Goal: Task Accomplishment & Management: Use online tool/utility

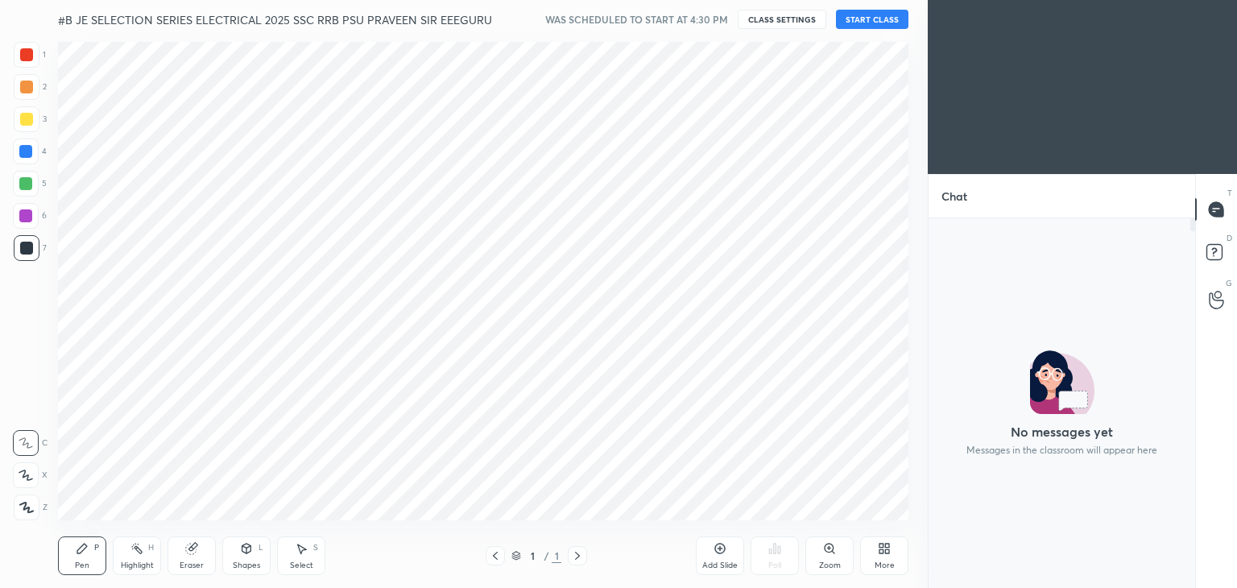
scroll to position [80076, 79699]
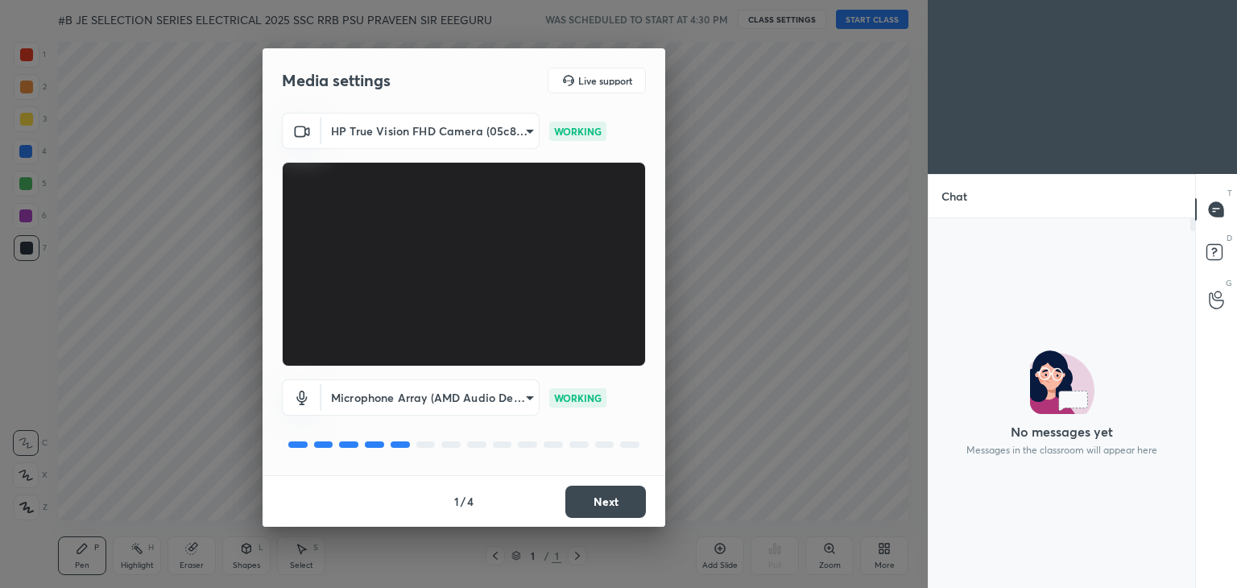
click at [581, 488] on button "Next" at bounding box center [606, 502] width 81 height 32
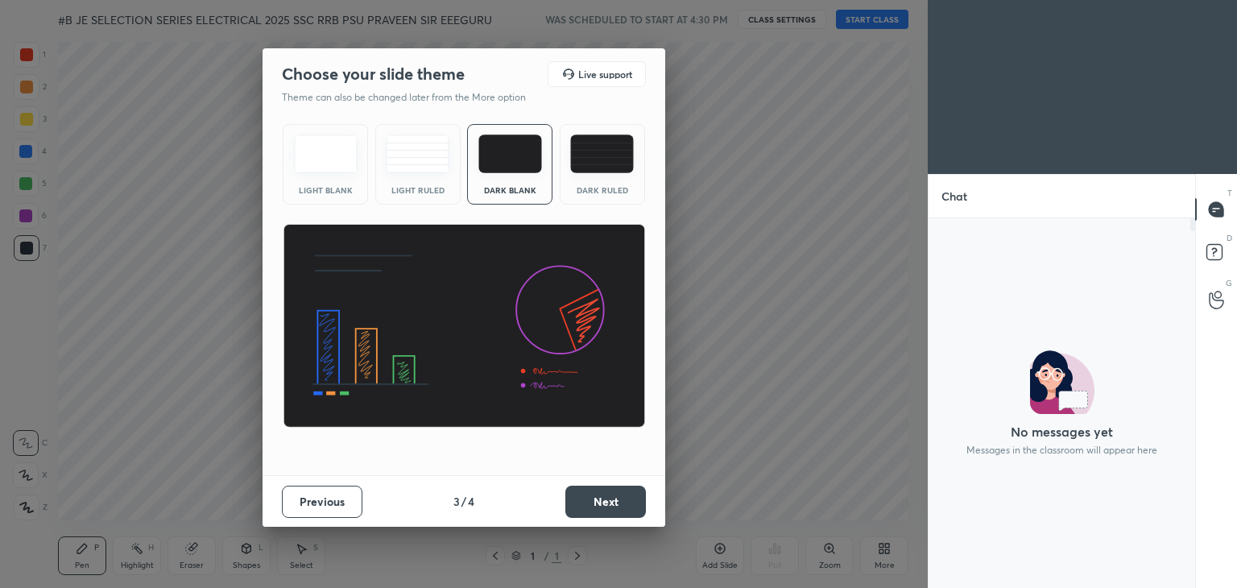
click at [583, 491] on button "Next" at bounding box center [606, 502] width 81 height 32
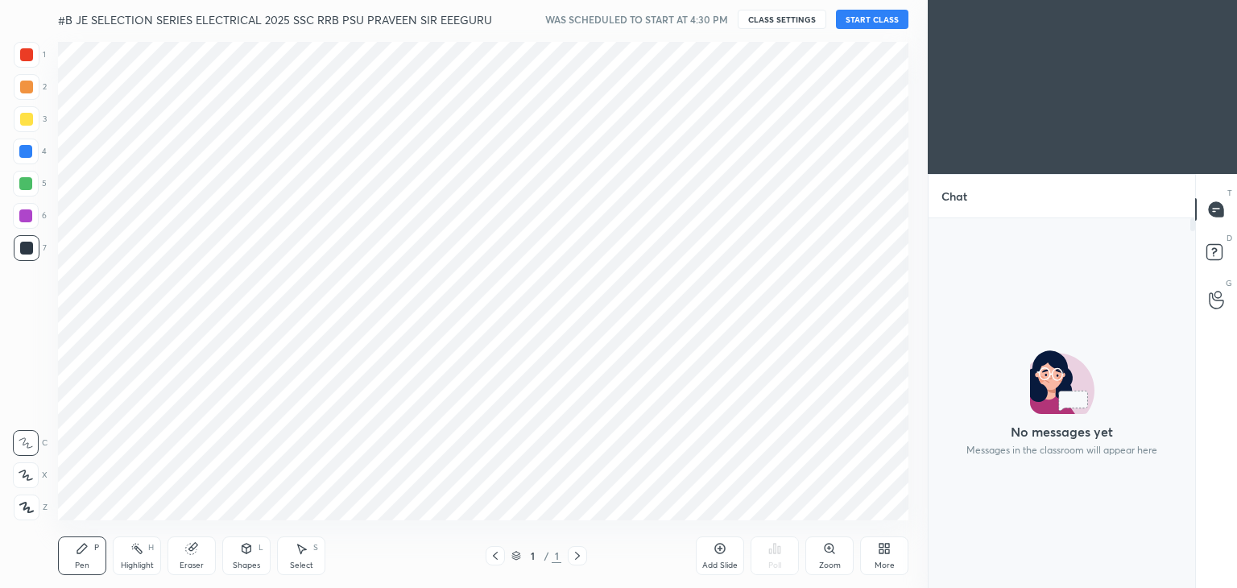
click at [888, 20] on button "START CLASS" at bounding box center [872, 19] width 73 height 19
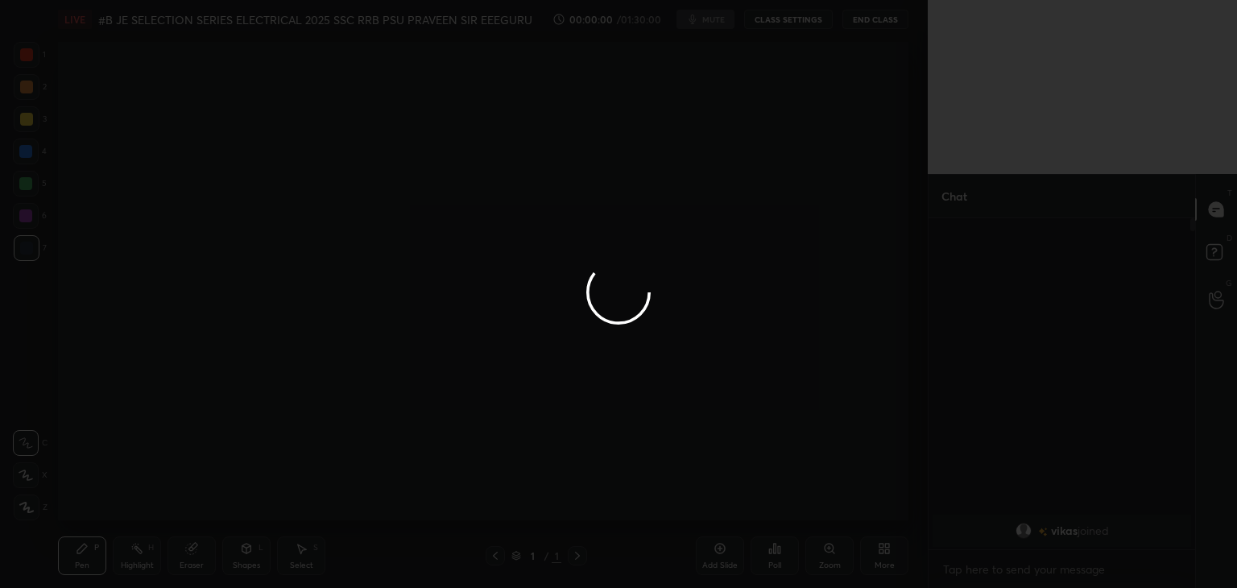
scroll to position [6, 5]
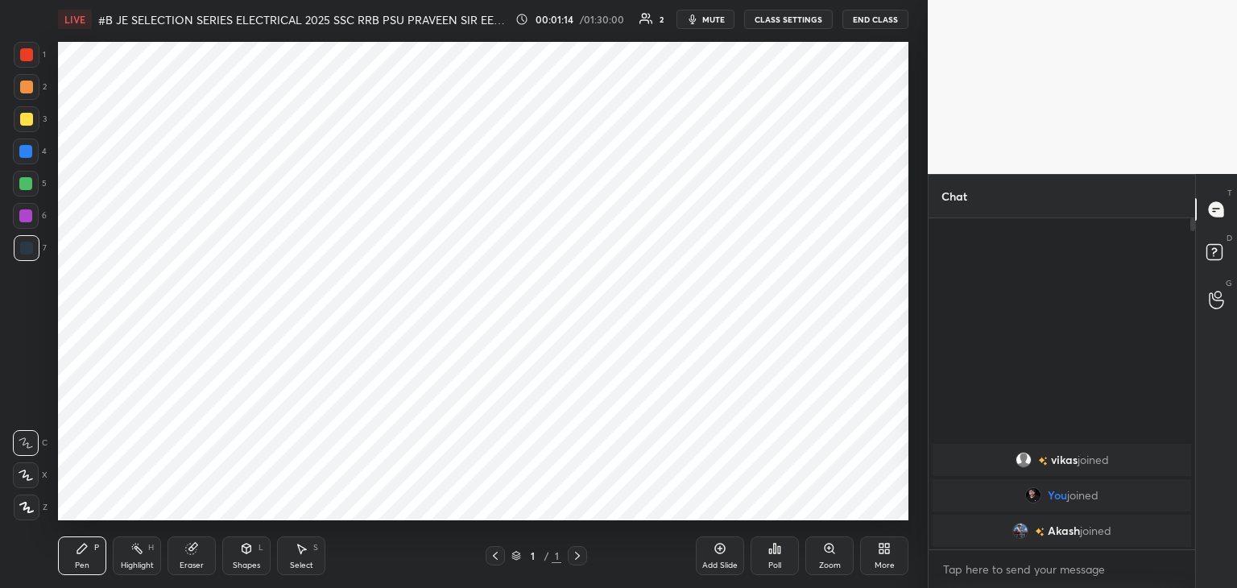
click at [890, 555] on div "More" at bounding box center [884, 556] width 48 height 39
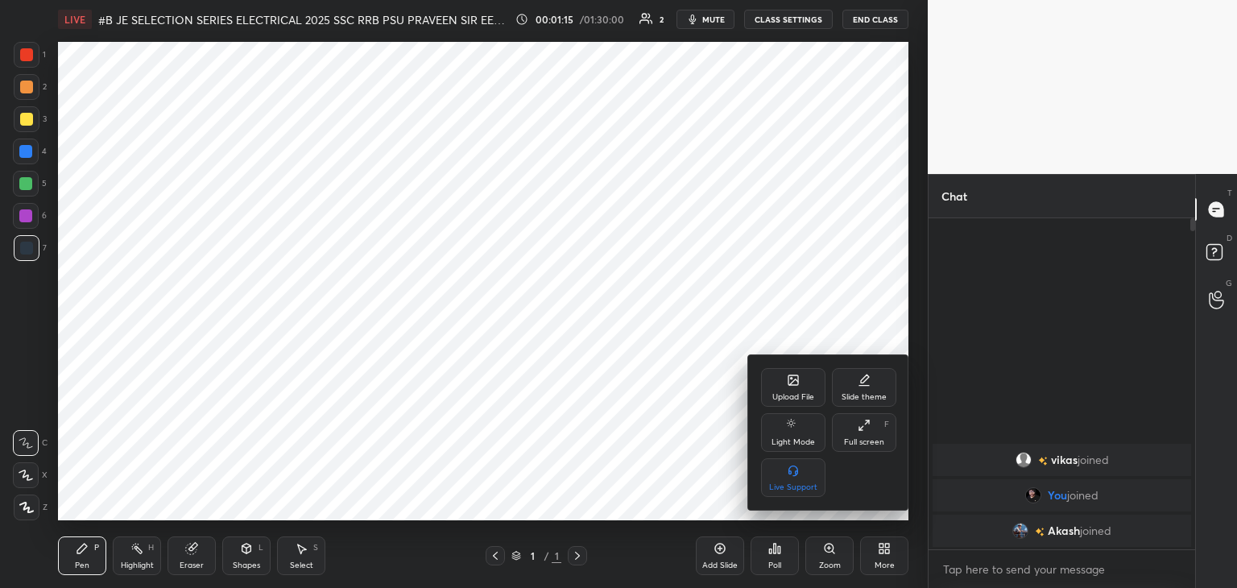
click at [740, 429] on div at bounding box center [618, 294] width 1237 height 588
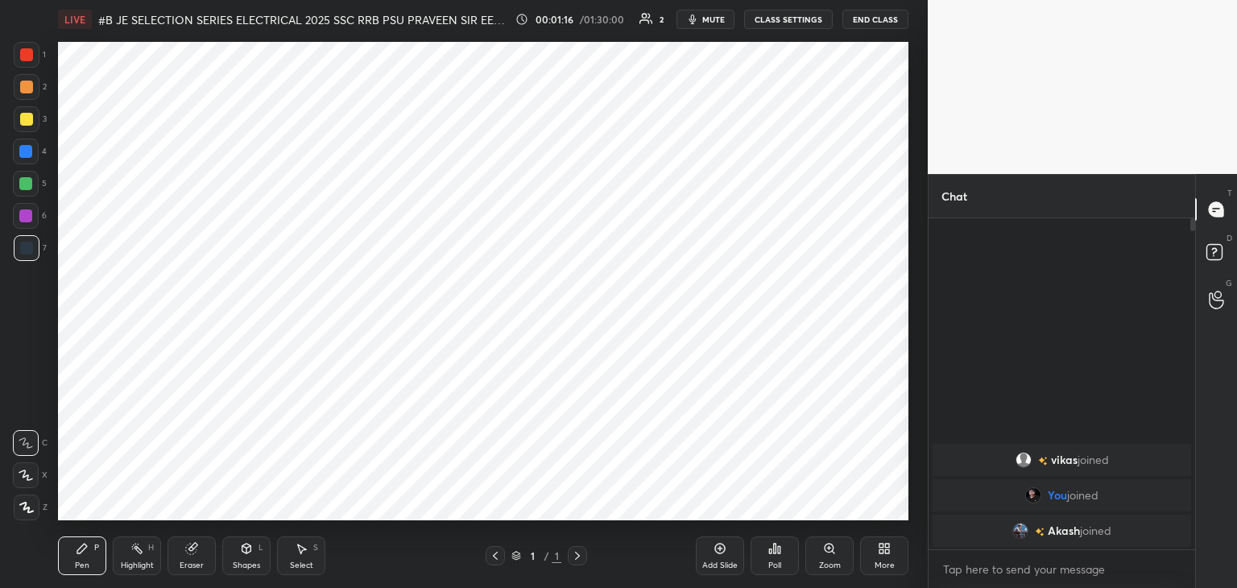
click at [883, 553] on icon at bounding box center [882, 551] width 4 height 4
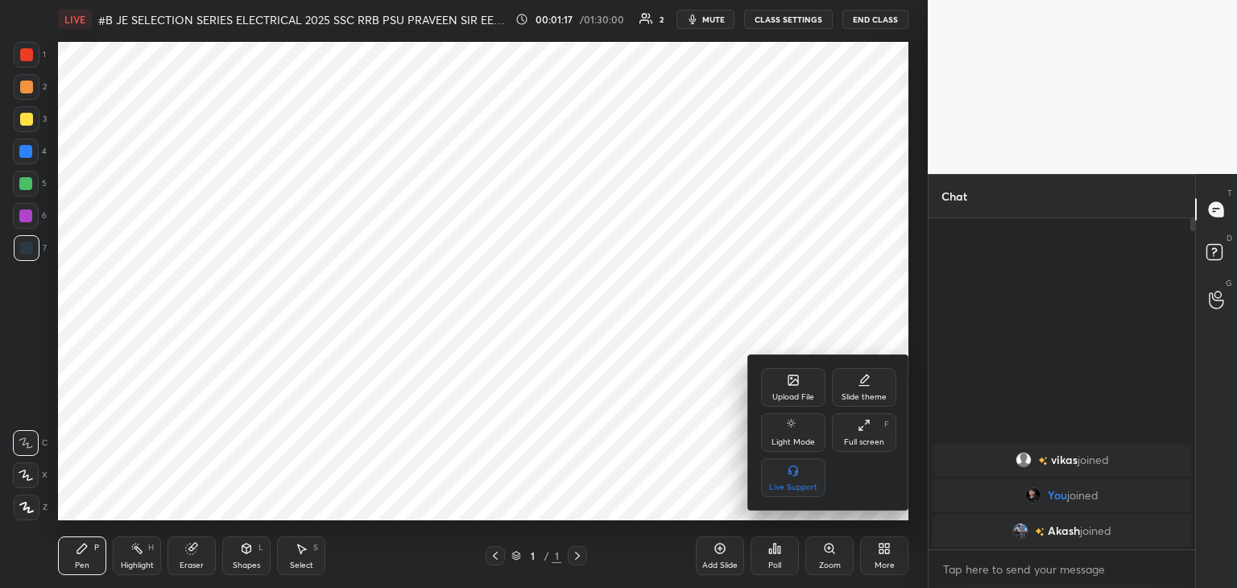
click at [795, 391] on div "Upload File" at bounding box center [793, 387] width 64 height 39
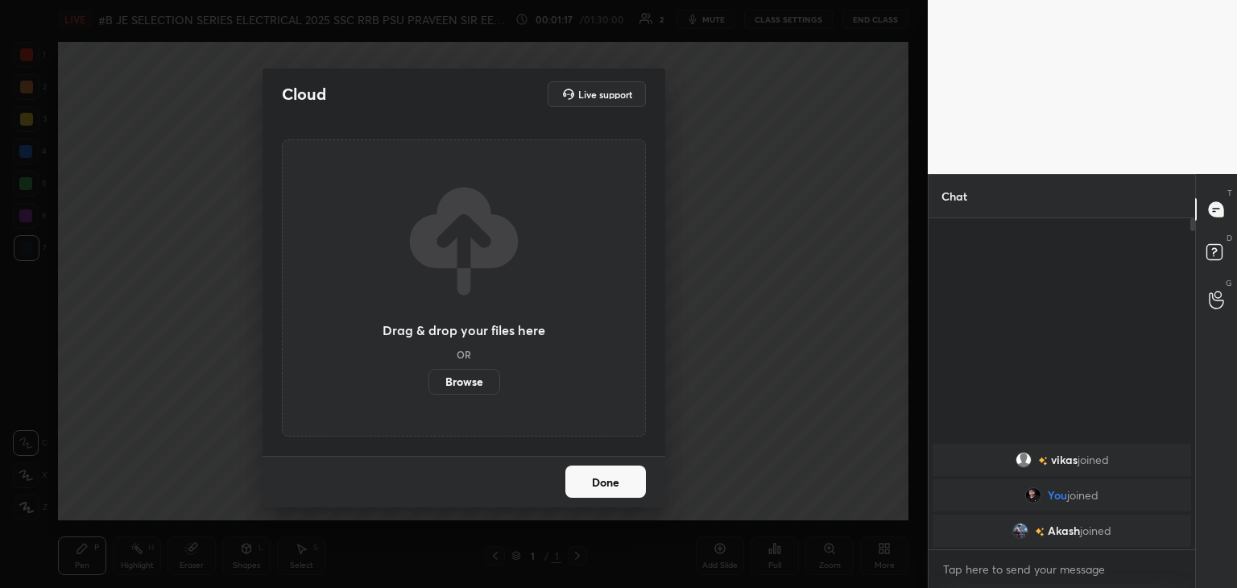
click at [465, 387] on label "Browse" at bounding box center [465, 382] width 72 height 26
click at [429, 387] on input "Browse" at bounding box center [429, 382] width 0 height 26
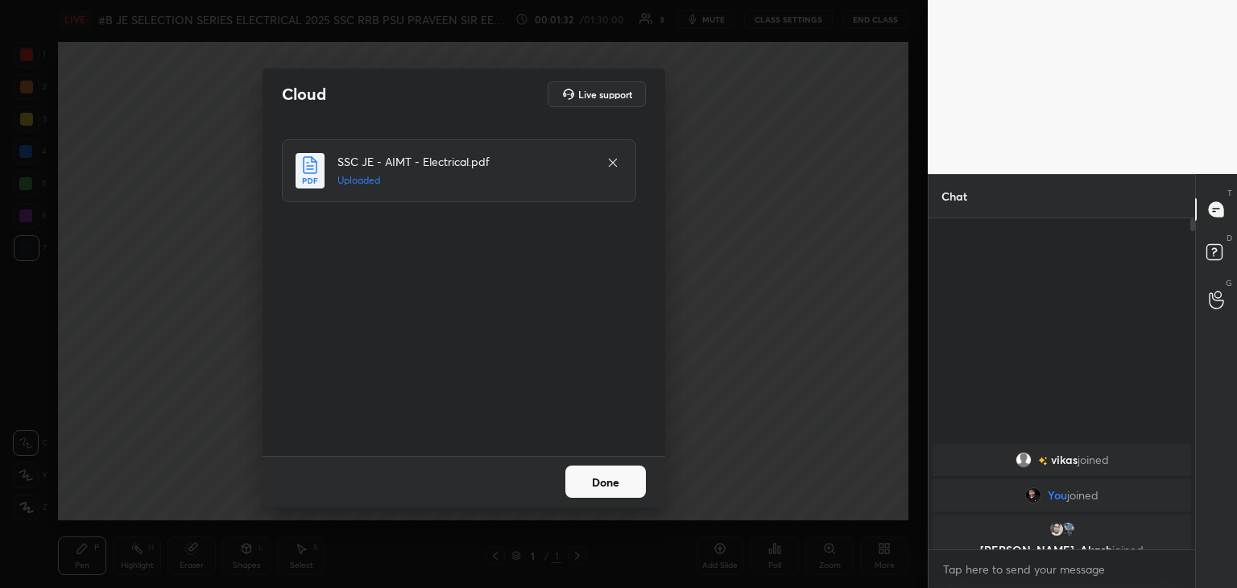
click at [615, 485] on button "Done" at bounding box center [606, 482] width 81 height 32
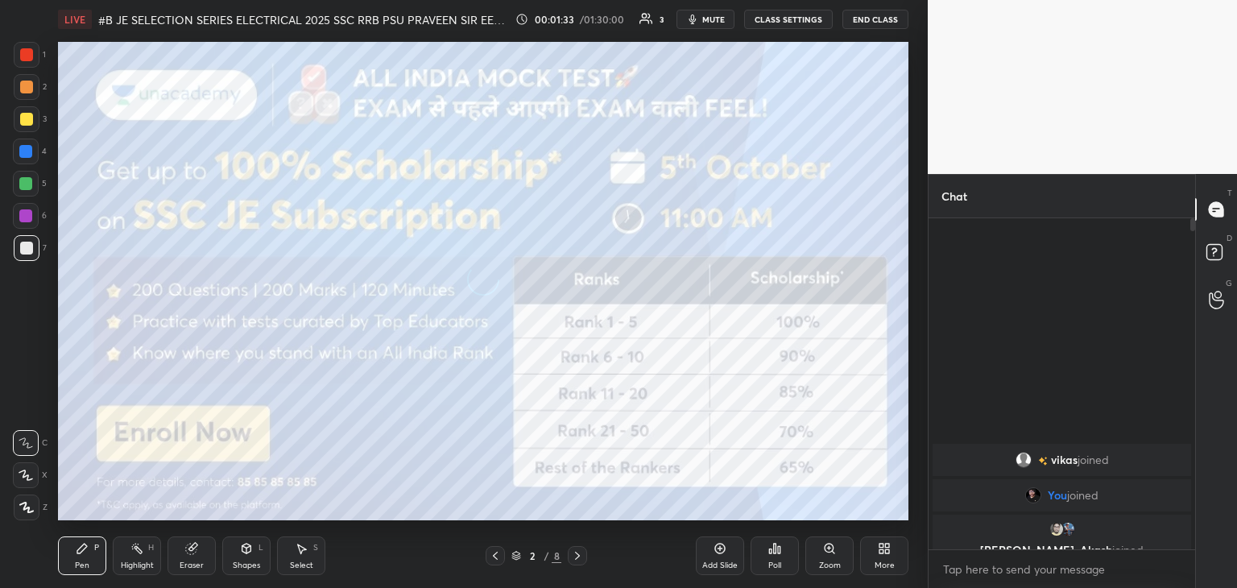
click at [1013, 569] on body "1 2 3 4 5 6 7 C X Z C X Z E E Erase all H H LIVE #B JE SELECTION SERIES ELECTRI…" at bounding box center [618, 294] width 1237 height 588
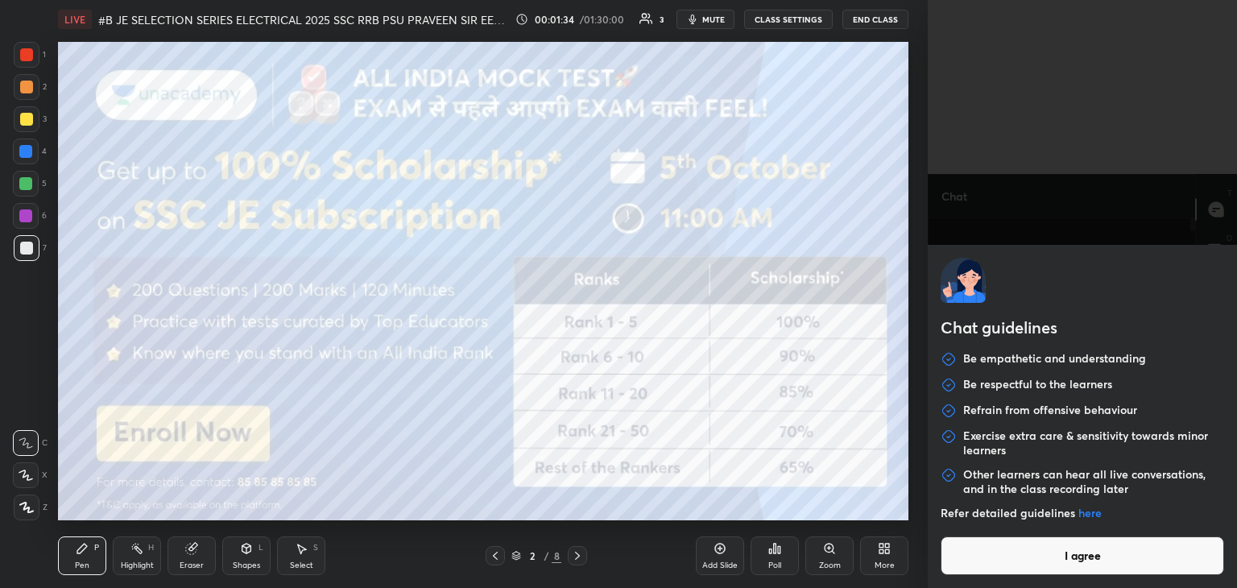
click at [1012, 566] on button "I agree" at bounding box center [1083, 556] width 284 height 39
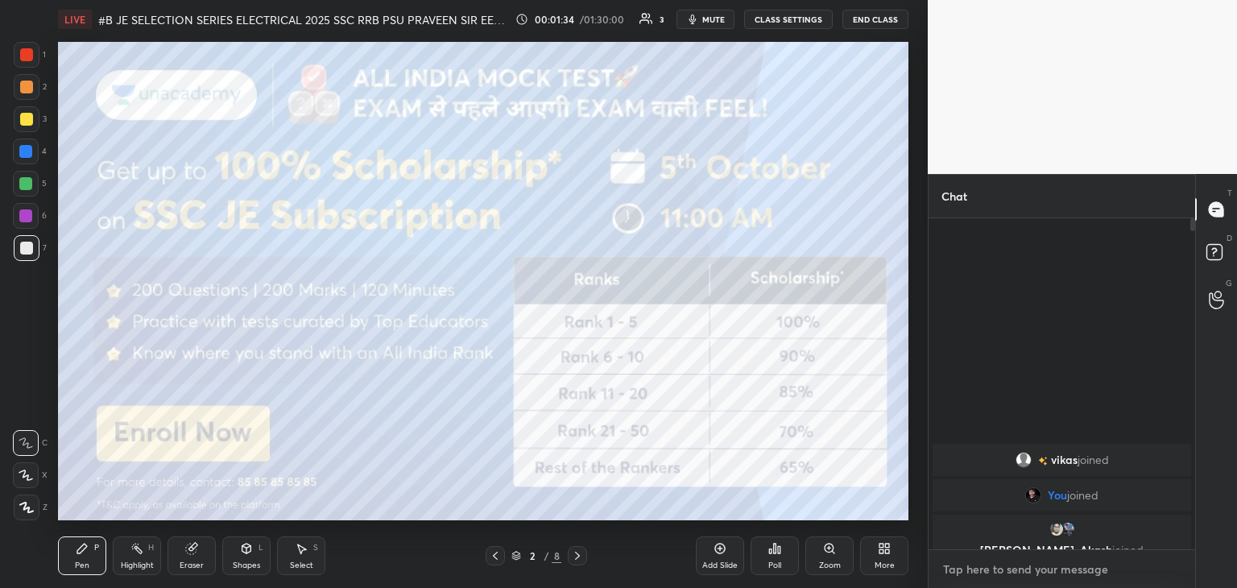
type textarea "x"
click at [1005, 570] on textarea at bounding box center [1062, 570] width 241 height 26
paste textarea "[URL][DOMAIN_NAME]"
type textarea "[URL][DOMAIN_NAME]"
type textarea "x"
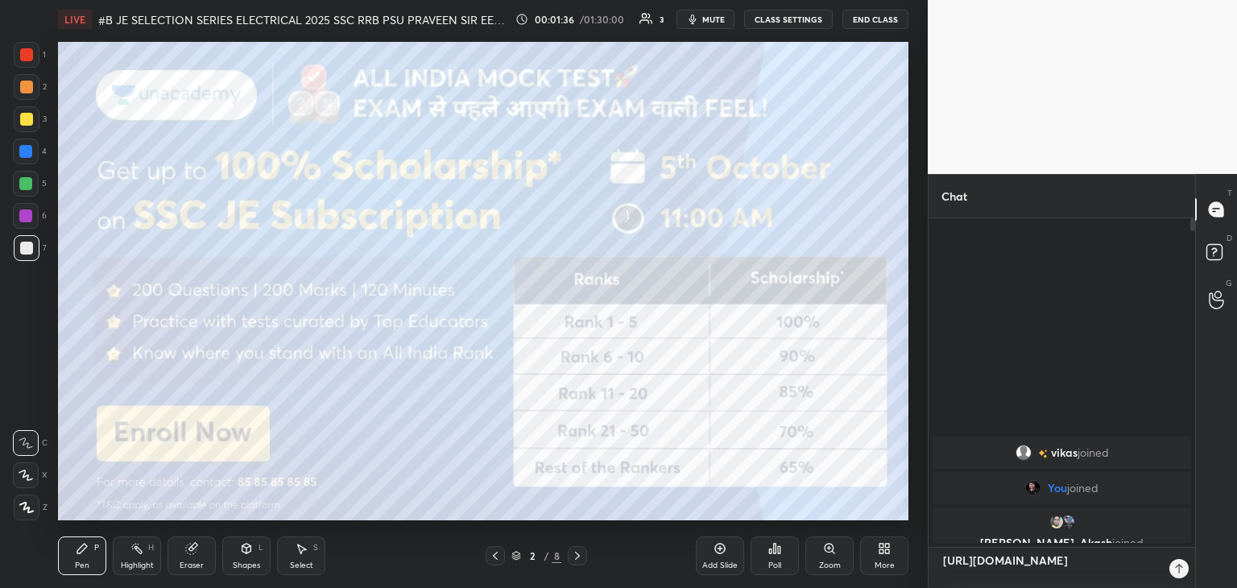
scroll to position [193, 262]
type textarea "[URL][DOMAIN_NAME]"
type textarea "x"
click at [1174, 575] on div at bounding box center [1169, 568] width 19 height 19
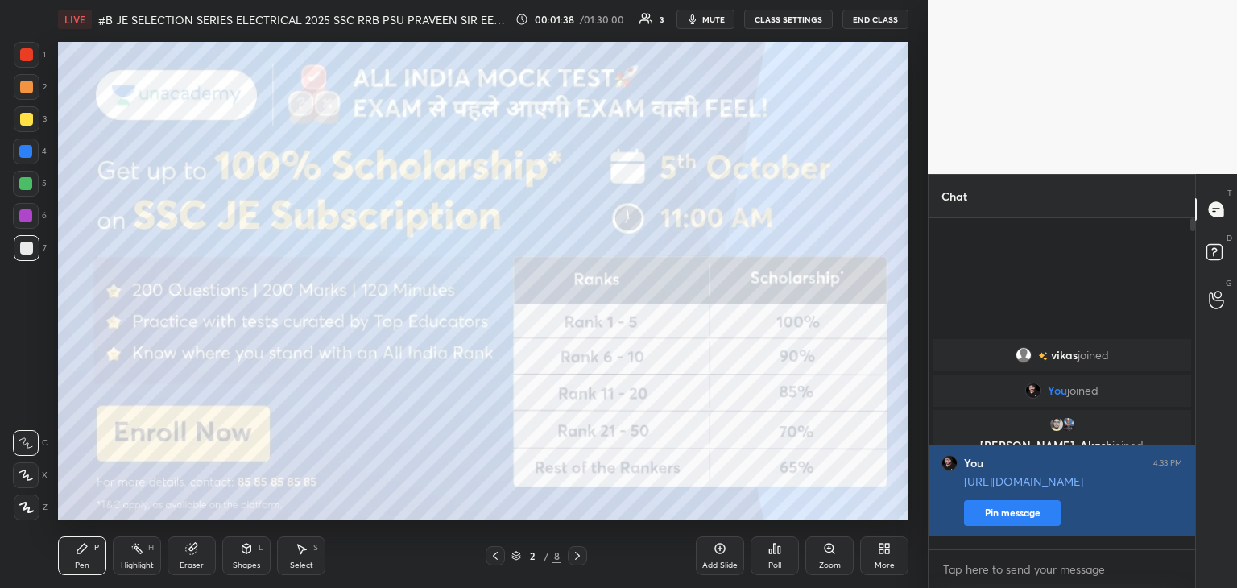
click at [1014, 533] on div "[PERSON_NAME] joined You joined [PERSON_NAME], [PERSON_NAME] joined You 4:33 PM…" at bounding box center [1062, 443] width 267 height 214
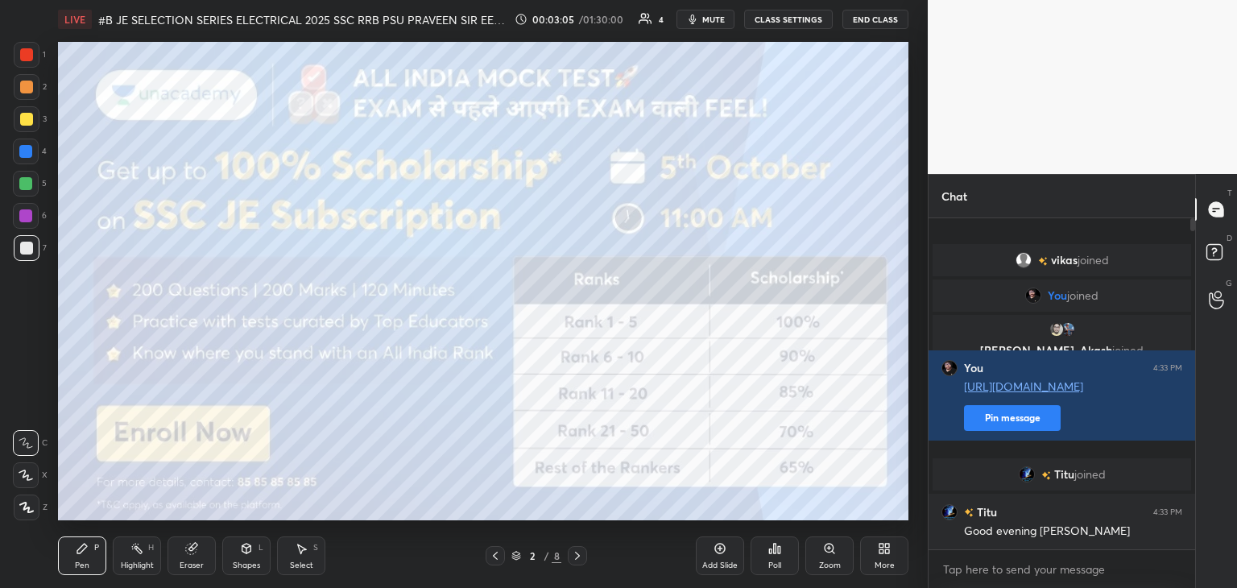
click at [690, 26] on button "mute" at bounding box center [706, 19] width 58 height 19
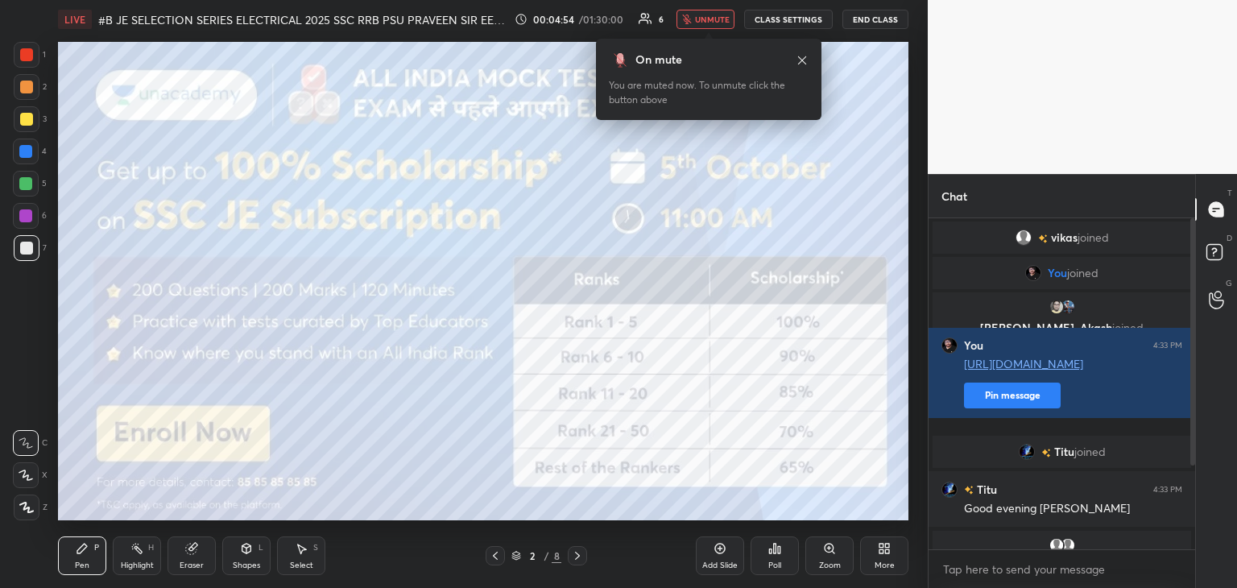
drag, startPoint x: 712, startPoint y: 20, endPoint x: 708, endPoint y: 28, distance: 9.0
click at [713, 20] on span "unmute" at bounding box center [712, 19] width 35 height 11
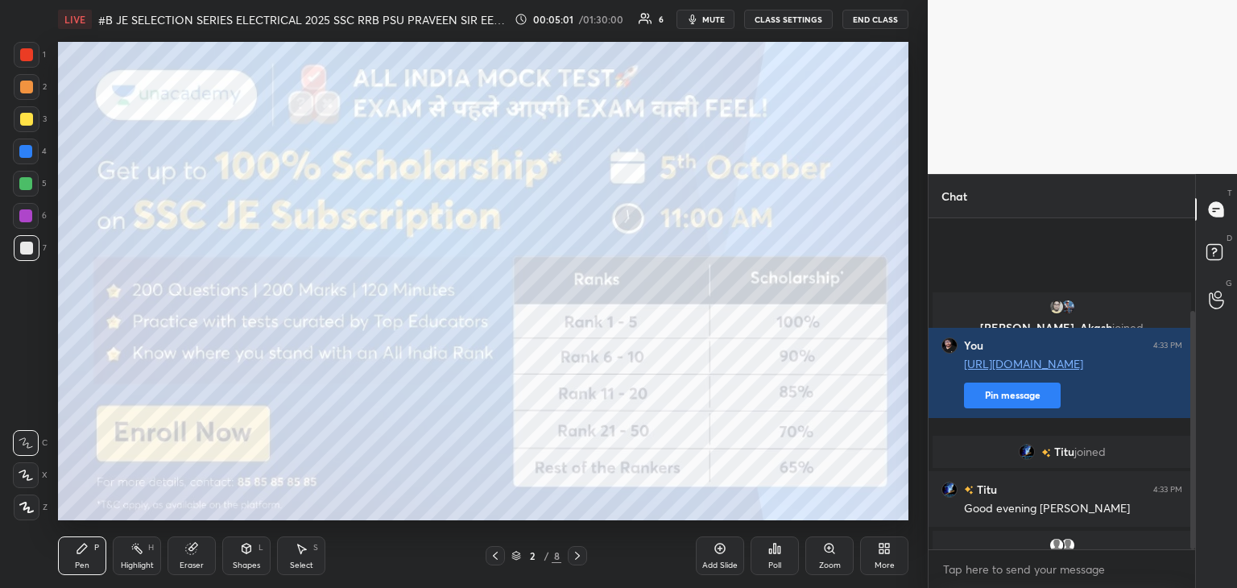
scroll to position [129, 0]
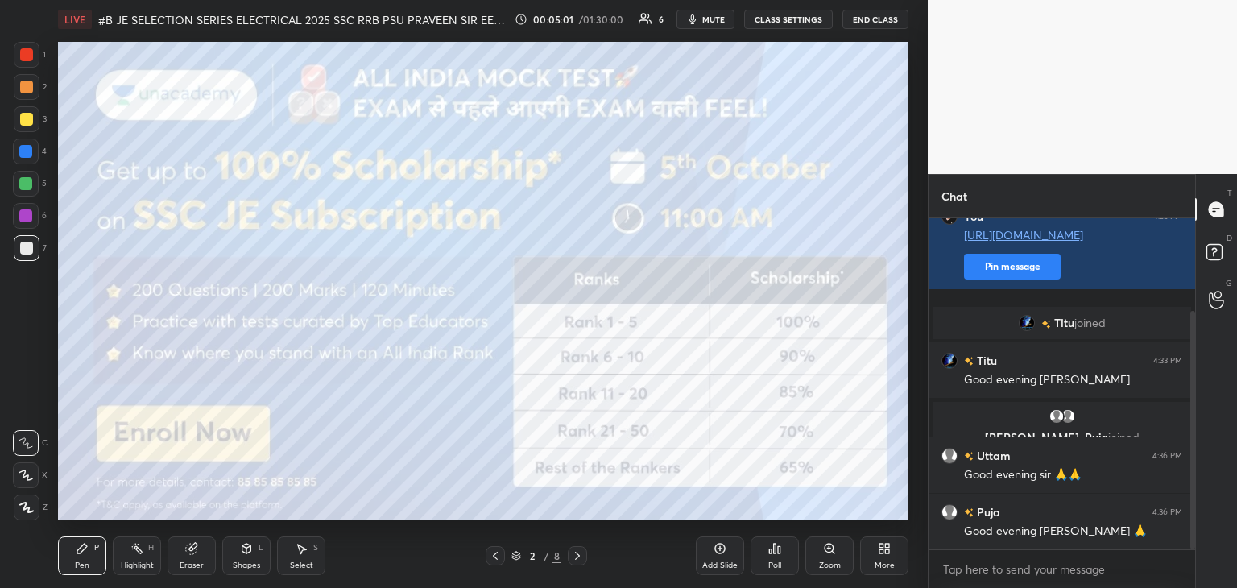
drag, startPoint x: 1193, startPoint y: 354, endPoint x: 1189, endPoint y: 427, distance: 72.6
click at [1189, 429] on div at bounding box center [1191, 383] width 10 height 331
click at [23, 60] on div at bounding box center [26, 54] width 13 height 13
click at [26, 508] on icon at bounding box center [26, 508] width 13 height 10
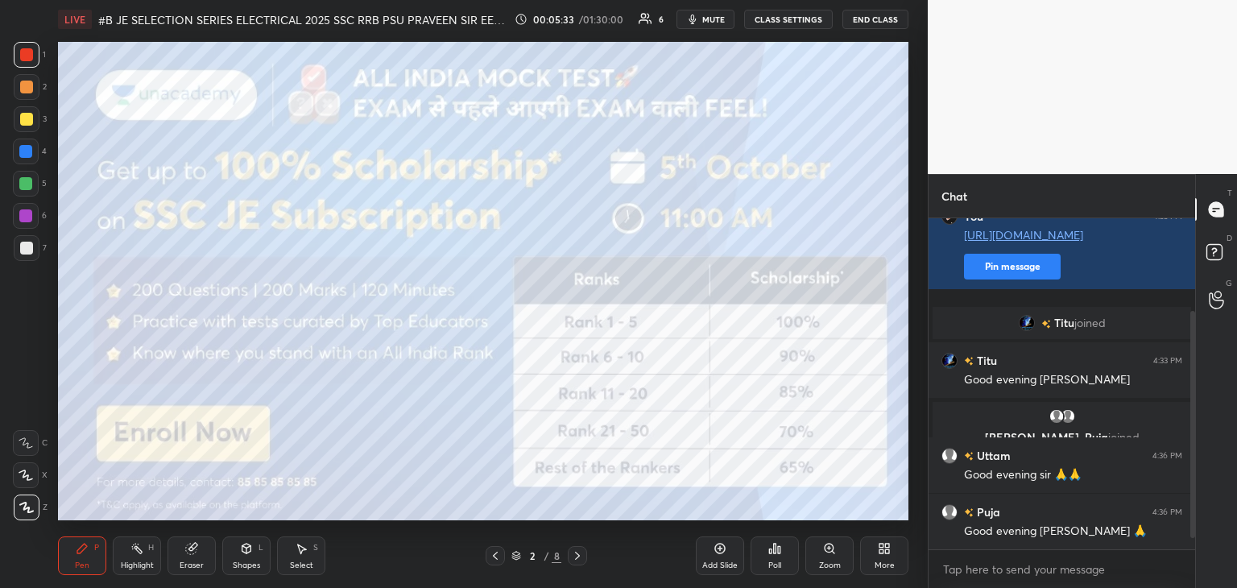
scroll to position [129, 0]
click at [577, 562] on div at bounding box center [577, 555] width 19 height 19
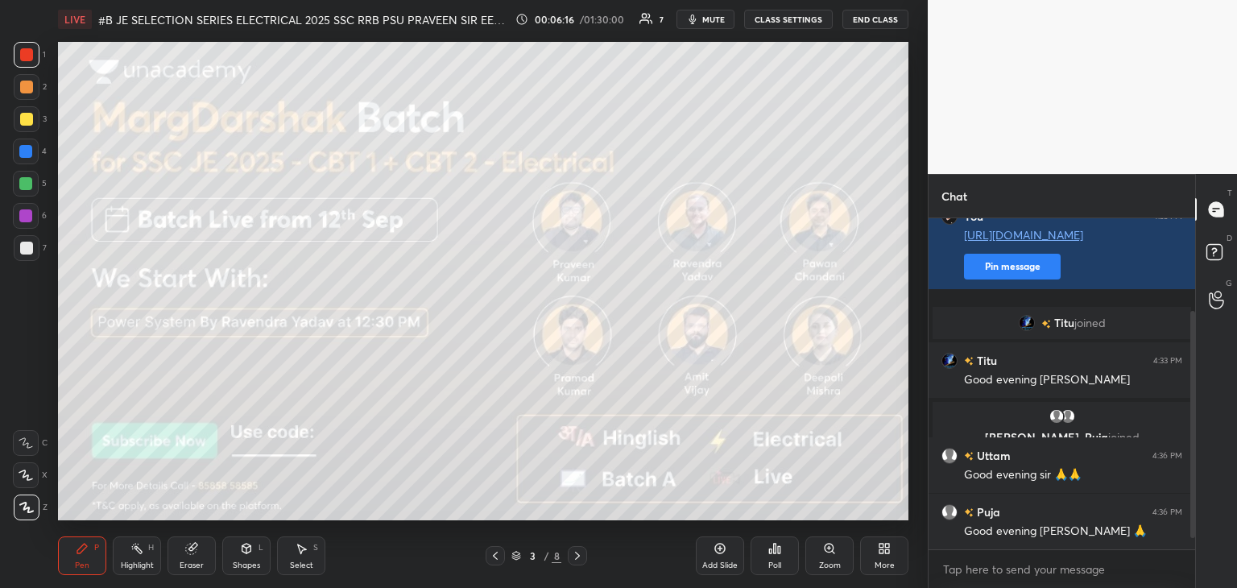
scroll to position [206, 0]
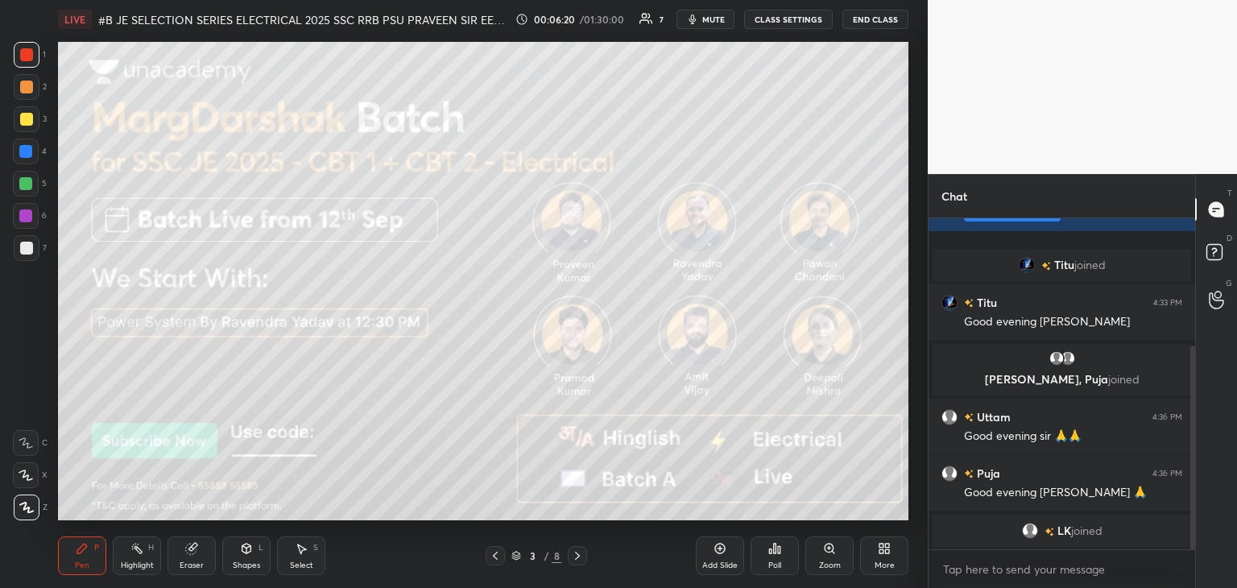
click at [226, 521] on div "Setting up your live class Poll for secs No correct answer Start poll" at bounding box center [484, 281] width 864 height 485
click at [576, 559] on icon at bounding box center [577, 555] width 13 height 13
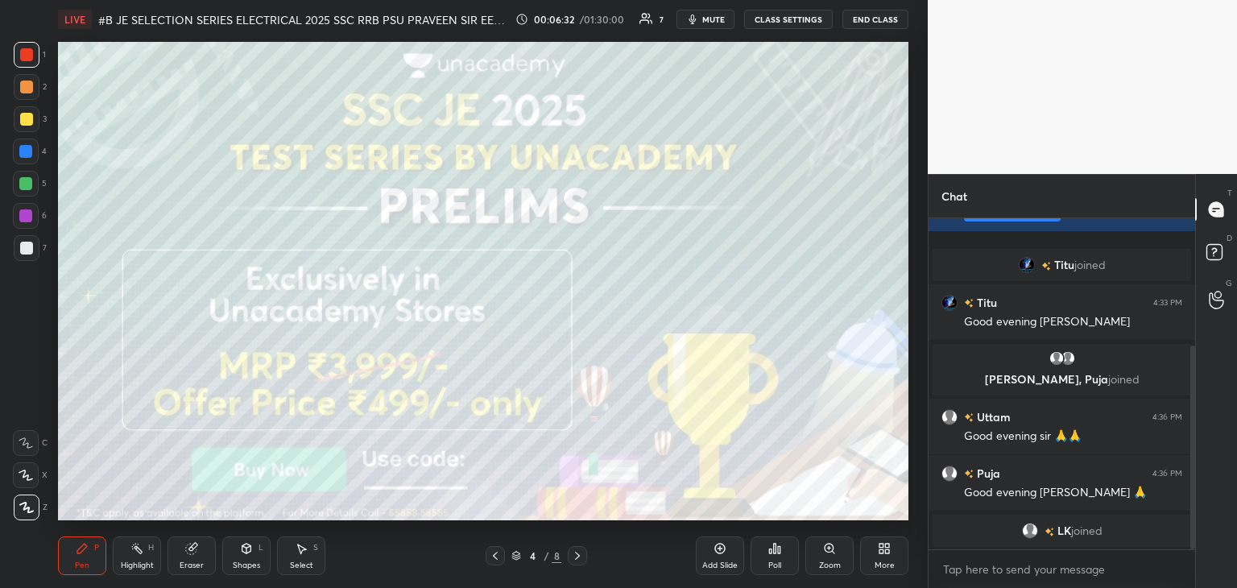
click at [388, 536] on div "LIVE #B JE SELECTION SERIES ELECTRICAL 2025 SSC RRB PSU PRAVEEN SIR EEEGURU 00:…" at bounding box center [484, 294] width 864 height 588
click at [576, 561] on icon at bounding box center [577, 555] width 13 height 13
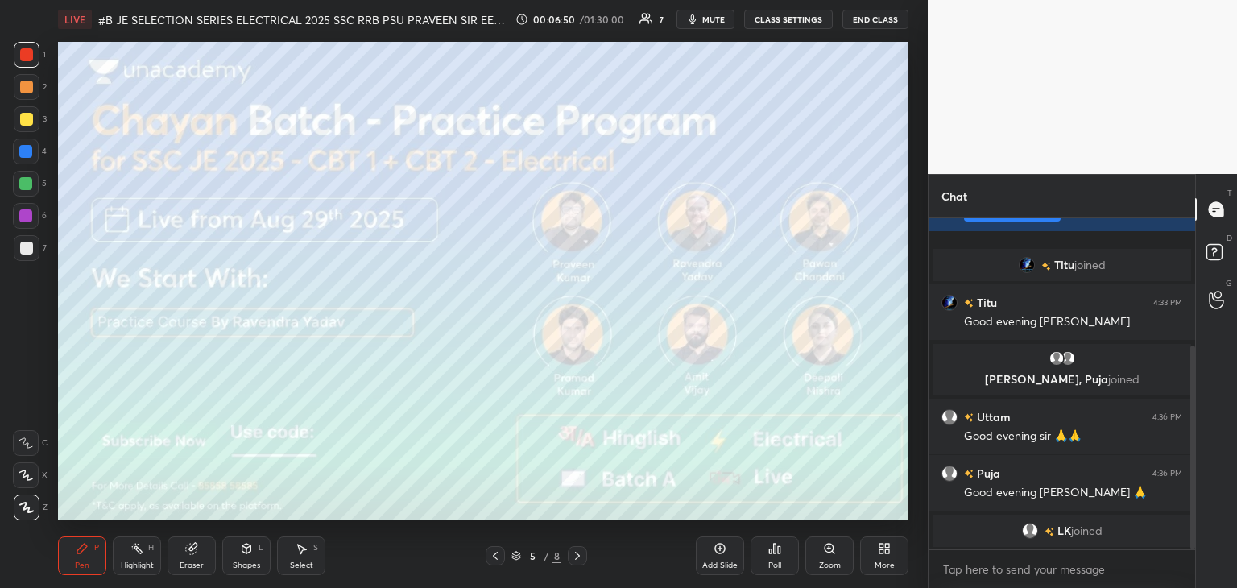
click at [577, 560] on icon at bounding box center [577, 555] width 13 height 13
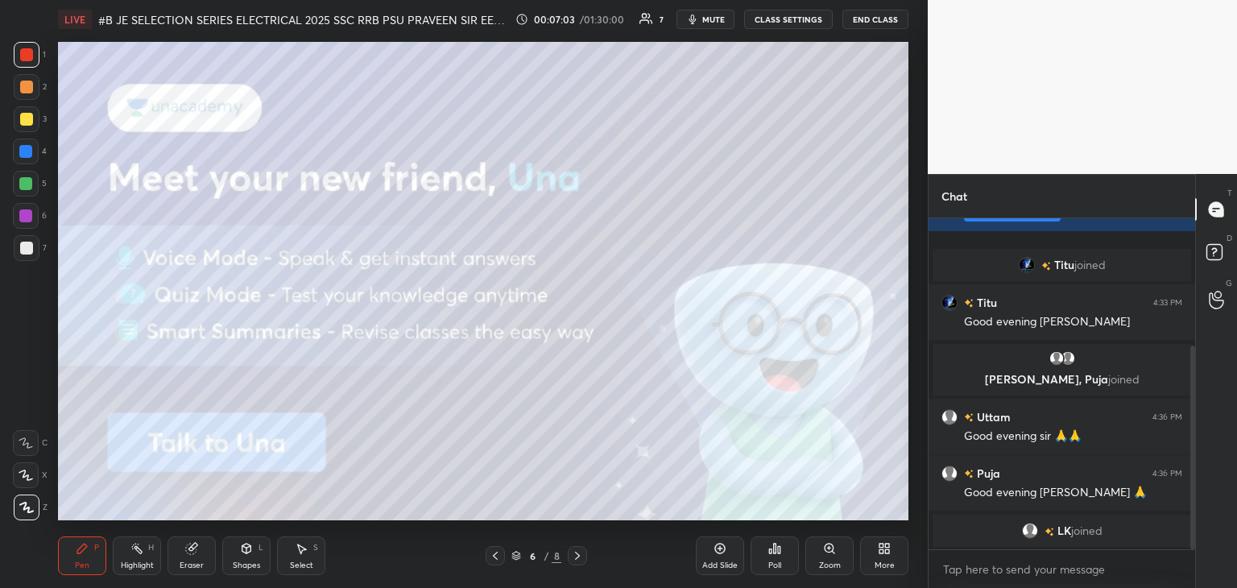
click at [574, 563] on div at bounding box center [577, 555] width 19 height 19
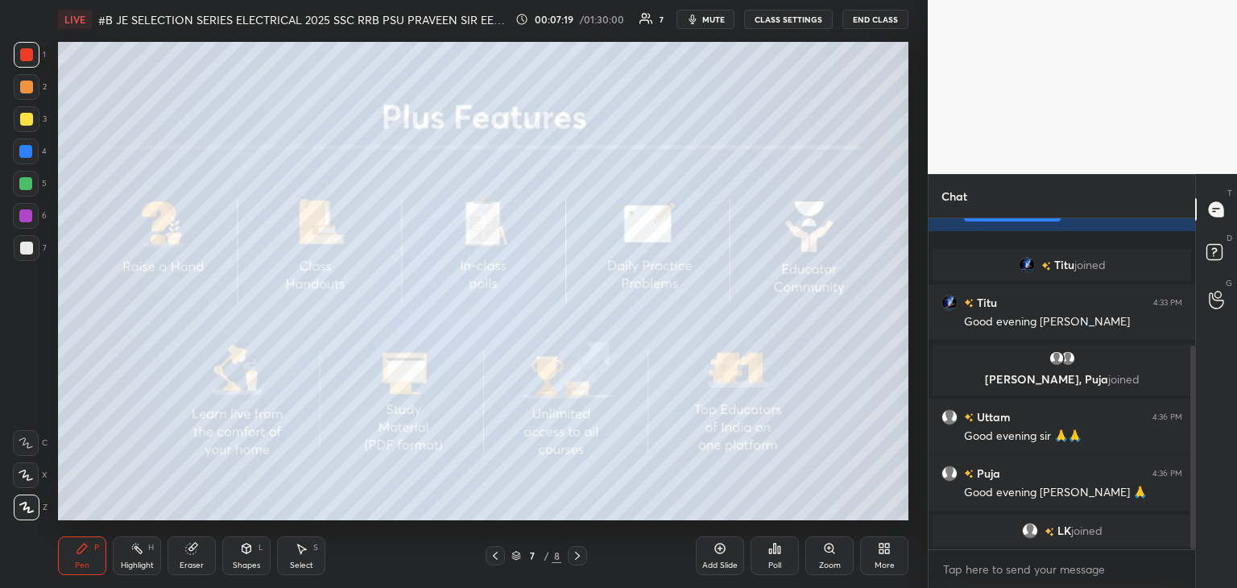
click at [580, 557] on icon at bounding box center [577, 555] width 13 height 13
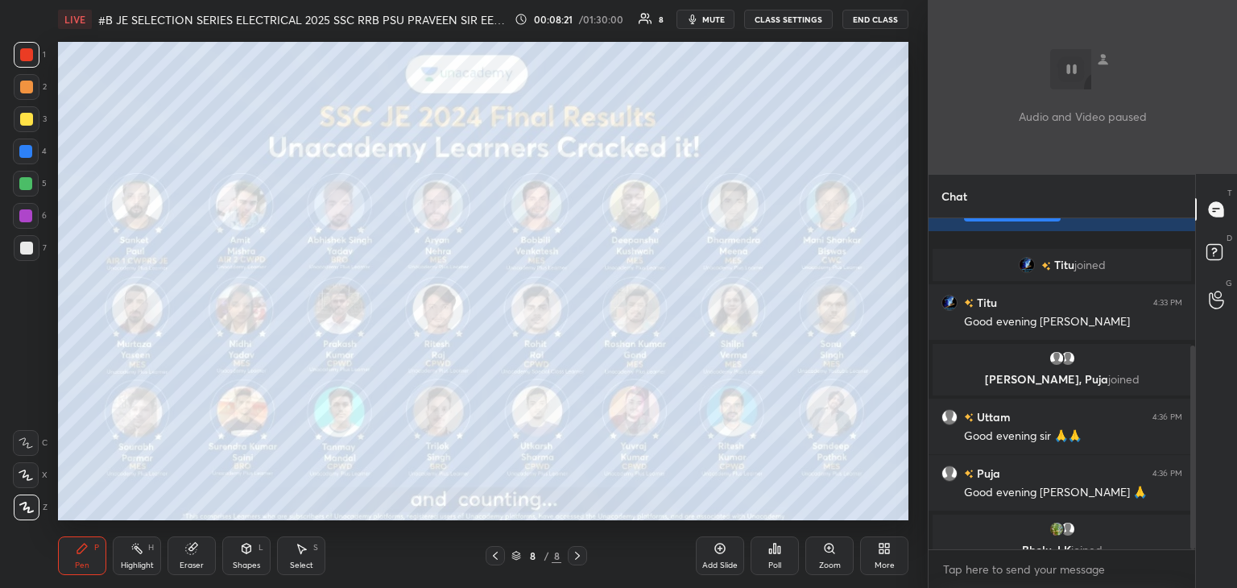
scroll to position [226, 0]
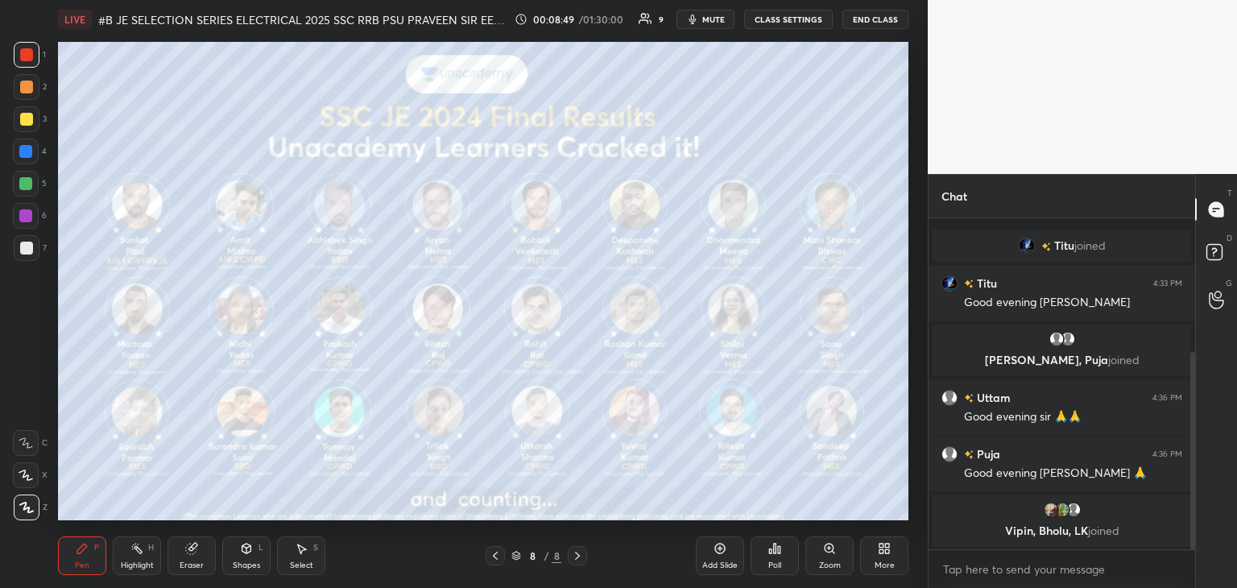
click at [885, 551] on icon at bounding box center [887, 551] width 4 height 4
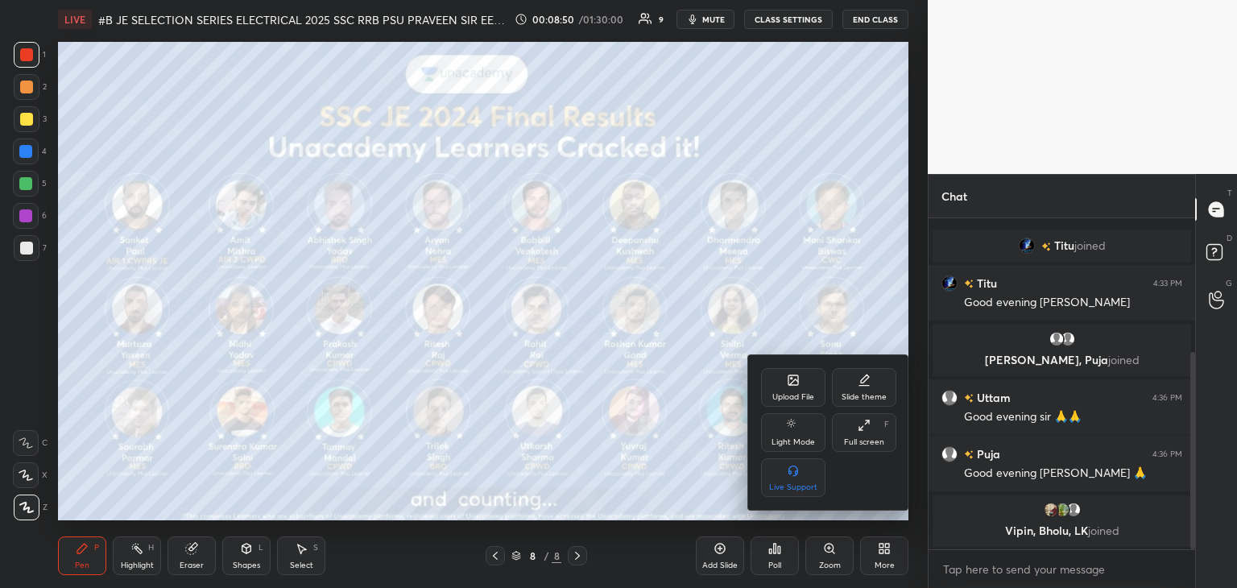
click at [790, 388] on div "Upload File" at bounding box center [793, 387] width 64 height 39
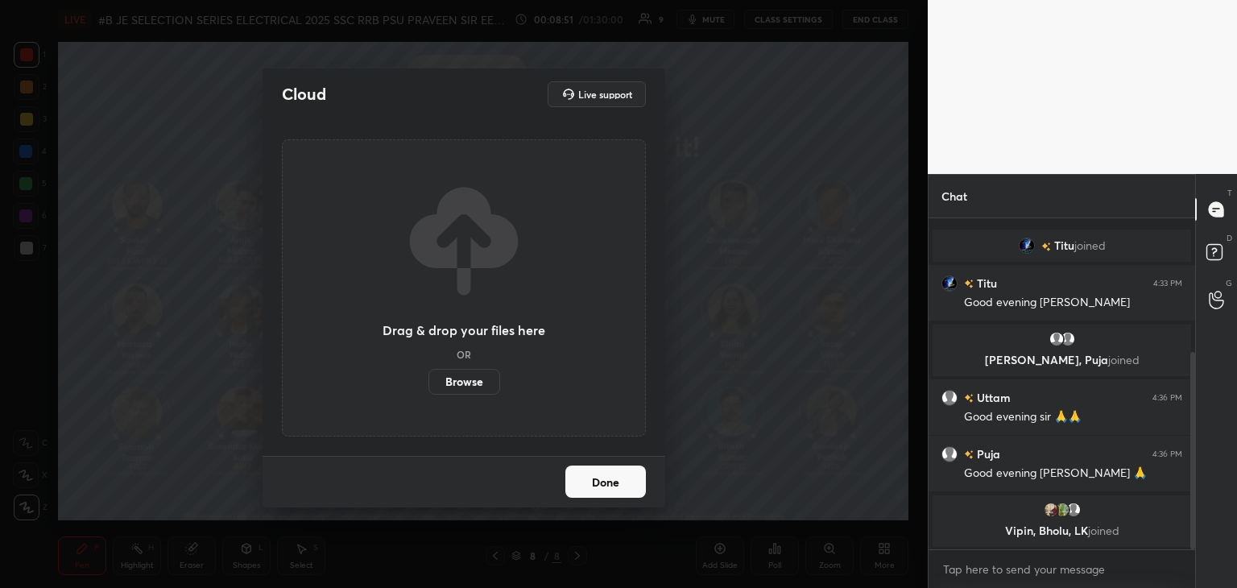
click at [485, 383] on label "Browse" at bounding box center [465, 382] width 72 height 26
click at [429, 383] on input "Browse" at bounding box center [429, 382] width 0 height 26
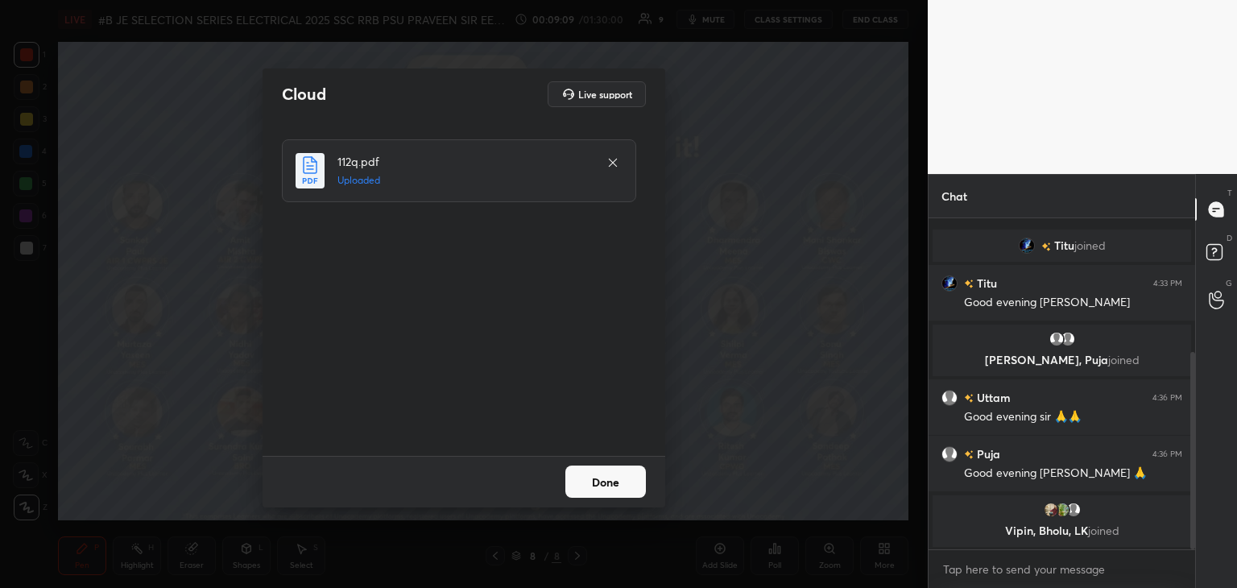
click at [599, 483] on button "Done" at bounding box center [606, 482] width 81 height 32
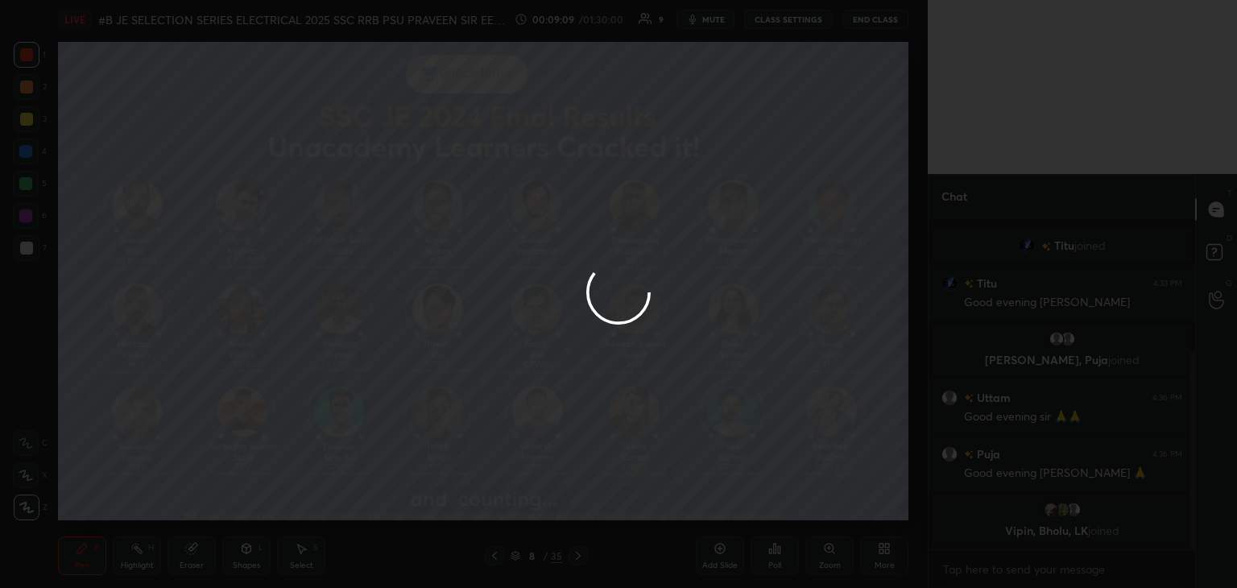
scroll to position [238, 0]
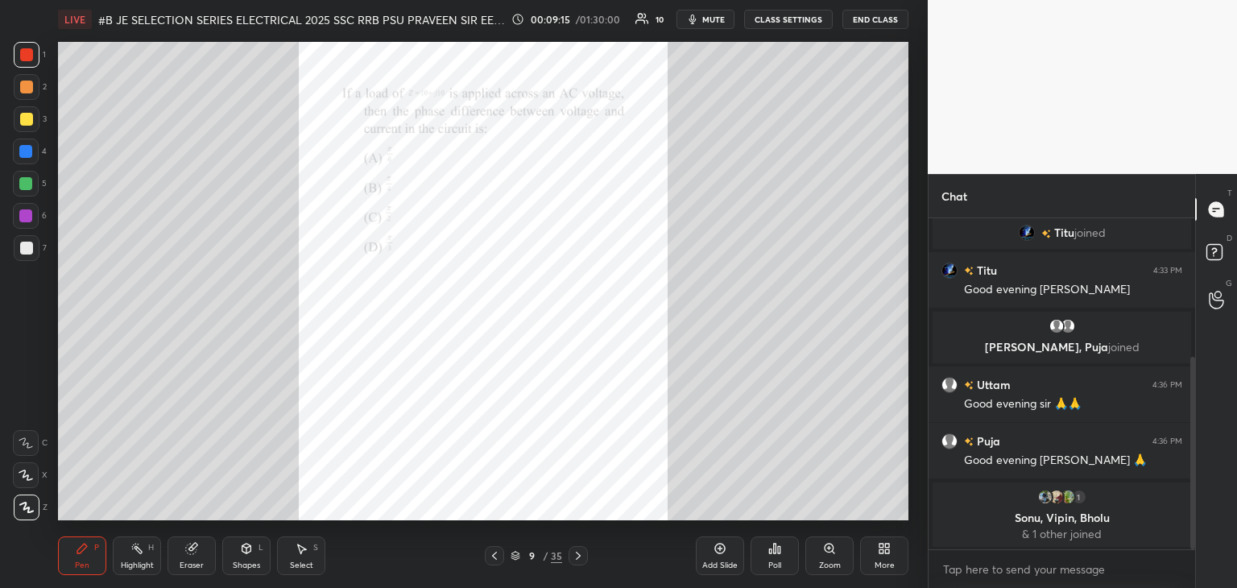
click at [823, 562] on div "Zoom" at bounding box center [830, 566] width 22 height 8
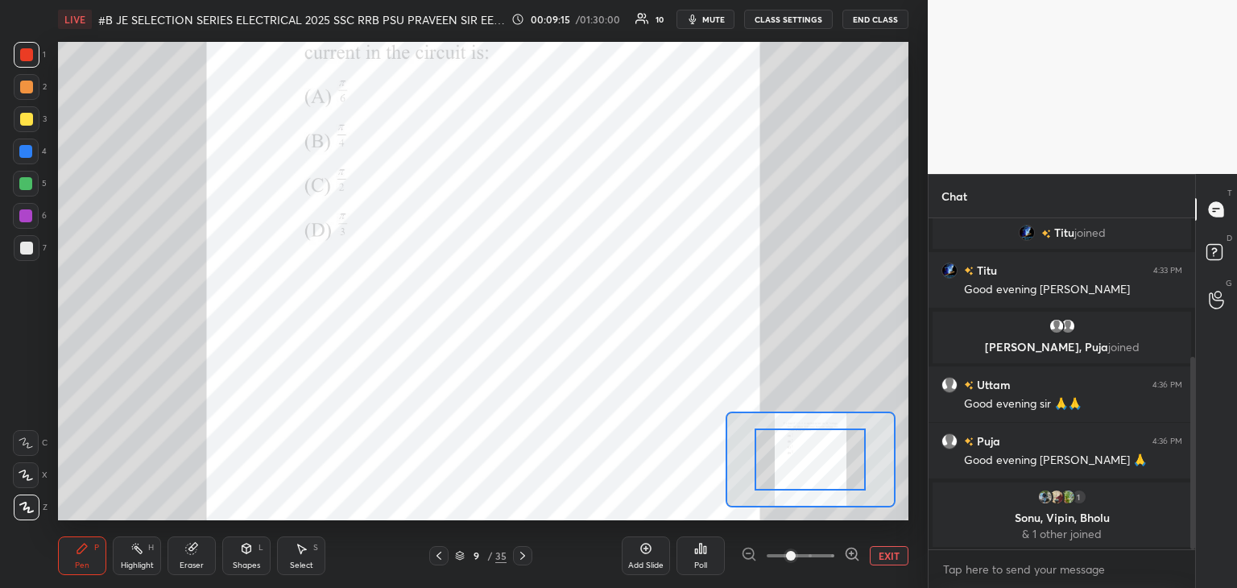
click at [848, 557] on icon at bounding box center [852, 554] width 16 height 16
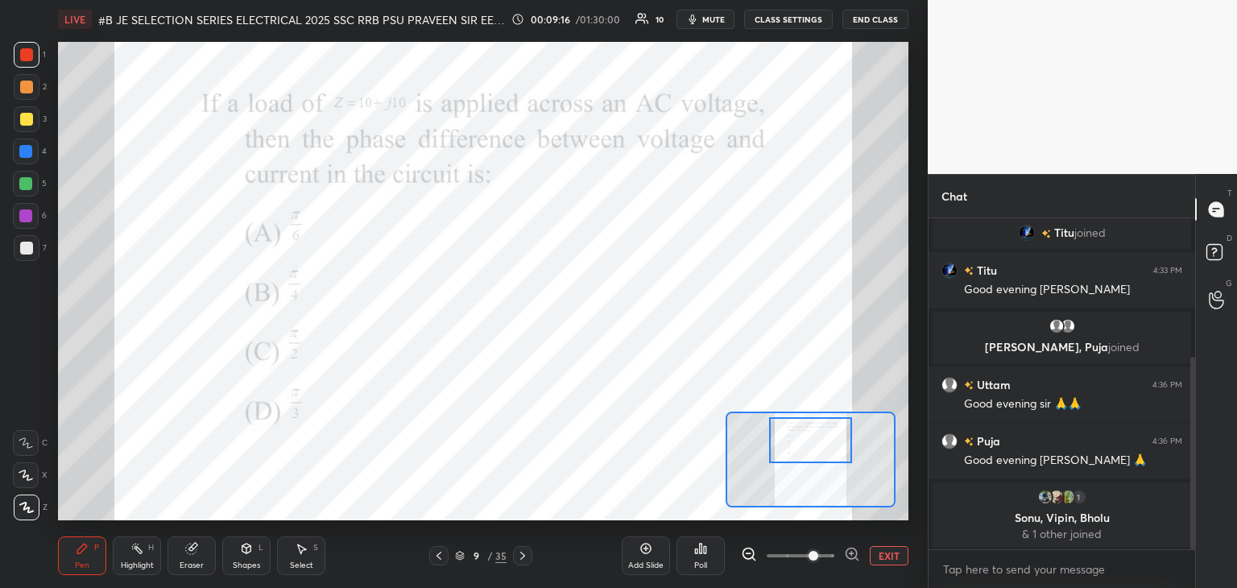
click at [824, 446] on div at bounding box center [811, 440] width 84 height 46
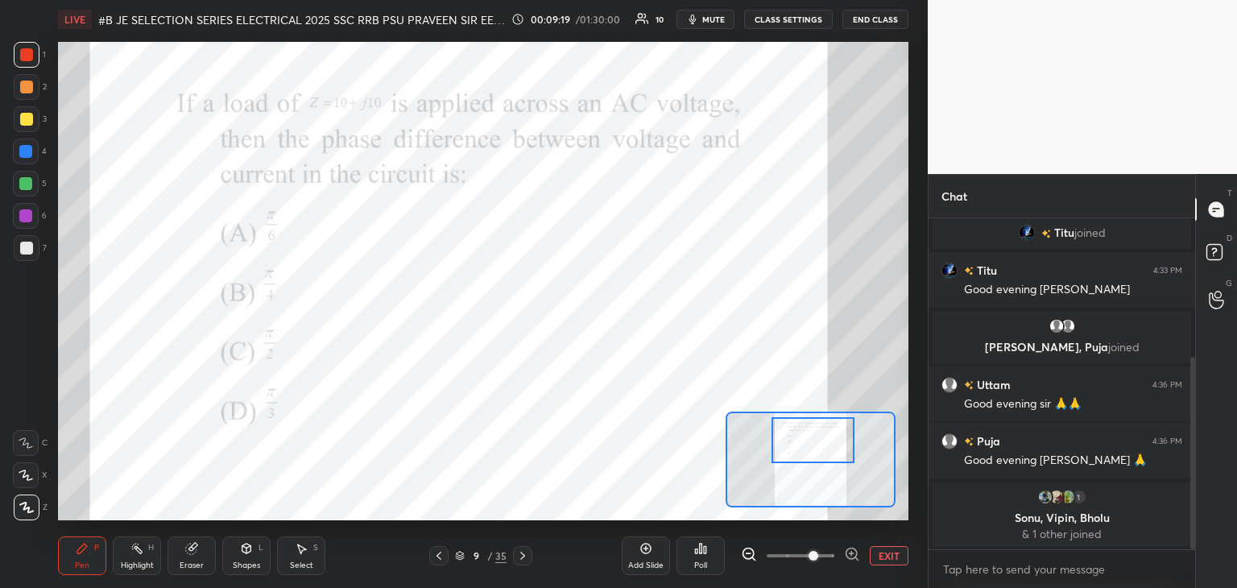
drag, startPoint x: 838, startPoint y: 466, endPoint x: 823, endPoint y: 444, distance: 27.3
click at [823, 444] on div at bounding box center [814, 440] width 84 height 46
click at [707, 562] on div "Poll" at bounding box center [700, 566] width 13 height 8
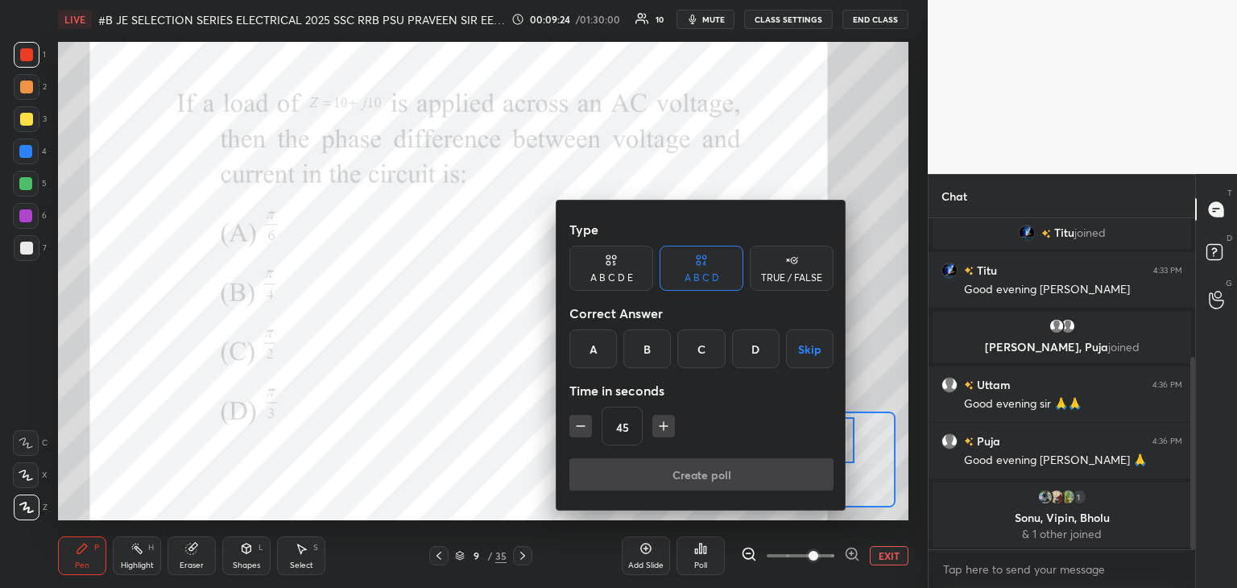
click at [639, 346] on div "B" at bounding box center [648, 348] width 48 height 39
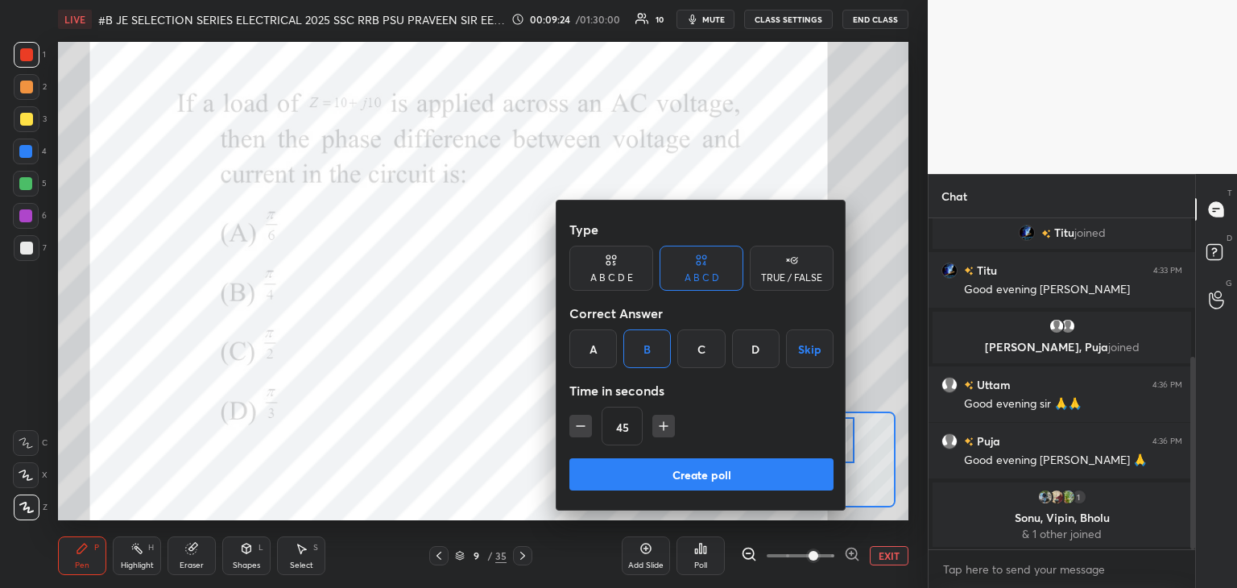
click at [598, 471] on button "Create poll" at bounding box center [702, 474] width 264 height 32
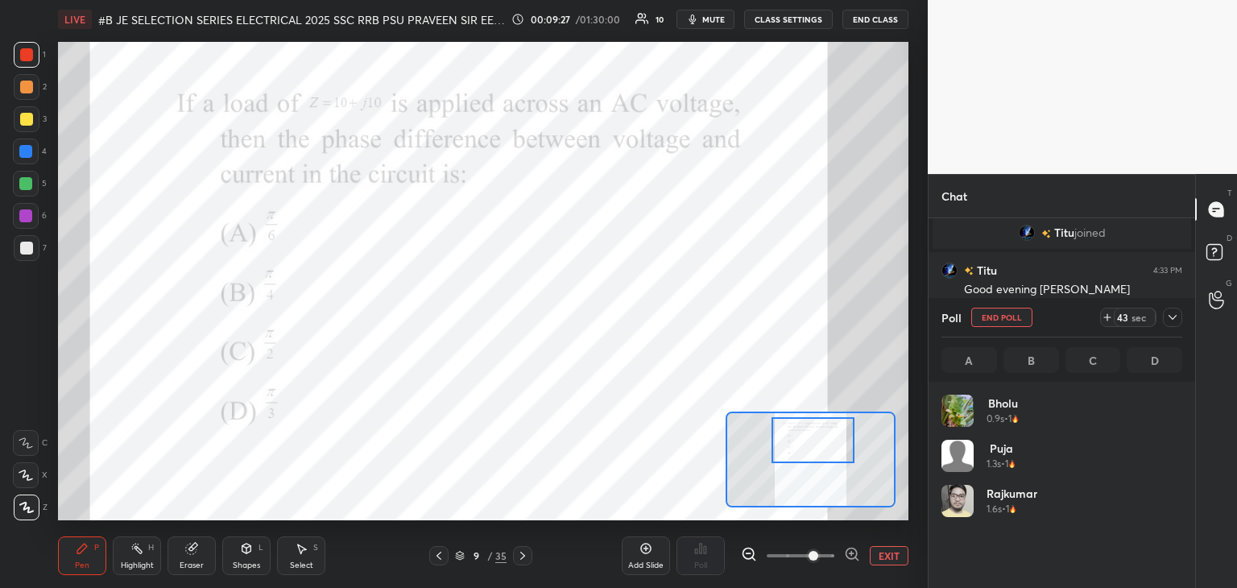
scroll to position [189, 236]
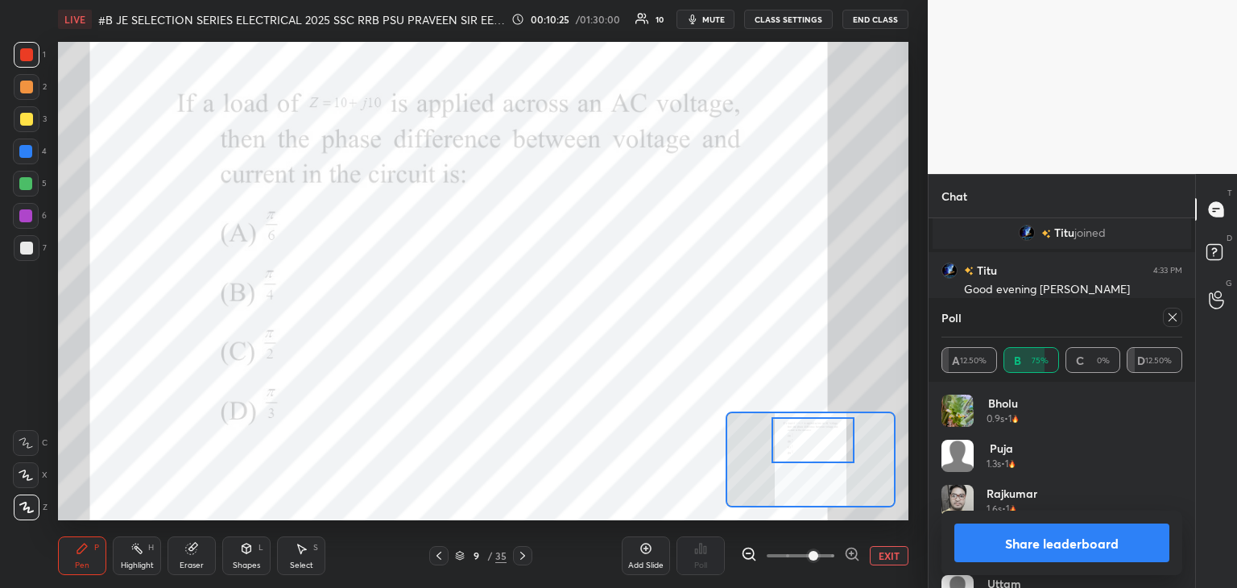
click at [1175, 317] on icon at bounding box center [1173, 317] width 13 height 13
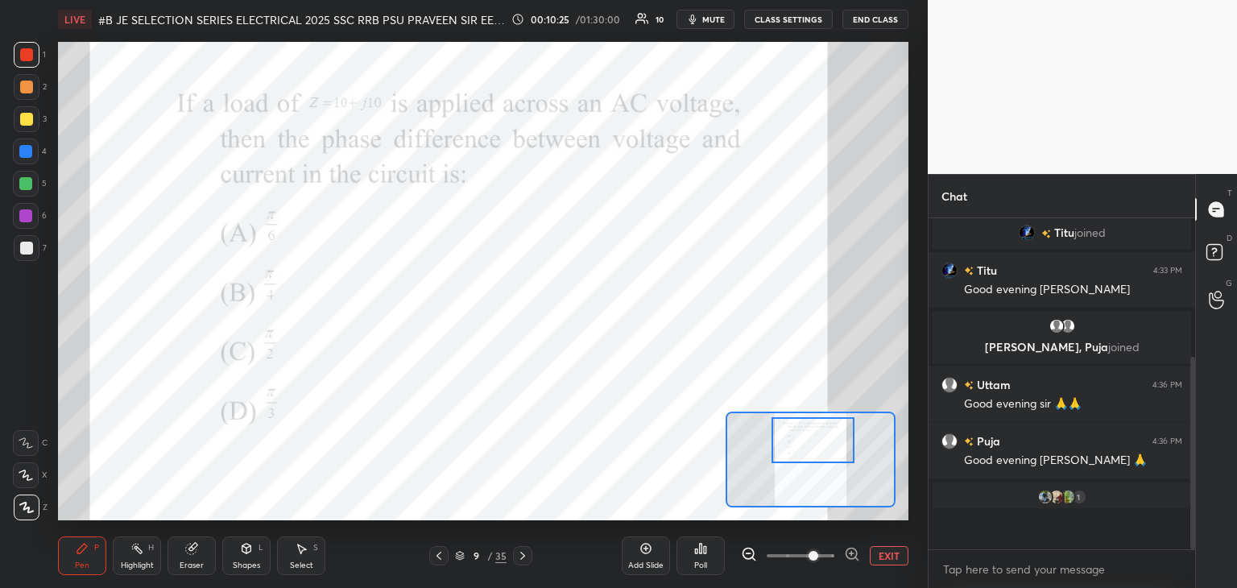
scroll to position [0, 0]
click at [520, 563] on div at bounding box center [522, 555] width 19 height 19
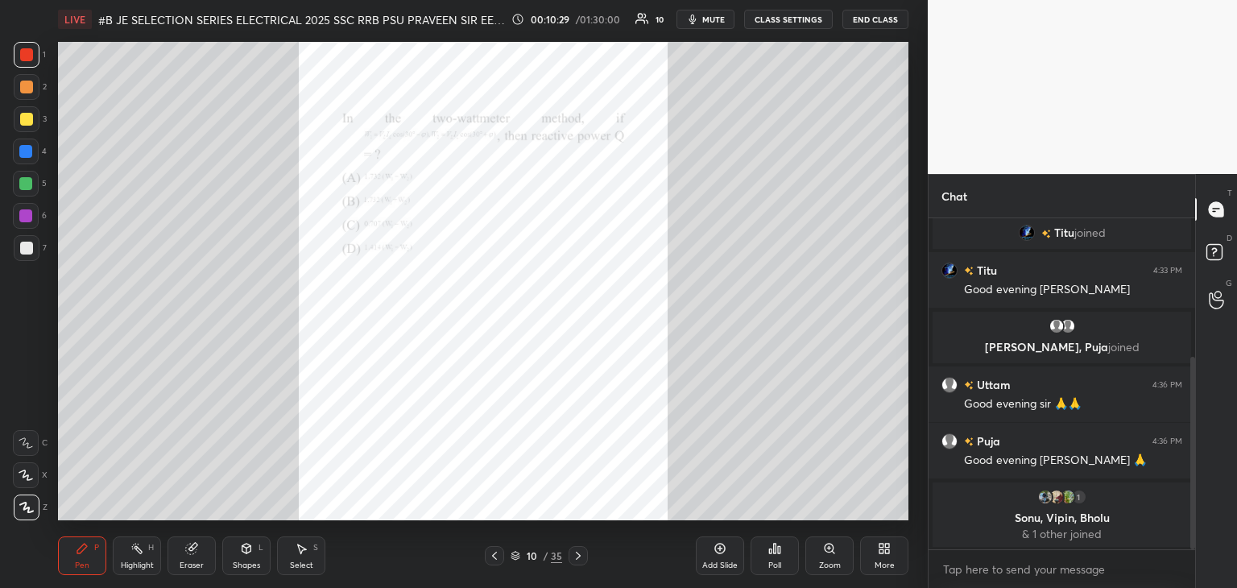
click at [833, 558] on div "Zoom" at bounding box center [830, 556] width 48 height 39
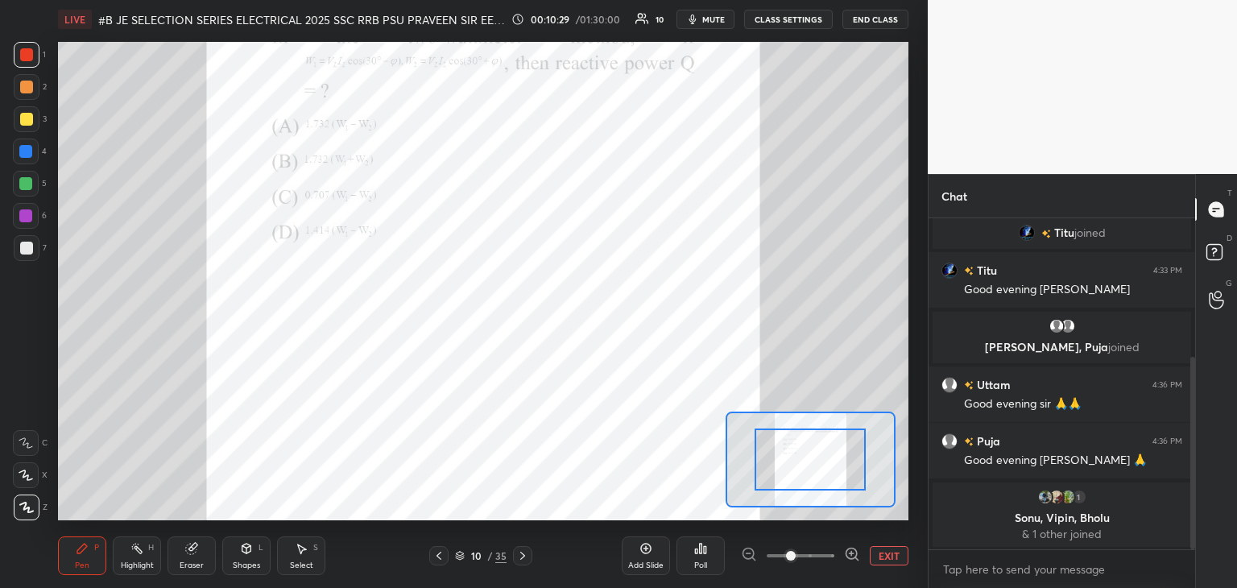
click at [845, 557] on icon at bounding box center [852, 554] width 16 height 16
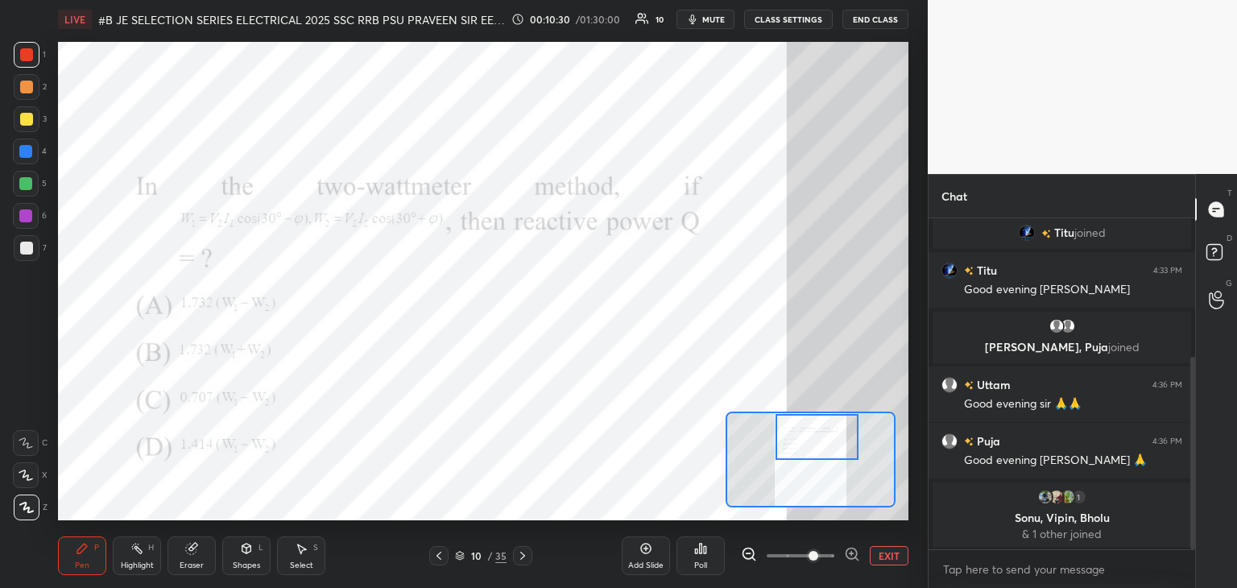
drag, startPoint x: 833, startPoint y: 441, endPoint x: 831, endPoint y: 450, distance: 9.2
click at [832, 441] on div at bounding box center [818, 437] width 84 height 46
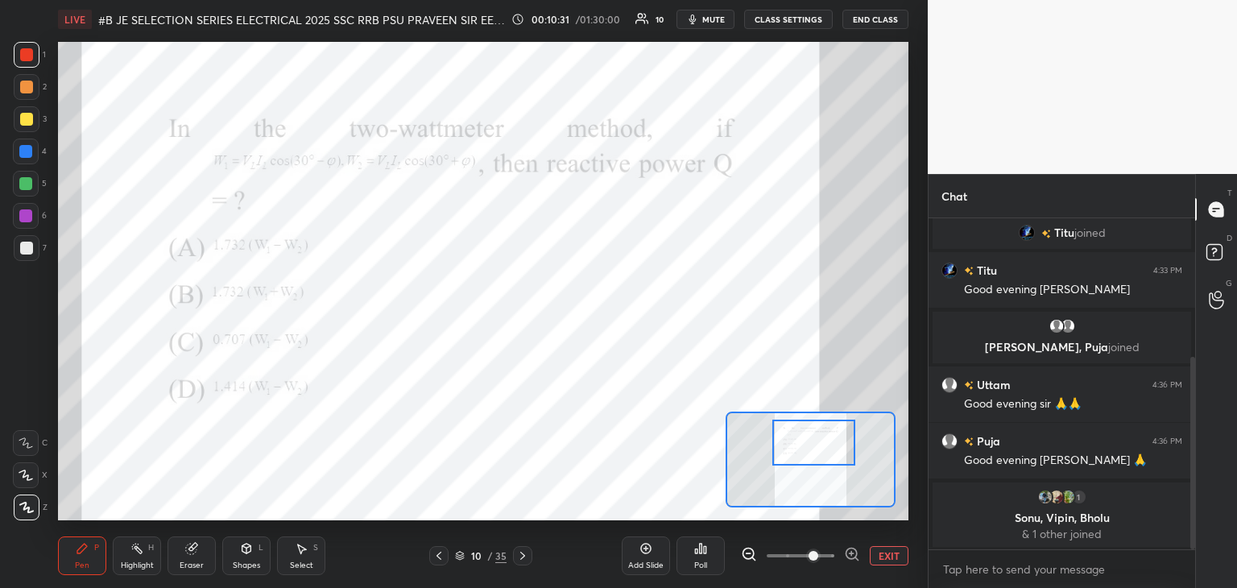
click at [827, 458] on div at bounding box center [815, 443] width 84 height 46
click at [711, 568] on div "Poll" at bounding box center [701, 556] width 48 height 39
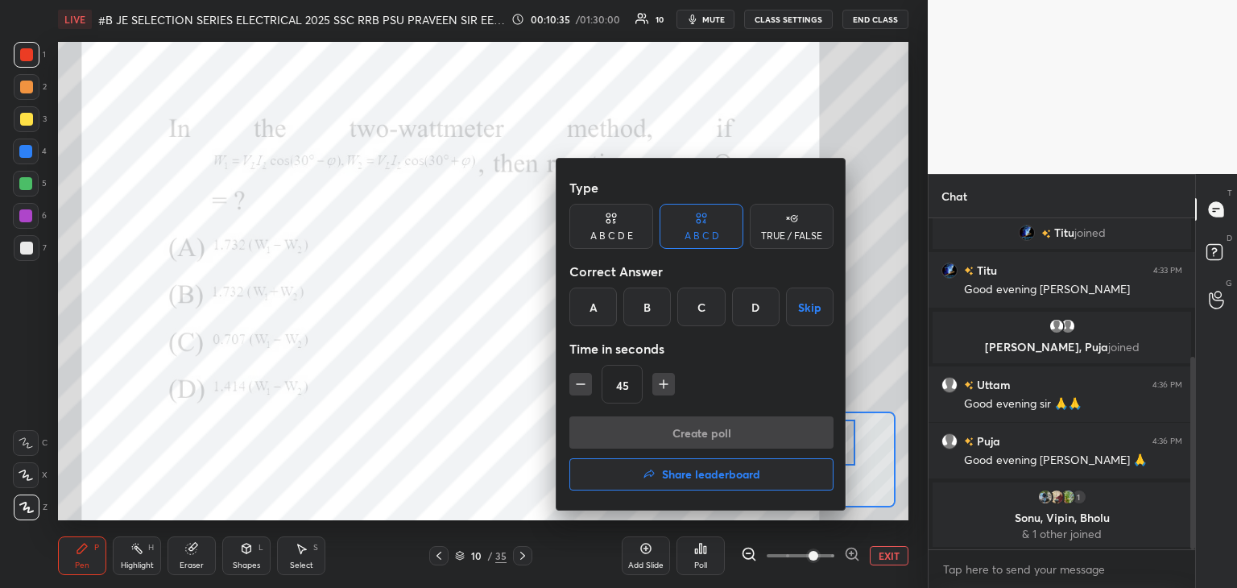
click at [591, 311] on div "A" at bounding box center [594, 307] width 48 height 39
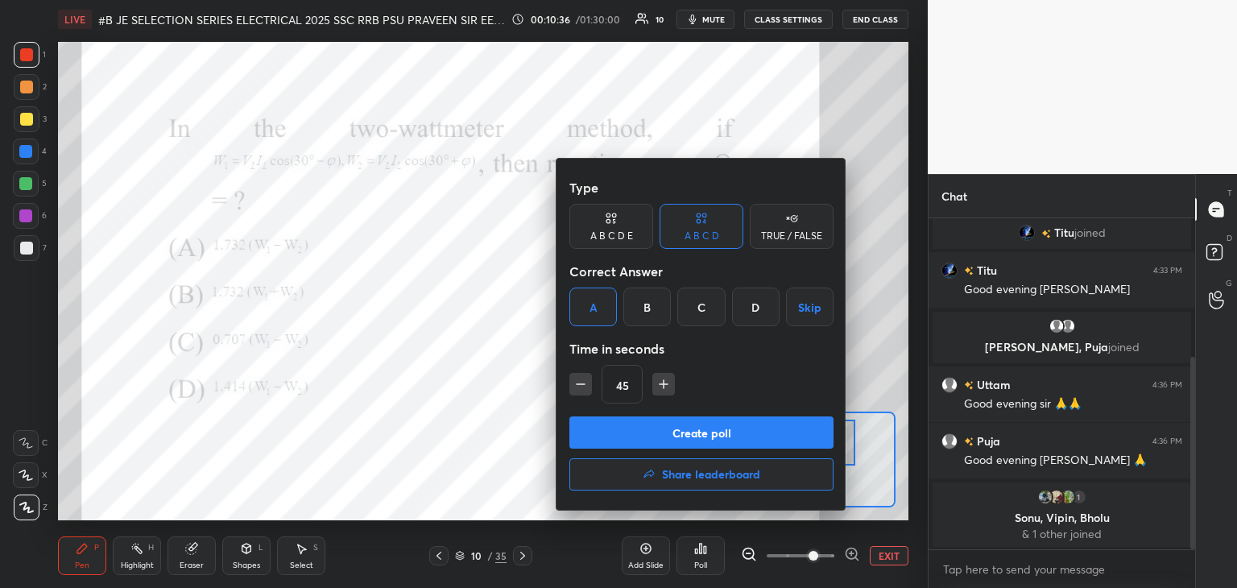
click at [586, 435] on button "Create poll" at bounding box center [702, 433] width 264 height 32
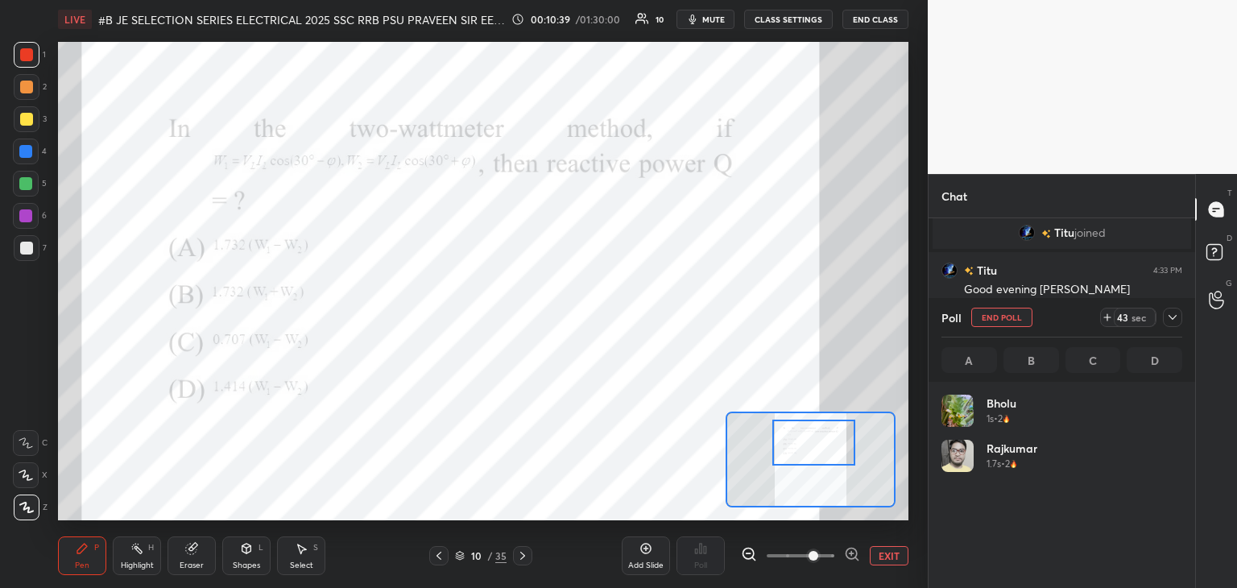
scroll to position [189, 236]
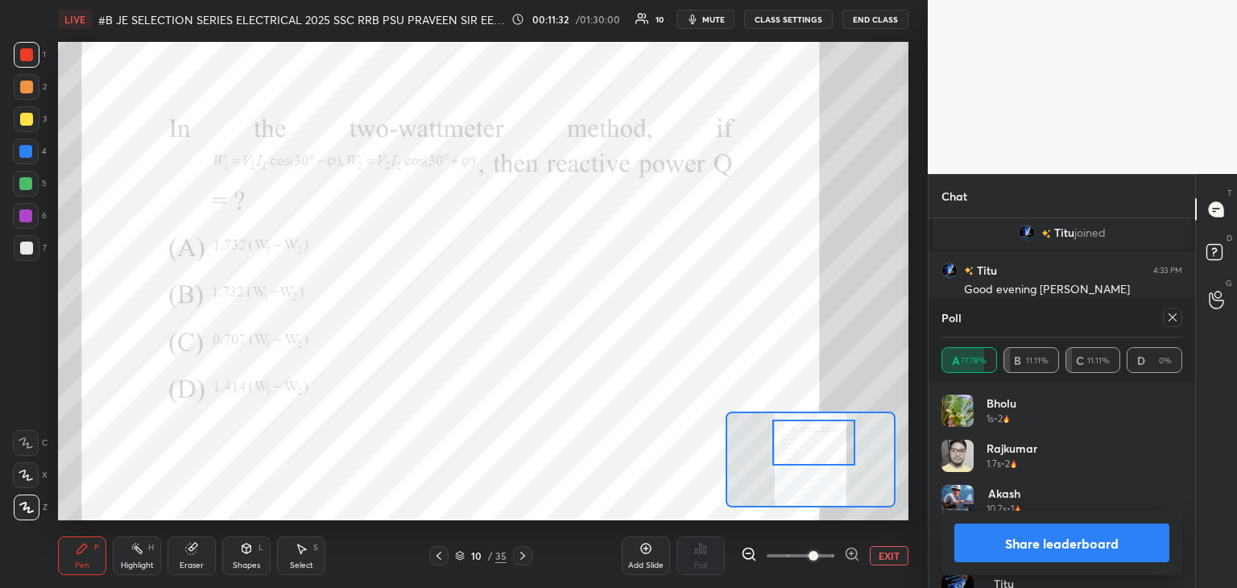
click at [192, 558] on div "Eraser" at bounding box center [192, 556] width 48 height 39
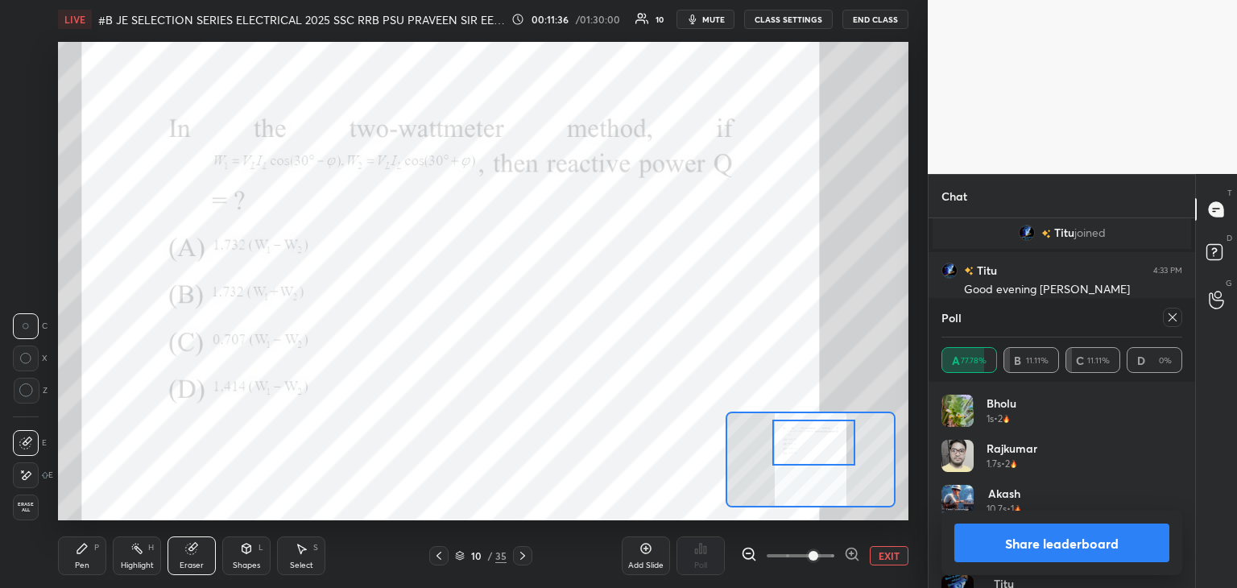
click at [81, 563] on div "Pen" at bounding box center [82, 566] width 15 height 8
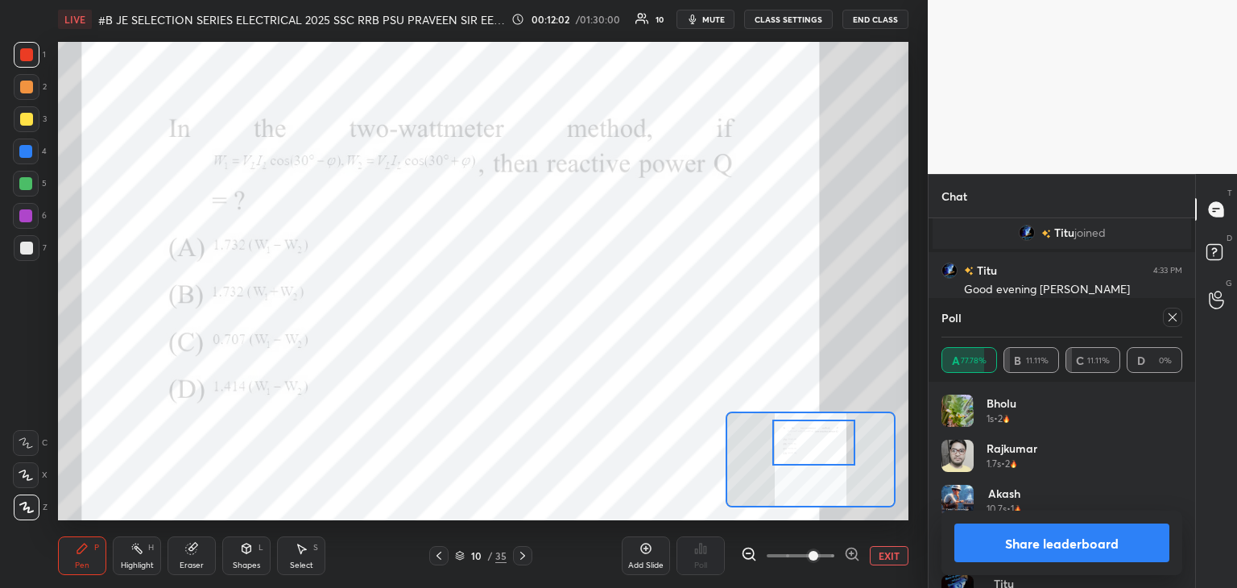
click at [524, 553] on icon at bounding box center [522, 555] width 13 height 13
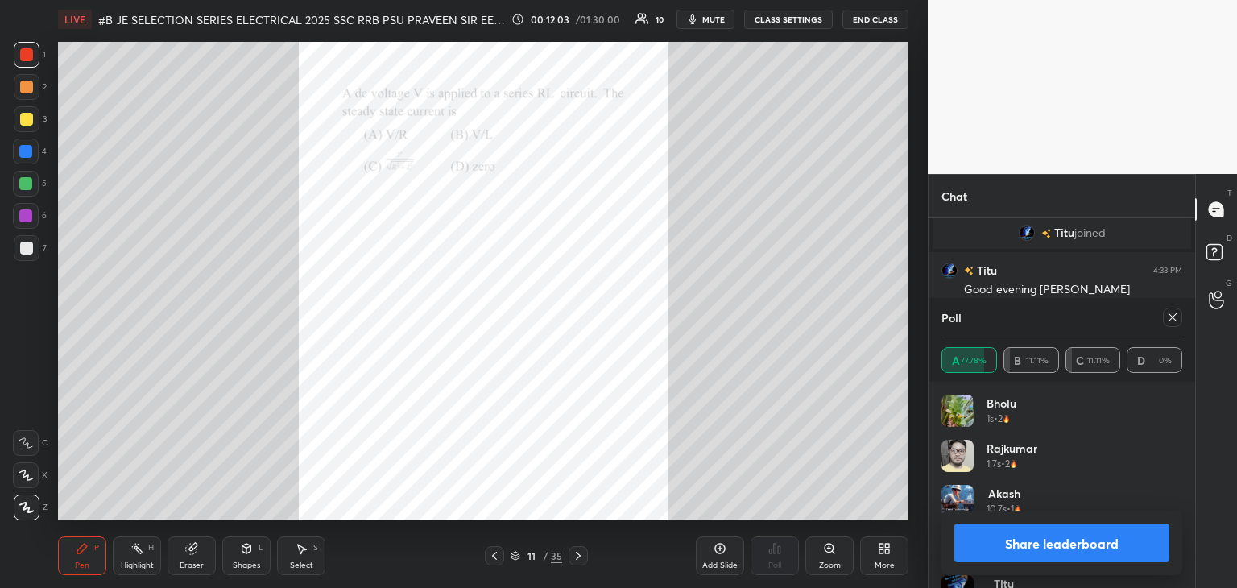
click at [836, 562] on div "Zoom" at bounding box center [830, 566] width 22 height 8
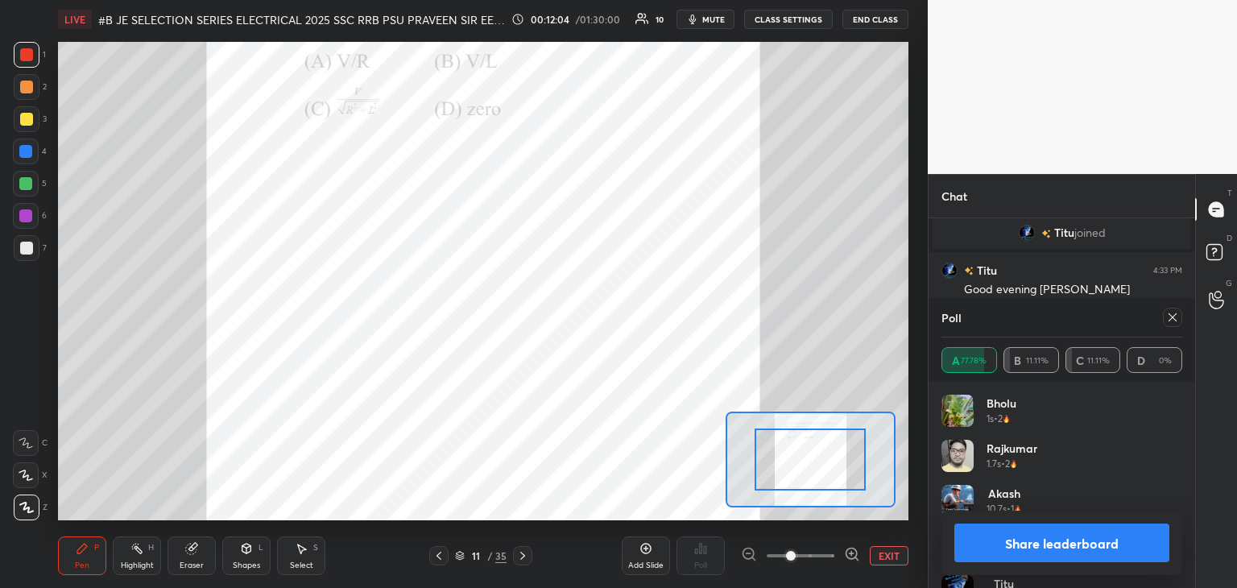
click at [851, 553] on icon at bounding box center [852, 553] width 4 height 0
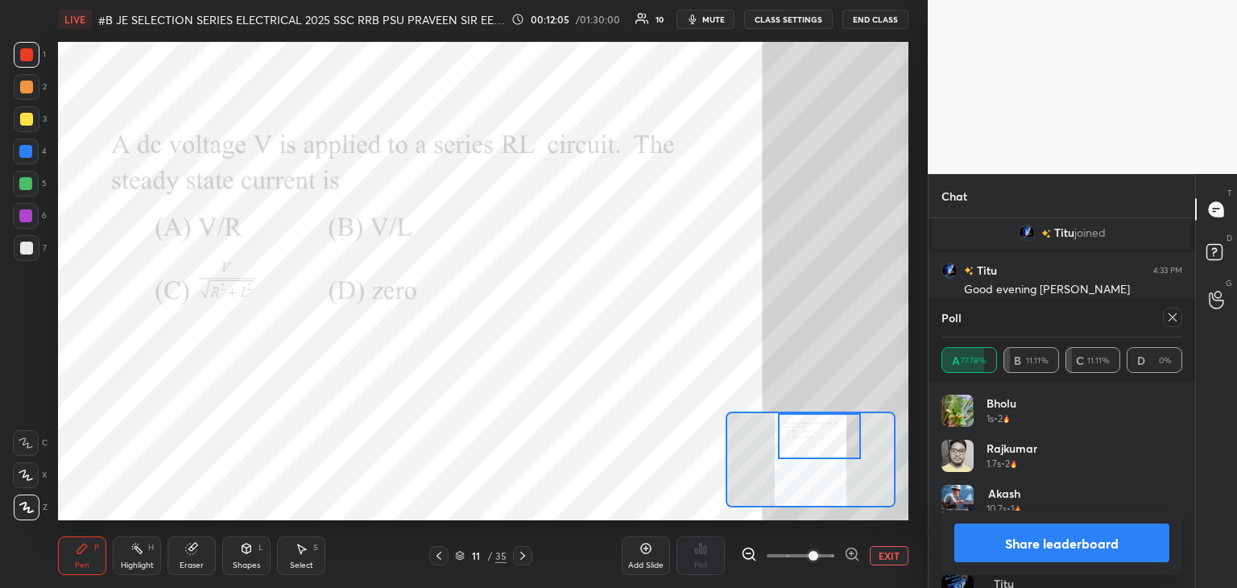
drag, startPoint x: 822, startPoint y: 452, endPoint x: 823, endPoint y: 430, distance: 21.8
click at [823, 426] on div at bounding box center [820, 436] width 84 height 46
click at [1171, 317] on icon at bounding box center [1173, 317] width 8 height 8
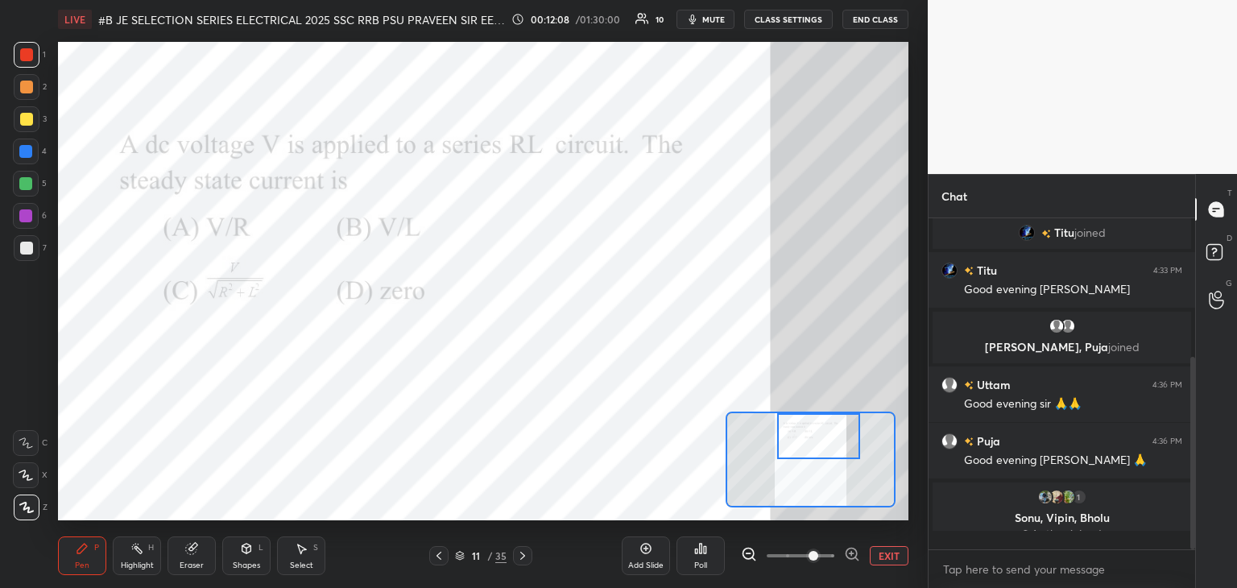
scroll to position [5, 5]
click at [698, 562] on div "Poll" at bounding box center [700, 566] width 13 height 8
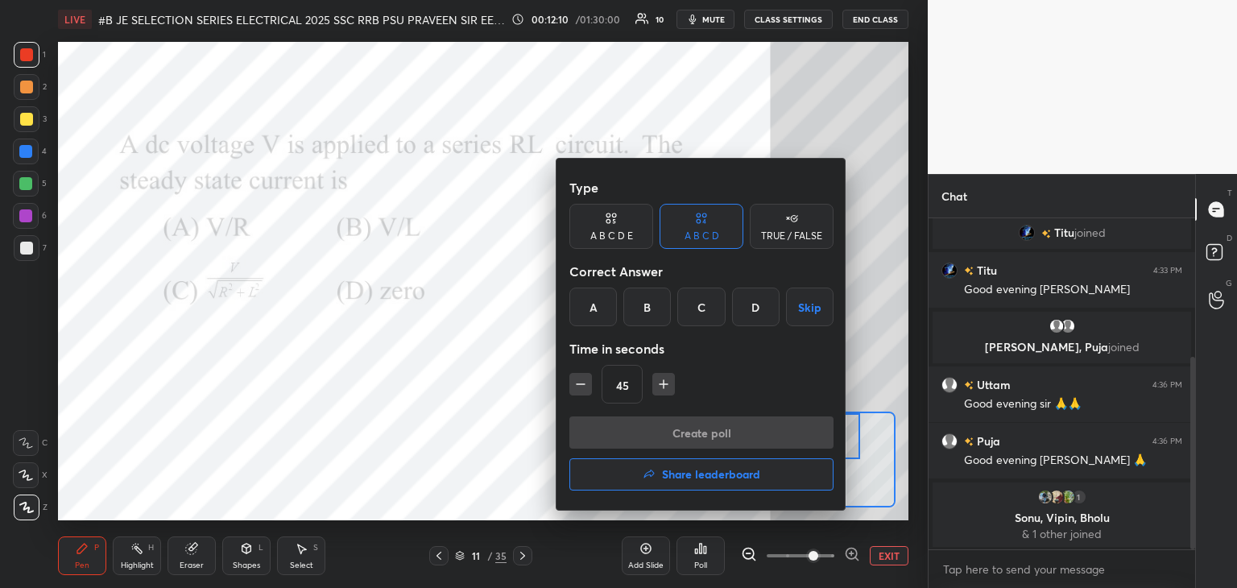
drag, startPoint x: 596, startPoint y: 309, endPoint x: 581, endPoint y: 375, distance: 67.0
click at [596, 310] on div "A" at bounding box center [594, 307] width 48 height 39
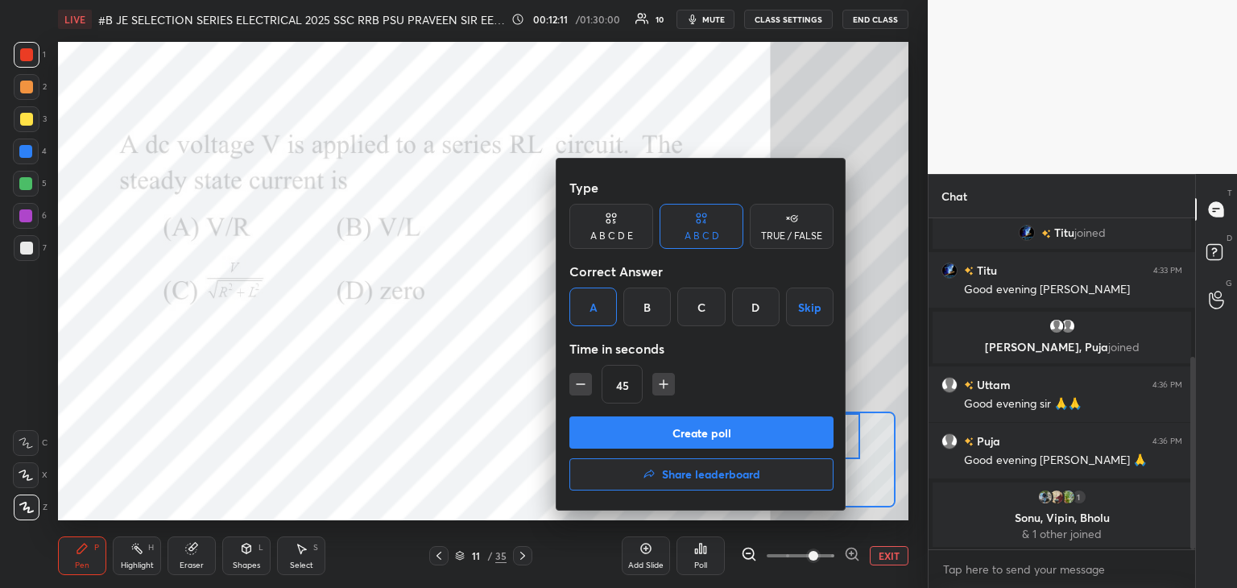
click at [598, 433] on button "Create poll" at bounding box center [702, 433] width 264 height 32
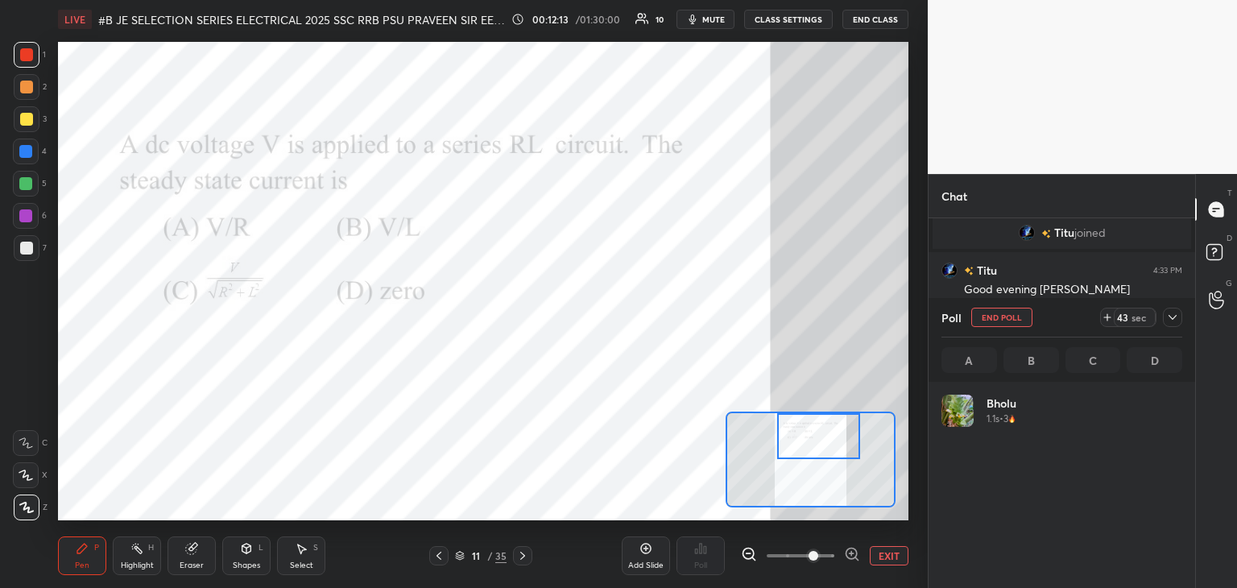
scroll to position [189, 236]
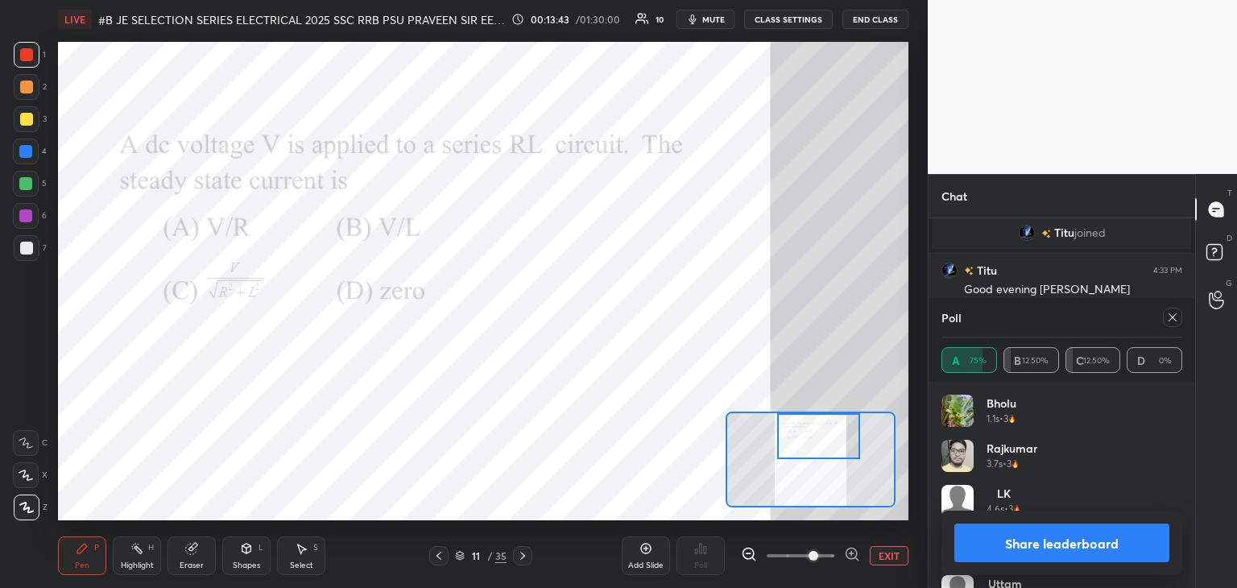
click at [190, 563] on div "Eraser" at bounding box center [192, 566] width 24 height 8
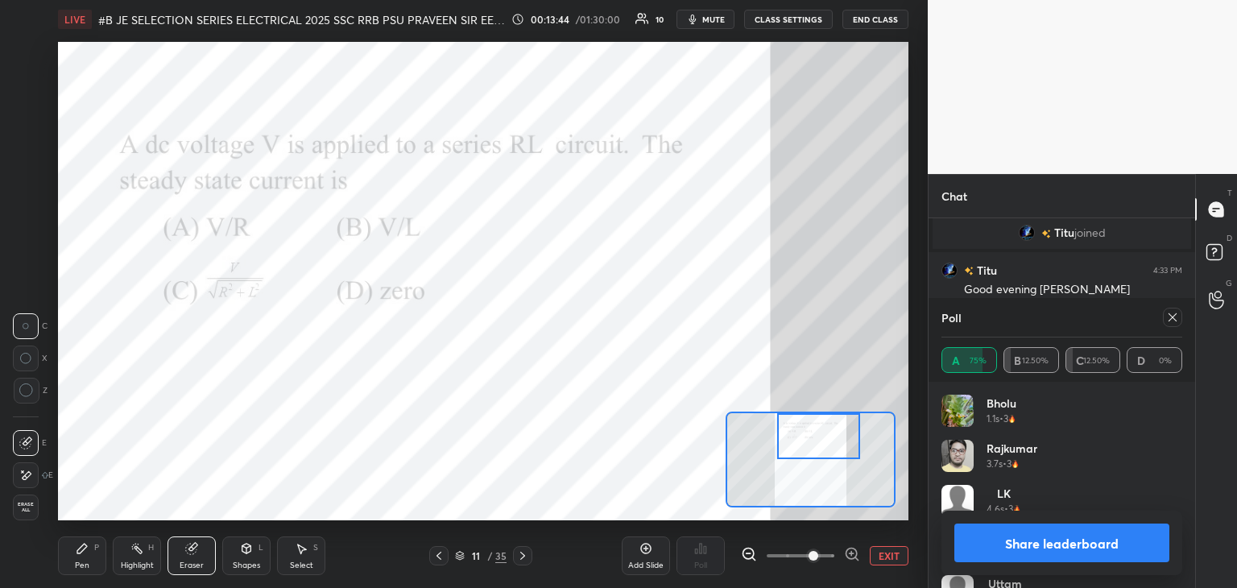
click at [31, 508] on span "Erase all" at bounding box center [26, 507] width 24 height 11
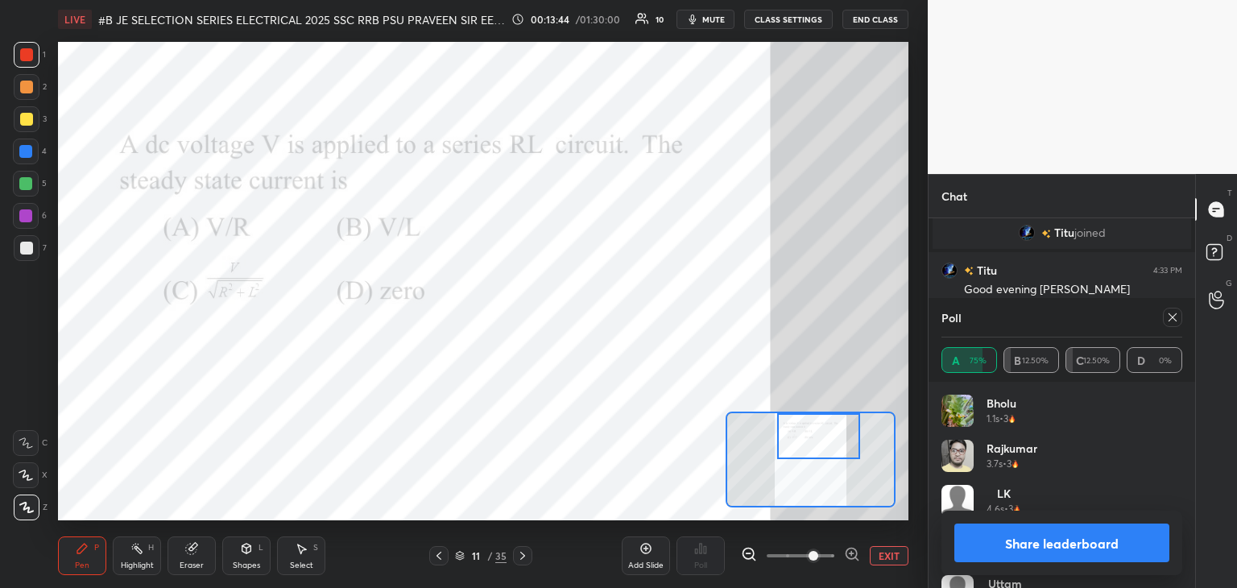
drag, startPoint x: 68, startPoint y: 562, endPoint x: 56, endPoint y: 581, distance: 22.8
click at [68, 562] on div "Pen P" at bounding box center [82, 556] width 48 height 39
click at [1166, 319] on div at bounding box center [1172, 317] width 19 height 19
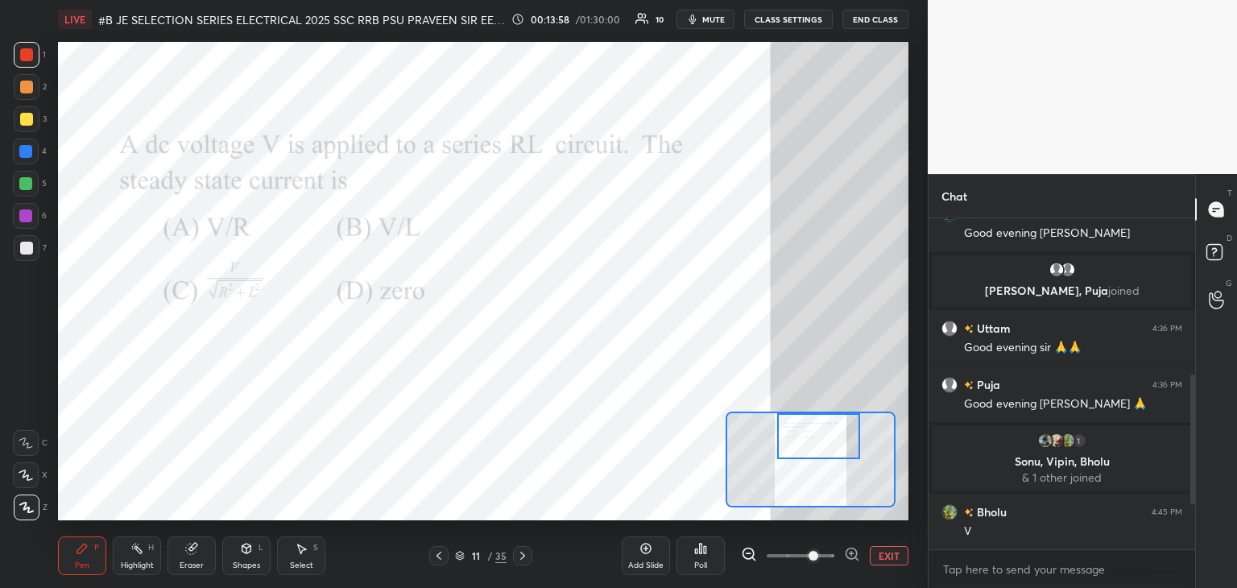
scroll to position [351, 0]
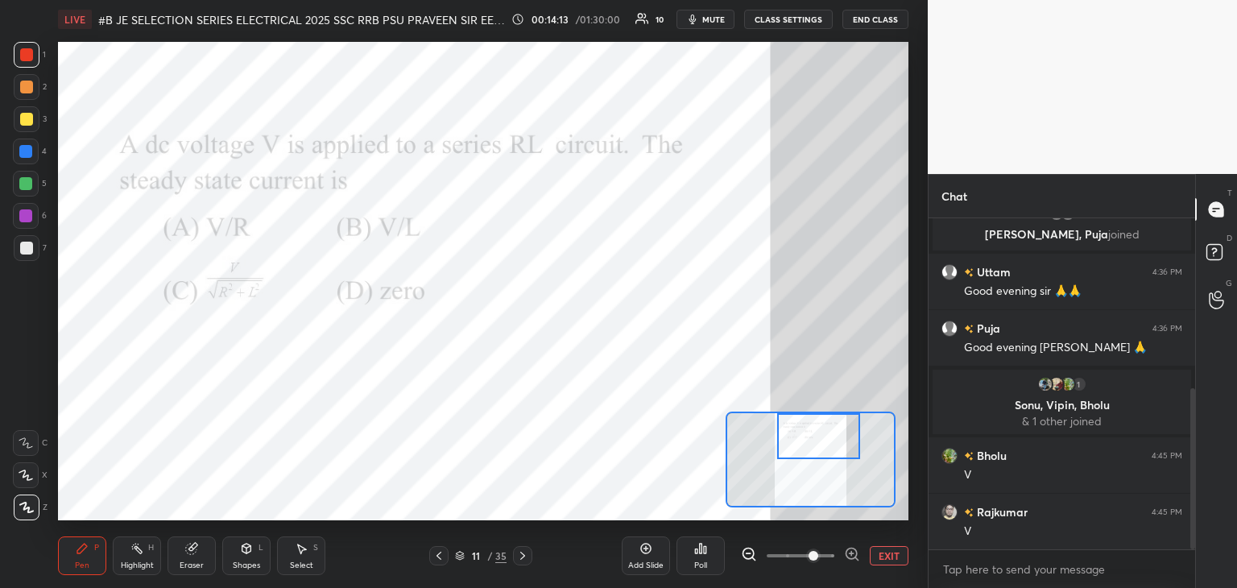
click at [29, 157] on div at bounding box center [26, 152] width 26 height 26
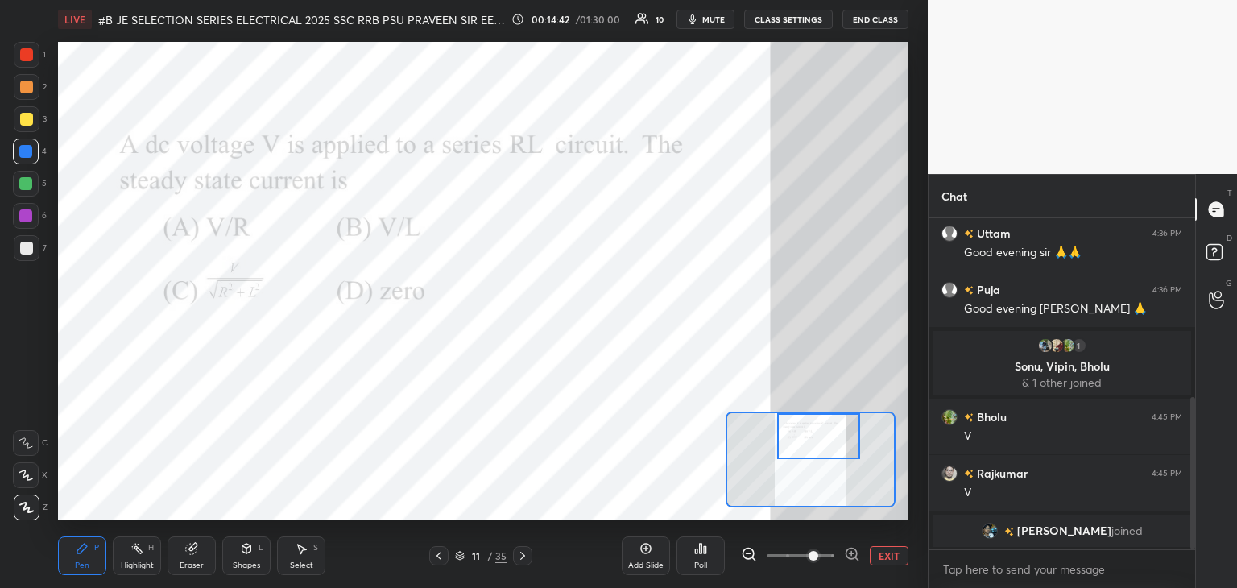
click at [30, 255] on div at bounding box center [27, 248] width 26 height 26
drag, startPoint x: 25, startPoint y: 149, endPoint x: 42, endPoint y: 191, distance: 45.2
click at [27, 149] on div at bounding box center [25, 151] width 13 height 13
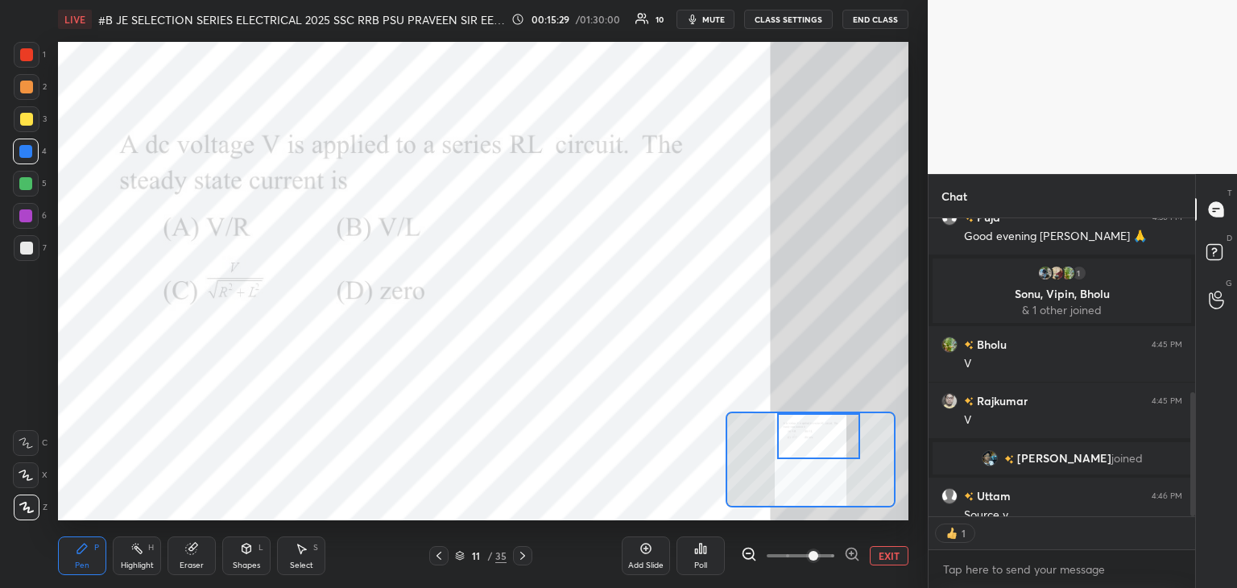
scroll to position [6, 5]
click at [523, 558] on icon at bounding box center [522, 555] width 13 height 13
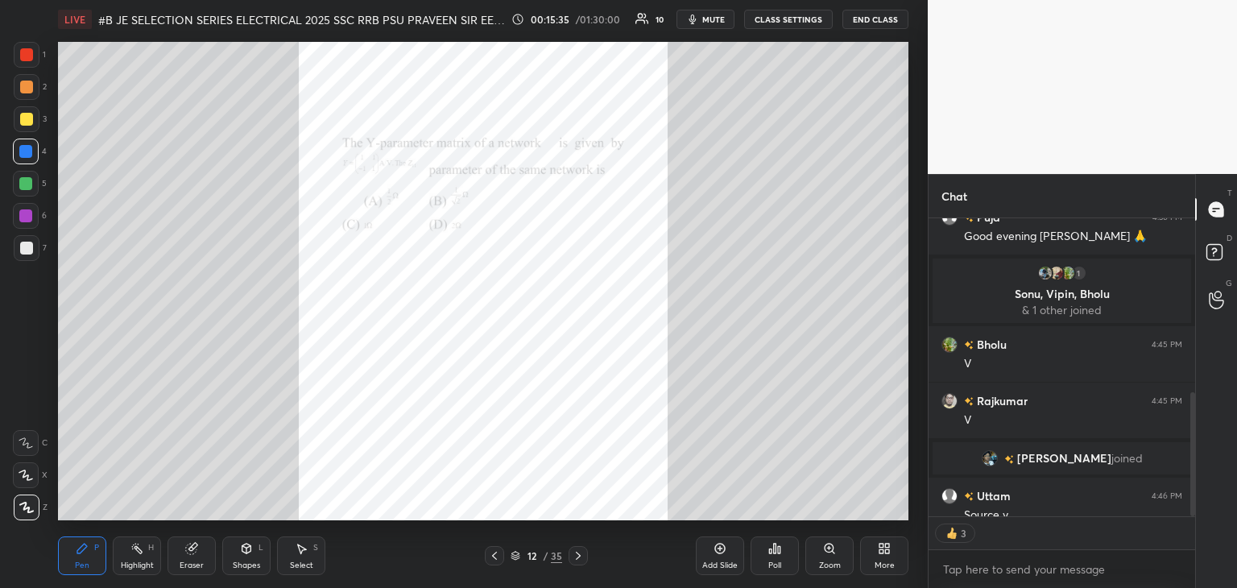
click at [832, 550] on icon at bounding box center [829, 548] width 9 height 9
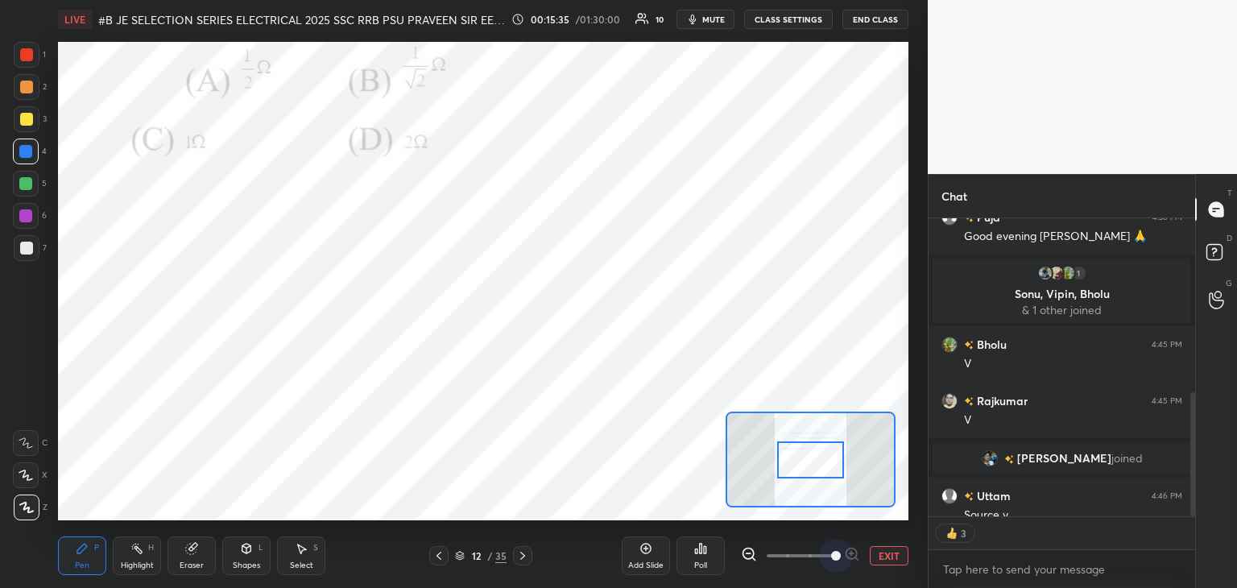
click at [831, 551] on span at bounding box center [801, 556] width 68 height 24
click at [841, 553] on span at bounding box center [836, 556] width 10 height 10
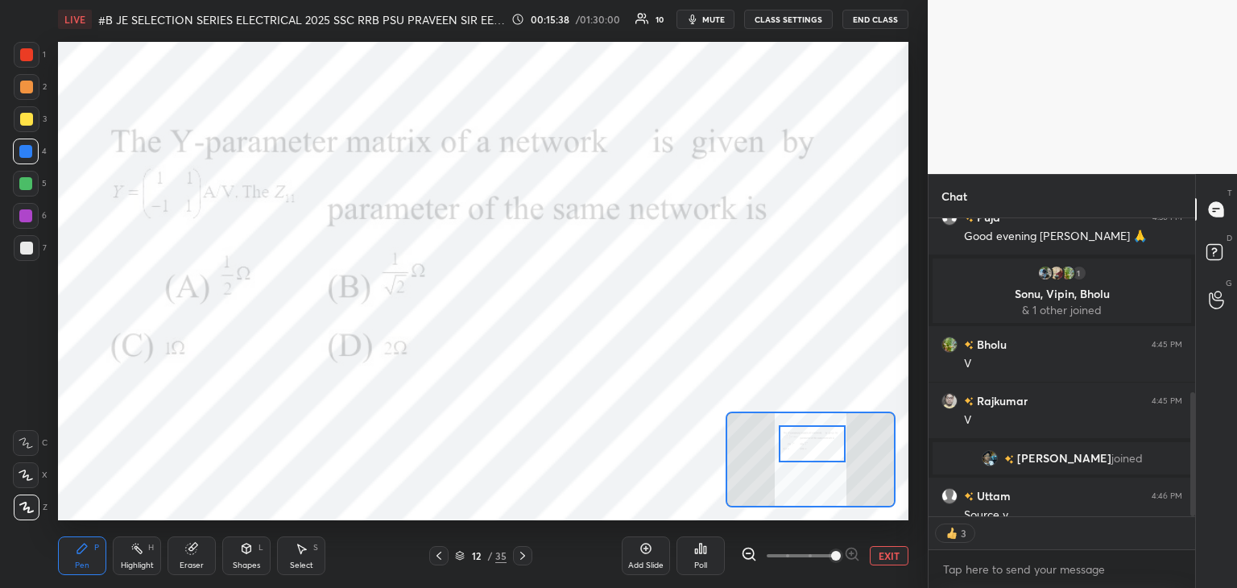
click at [819, 461] on div at bounding box center [812, 443] width 67 height 37
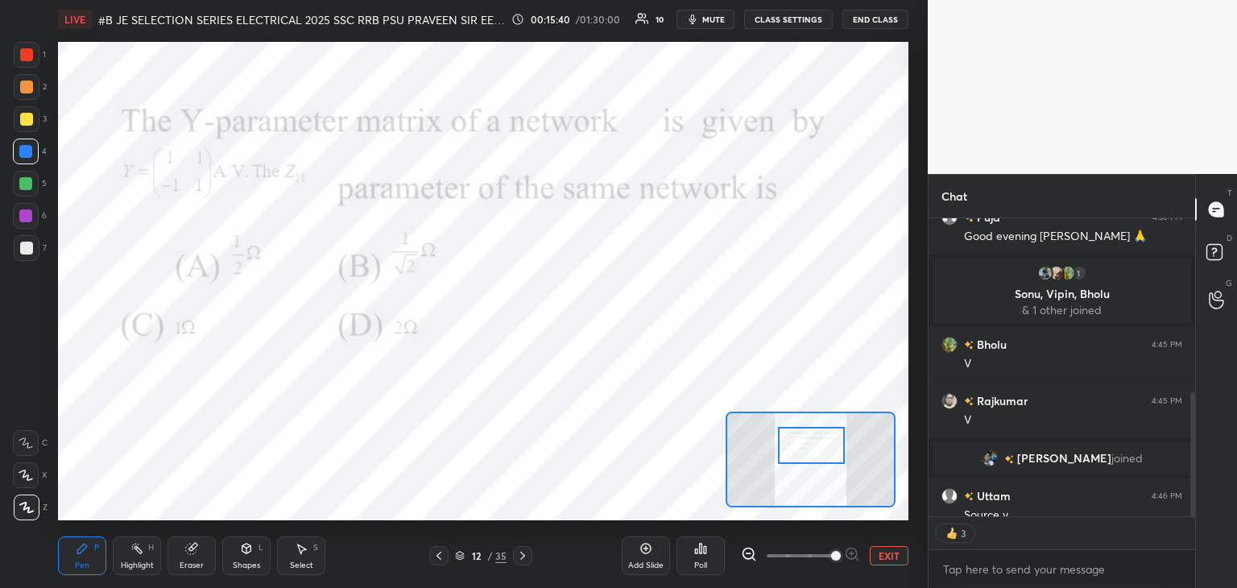
click at [31, 61] on div at bounding box center [27, 55] width 26 height 26
click at [82, 562] on div "Pen" at bounding box center [82, 566] width 15 height 8
click at [700, 547] on icon at bounding box center [701, 549] width 2 height 10
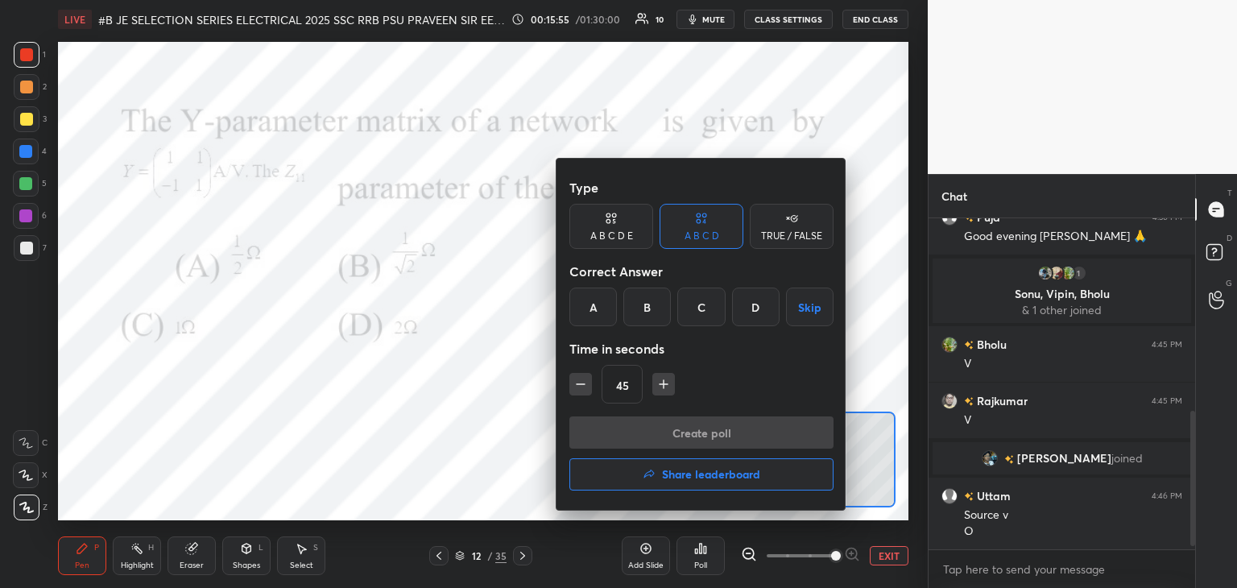
click at [600, 298] on div "A" at bounding box center [594, 307] width 48 height 39
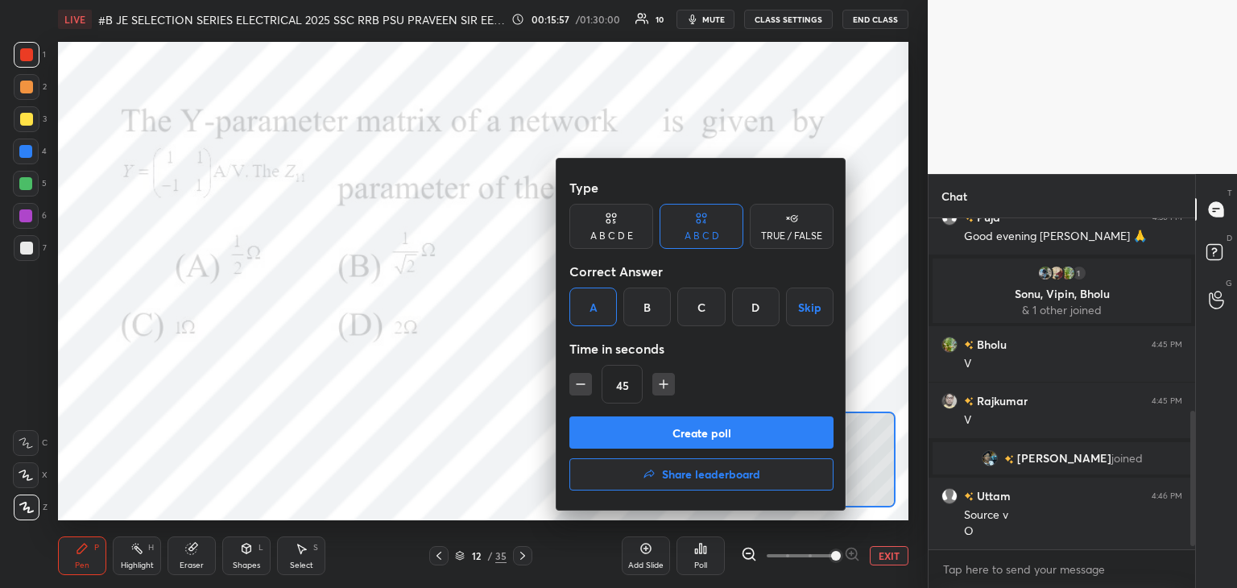
click at [652, 435] on button "Create poll" at bounding box center [702, 433] width 264 height 32
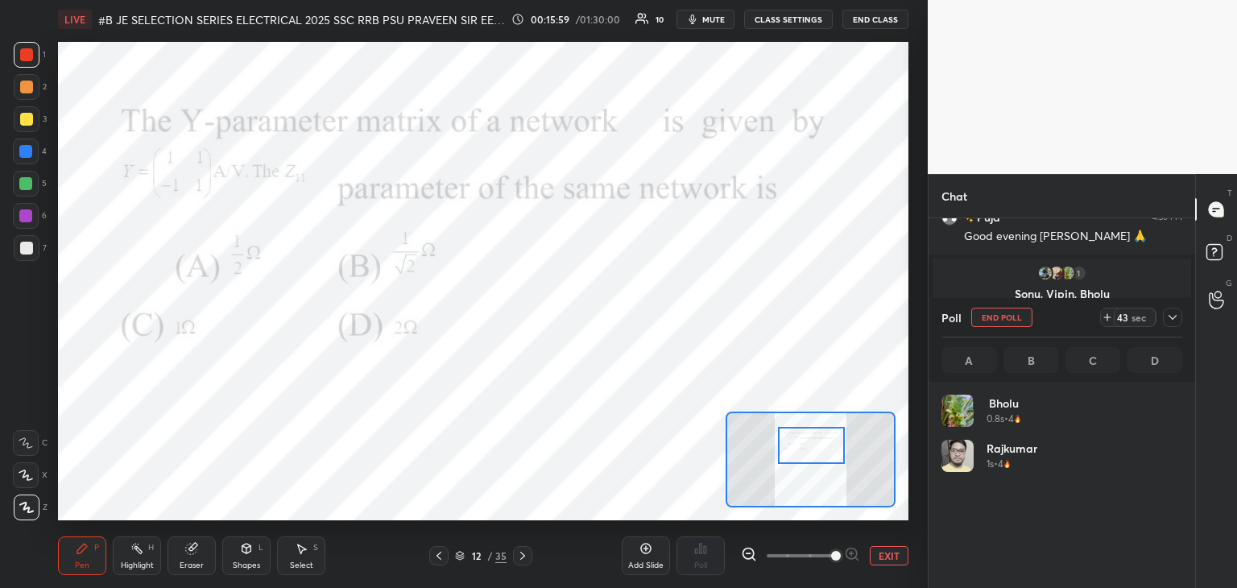
scroll to position [189, 236]
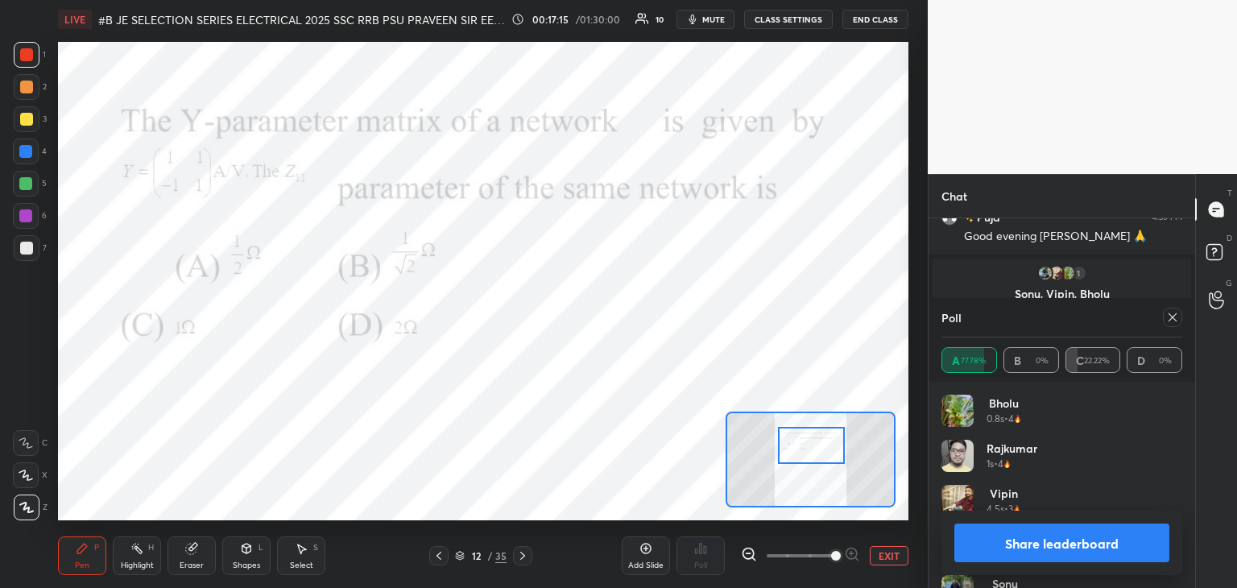
click at [192, 552] on icon at bounding box center [191, 549] width 10 height 10
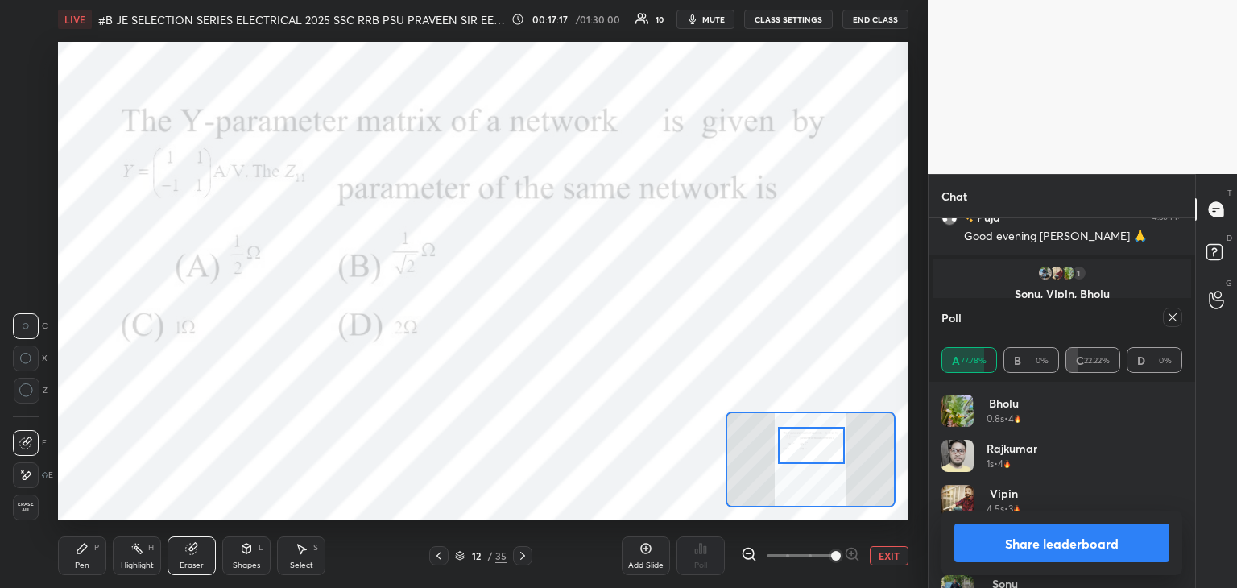
click at [90, 551] on div "Pen P" at bounding box center [82, 556] width 48 height 39
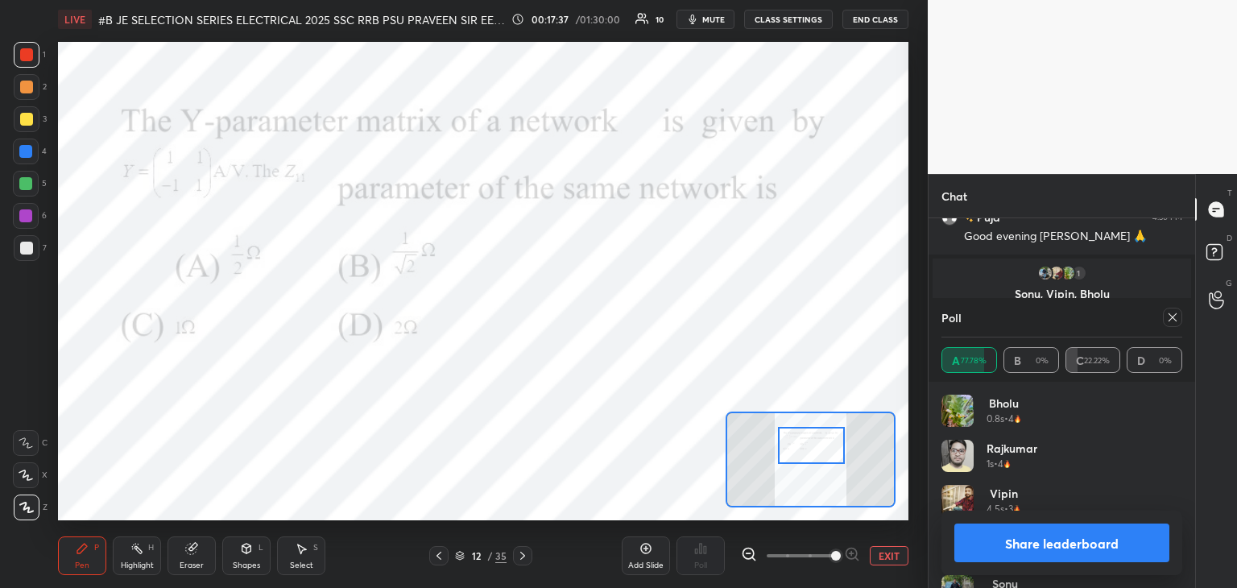
click at [27, 478] on icon at bounding box center [26, 475] width 15 height 11
click at [92, 560] on div "Pen P" at bounding box center [82, 556] width 48 height 39
click at [1178, 320] on div at bounding box center [1172, 317] width 19 height 19
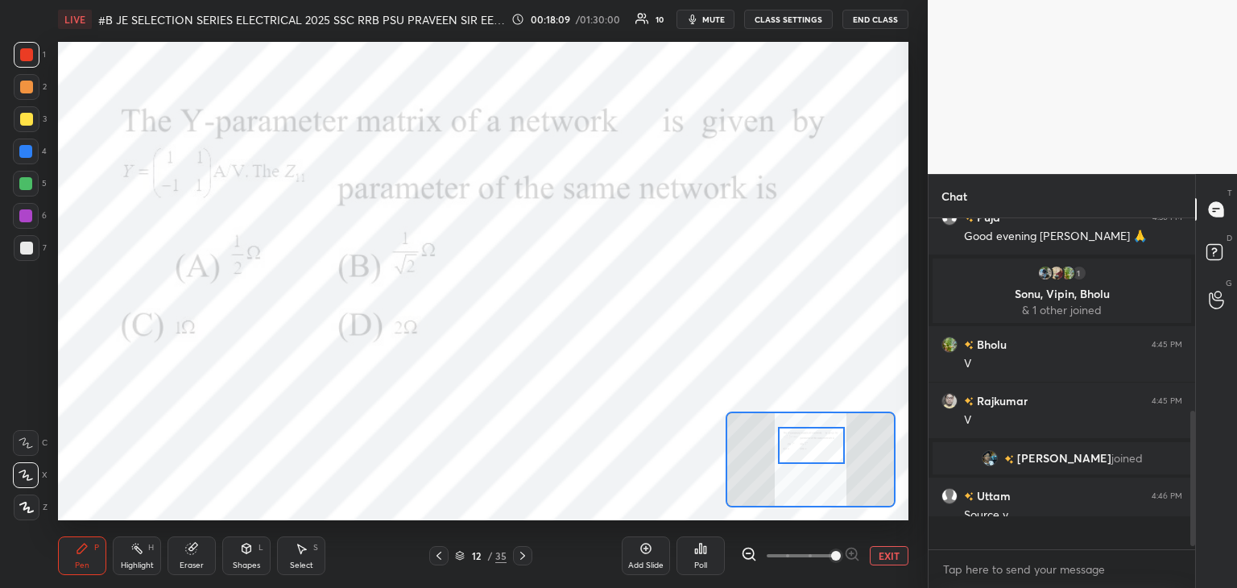
scroll to position [5, 5]
click at [522, 565] on div at bounding box center [522, 555] width 19 height 19
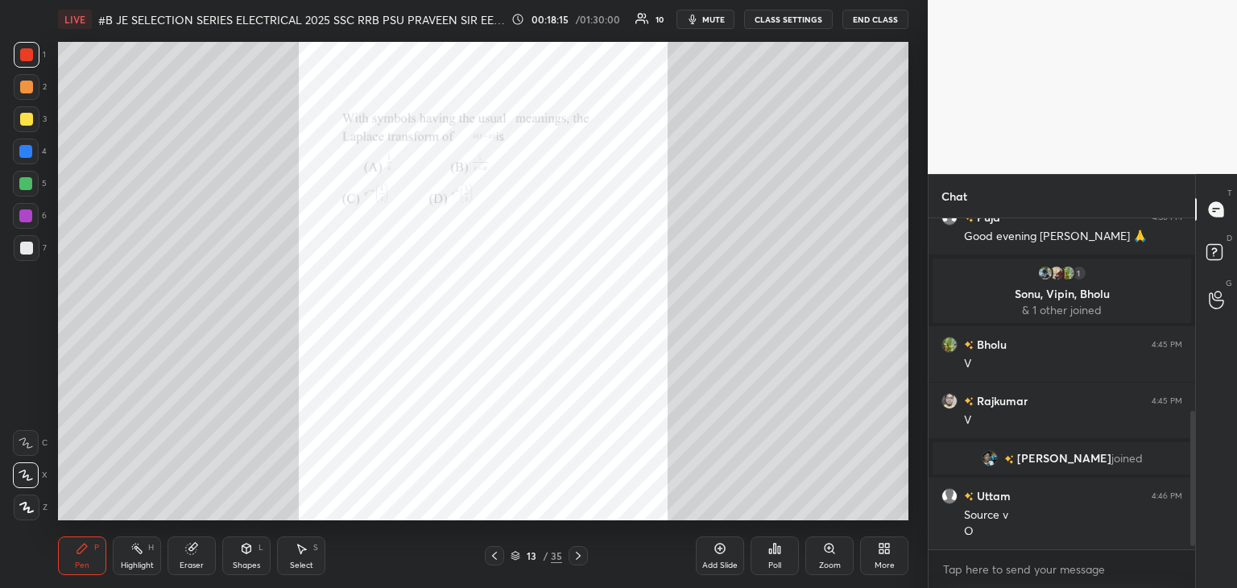
click at [835, 555] on div "Zoom" at bounding box center [830, 556] width 48 height 39
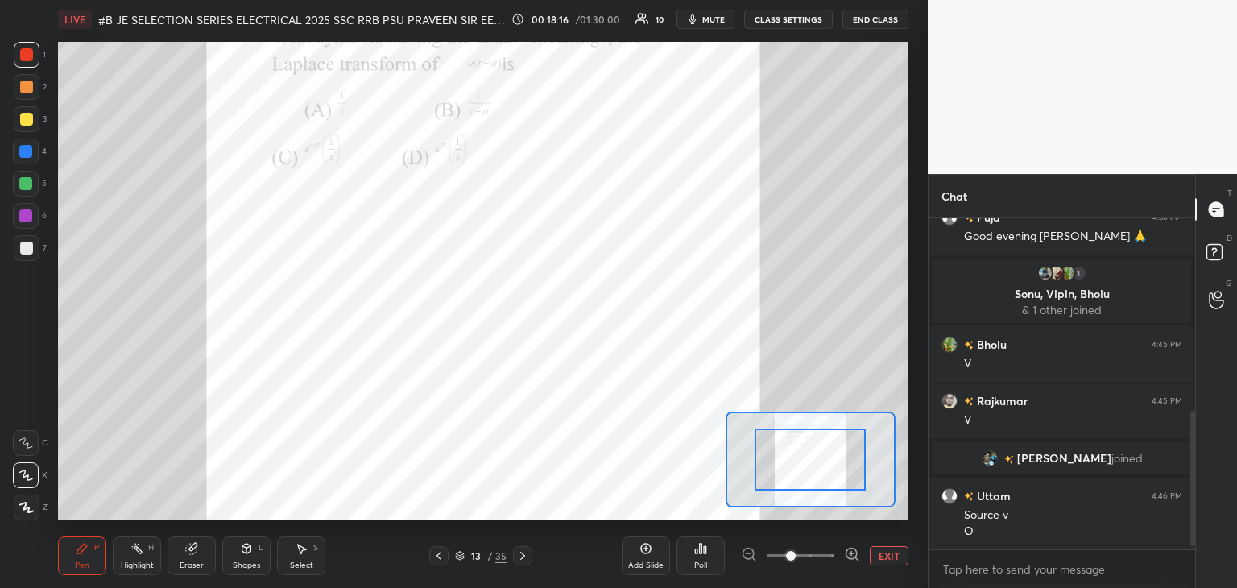
click at [851, 556] on icon at bounding box center [852, 554] width 16 height 16
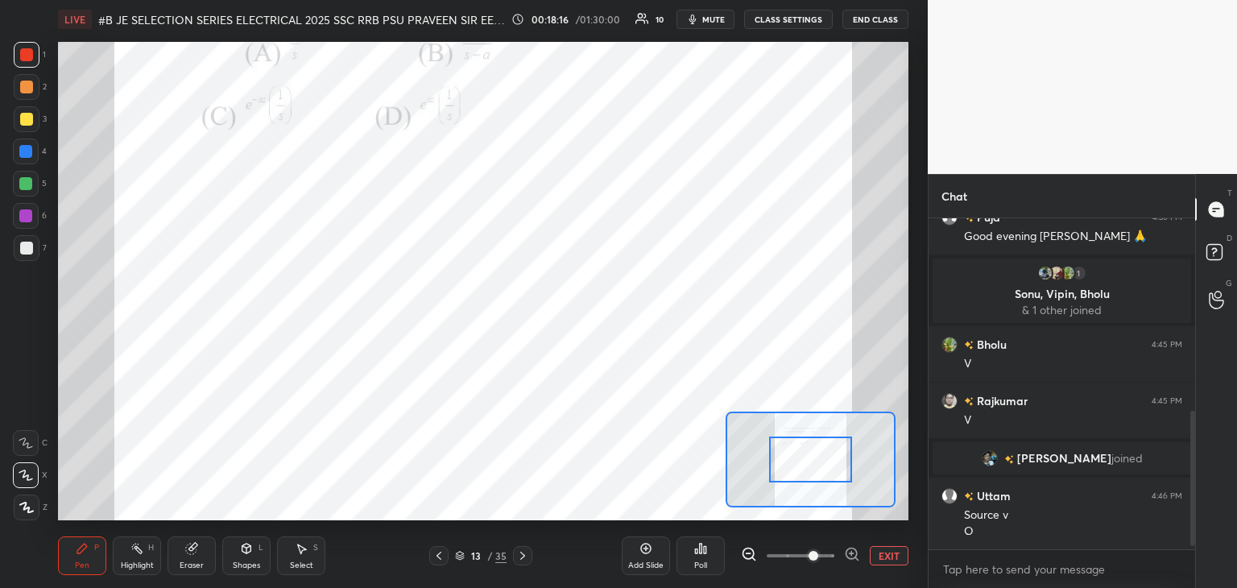
click at [852, 556] on icon at bounding box center [852, 554] width 16 height 16
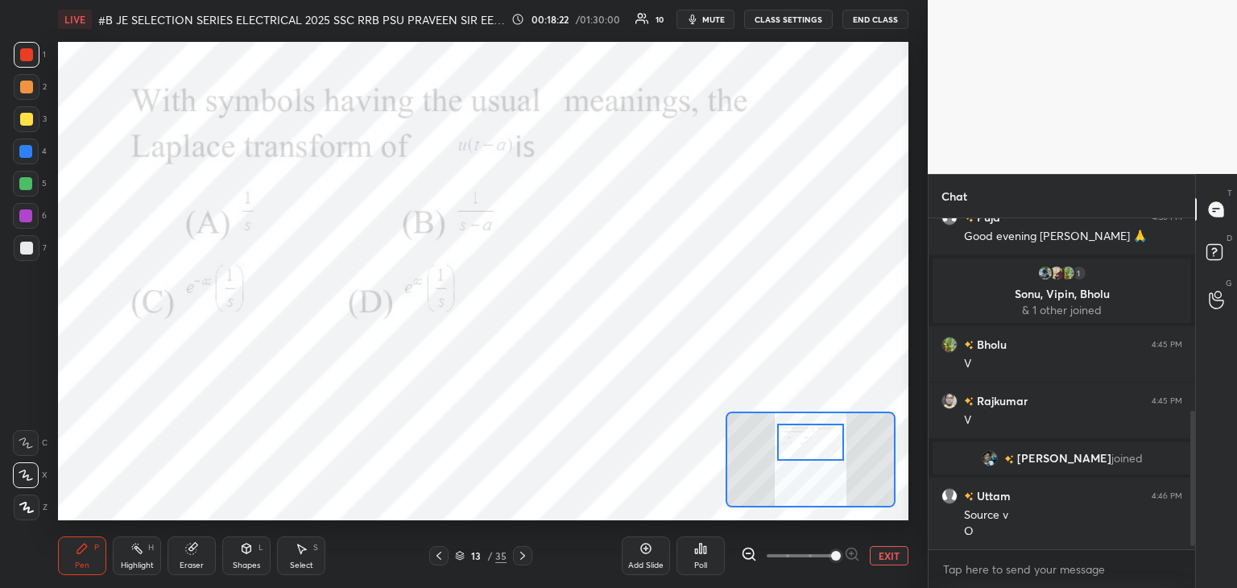
drag, startPoint x: 823, startPoint y: 460, endPoint x: 822, endPoint y: 451, distance: 8.9
click at [822, 451] on div at bounding box center [810, 442] width 67 height 37
click at [690, 560] on div "Poll" at bounding box center [701, 556] width 48 height 39
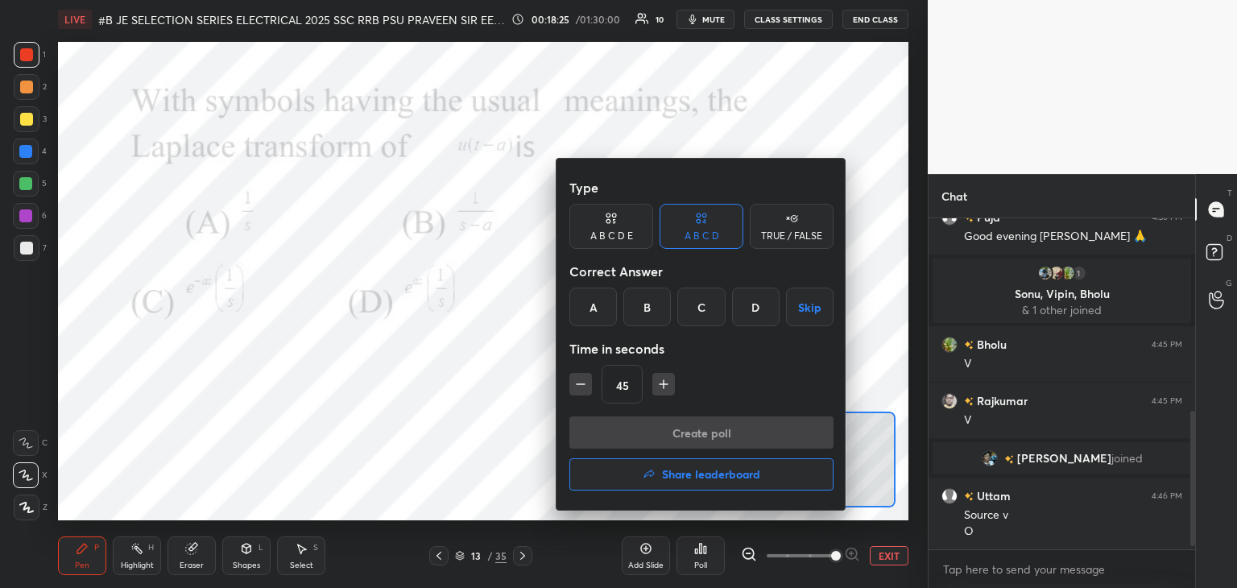
drag, startPoint x: 701, startPoint y: 313, endPoint x: 644, endPoint y: 390, distance: 96.2
click at [699, 315] on div "C" at bounding box center [702, 307] width 48 height 39
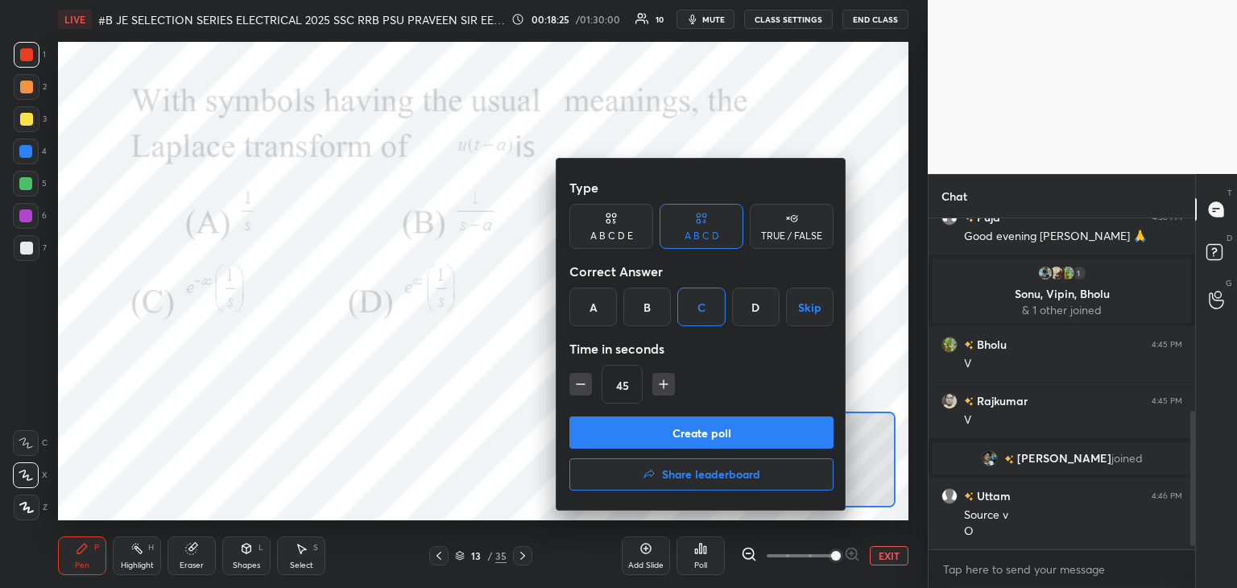
click at [632, 433] on button "Create poll" at bounding box center [702, 433] width 264 height 32
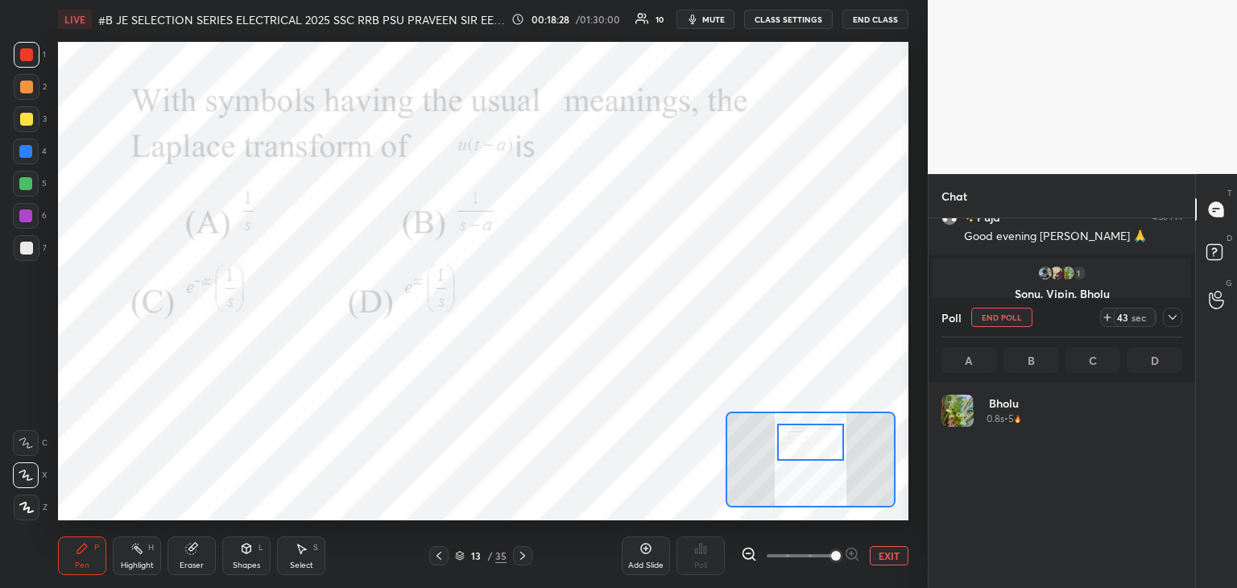
scroll to position [189, 236]
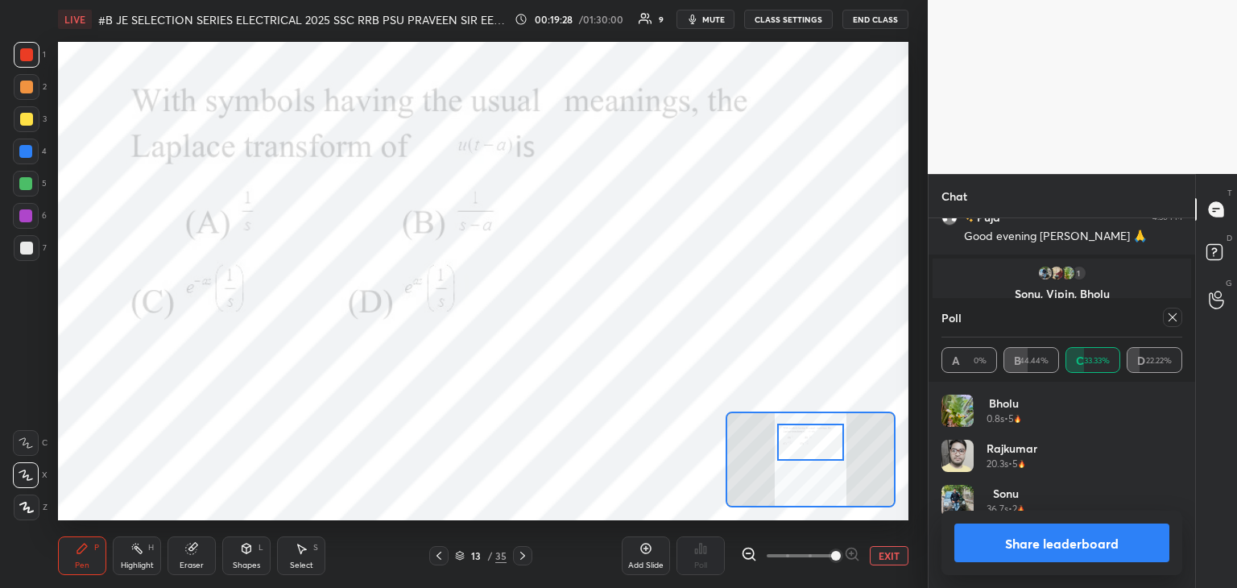
click at [1177, 317] on icon at bounding box center [1173, 317] width 13 height 13
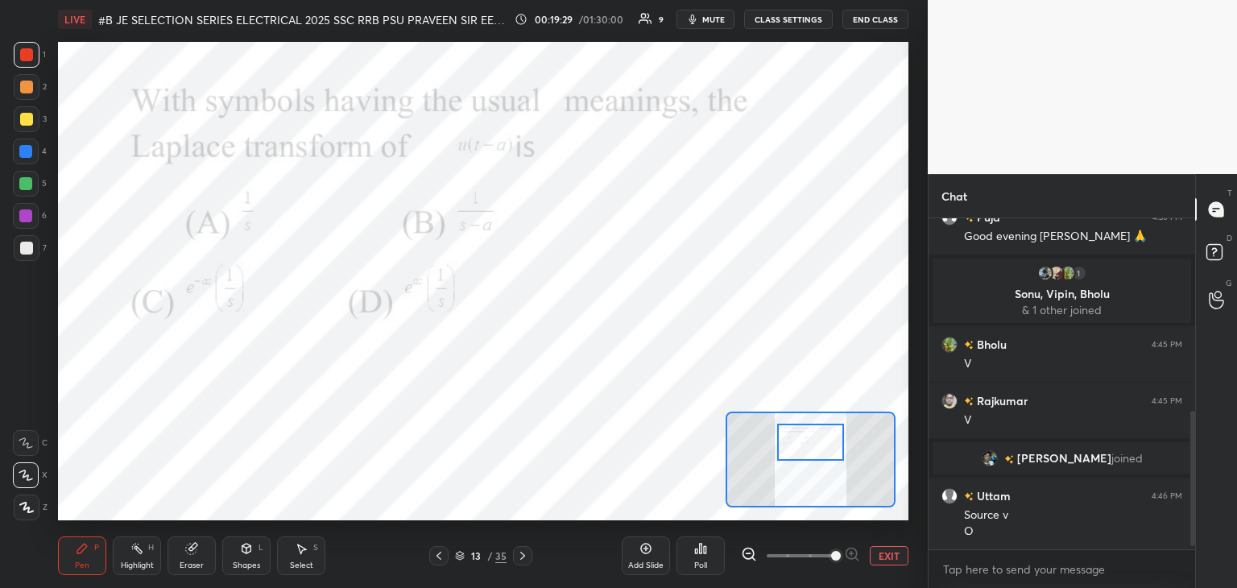
scroll to position [326, 262]
click at [524, 561] on icon at bounding box center [522, 555] width 13 height 13
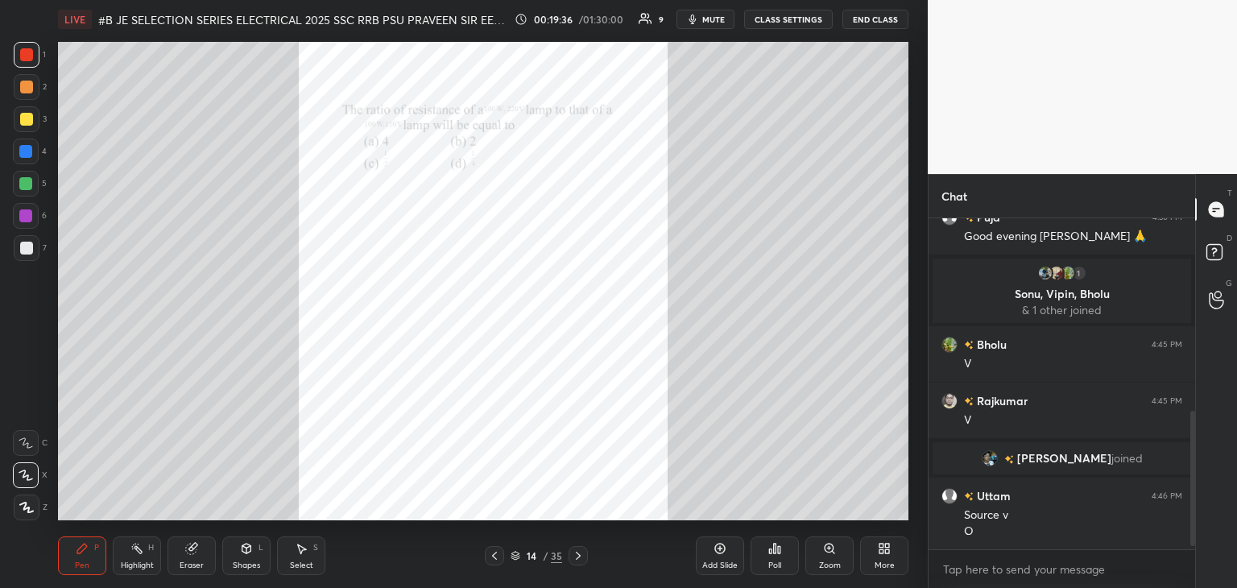
click at [832, 557] on div "Zoom" at bounding box center [830, 556] width 48 height 39
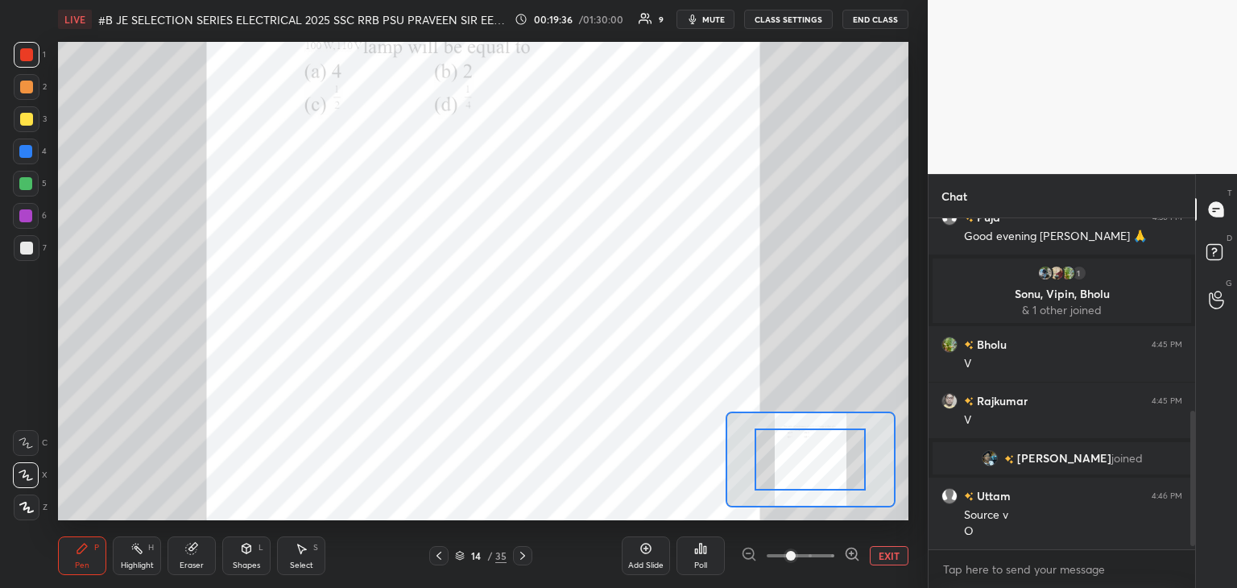
click at [851, 555] on icon at bounding box center [852, 554] width 16 height 16
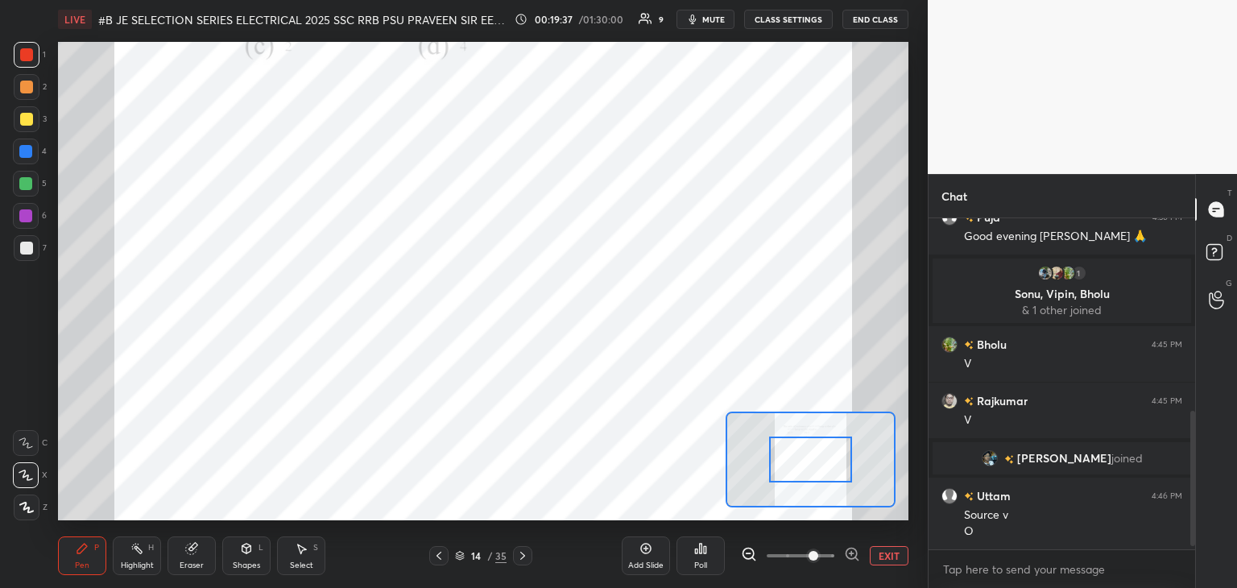
click at [852, 554] on icon at bounding box center [852, 554] width 0 height 4
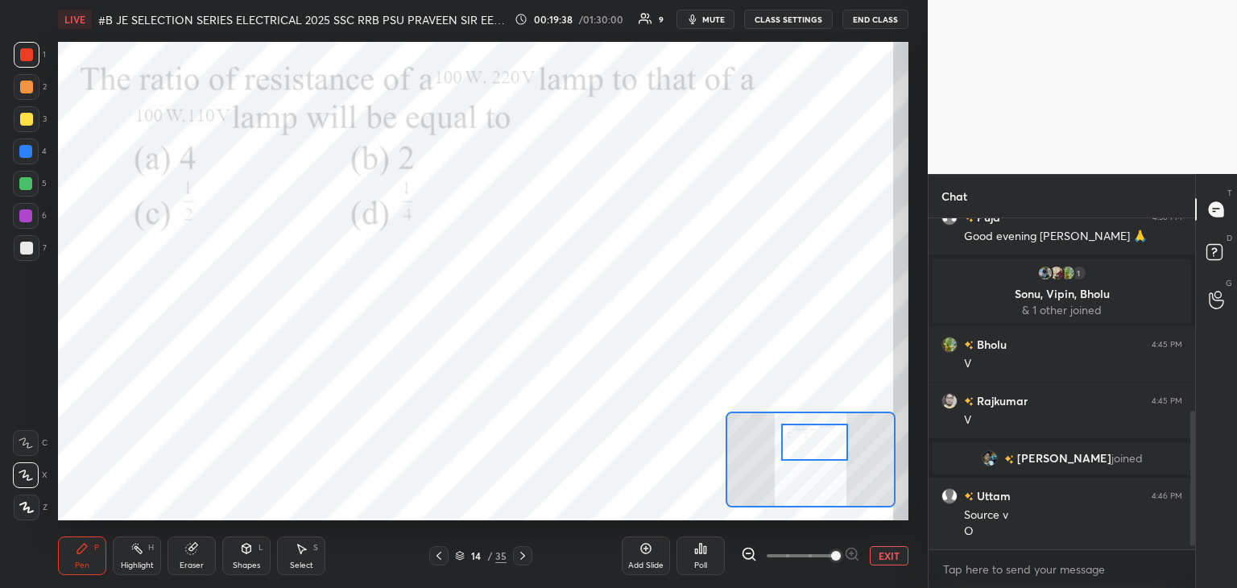
drag, startPoint x: 825, startPoint y: 465, endPoint x: 828, endPoint y: 441, distance: 23.6
click at [831, 437] on div at bounding box center [814, 442] width 67 height 37
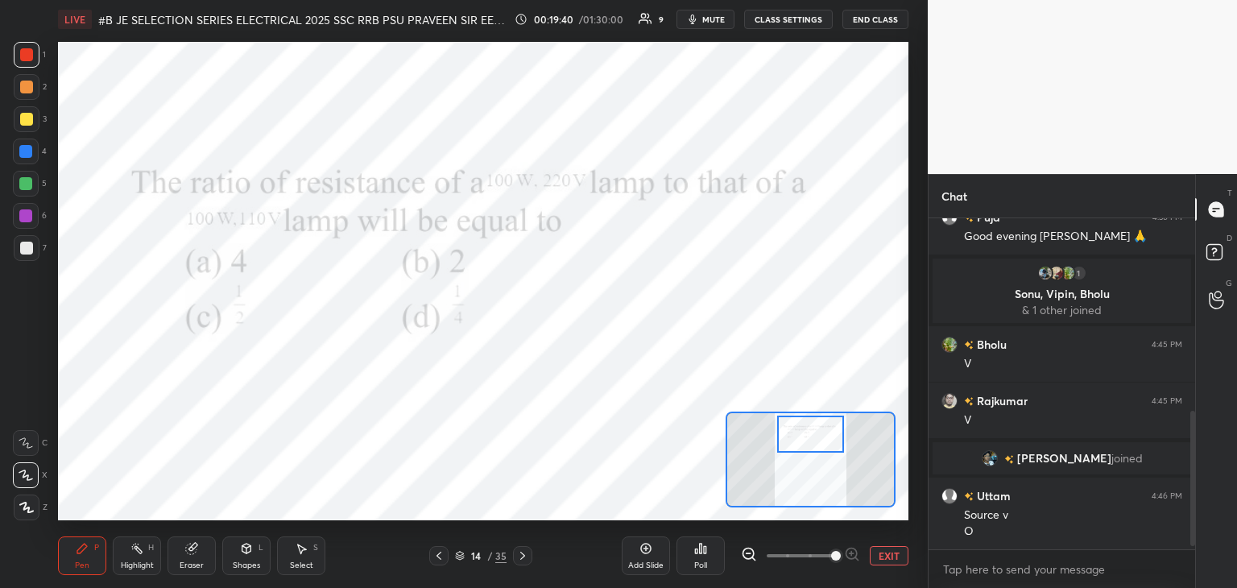
click at [823, 450] on div at bounding box center [810, 434] width 67 height 37
click at [703, 558] on div "Poll" at bounding box center [701, 556] width 48 height 39
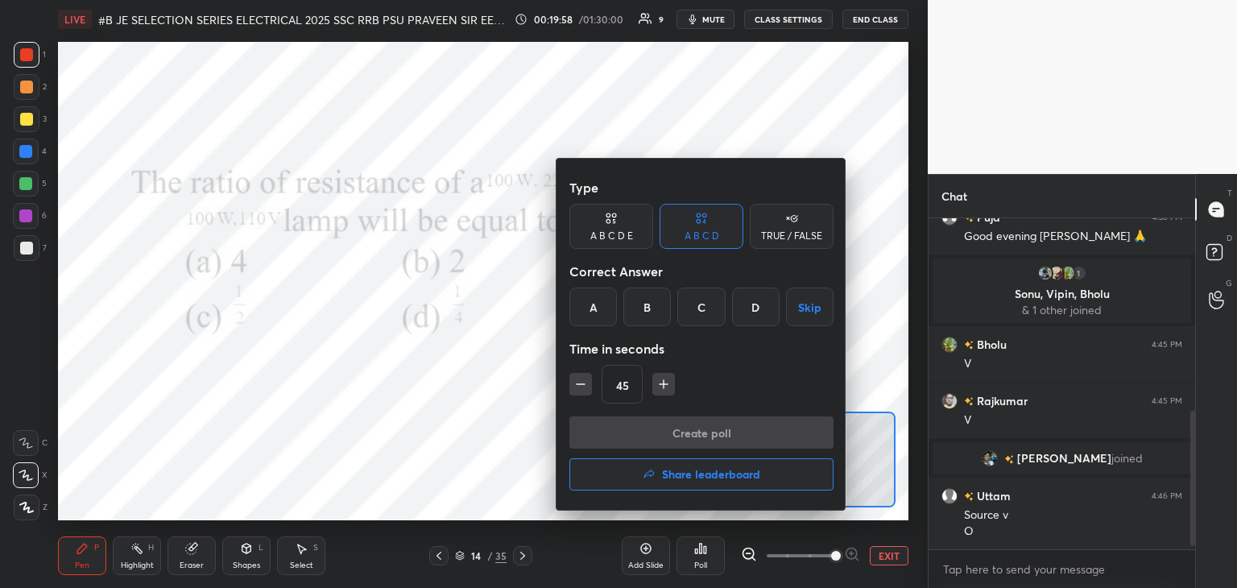
click at [599, 312] on div "A" at bounding box center [594, 307] width 48 height 39
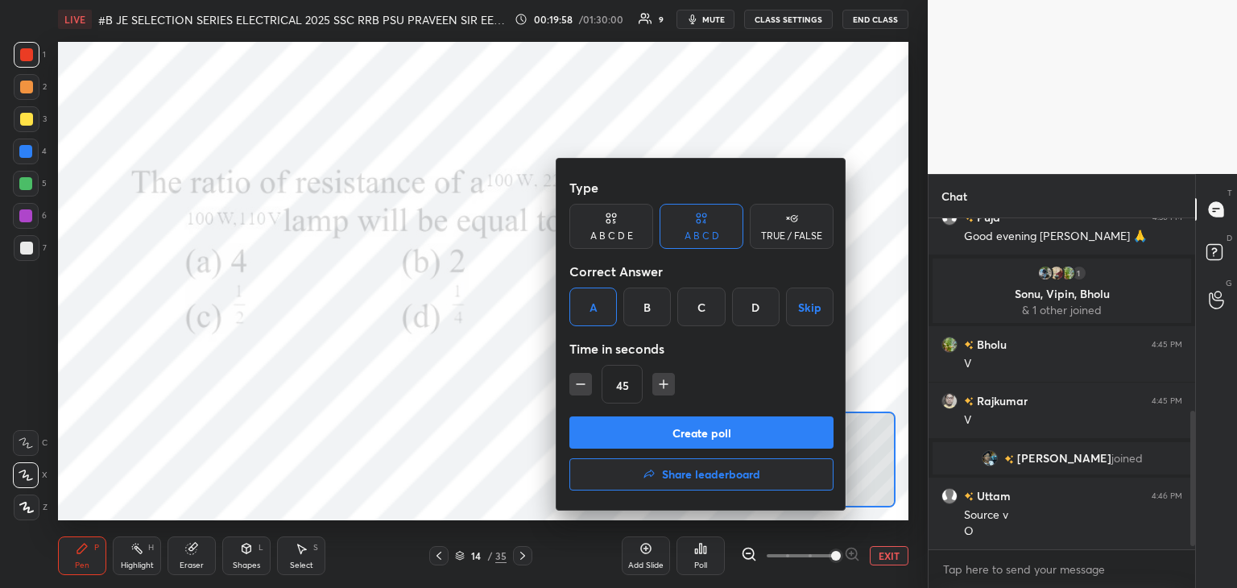
click at [599, 419] on button "Create poll" at bounding box center [702, 433] width 264 height 32
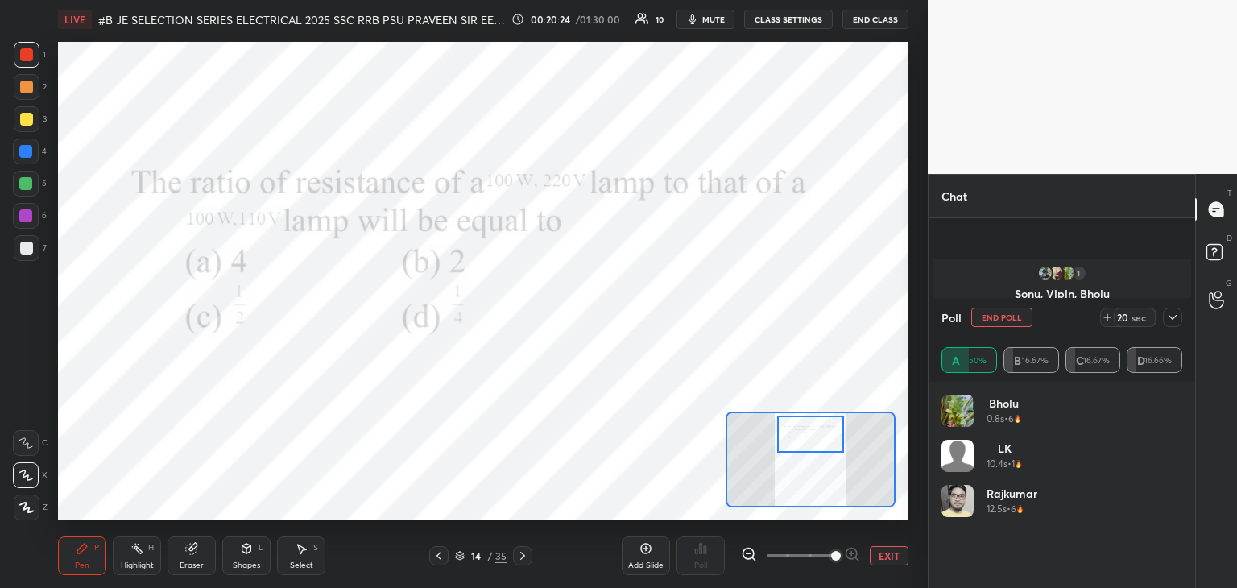
scroll to position [585, 0]
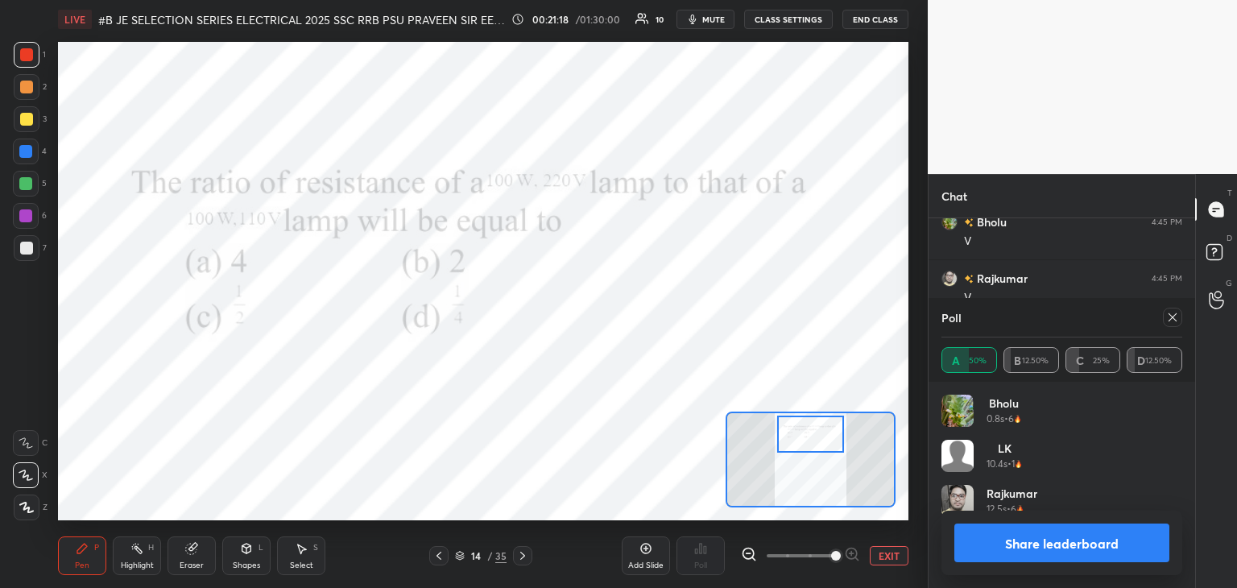
click at [1167, 325] on div at bounding box center [1172, 317] width 19 height 19
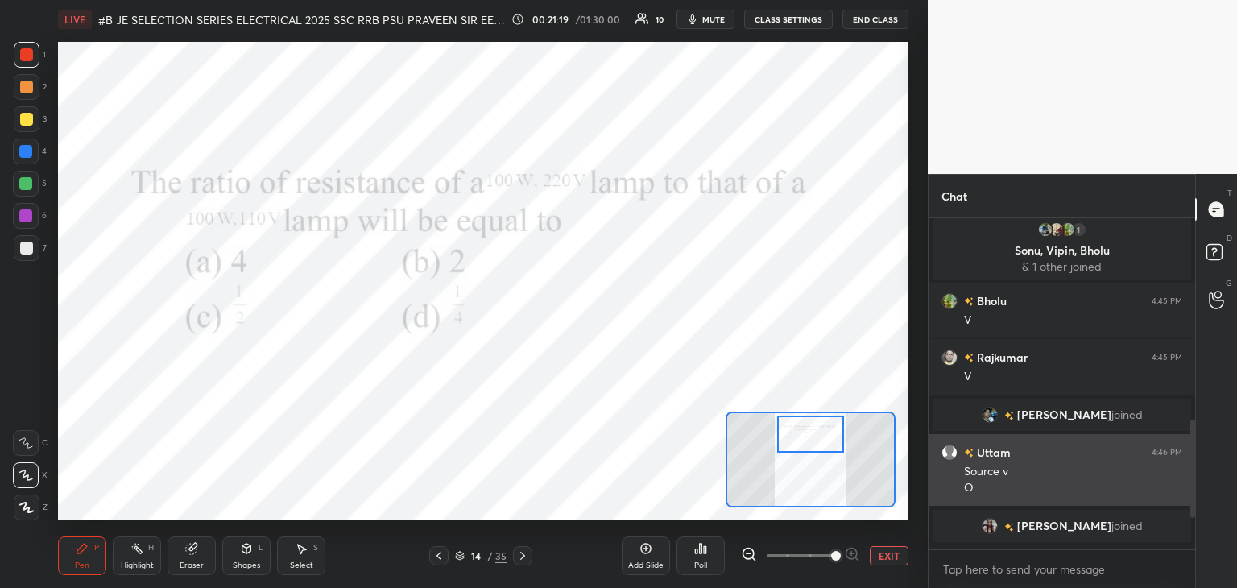
scroll to position [325, 262]
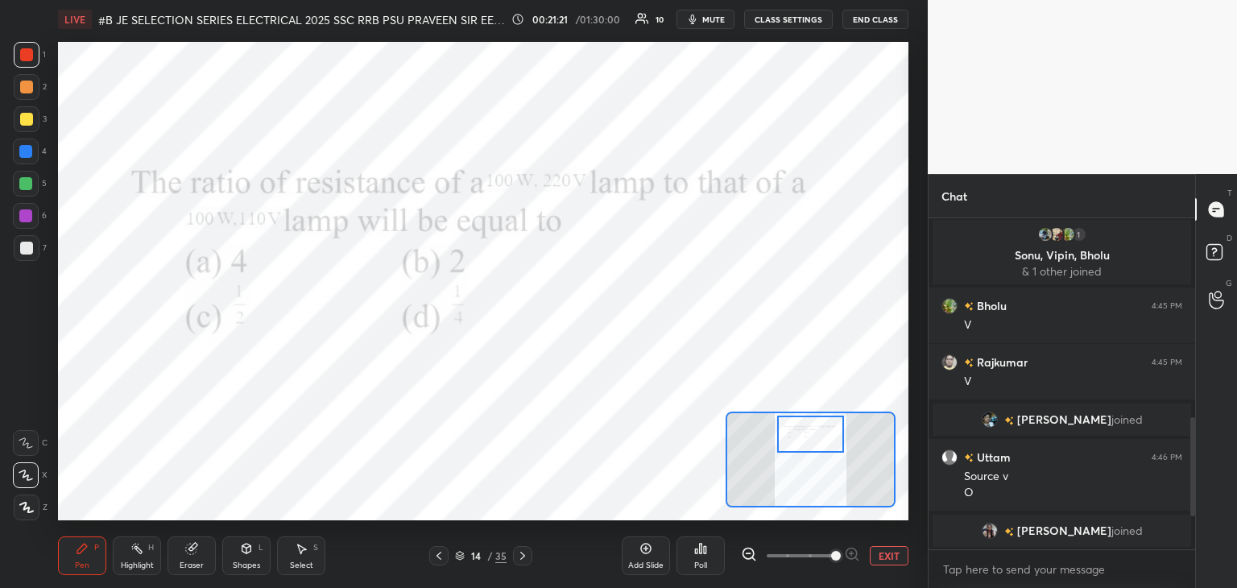
click at [524, 552] on icon at bounding box center [522, 555] width 13 height 13
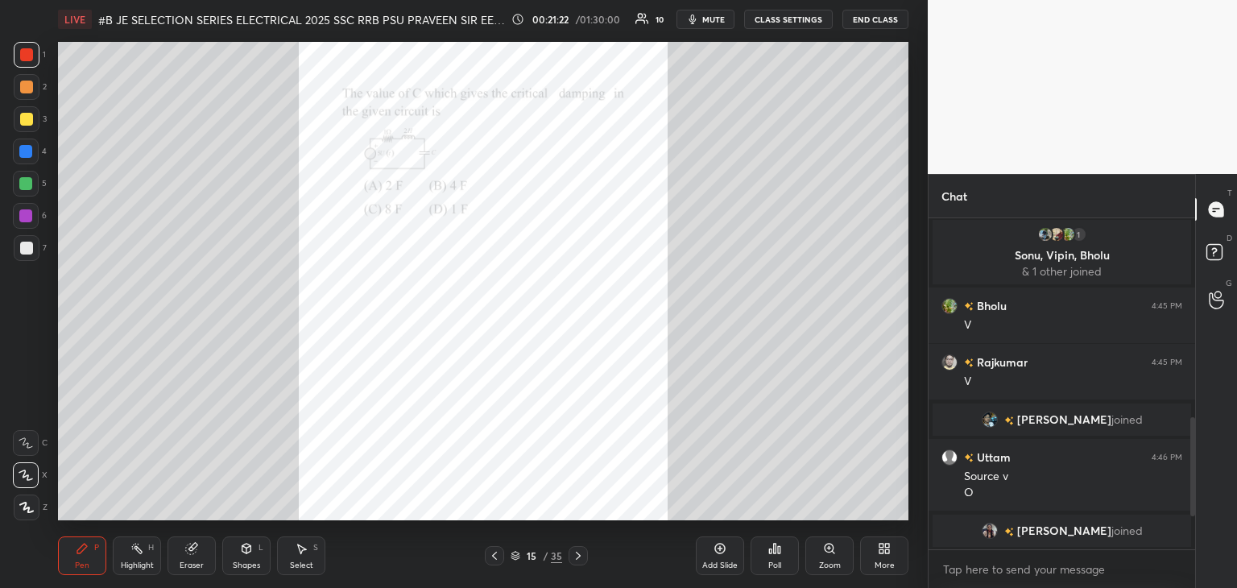
click at [830, 557] on div "Zoom" at bounding box center [830, 556] width 48 height 39
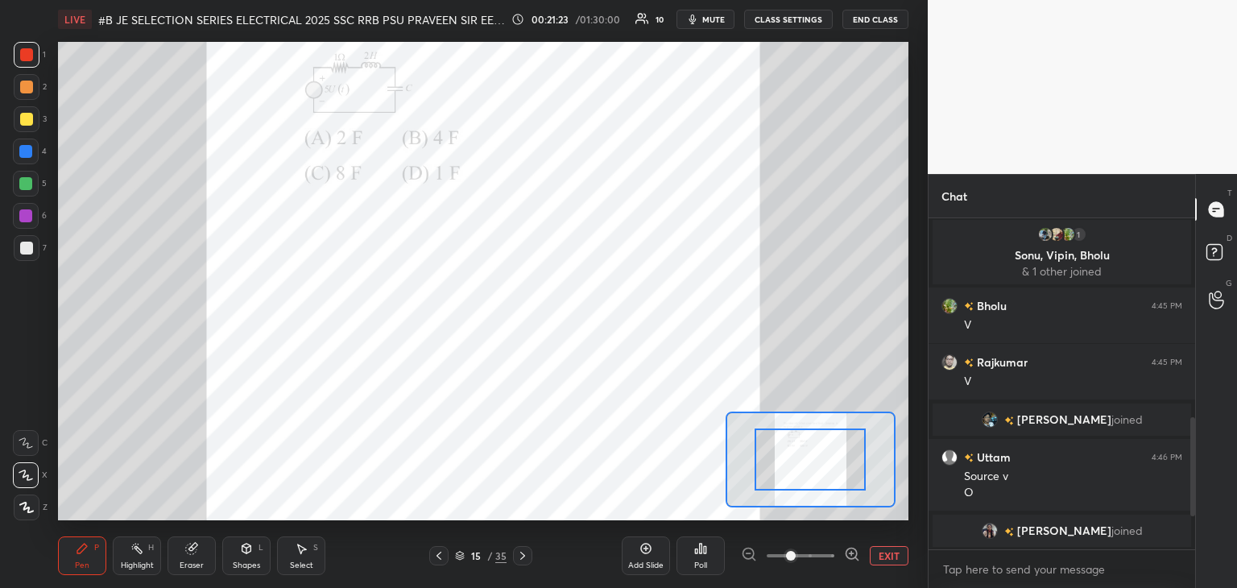
click at [848, 552] on icon at bounding box center [852, 554] width 16 height 16
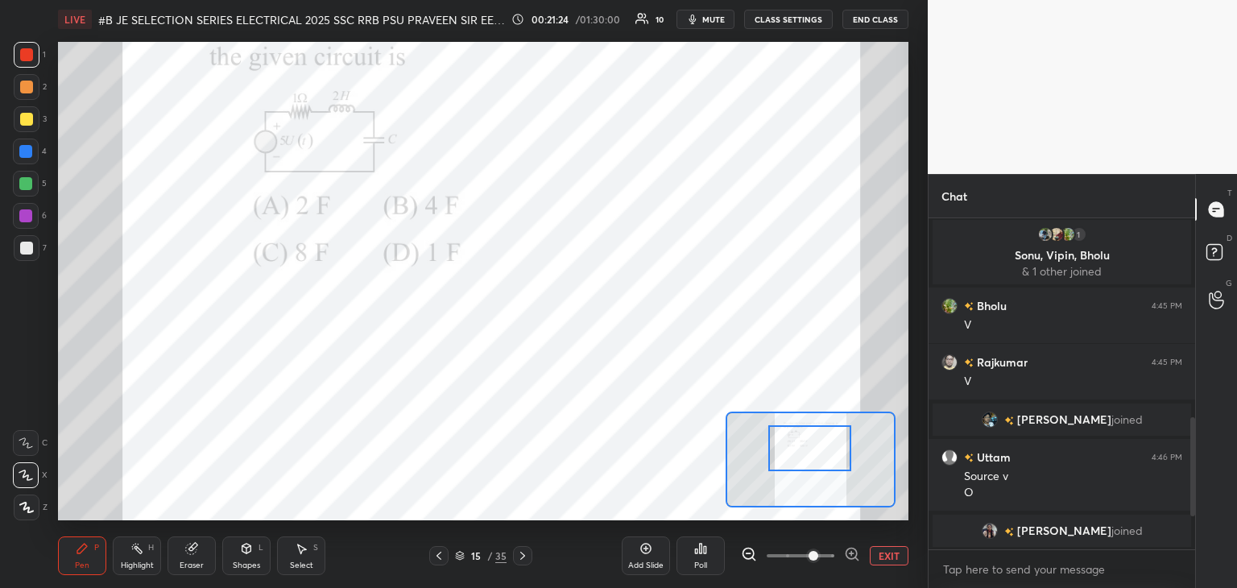
drag, startPoint x: 835, startPoint y: 471, endPoint x: 837, endPoint y: 450, distance: 21.9
click at [838, 446] on div at bounding box center [811, 448] width 84 height 46
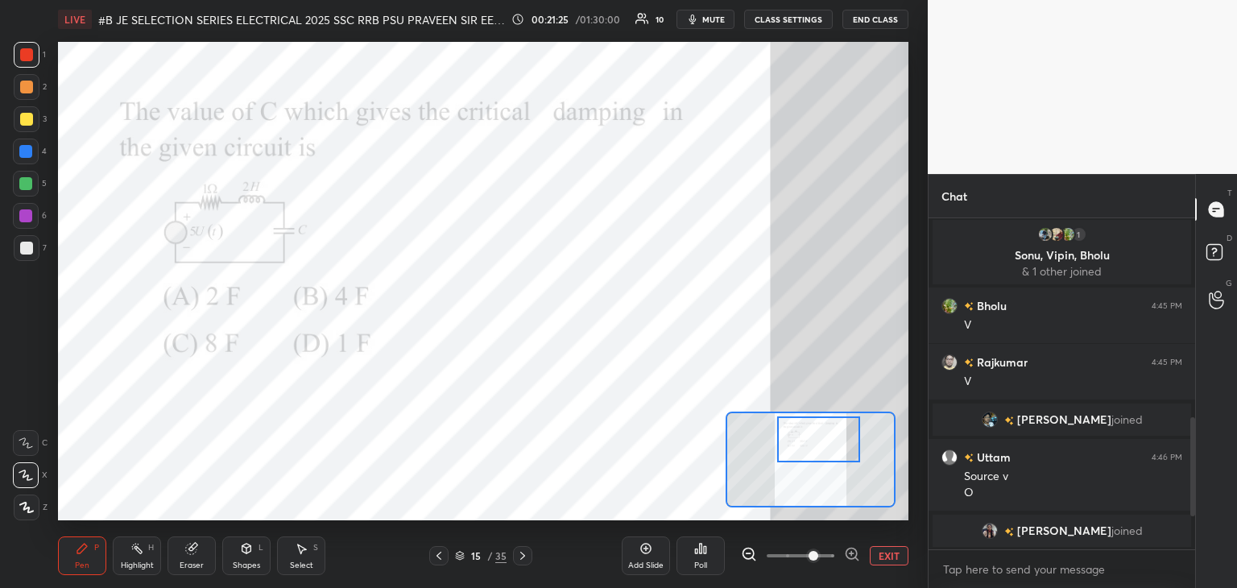
click at [838, 461] on div at bounding box center [819, 440] width 84 height 46
click at [699, 562] on div "Poll" at bounding box center [700, 566] width 13 height 8
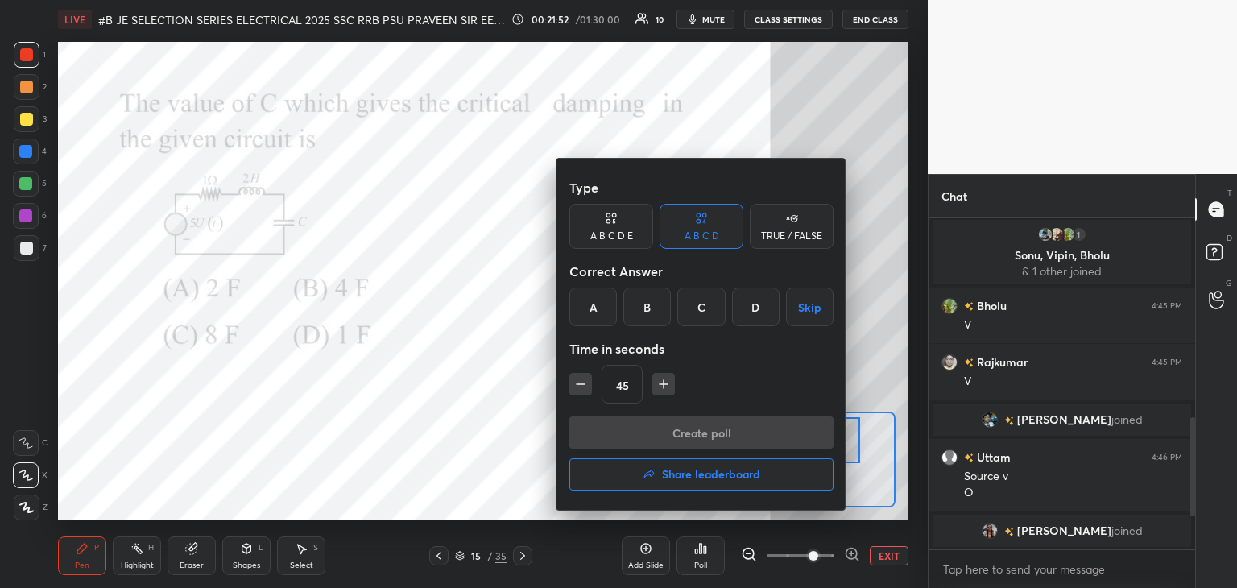
drag, startPoint x: 699, startPoint y: 310, endPoint x: 686, endPoint y: 329, distance: 23.7
click at [700, 313] on div "C" at bounding box center [702, 307] width 48 height 39
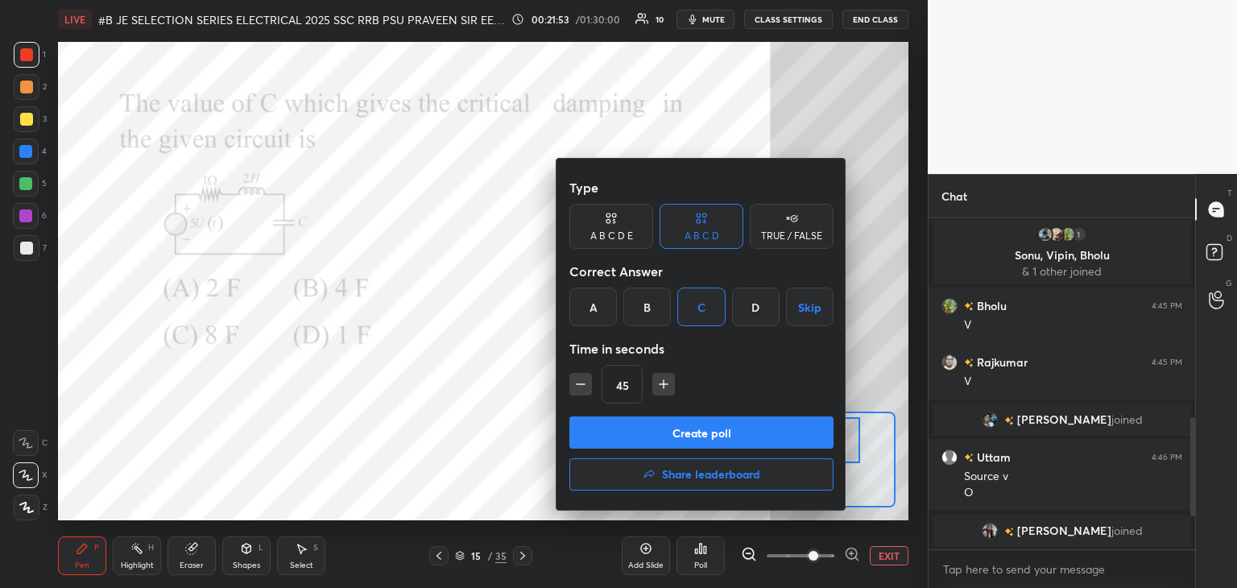
click at [647, 426] on button "Create poll" at bounding box center [702, 433] width 264 height 32
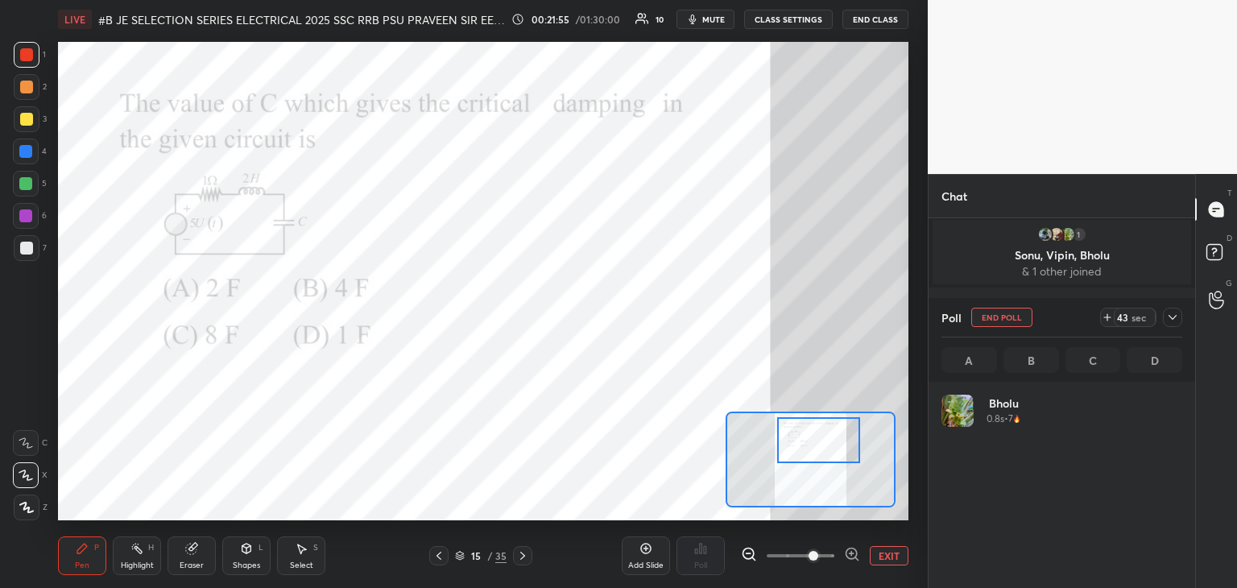
scroll to position [5, 5]
click at [1108, 320] on icon at bounding box center [1107, 317] width 13 height 13
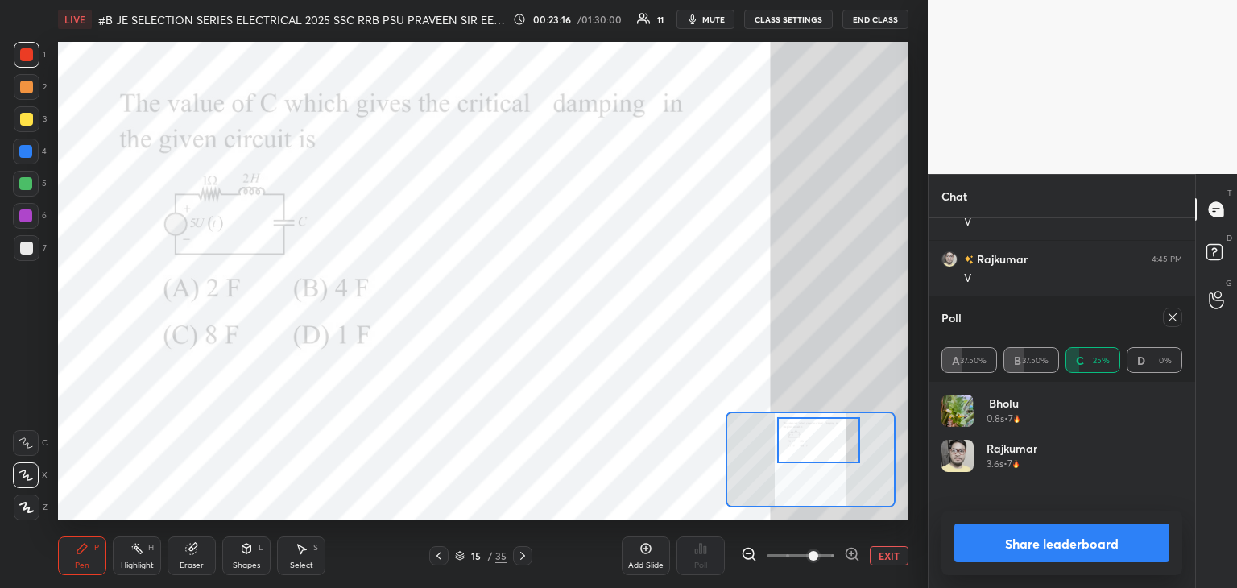
click at [1175, 317] on icon at bounding box center [1173, 317] width 13 height 13
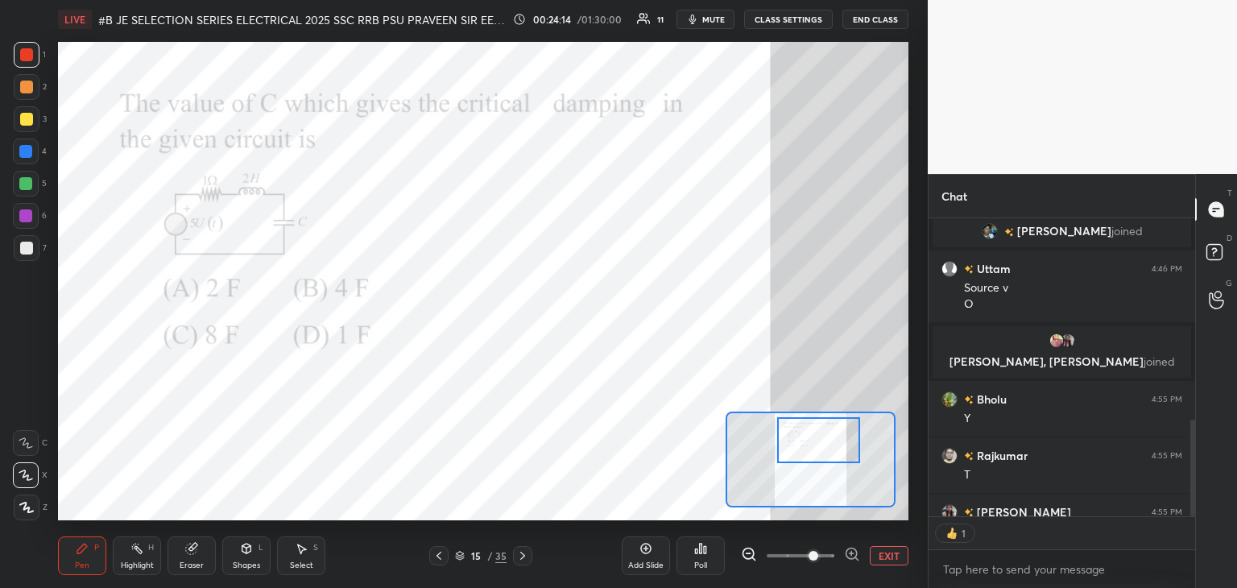
scroll to position [6, 5]
click at [79, 562] on div "Pen" at bounding box center [82, 566] width 15 height 8
click at [522, 555] on icon at bounding box center [522, 556] width 5 height 8
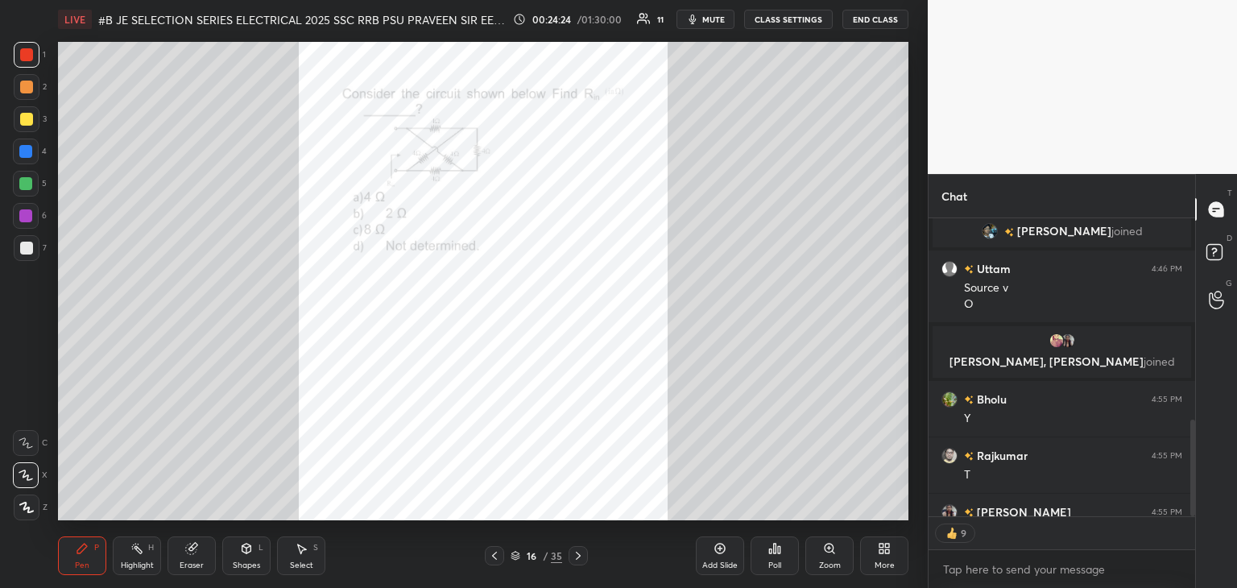
click at [827, 556] on div "Zoom" at bounding box center [830, 556] width 48 height 39
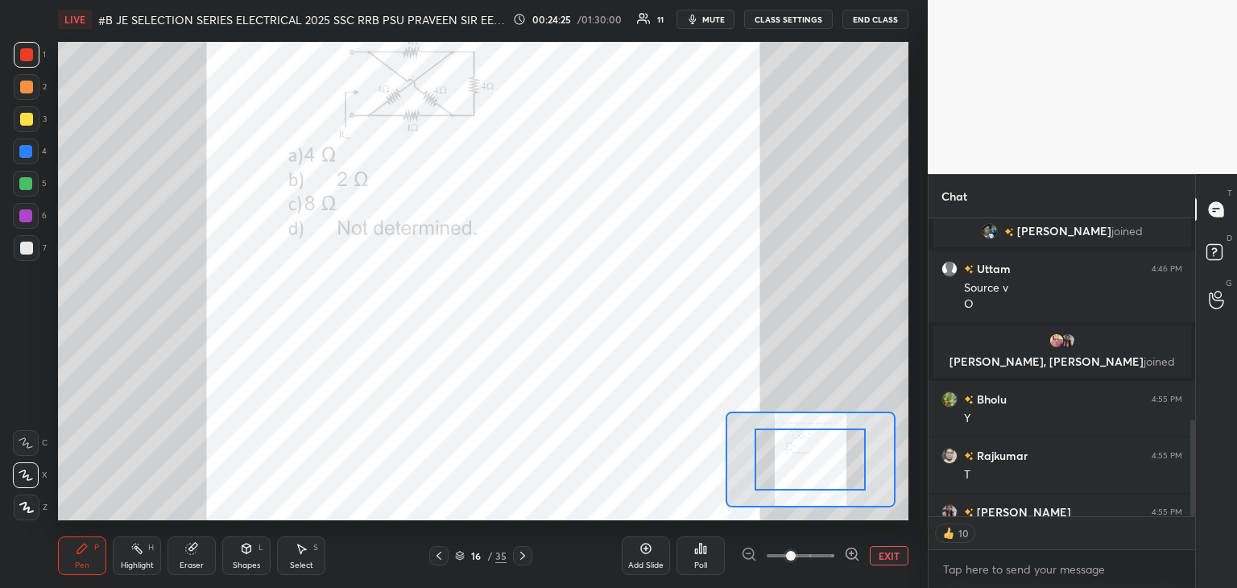
drag, startPoint x: 854, startPoint y: 552, endPoint x: 837, endPoint y: 560, distance: 18.7
click at [853, 552] on icon at bounding box center [852, 554] width 16 height 16
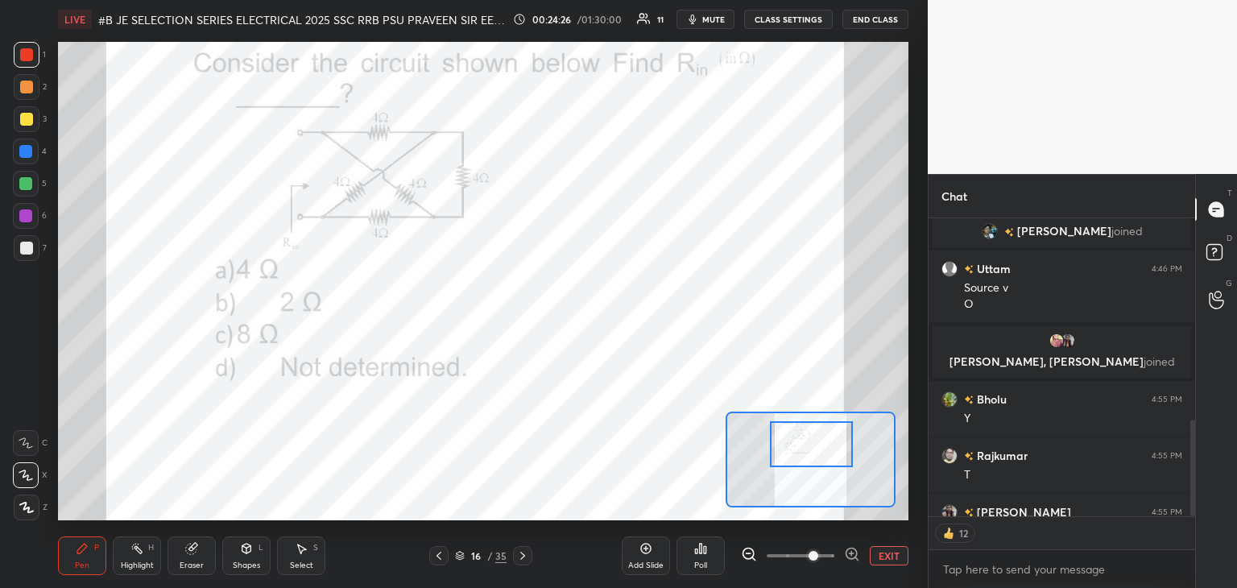
drag, startPoint x: 830, startPoint y: 462, endPoint x: 831, endPoint y: 447, distance: 14.6
click at [831, 447] on div at bounding box center [812, 444] width 84 height 46
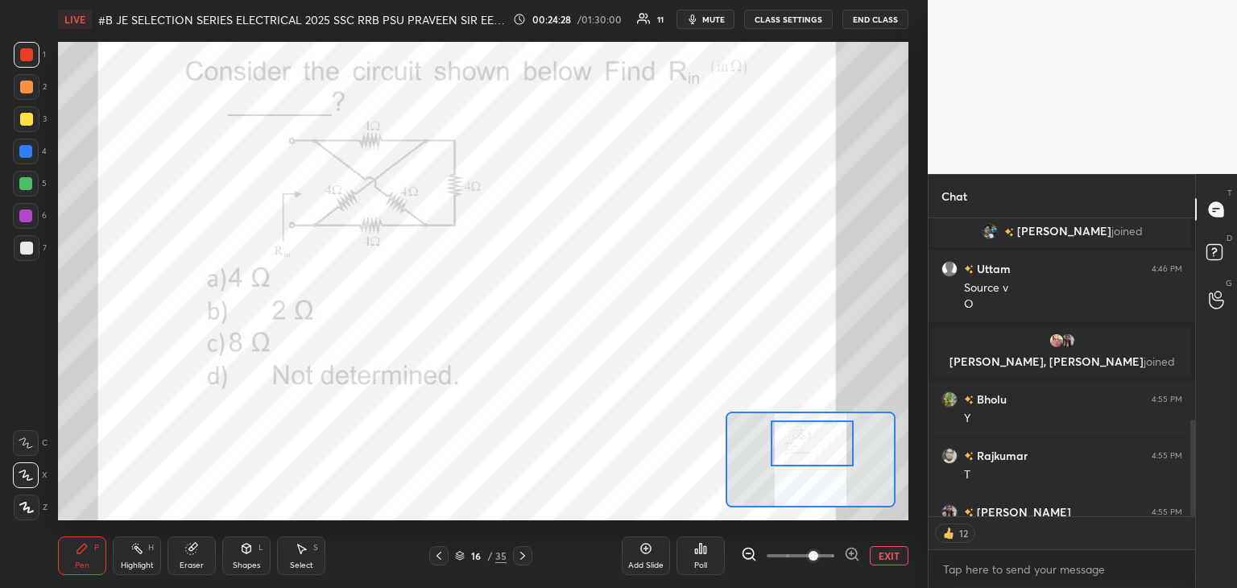
click at [828, 462] on div at bounding box center [813, 444] width 84 height 46
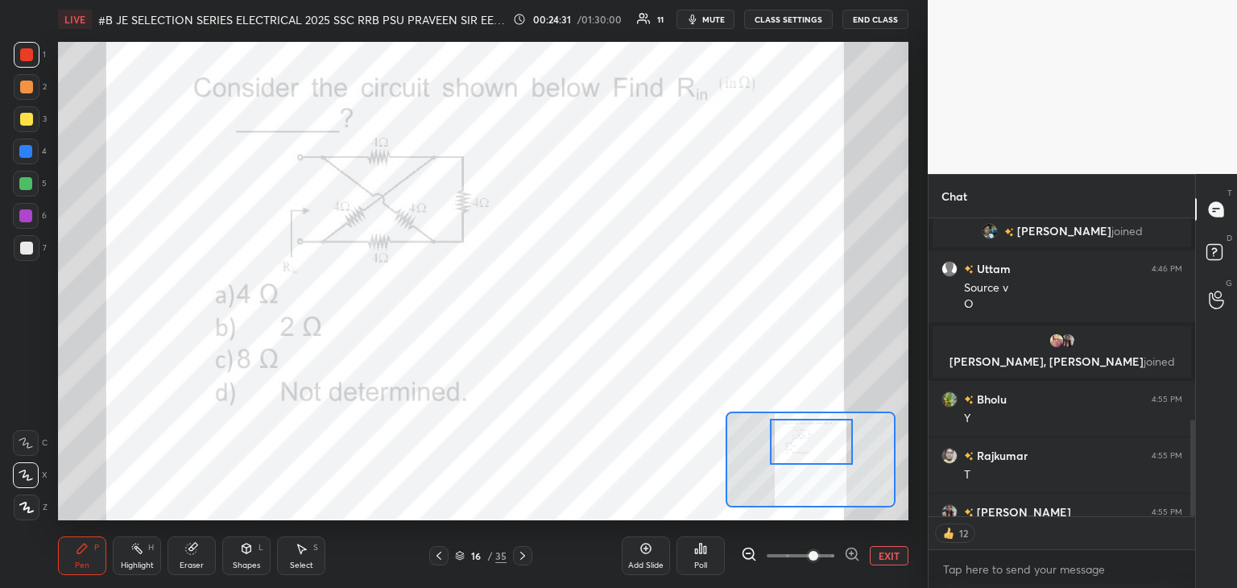
click at [824, 452] on div at bounding box center [812, 442] width 84 height 46
click at [703, 565] on div "Poll" at bounding box center [700, 566] width 13 height 8
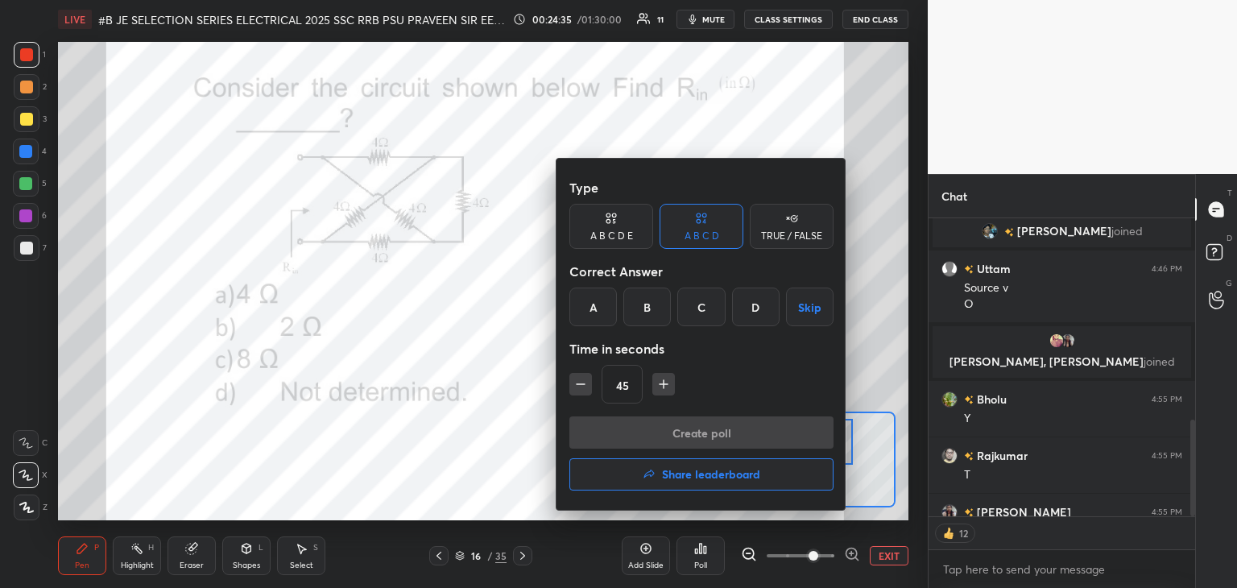
click at [604, 317] on div "A" at bounding box center [594, 307] width 48 height 39
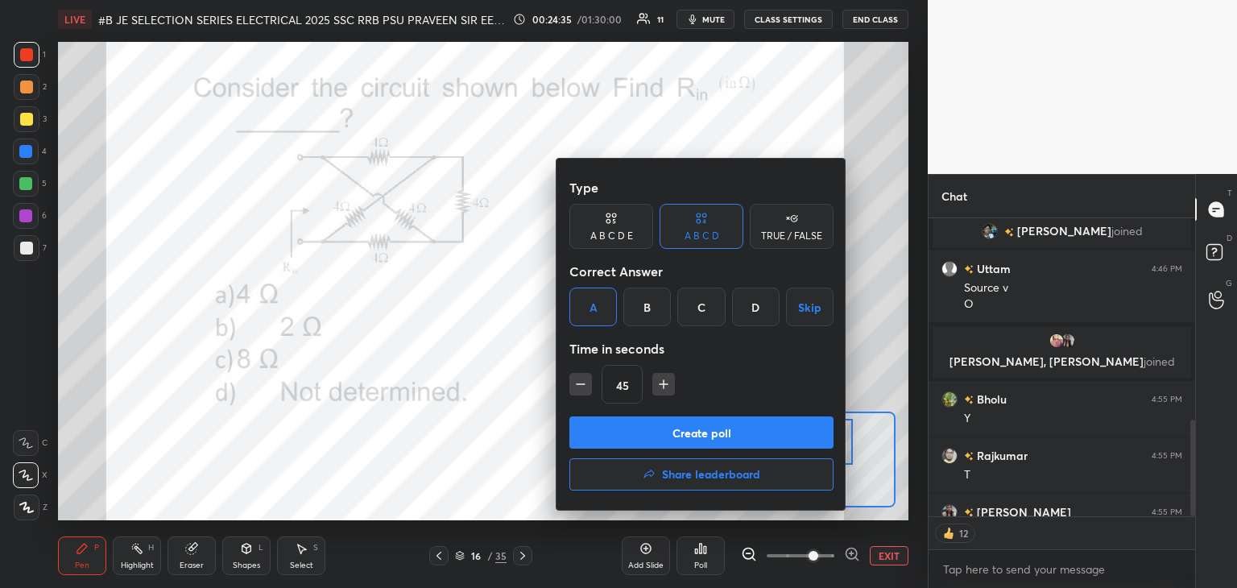
click at [616, 422] on button "Create poll" at bounding box center [702, 433] width 264 height 32
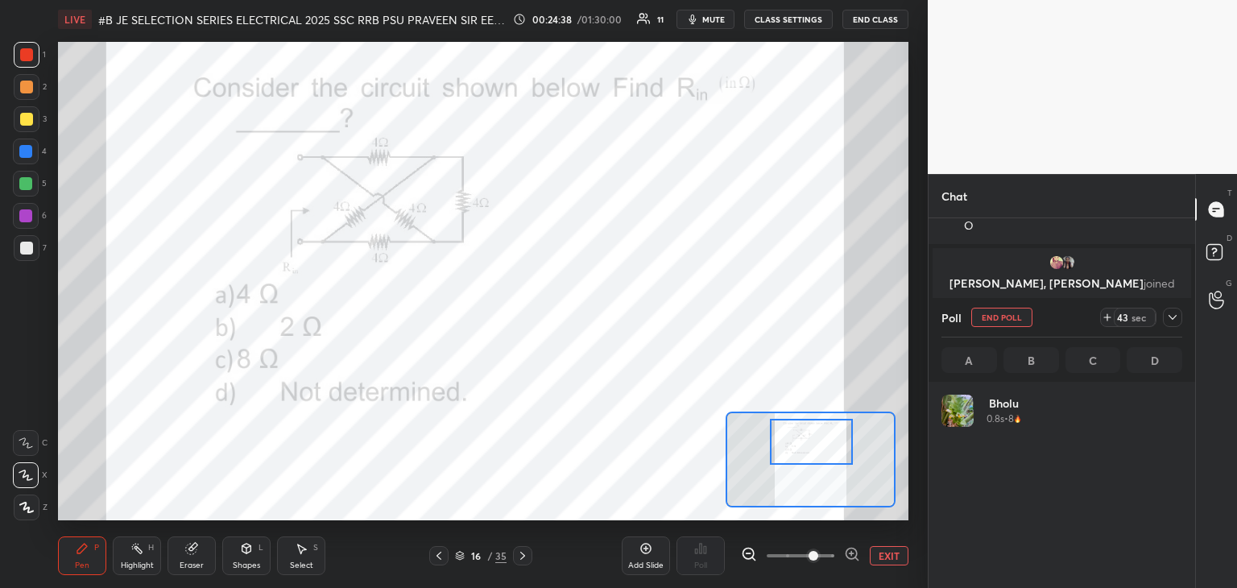
scroll to position [189, 236]
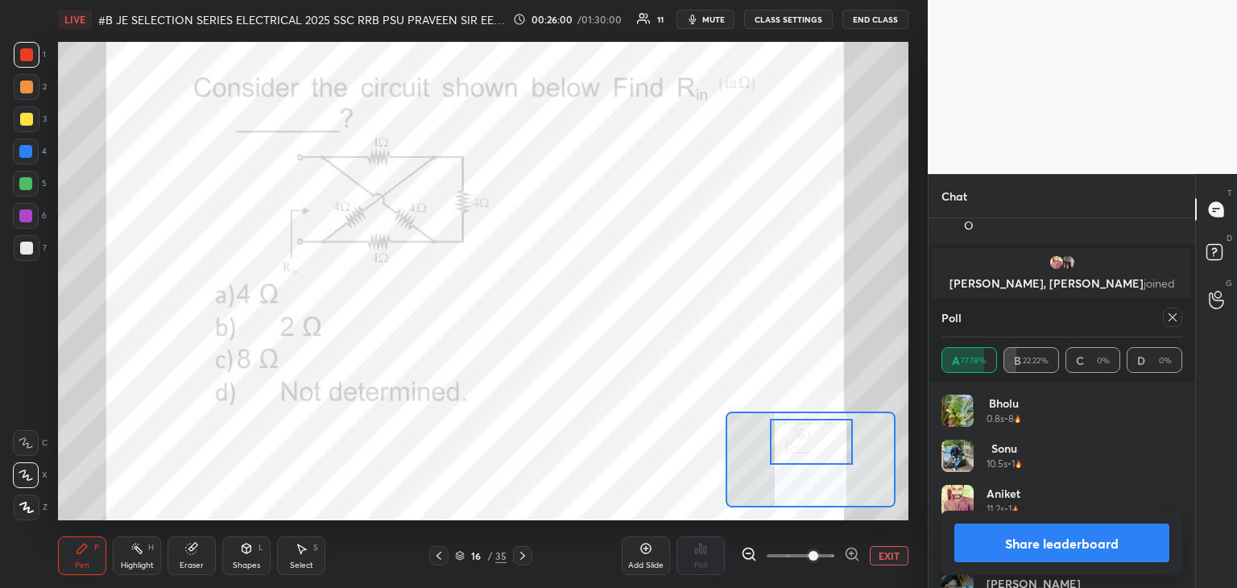
click at [1179, 440] on div "Bholu 0.8s • 8 [PERSON_NAME] 10.5s • 1 [PERSON_NAME] 11.2s • 1 [PERSON_NAME] 19…" at bounding box center [1062, 491] width 241 height 193
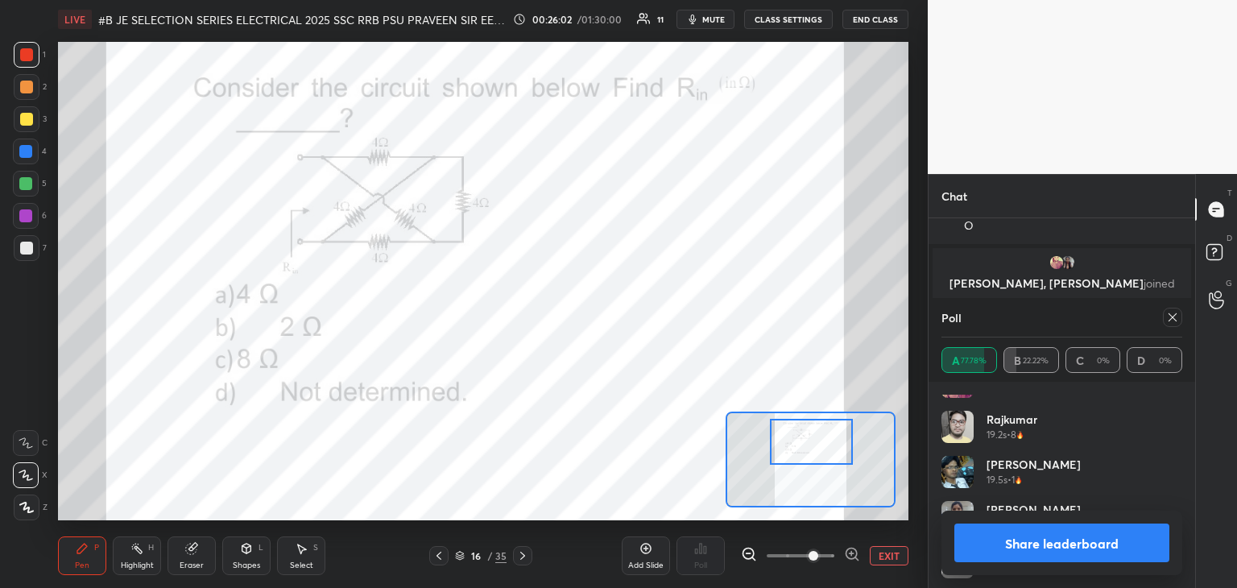
scroll to position [122, 0]
click at [1173, 321] on icon at bounding box center [1173, 317] width 13 height 13
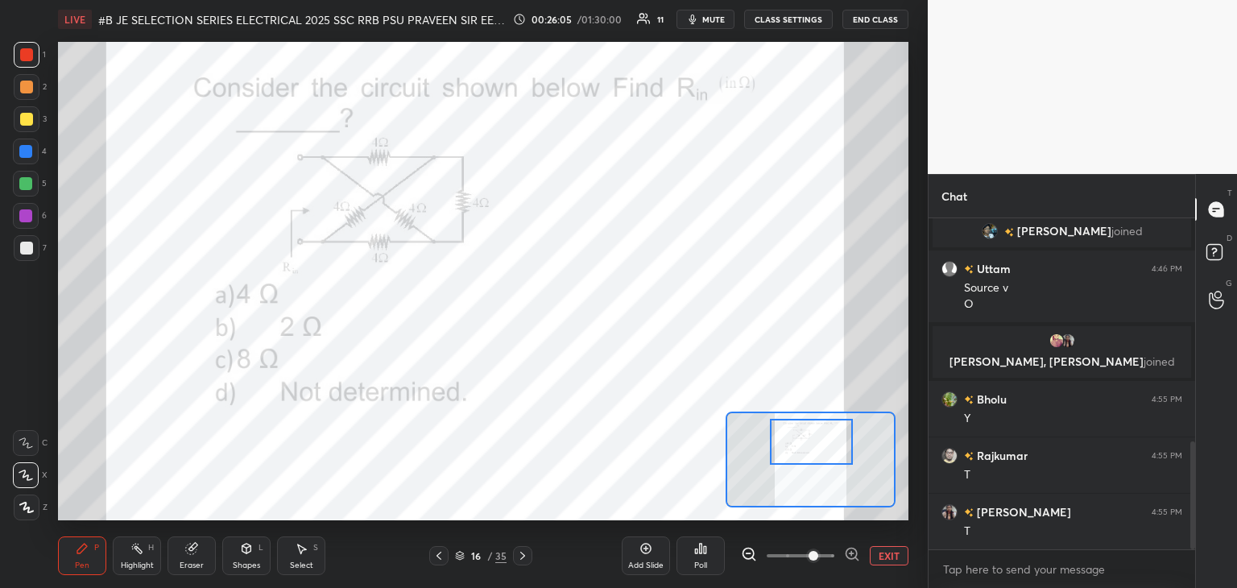
scroll to position [6, 5]
click at [520, 553] on icon at bounding box center [522, 556] width 5 height 8
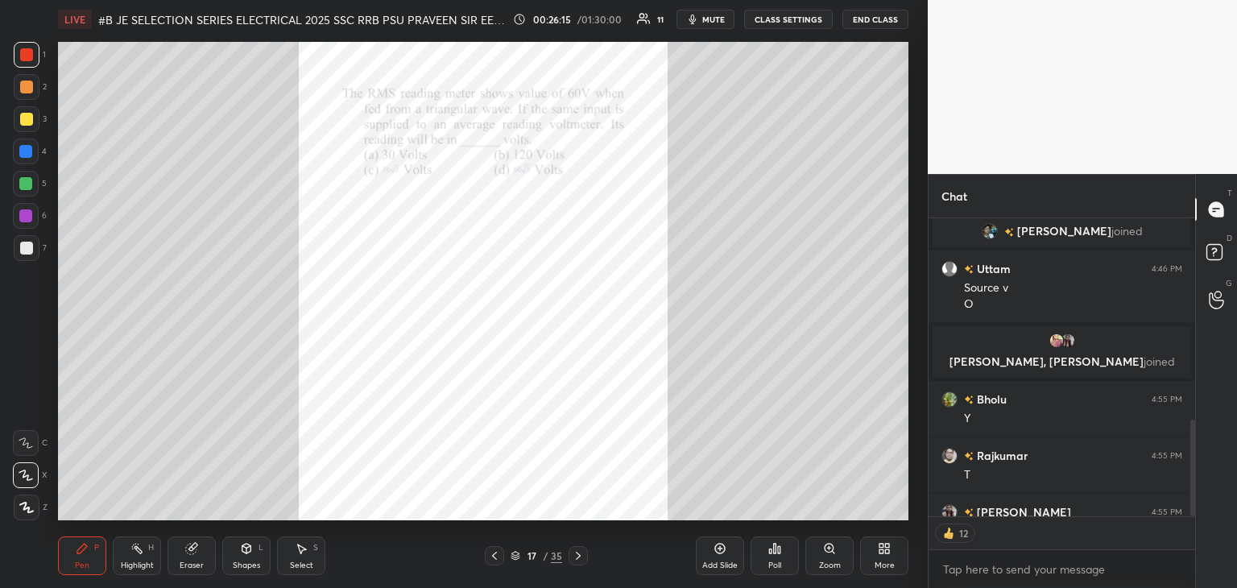
click at [831, 558] on div "Zoom" at bounding box center [830, 556] width 48 height 39
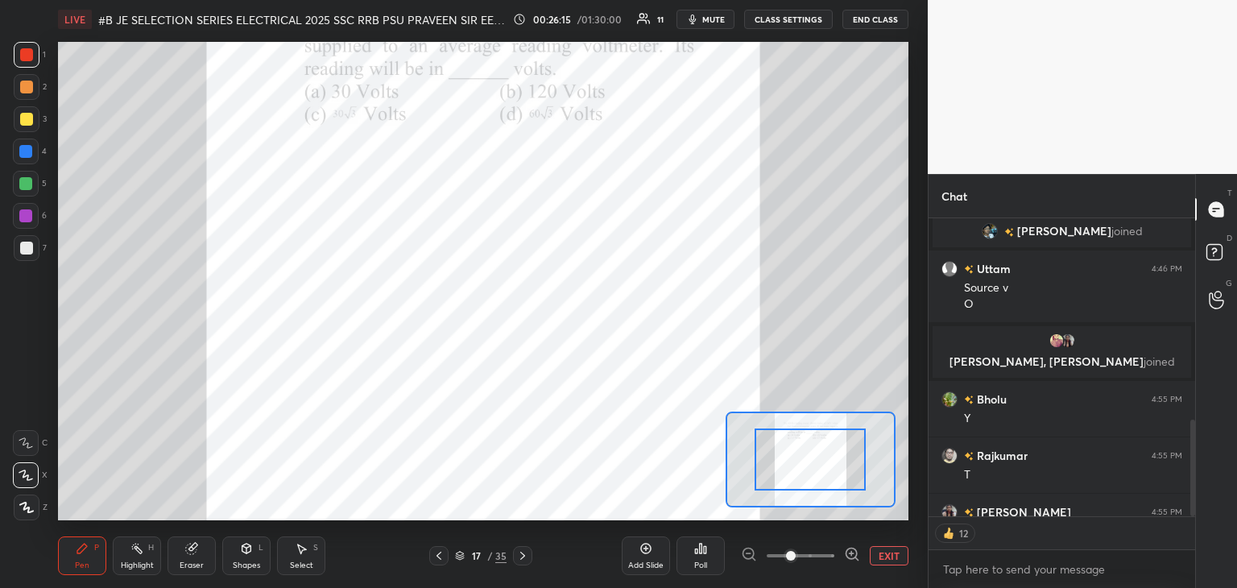
click at [847, 553] on icon at bounding box center [852, 554] width 10 height 10
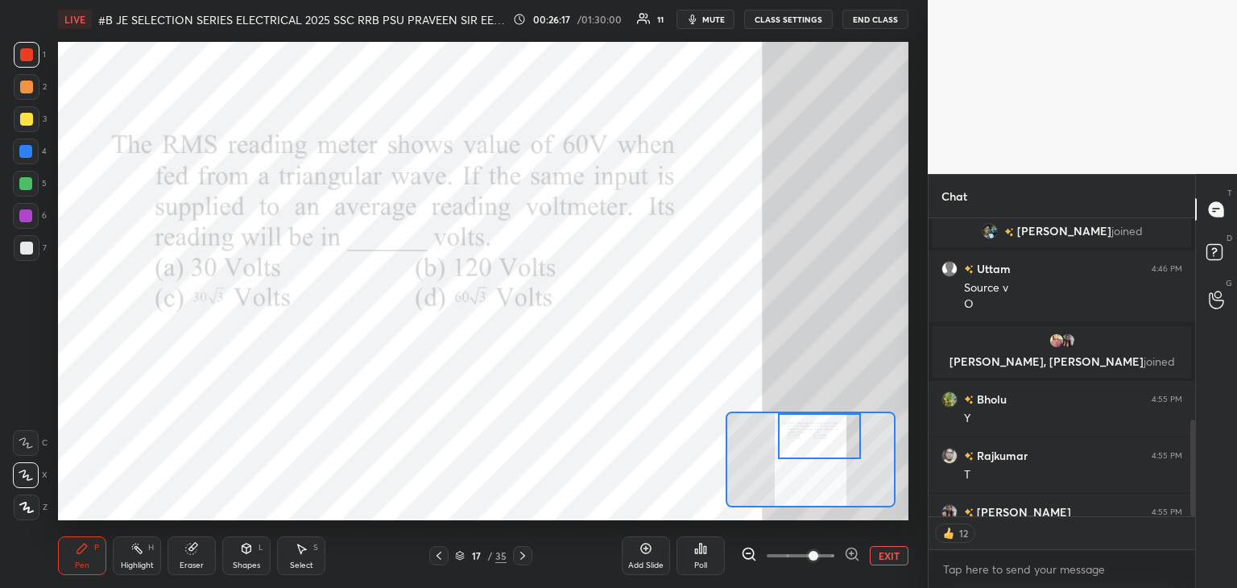
drag, startPoint x: 817, startPoint y: 460, endPoint x: 831, endPoint y: 421, distance: 41.8
click at [826, 426] on div at bounding box center [820, 436] width 84 height 46
type textarea "x"
click at [704, 559] on div "Poll" at bounding box center [701, 556] width 48 height 39
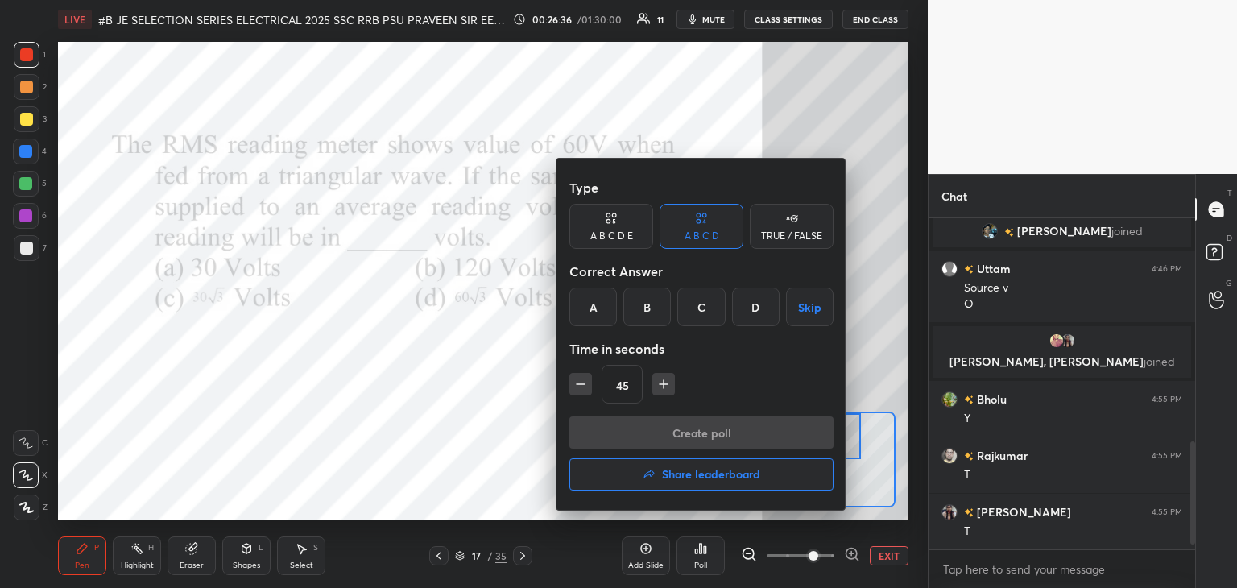
click at [709, 309] on div "C" at bounding box center [702, 307] width 48 height 39
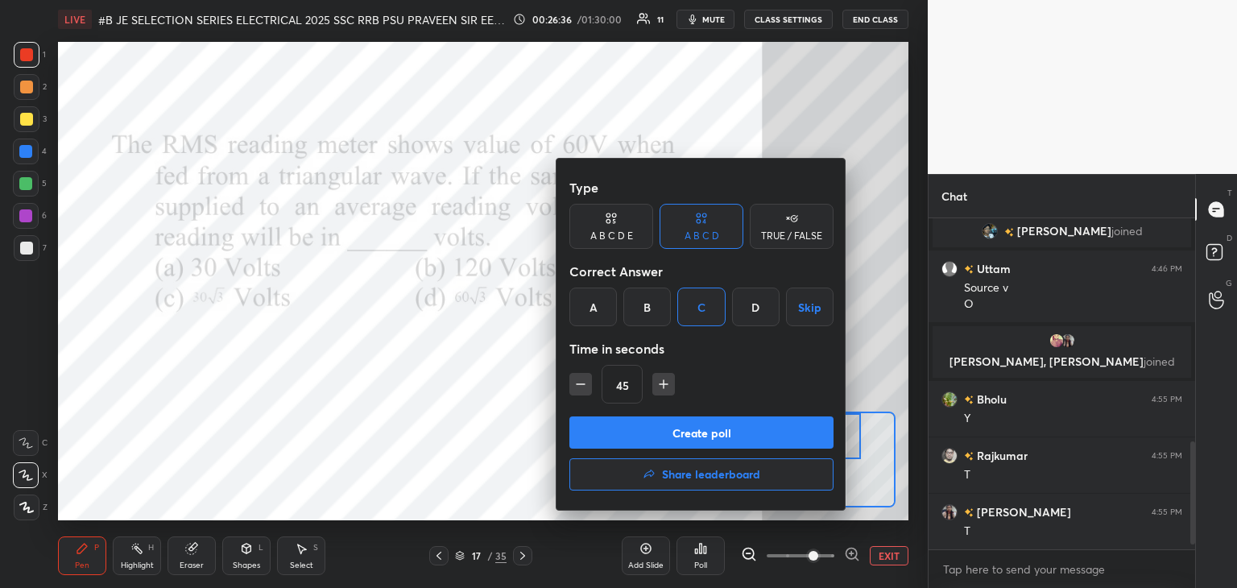
click at [663, 384] on icon "button" at bounding box center [664, 384] width 8 height 0
type input "60"
click at [647, 439] on button "Create poll" at bounding box center [702, 433] width 264 height 32
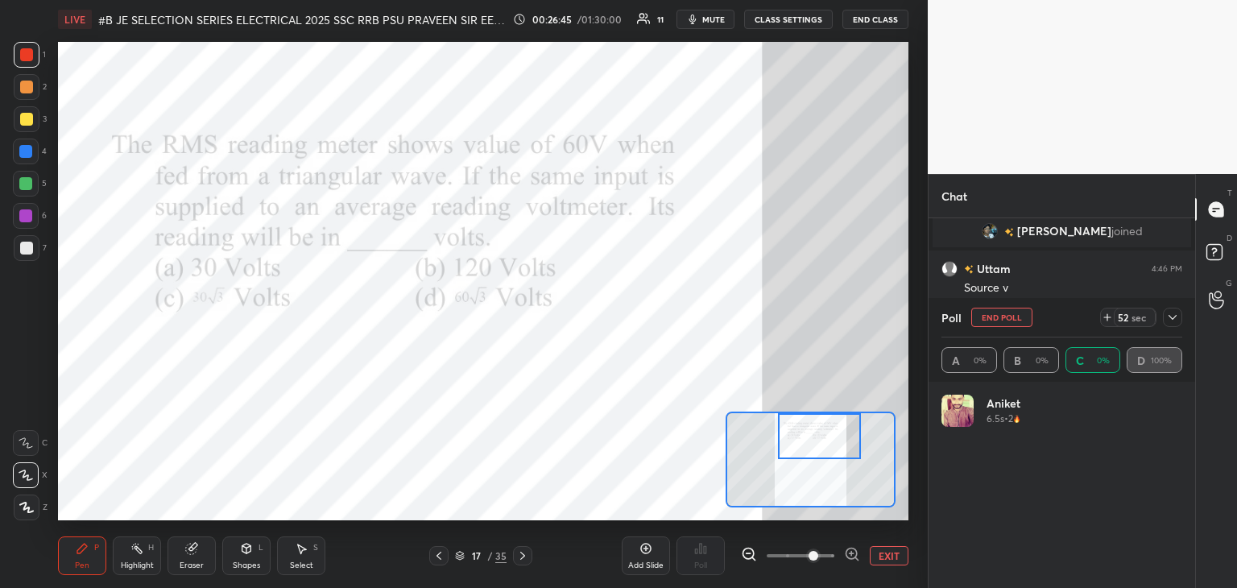
scroll to position [5, 5]
click at [1105, 317] on icon at bounding box center [1107, 317] width 13 height 13
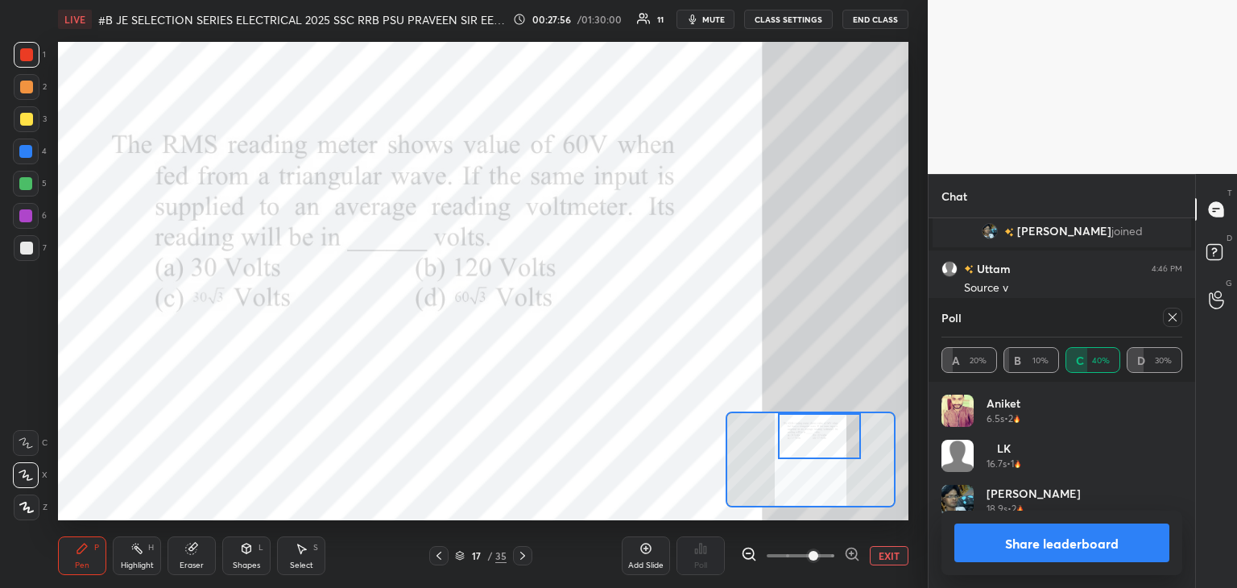
click at [27, 54] on div at bounding box center [26, 54] width 13 height 13
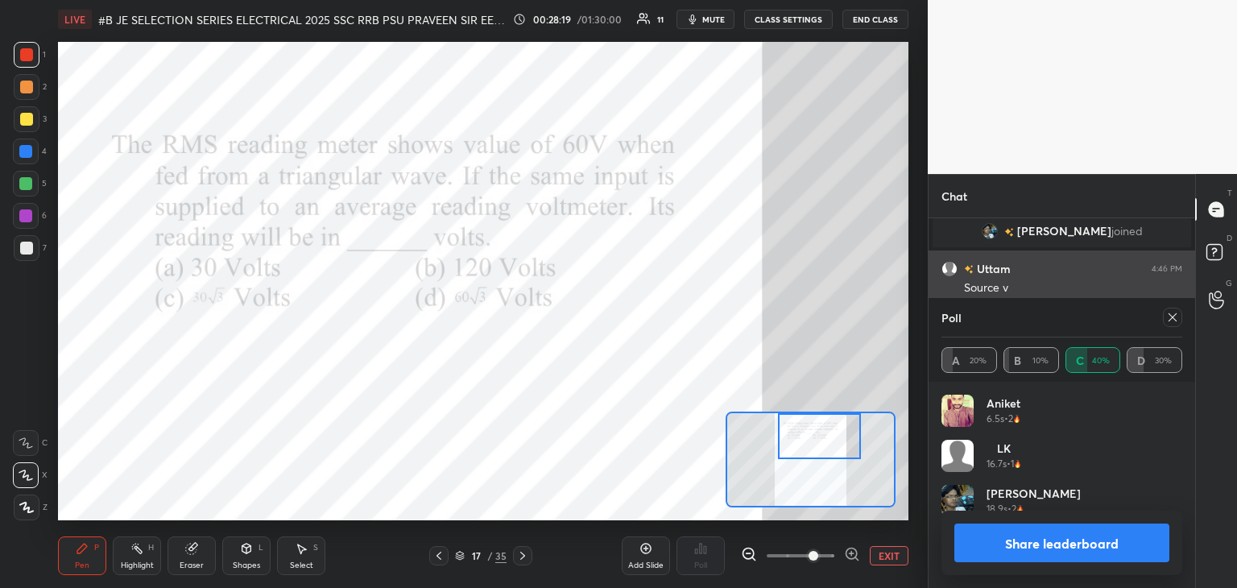
click at [1173, 318] on icon at bounding box center [1173, 317] width 13 height 13
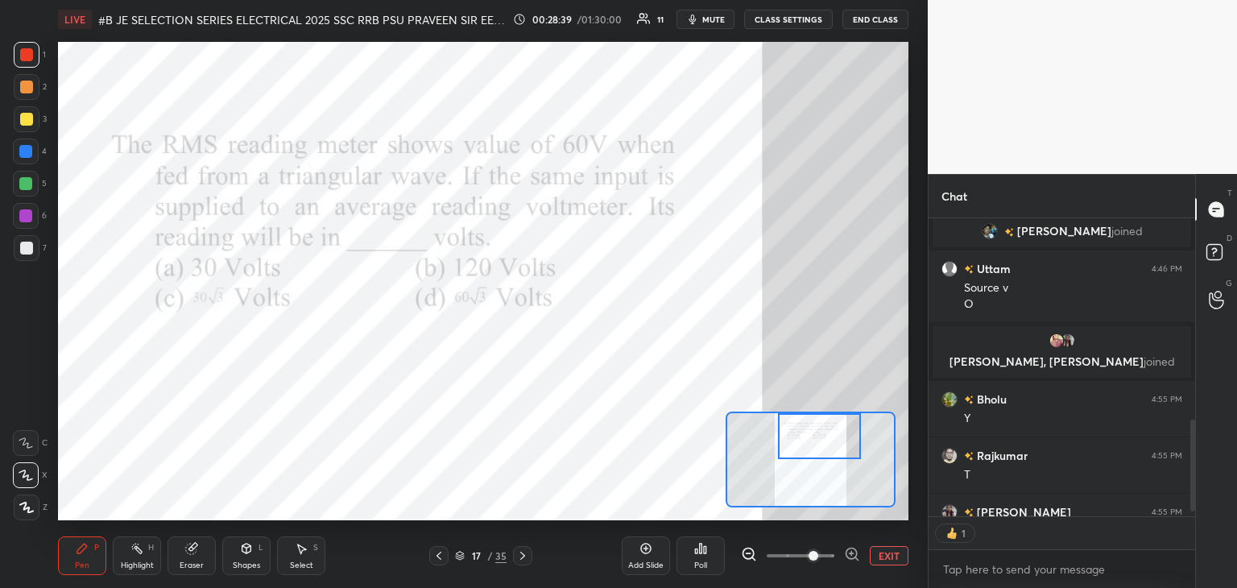
scroll to position [6, 5]
click at [26, 53] on div at bounding box center [26, 54] width 13 height 13
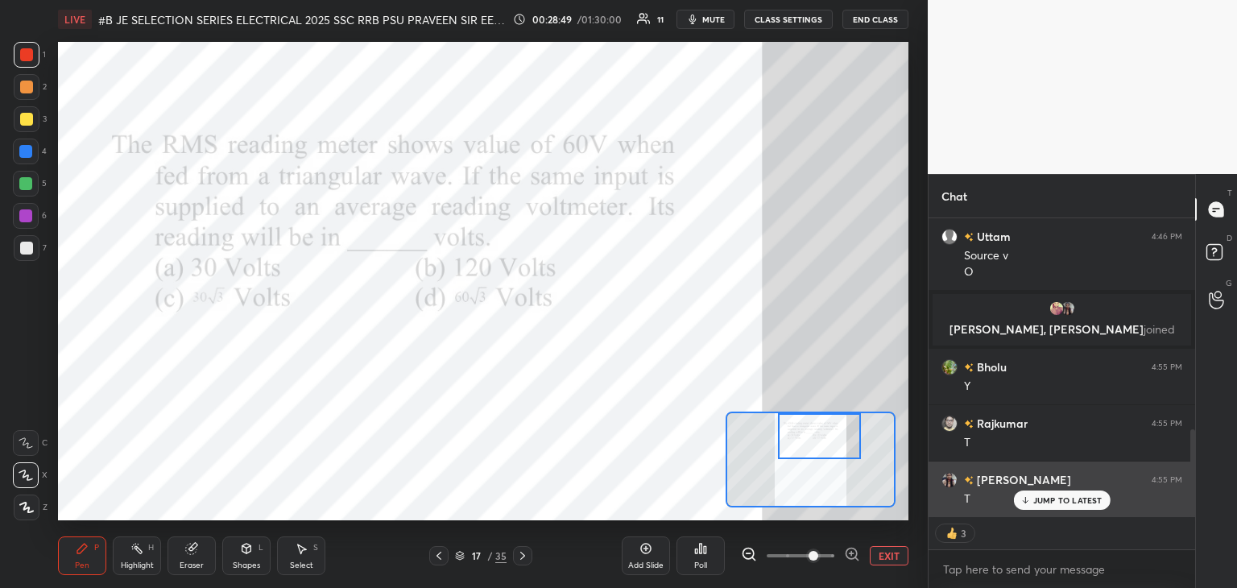
drag, startPoint x: 1194, startPoint y: 450, endPoint x: 1100, endPoint y: 510, distance: 111.3
click at [1179, 513] on div "[PERSON_NAME] joined [PERSON_NAME] 4:46 PM Source v O [PERSON_NAME], [PERSON_NA…" at bounding box center [1062, 367] width 267 height 298
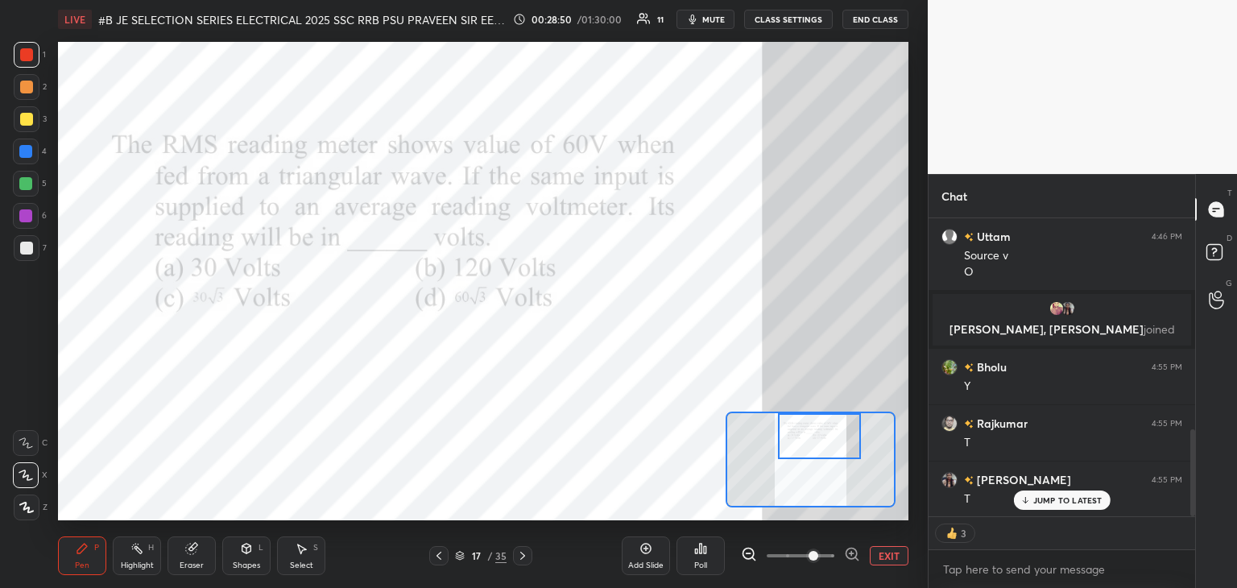
click at [1067, 500] on p "JUMP TO LATEST" at bounding box center [1068, 500] width 69 height 10
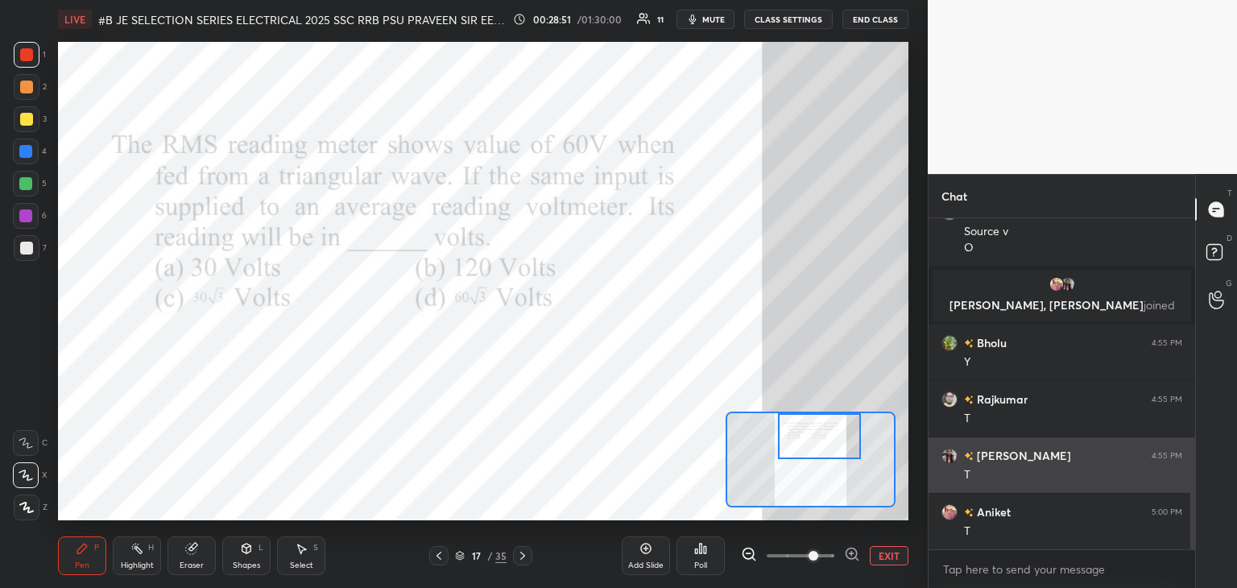
scroll to position [746, 0]
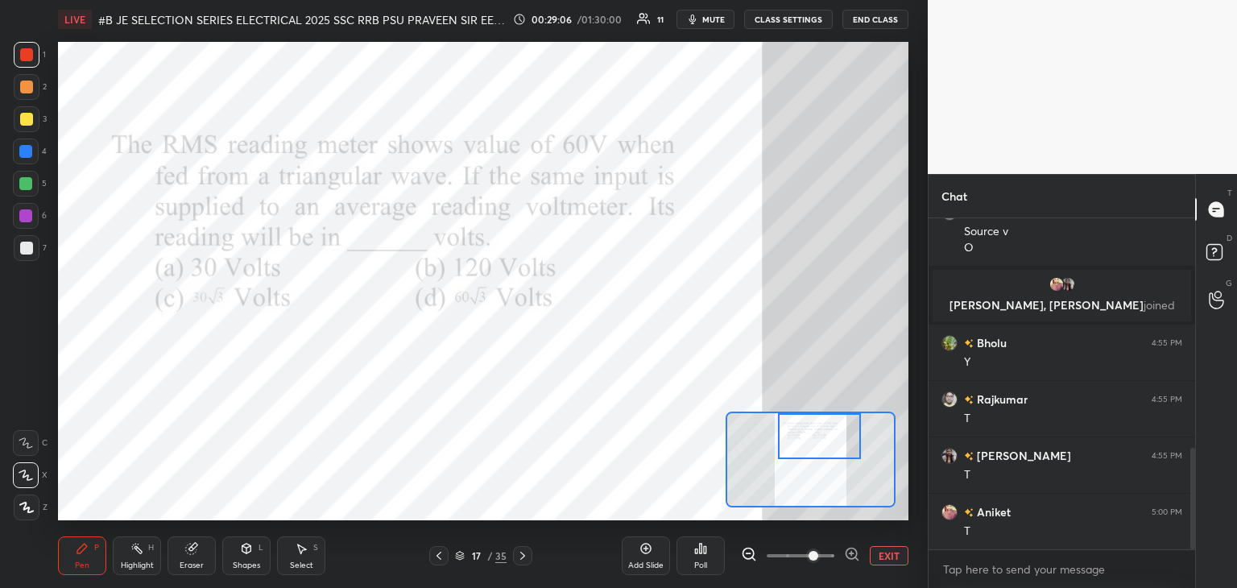
click at [26, 47] on div at bounding box center [27, 55] width 26 height 26
click at [29, 213] on div at bounding box center [25, 215] width 13 height 13
click at [23, 151] on div at bounding box center [25, 151] width 13 height 13
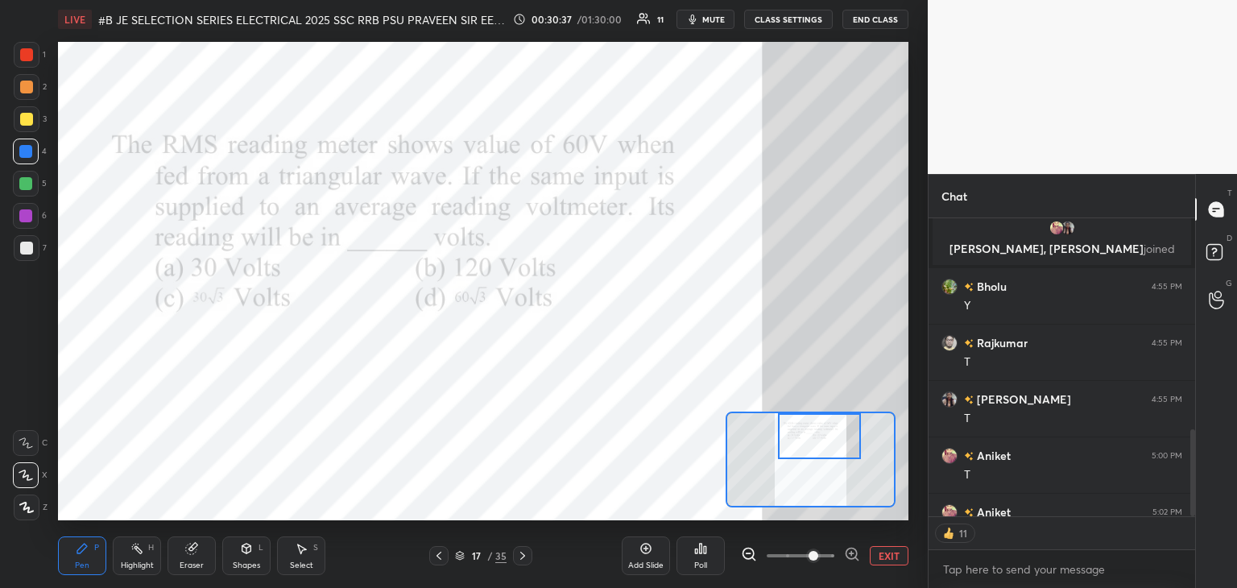
click at [27, 56] on div at bounding box center [26, 54] width 13 height 13
drag, startPoint x: 23, startPoint y: 64, endPoint x: 34, endPoint y: 62, distance: 11.5
click at [21, 68] on div "1" at bounding box center [30, 58] width 32 height 32
click at [27, 252] on div at bounding box center [26, 248] width 13 height 13
type textarea "x"
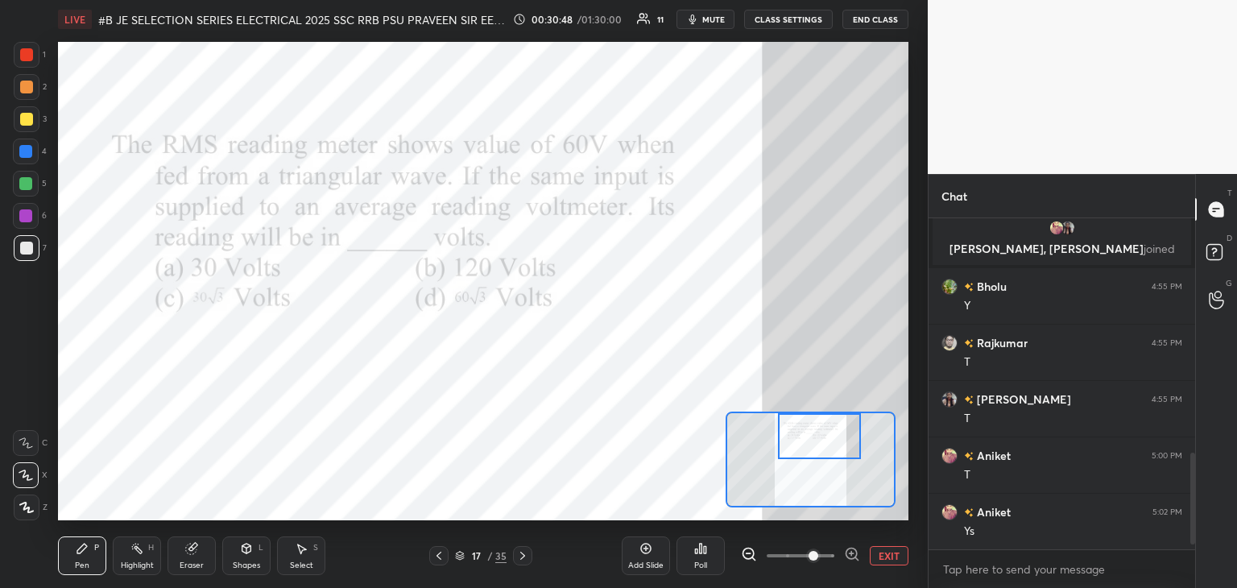
scroll to position [802, 0]
click at [26, 259] on div at bounding box center [27, 248] width 26 height 26
click at [520, 559] on icon at bounding box center [522, 555] width 13 height 13
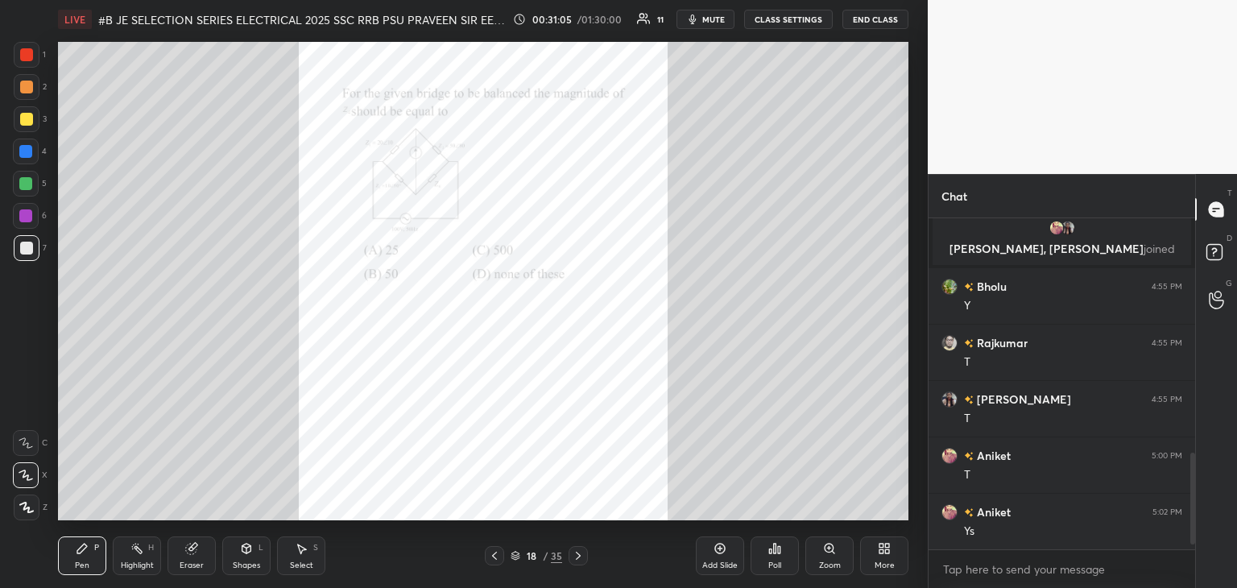
click at [848, 558] on div "Zoom" at bounding box center [830, 556] width 48 height 39
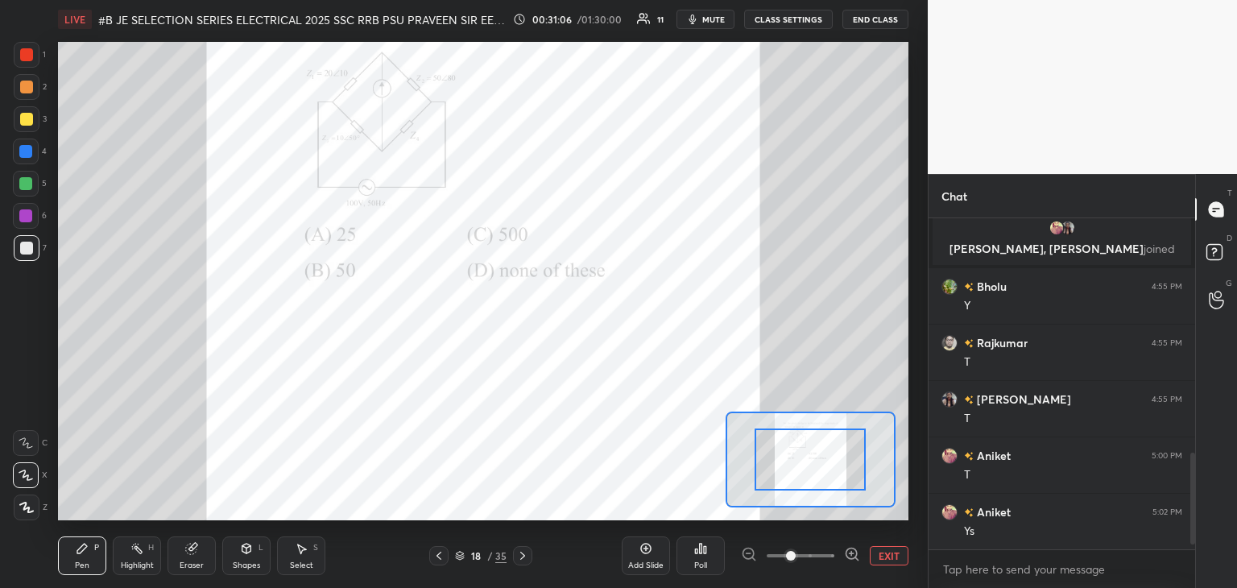
drag, startPoint x: 842, startPoint y: 557, endPoint x: 835, endPoint y: 549, distance: 10.8
click at [842, 554] on div at bounding box center [800, 555] width 119 height 19
click at [848, 554] on icon at bounding box center [852, 554] width 16 height 16
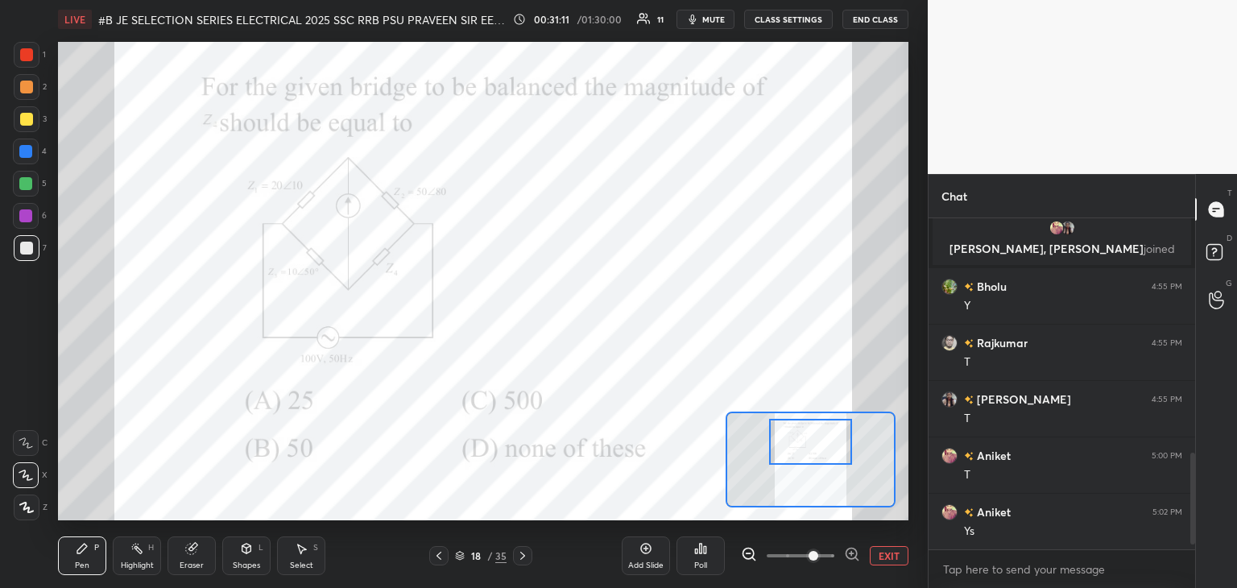
drag, startPoint x: 815, startPoint y: 477, endPoint x: 815, endPoint y: 462, distance: 15.3
click at [815, 462] on div at bounding box center [811, 442] width 84 height 46
click at [707, 569] on div "Poll" at bounding box center [700, 566] width 13 height 8
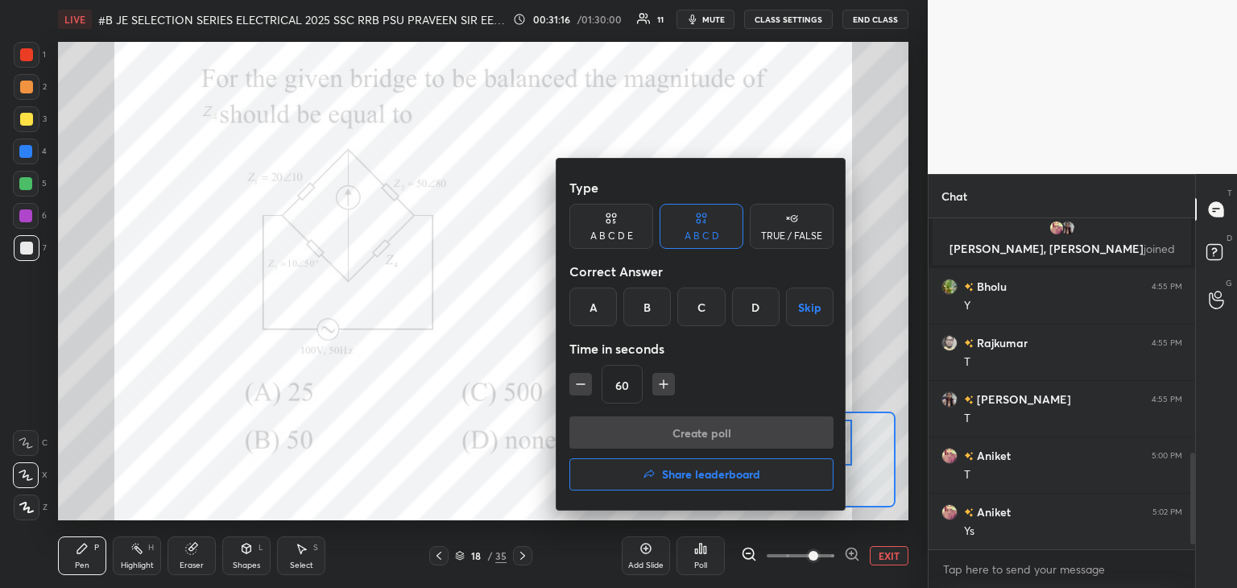
click at [593, 297] on div "A" at bounding box center [594, 307] width 48 height 39
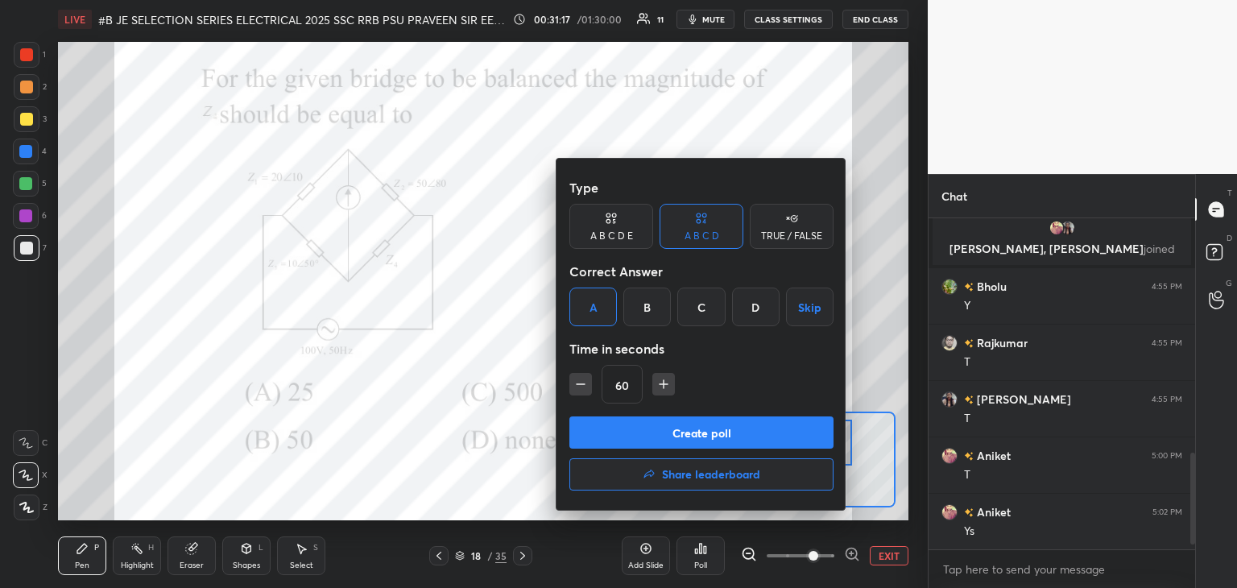
drag, startPoint x: 583, startPoint y: 388, endPoint x: 584, endPoint y: 397, distance: 9.7
click at [583, 388] on icon "button" at bounding box center [581, 384] width 16 height 16
click at [582, 386] on icon "button" at bounding box center [581, 384] width 16 height 16
type input "30"
click at [593, 428] on button "Create poll" at bounding box center [702, 433] width 264 height 32
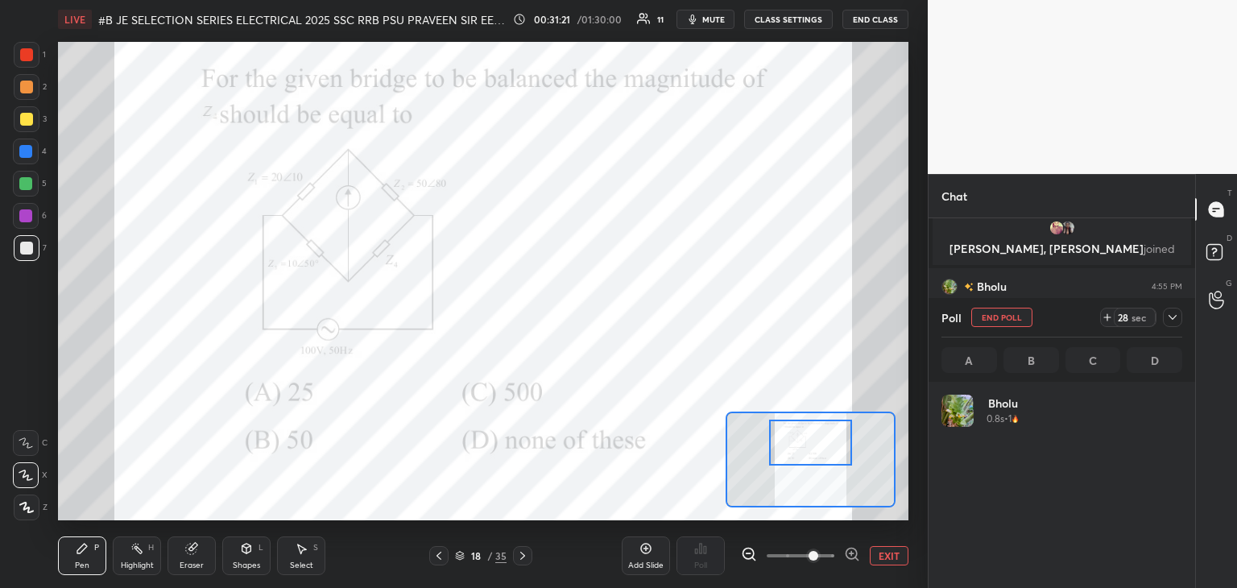
scroll to position [189, 236]
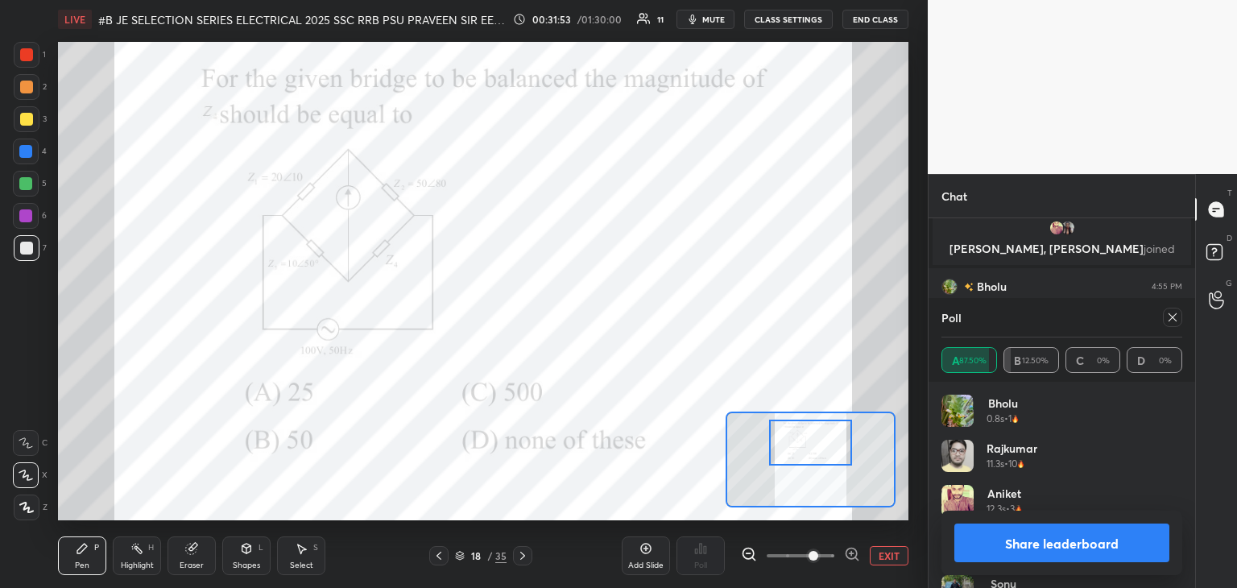
click at [35, 56] on div at bounding box center [27, 55] width 26 height 26
click at [1173, 318] on icon at bounding box center [1173, 317] width 13 height 13
type textarea "x"
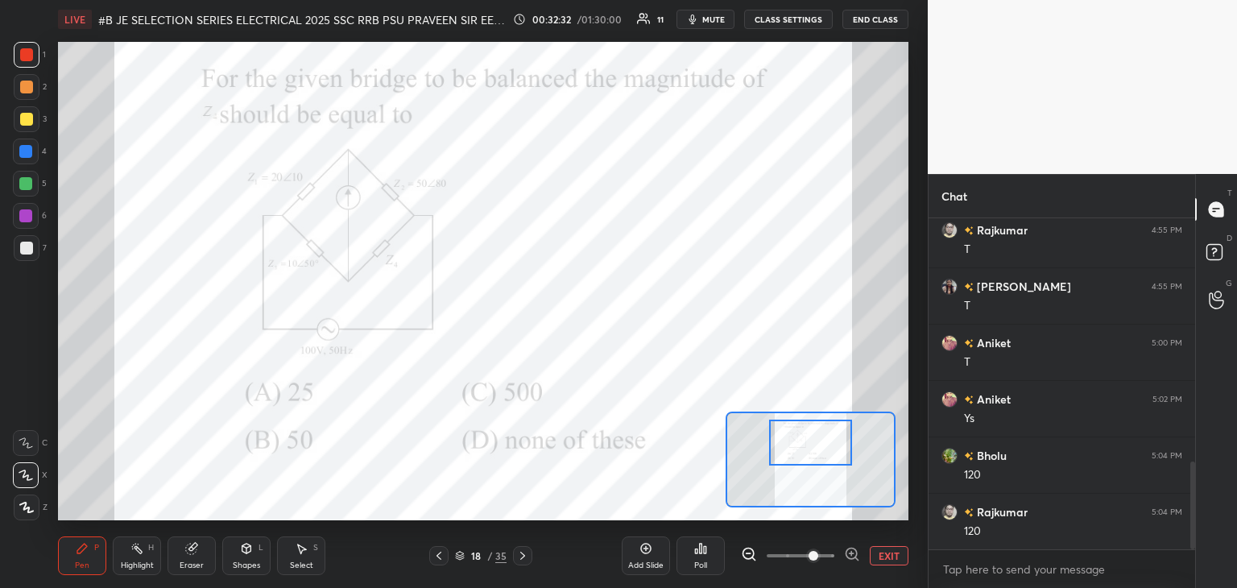
scroll to position [972, 0]
click at [521, 559] on icon at bounding box center [522, 555] width 13 height 13
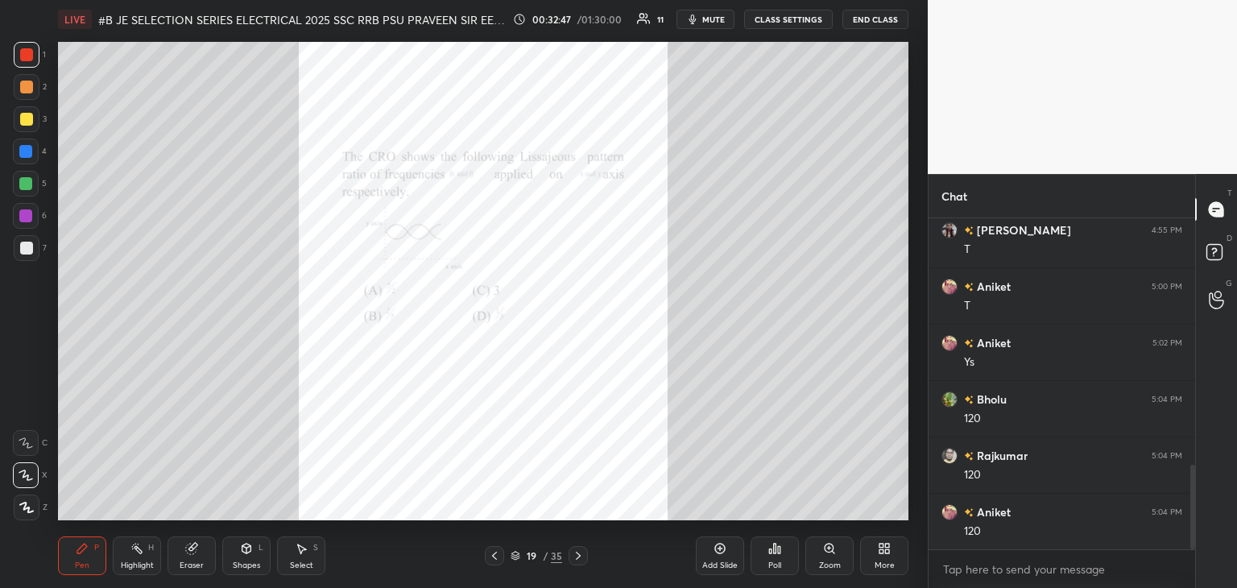
click at [827, 553] on icon at bounding box center [829, 548] width 13 height 13
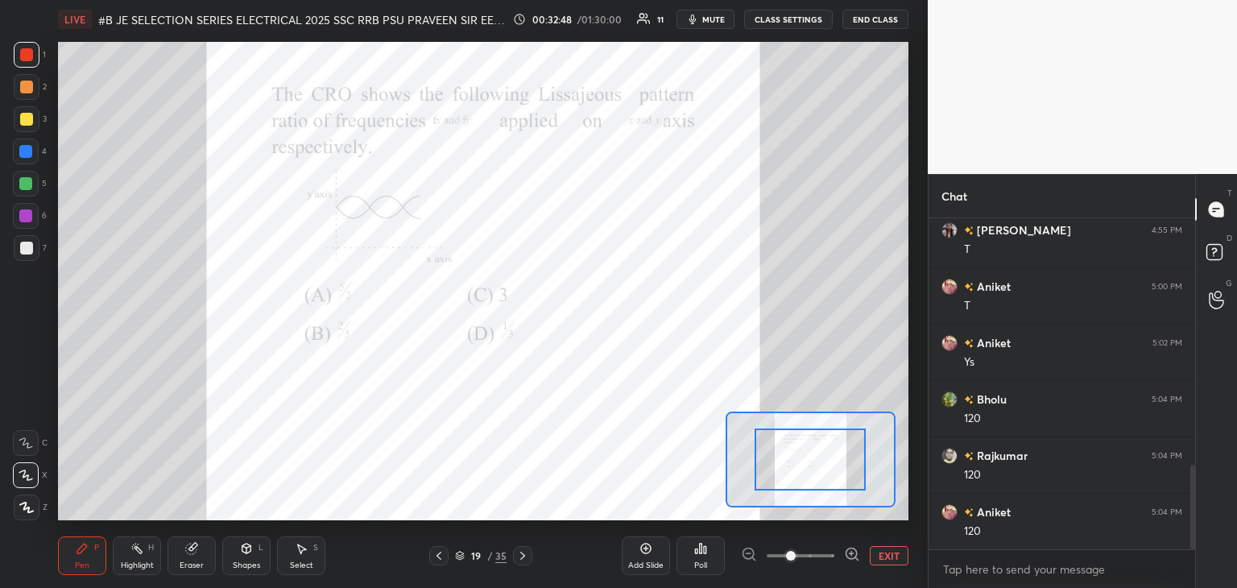
click at [852, 554] on icon at bounding box center [852, 554] width 0 height 4
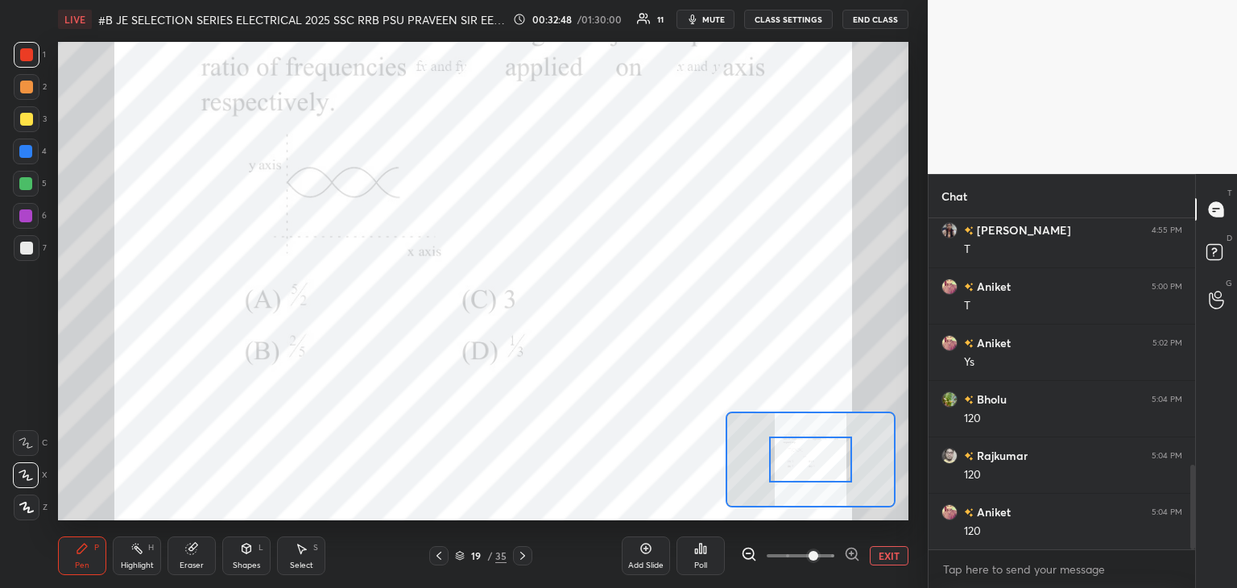
drag, startPoint x: 829, startPoint y: 470, endPoint x: 831, endPoint y: 458, distance: 11.5
click at [831, 458] on div at bounding box center [811, 460] width 84 height 46
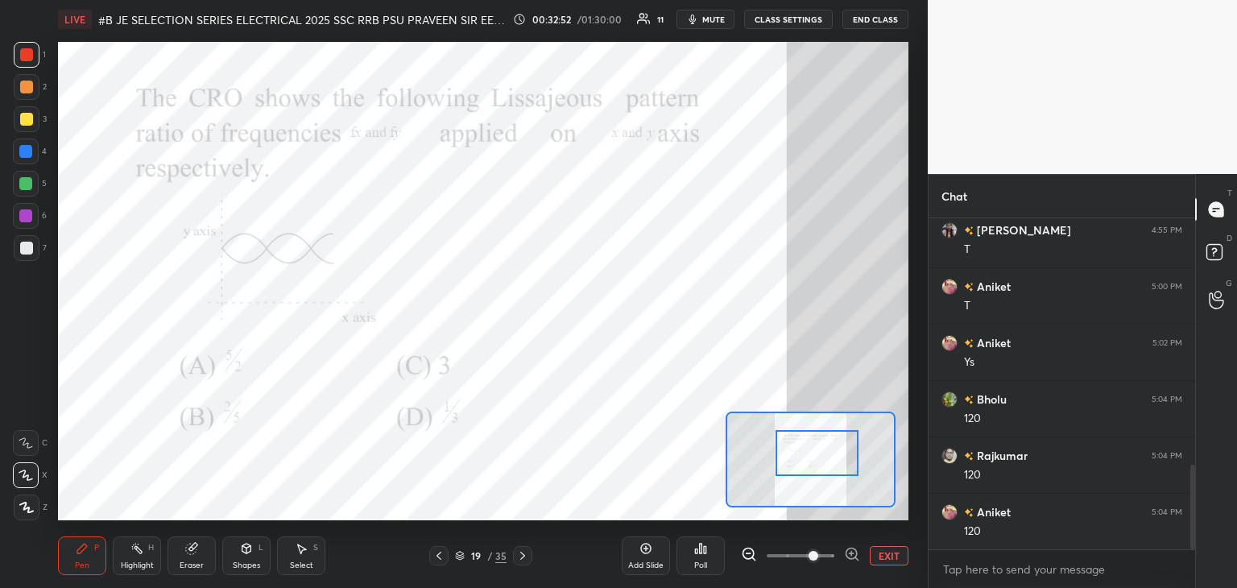
drag, startPoint x: 831, startPoint y: 466, endPoint x: 835, endPoint y: 476, distance: 10.5
click at [835, 476] on div at bounding box center [818, 453] width 84 height 46
click at [29, 64] on div at bounding box center [27, 55] width 26 height 26
click at [709, 557] on div "Poll" at bounding box center [701, 556] width 48 height 39
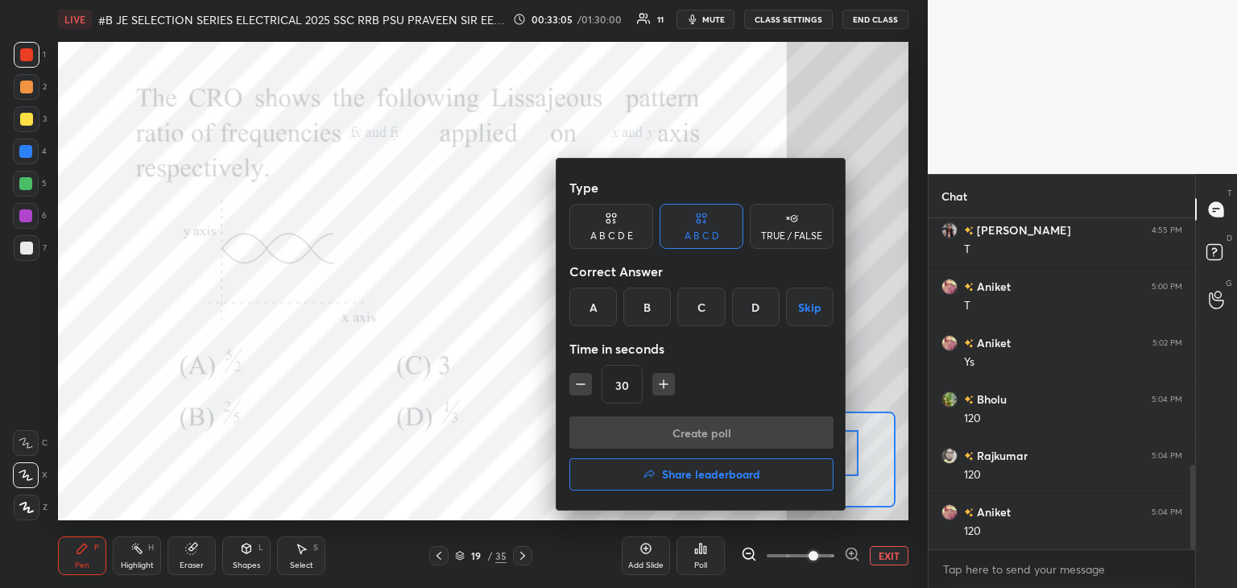
click at [591, 309] on div "A" at bounding box center [594, 307] width 48 height 39
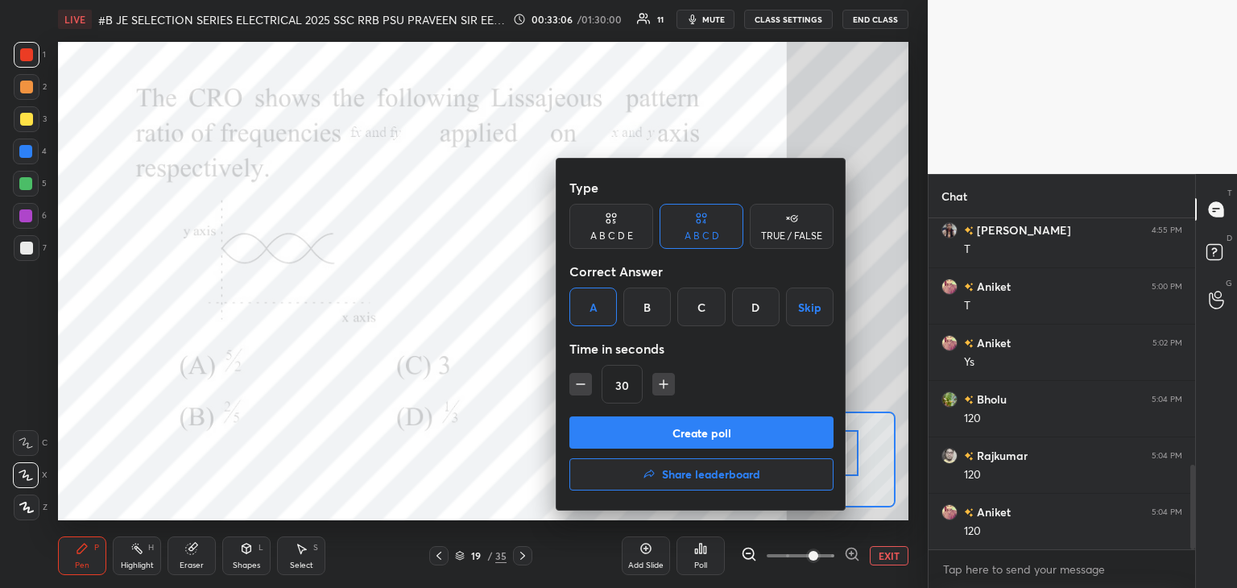
click at [674, 383] on div "30" at bounding box center [702, 384] width 264 height 39
click at [666, 388] on icon "button" at bounding box center [664, 384] width 16 height 16
type input "45"
click at [653, 434] on button "Create poll" at bounding box center [702, 433] width 264 height 32
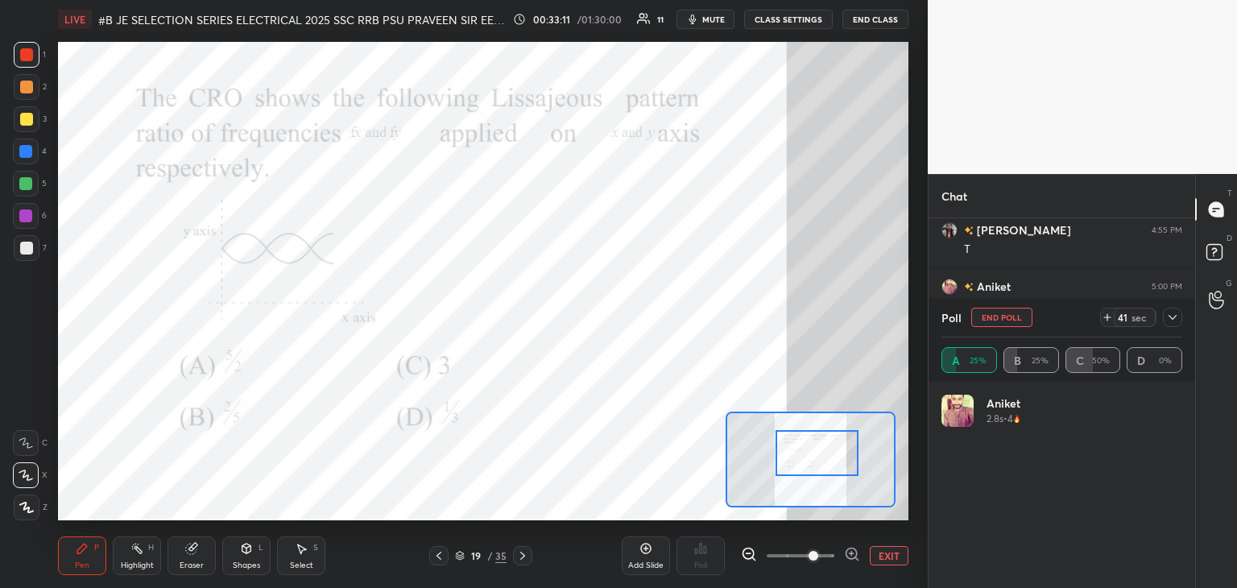
scroll to position [189, 236]
click at [1008, 323] on button "End Poll" at bounding box center [1002, 317] width 61 height 19
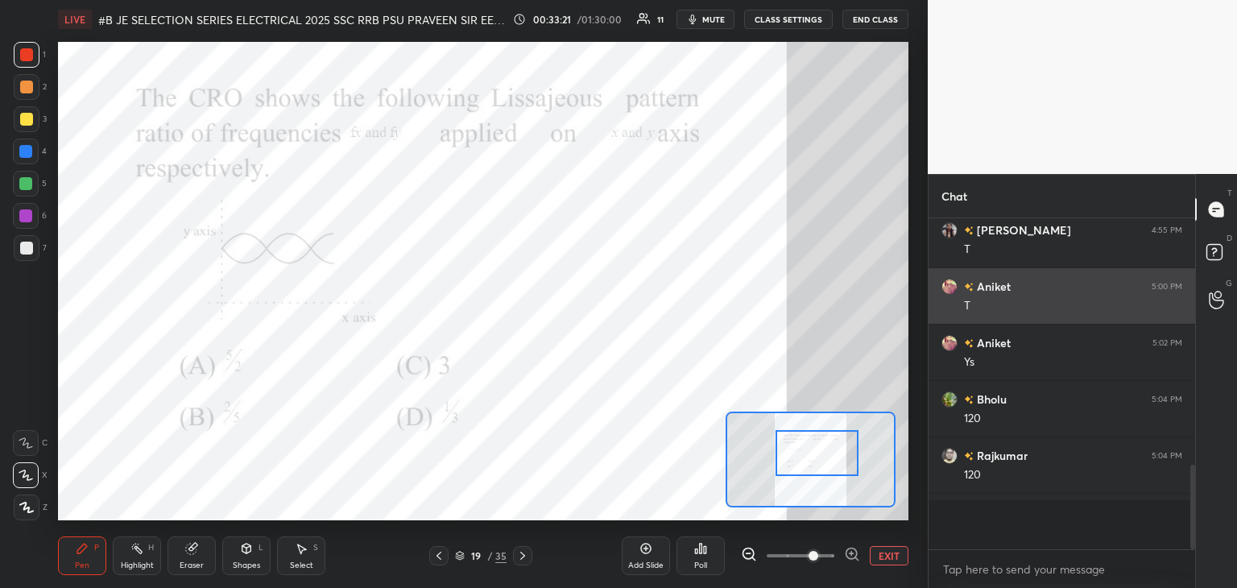
scroll to position [6, 5]
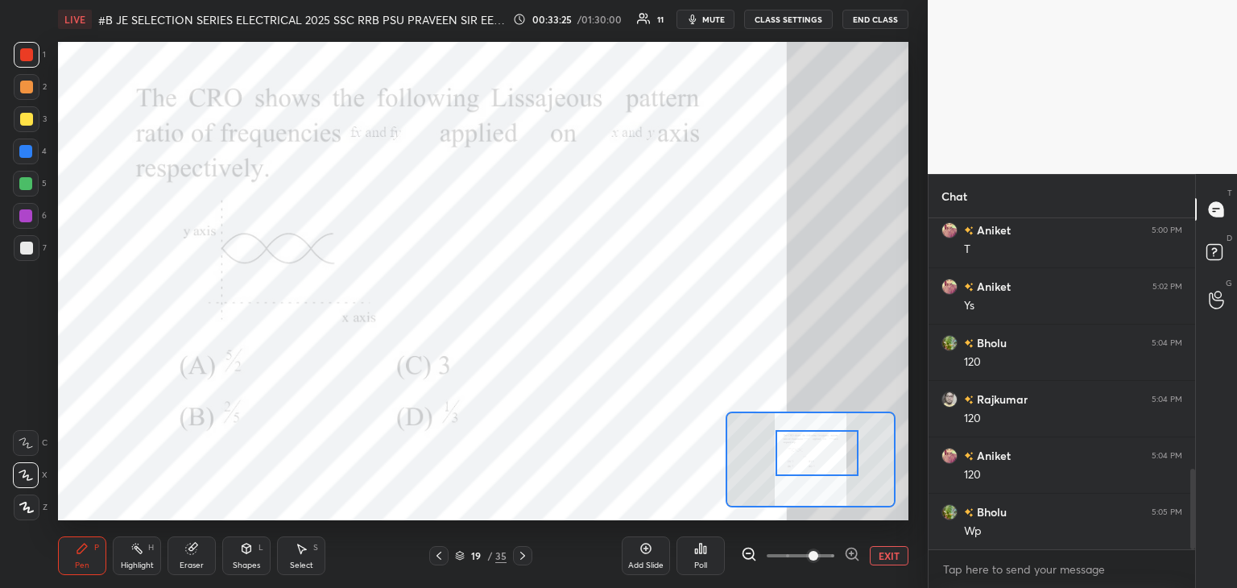
click at [695, 559] on div "Poll" at bounding box center [701, 556] width 48 height 39
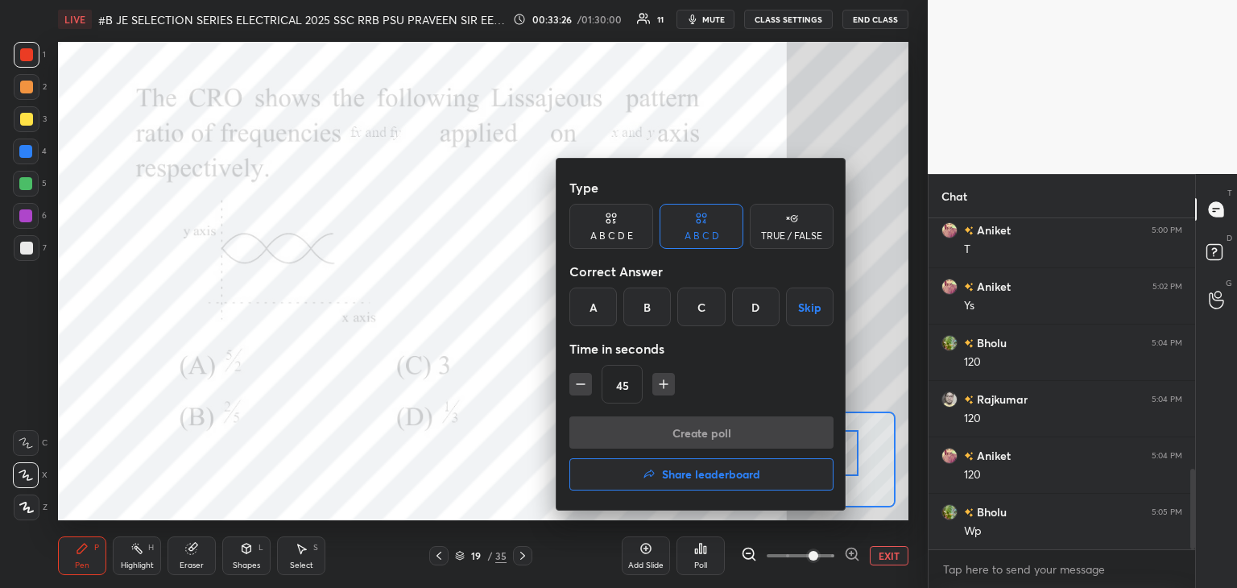
click at [657, 307] on div "B" at bounding box center [648, 307] width 48 height 39
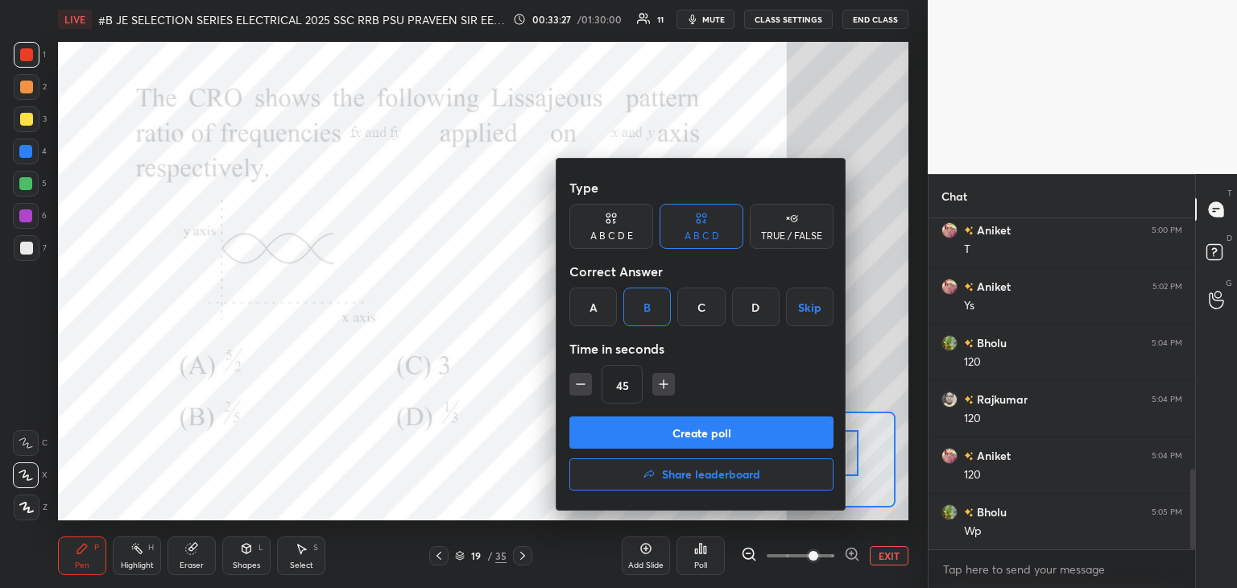
click at [644, 429] on button "Create poll" at bounding box center [702, 433] width 264 height 32
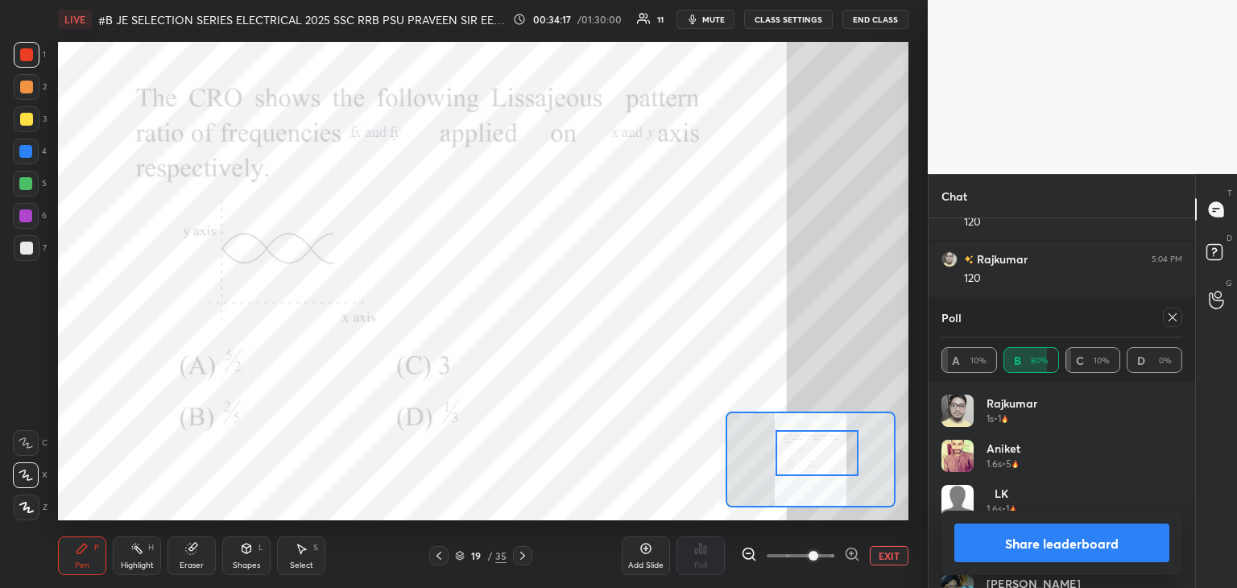
click at [31, 217] on div at bounding box center [26, 216] width 26 height 26
click at [29, 249] on div at bounding box center [26, 248] width 13 height 13
click at [29, 482] on div at bounding box center [26, 475] width 26 height 26
click at [26, 58] on div at bounding box center [26, 54] width 13 height 13
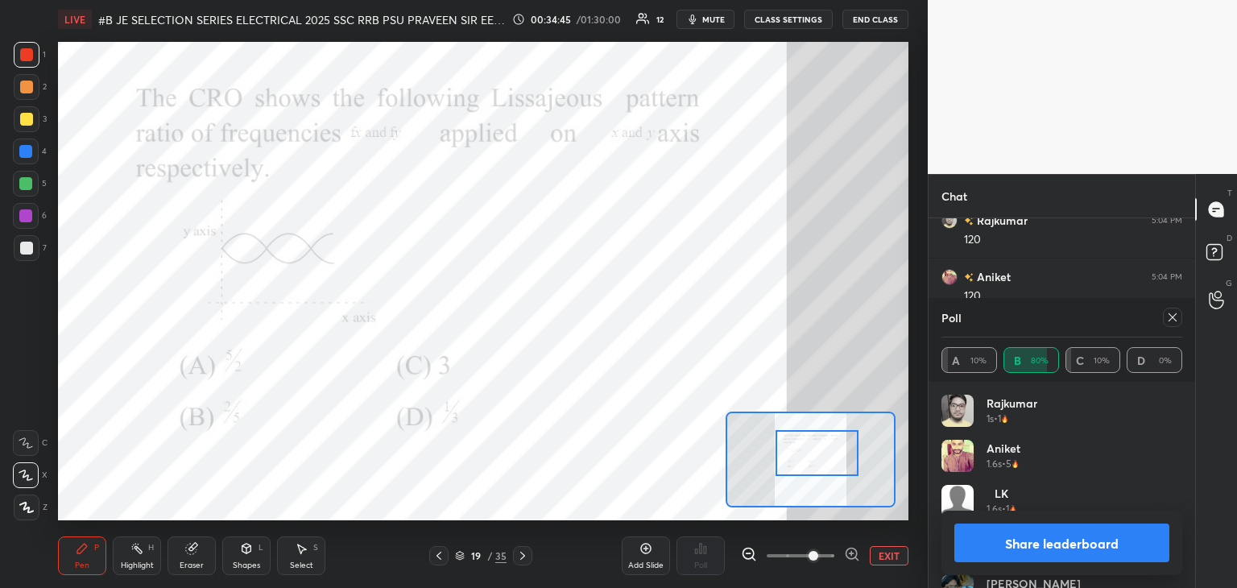
click at [26, 187] on div at bounding box center [25, 183] width 13 height 13
click at [23, 442] on icon at bounding box center [25, 443] width 13 height 10
click at [1174, 320] on icon at bounding box center [1173, 317] width 13 height 13
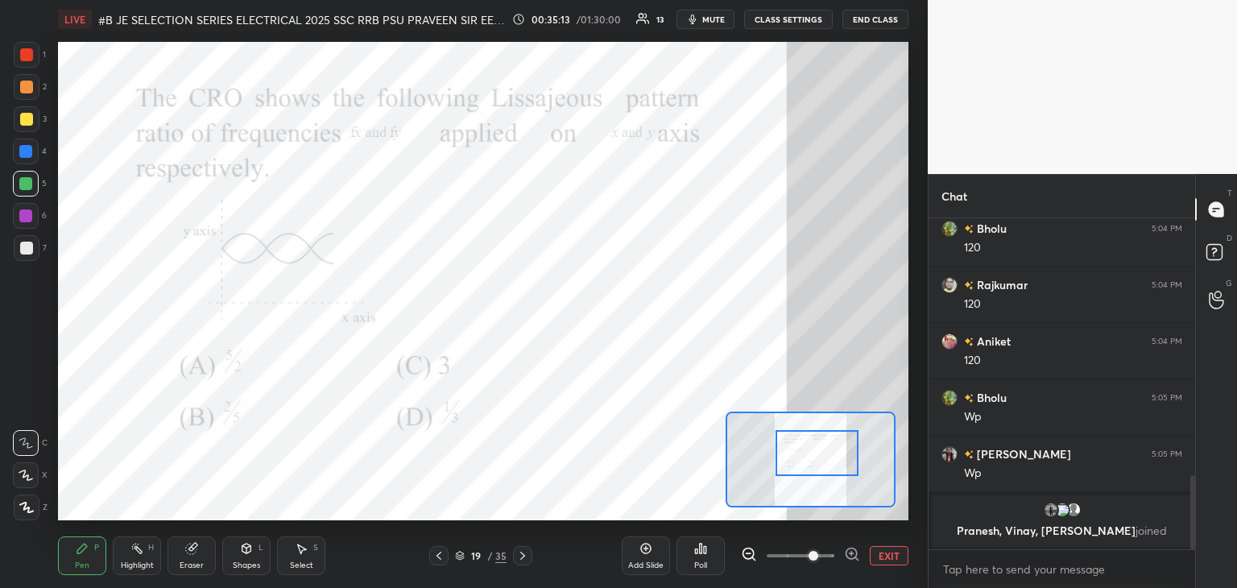
scroll to position [1142, 0]
click at [525, 562] on icon at bounding box center [522, 555] width 13 height 13
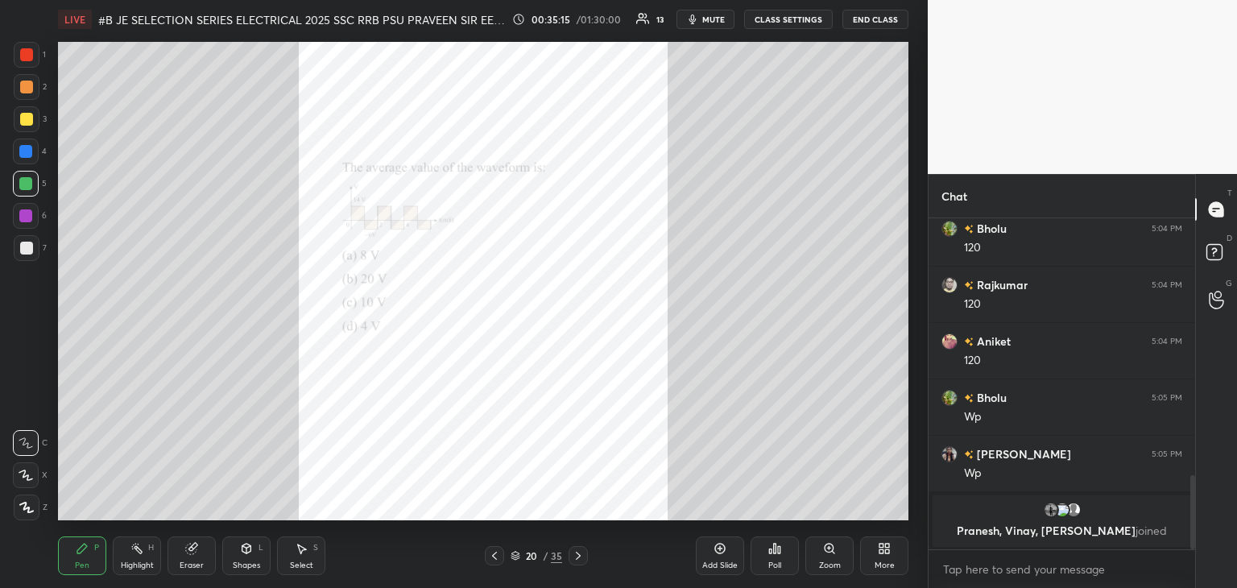
scroll to position [6, 5]
click at [838, 555] on div "Zoom" at bounding box center [830, 556] width 48 height 39
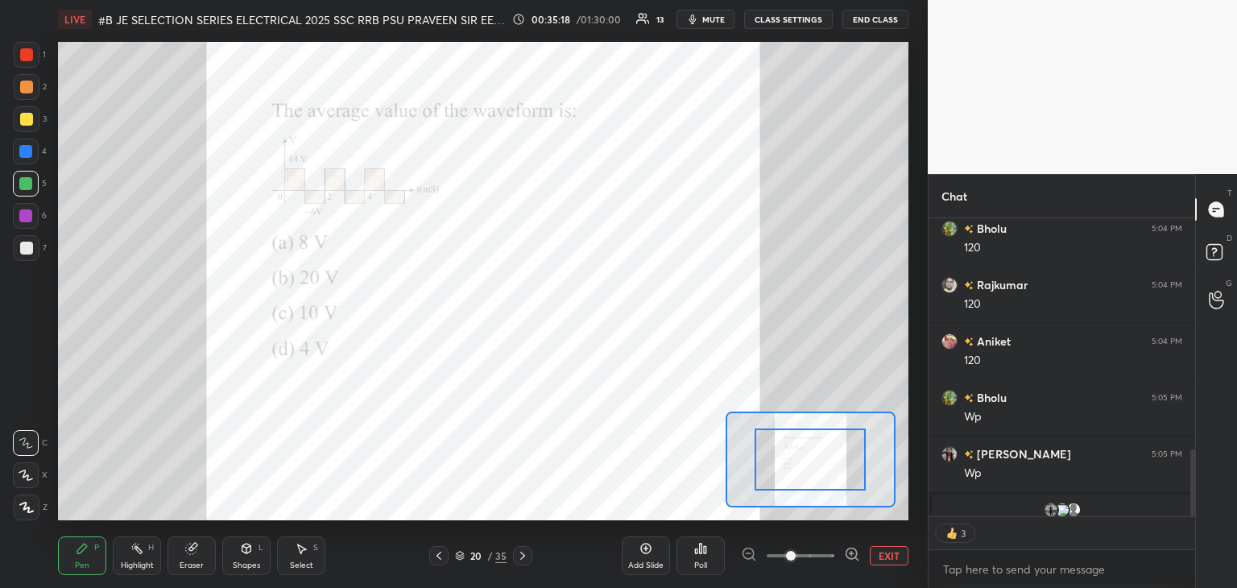
drag, startPoint x: 850, startPoint y: 556, endPoint x: 841, endPoint y: 545, distance: 13.7
click at [849, 556] on icon at bounding box center [852, 554] width 16 height 16
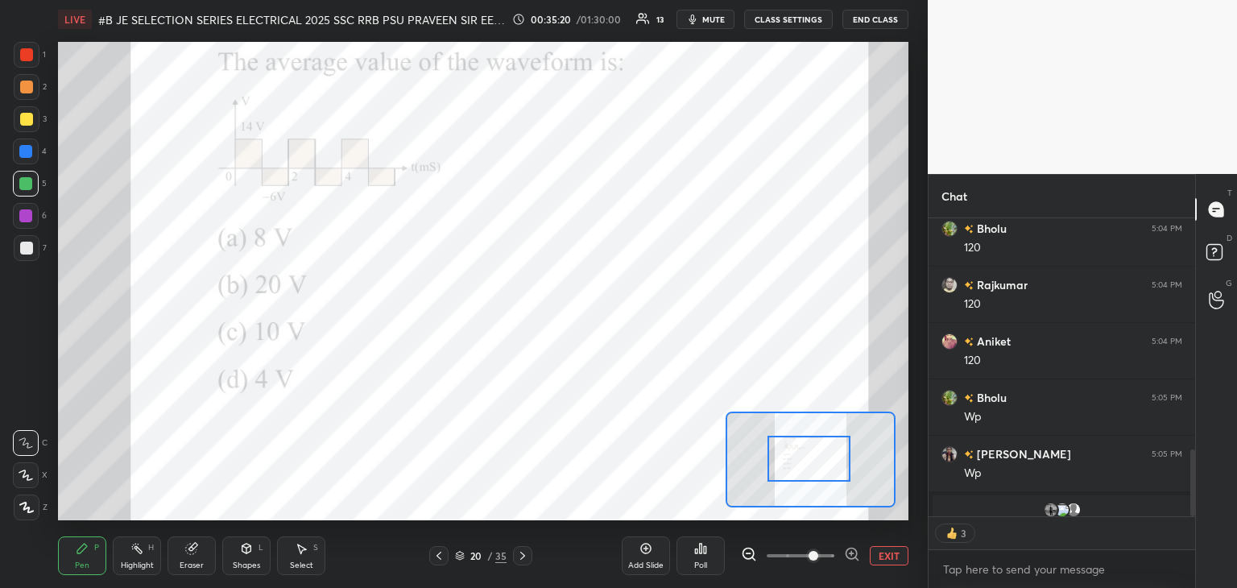
click at [824, 468] on div at bounding box center [810, 459] width 84 height 46
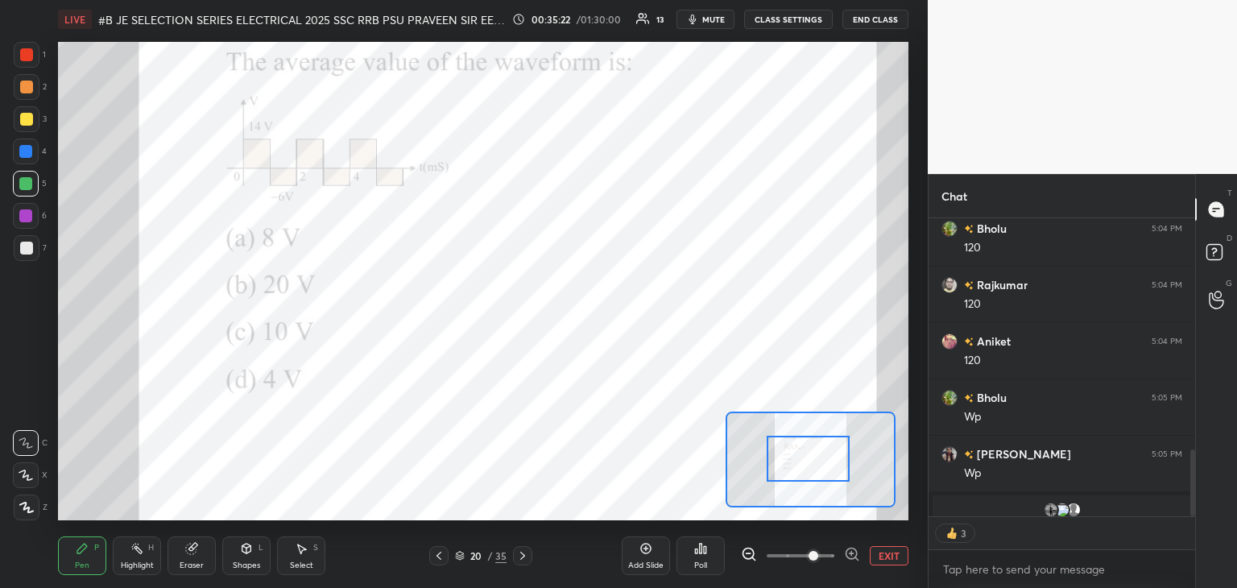
click at [694, 555] on icon at bounding box center [700, 548] width 13 height 13
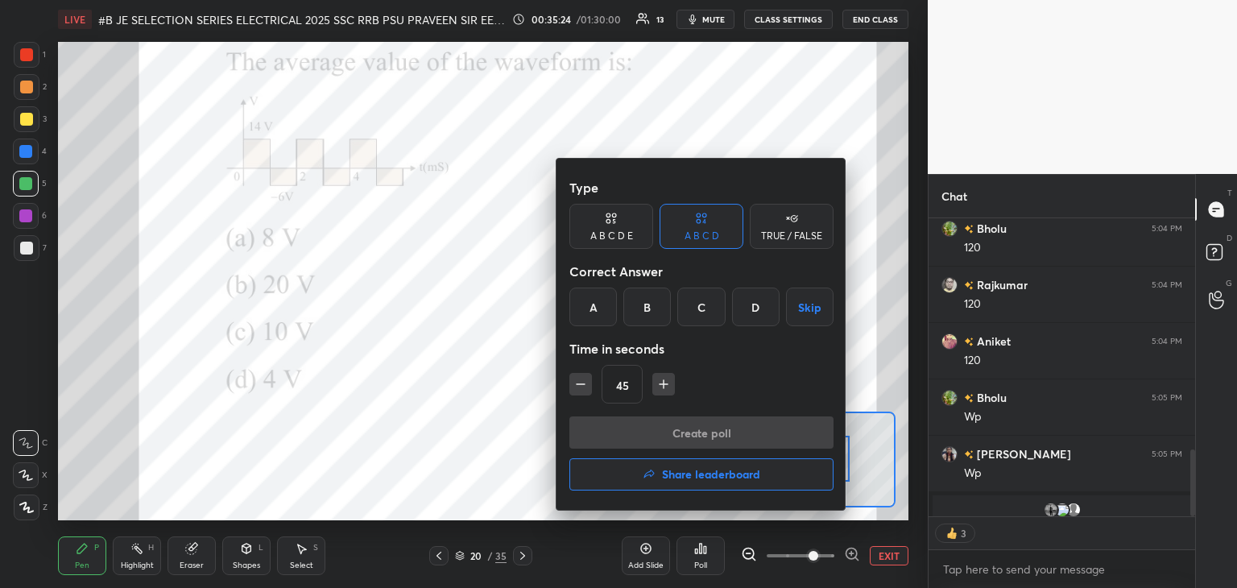
click at [751, 312] on div "D" at bounding box center [756, 307] width 48 height 39
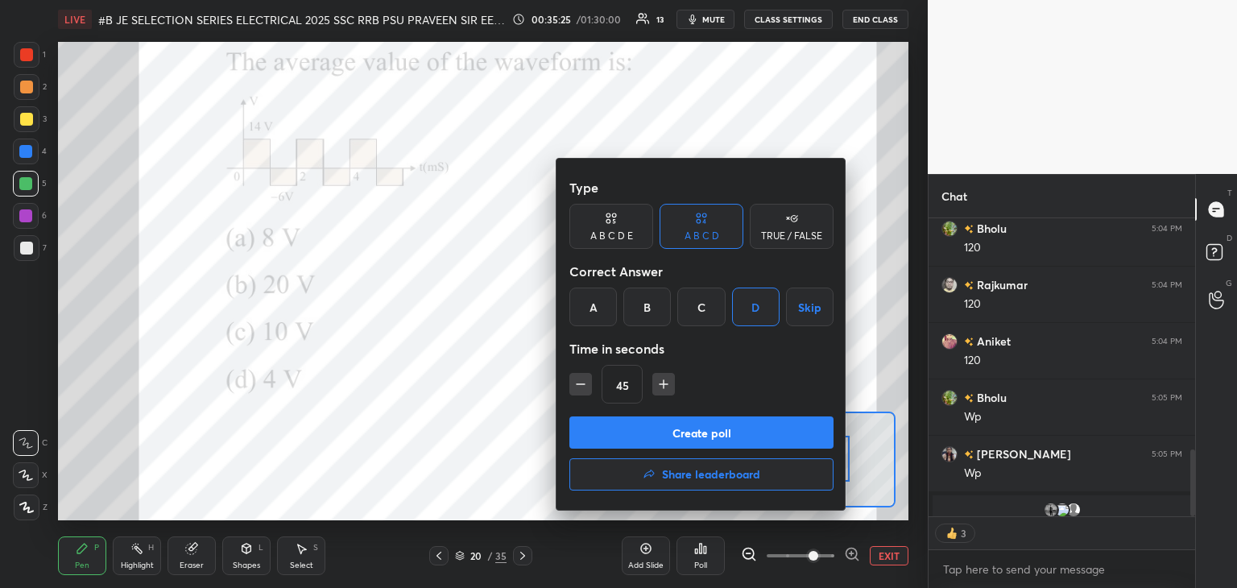
click at [638, 433] on button "Create poll" at bounding box center [702, 433] width 264 height 32
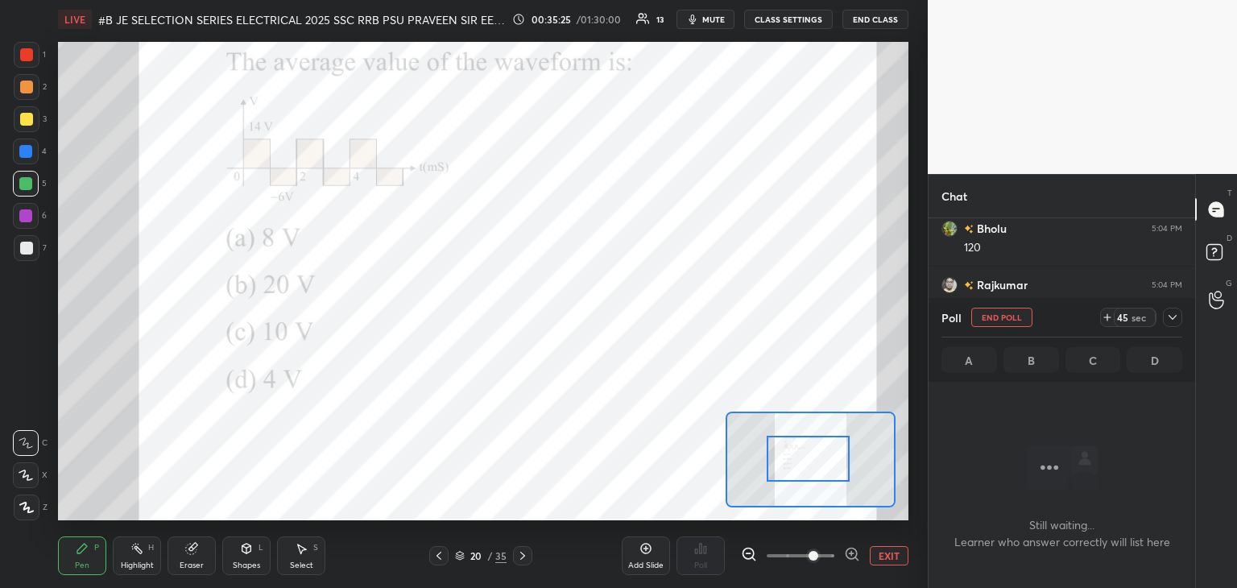
scroll to position [5, 5]
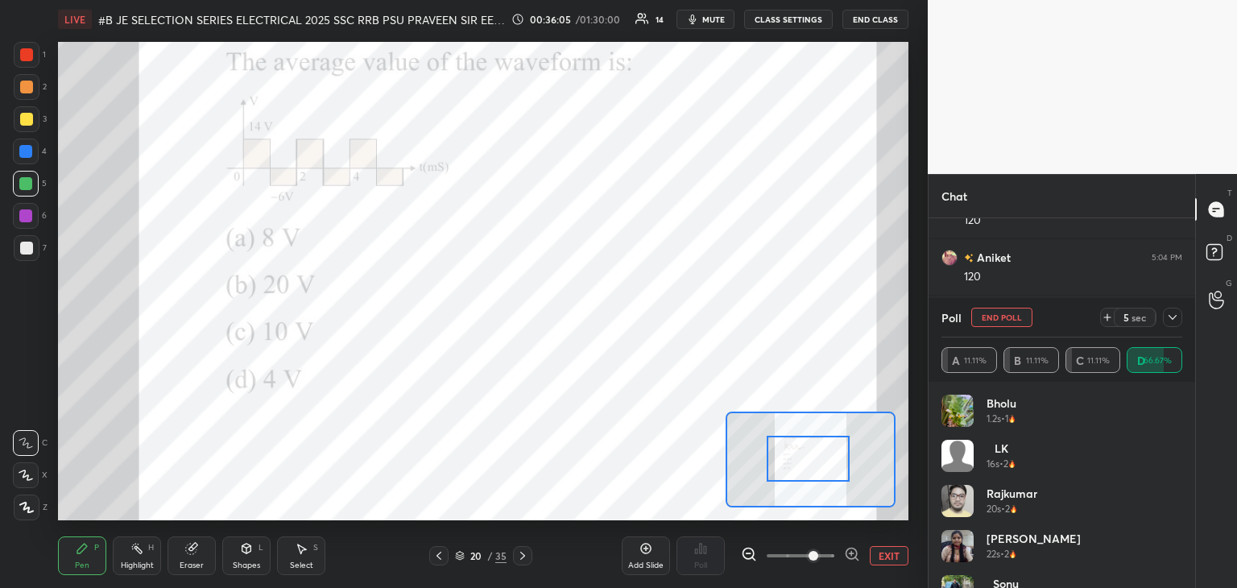
click at [32, 66] on div at bounding box center [27, 55] width 26 height 26
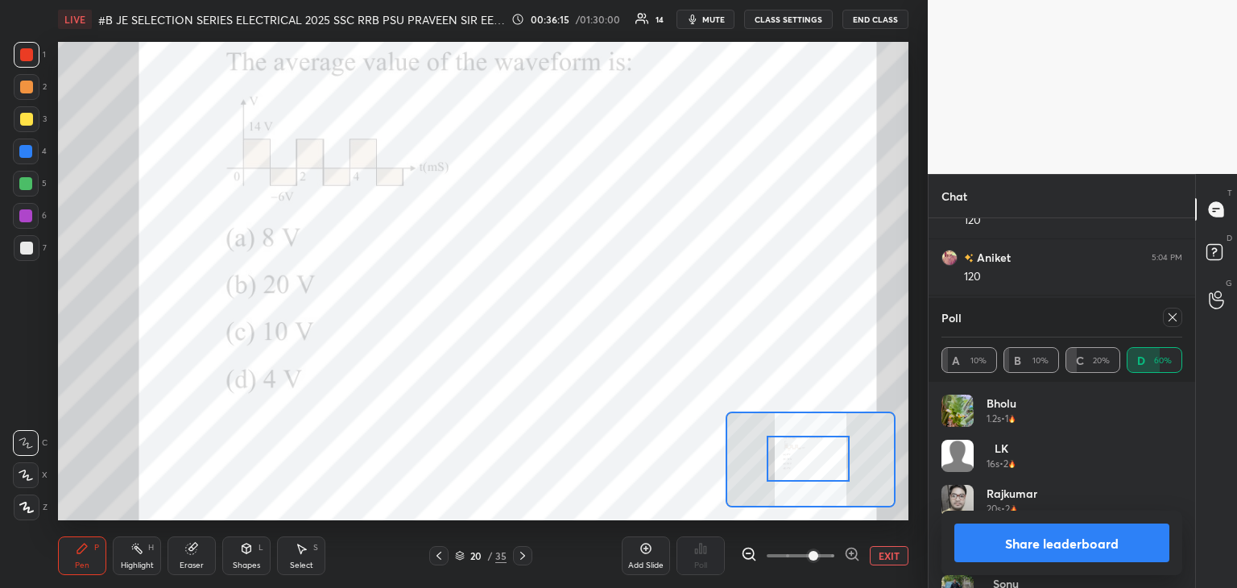
drag, startPoint x: 191, startPoint y: 560, endPoint x: 164, endPoint y: 553, distance: 27.6
click at [190, 562] on div "Eraser" at bounding box center [192, 566] width 24 height 8
drag, startPoint x: 68, startPoint y: 554, endPoint x: 60, endPoint y: 574, distance: 22.0
click at [68, 555] on div "Pen P" at bounding box center [82, 556] width 48 height 39
click at [1179, 315] on div at bounding box center [1172, 317] width 19 height 19
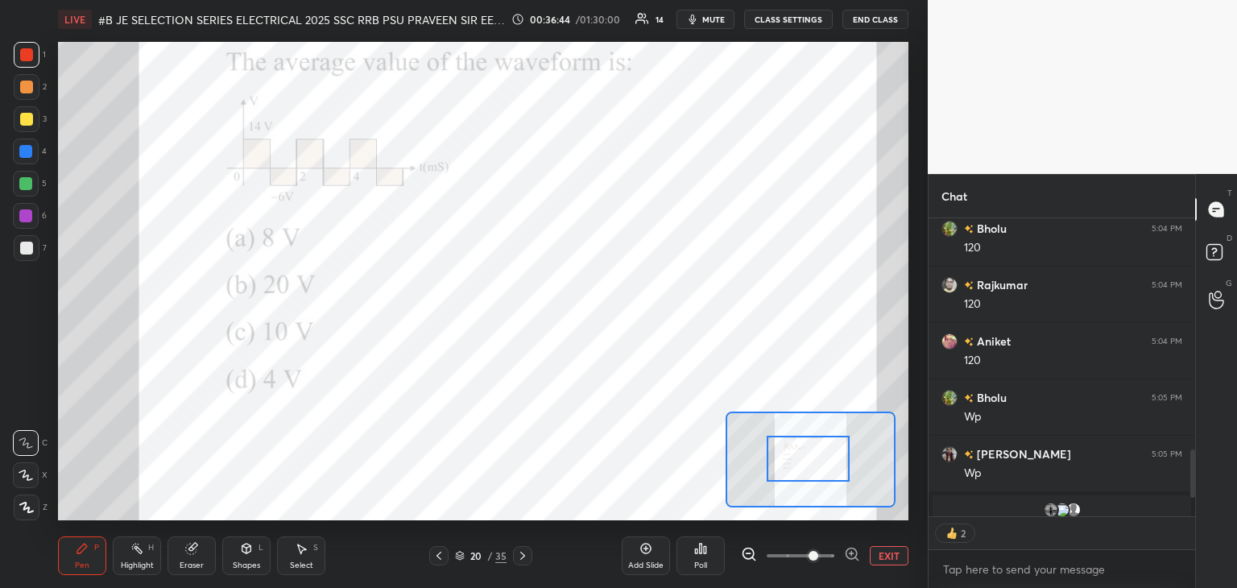
scroll to position [6, 5]
click at [519, 558] on icon at bounding box center [522, 555] width 13 height 13
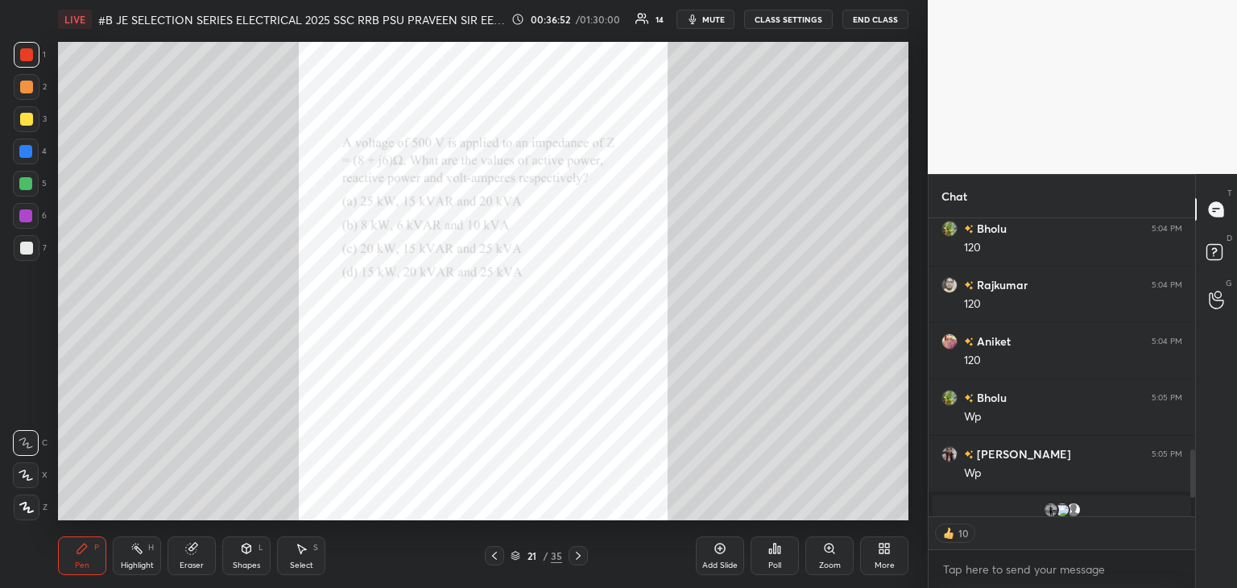
click at [839, 562] on div "Zoom" at bounding box center [830, 566] width 22 height 8
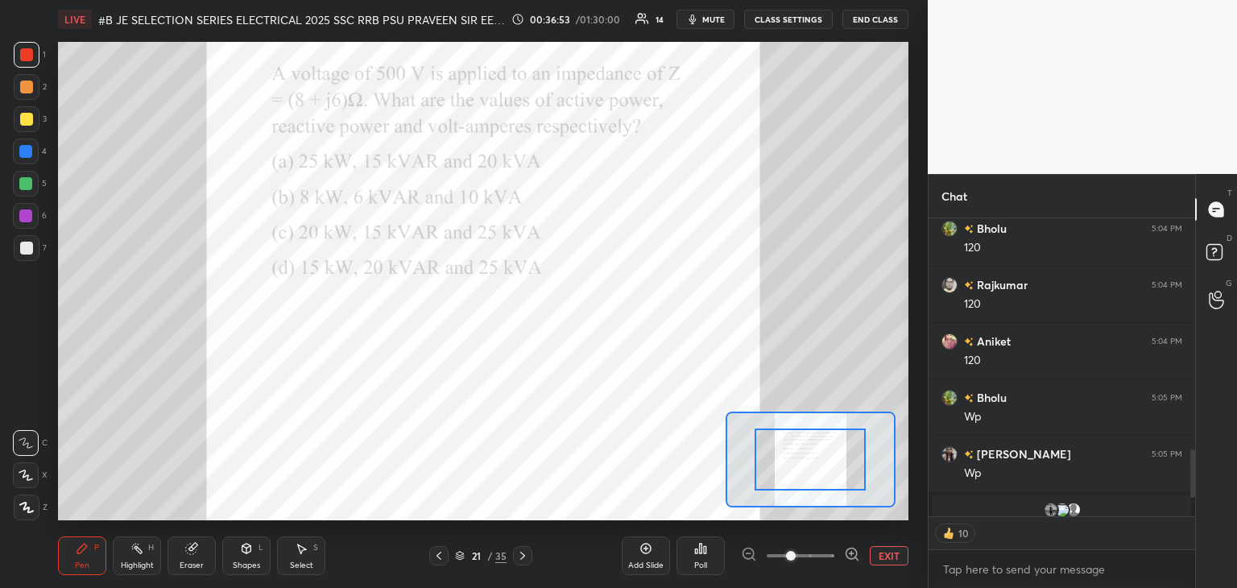
click at [850, 553] on icon at bounding box center [852, 553] width 4 height 0
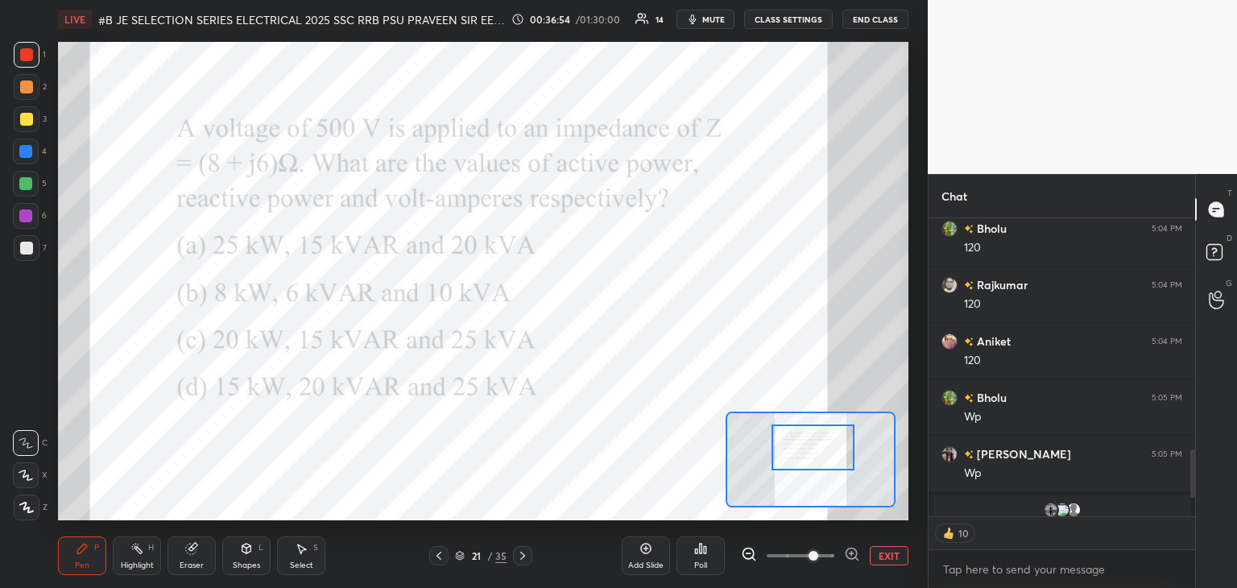
drag, startPoint x: 810, startPoint y: 433, endPoint x: 815, endPoint y: 451, distance: 19.4
click at [812, 427] on div at bounding box center [814, 448] width 84 height 46
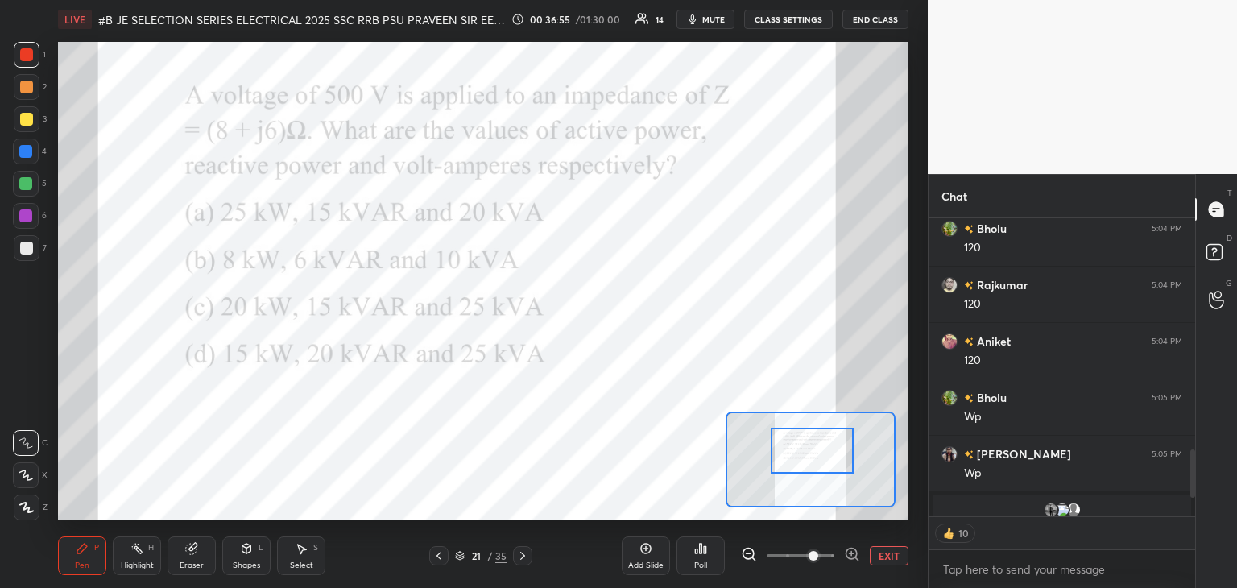
drag, startPoint x: 818, startPoint y: 449, endPoint x: 813, endPoint y: 461, distance: 13.0
click at [813, 461] on div at bounding box center [813, 451] width 84 height 46
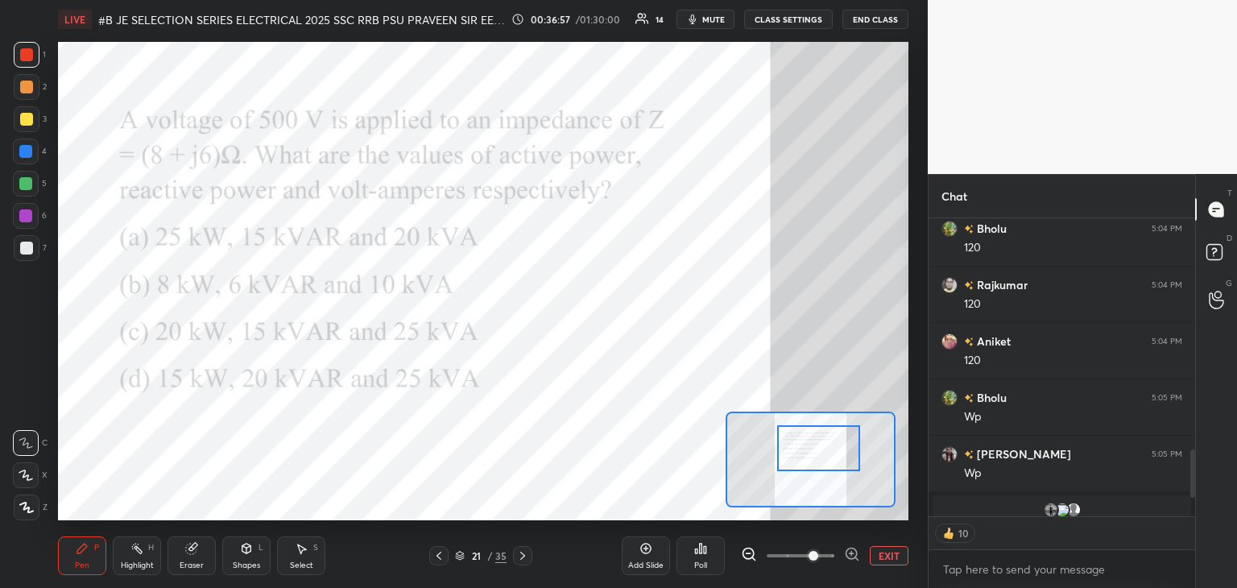
click at [822, 452] on div at bounding box center [819, 448] width 84 height 46
type textarea "x"
click at [705, 552] on icon at bounding box center [705, 549] width 2 height 7
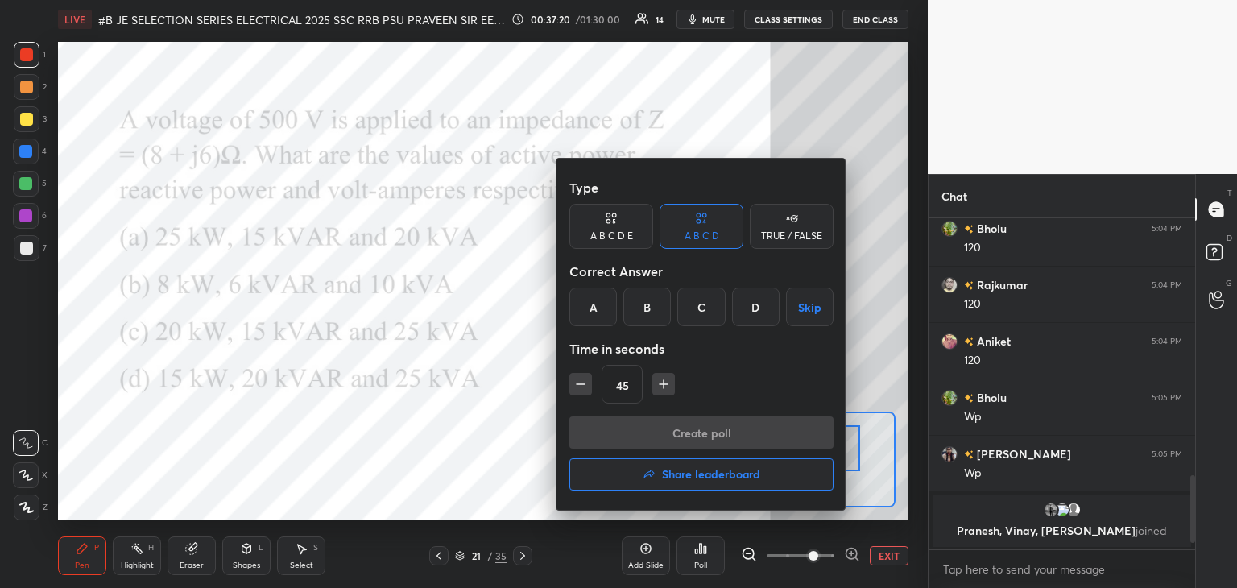
drag, startPoint x: 703, startPoint y: 303, endPoint x: 689, endPoint y: 345, distance: 44.1
click at [702, 310] on div "C" at bounding box center [702, 307] width 48 height 39
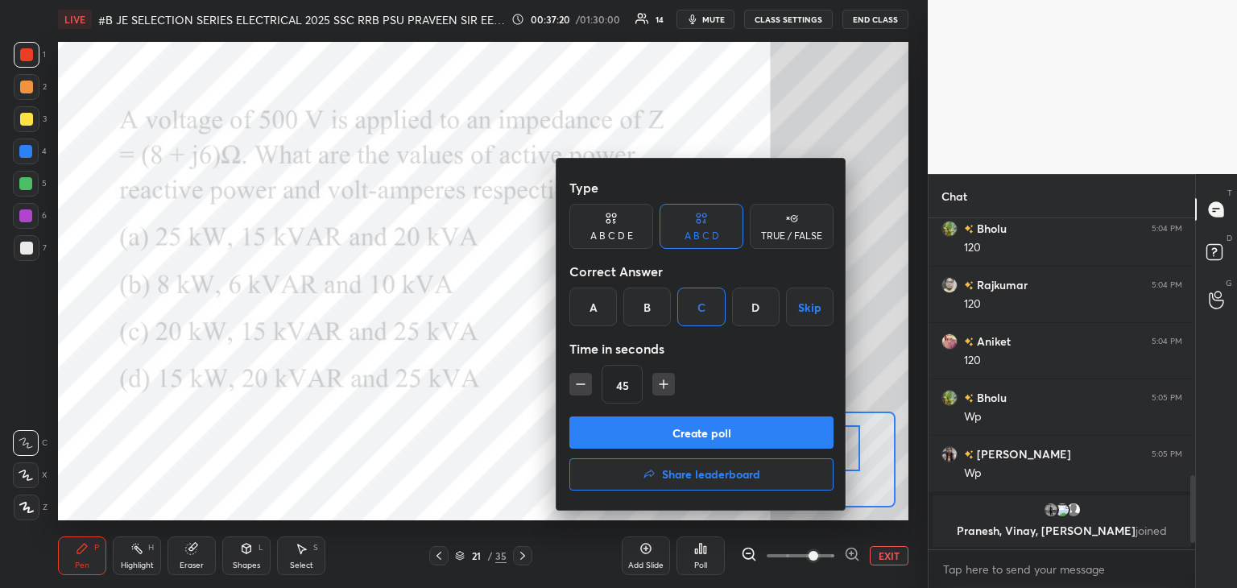
drag, startPoint x: 665, startPoint y: 384, endPoint x: 663, endPoint y: 400, distance: 16.3
click at [665, 388] on icon "button" at bounding box center [664, 384] width 16 height 16
type input "60"
click at [657, 423] on button "Create poll" at bounding box center [702, 433] width 264 height 32
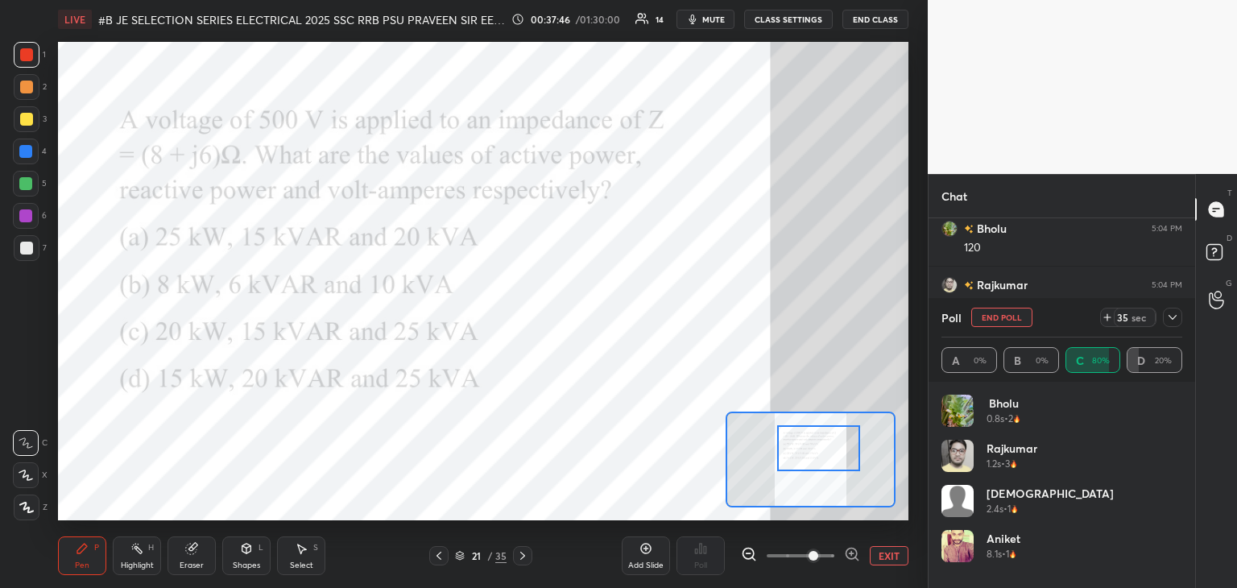
scroll to position [1239, 0]
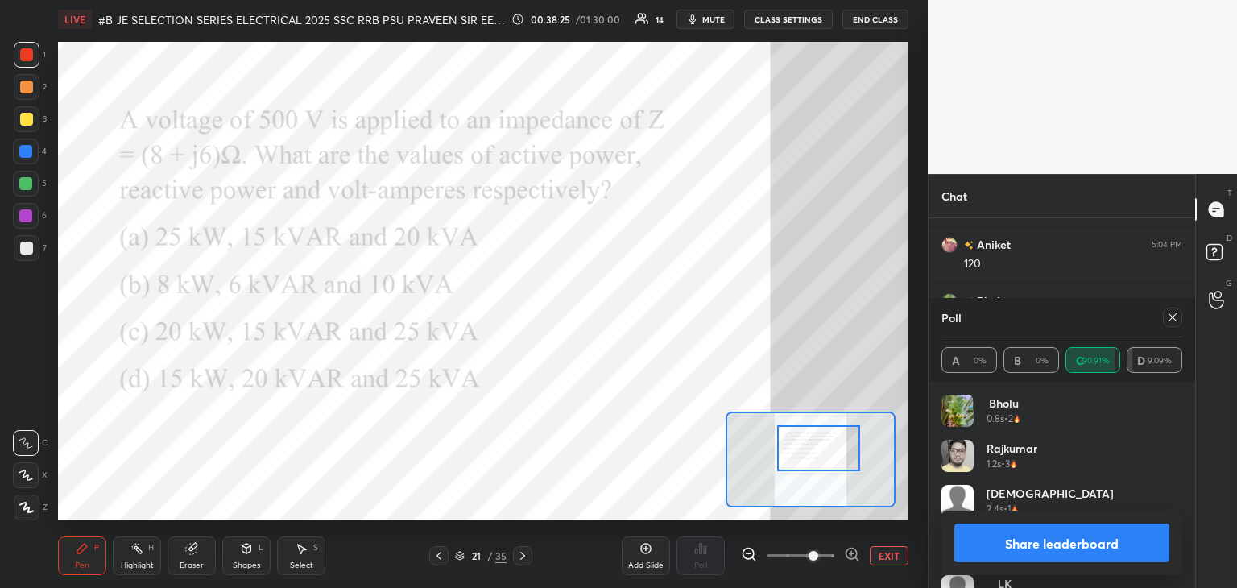
click at [248, 562] on div "Shapes" at bounding box center [246, 566] width 27 height 8
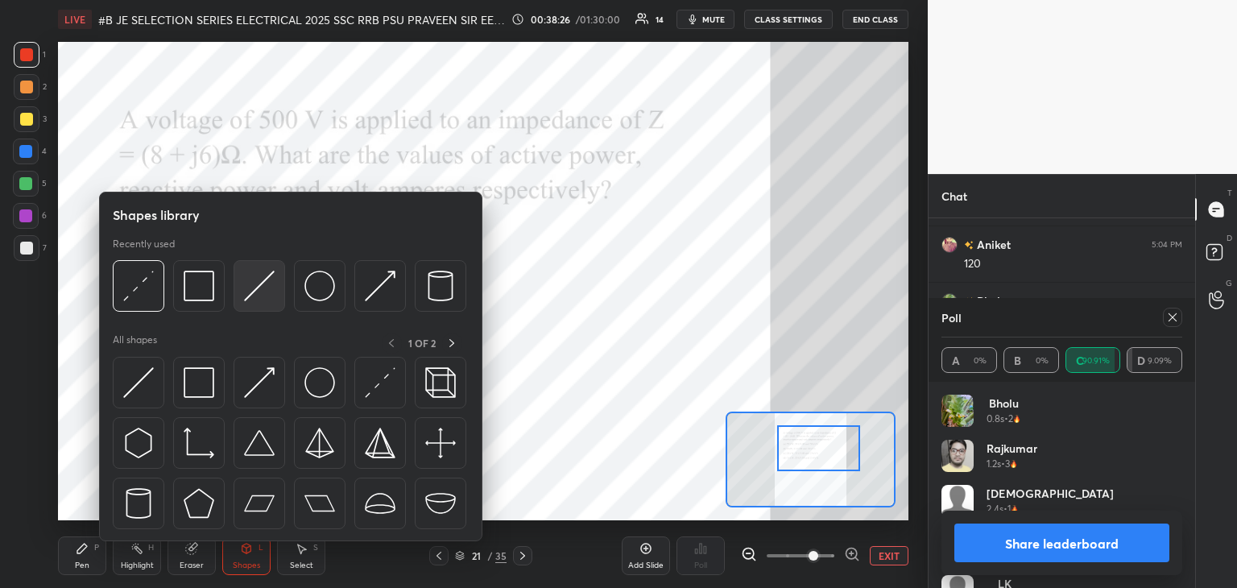
click at [255, 294] on img at bounding box center [259, 286] width 31 height 31
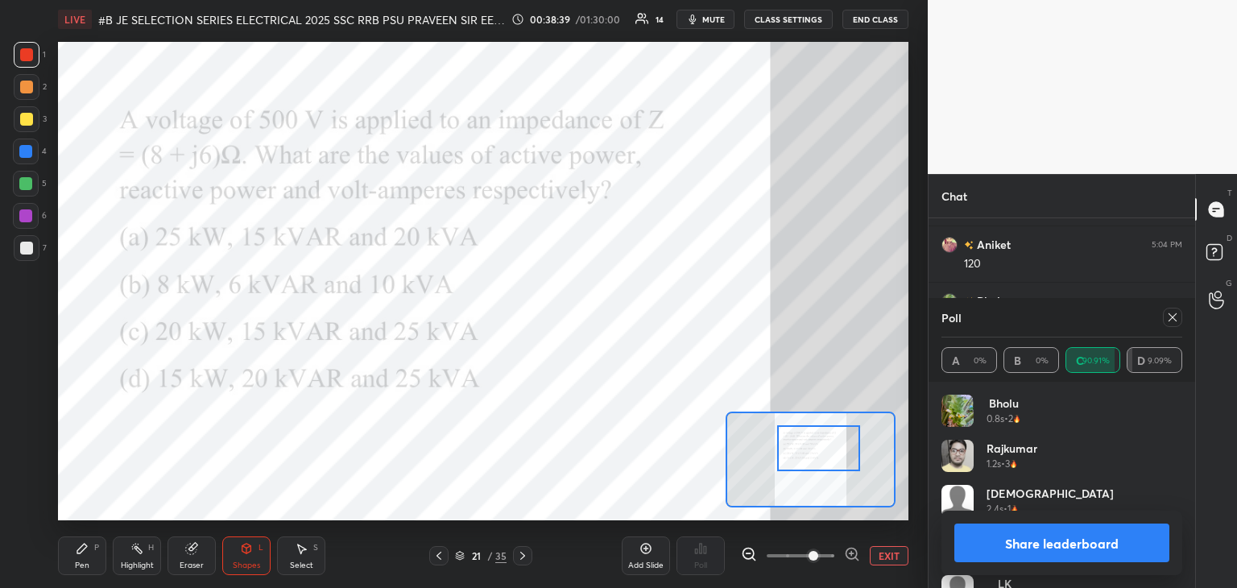
click at [87, 562] on div "Pen P" at bounding box center [82, 556] width 48 height 39
click at [22, 184] on div at bounding box center [25, 183] width 13 height 13
click at [26, 59] on div at bounding box center [26, 54] width 13 height 13
drag, startPoint x: 32, startPoint y: 146, endPoint x: 29, endPoint y: 136, distance: 10.2
click at [32, 146] on div at bounding box center [26, 152] width 26 height 26
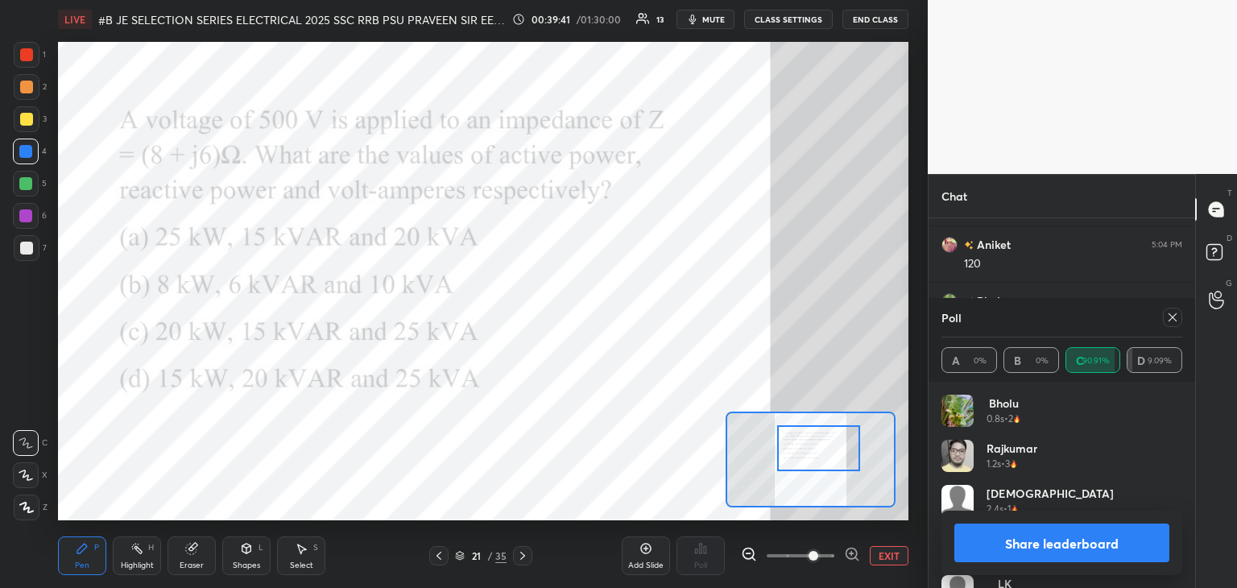
click at [1170, 324] on div at bounding box center [1172, 317] width 19 height 19
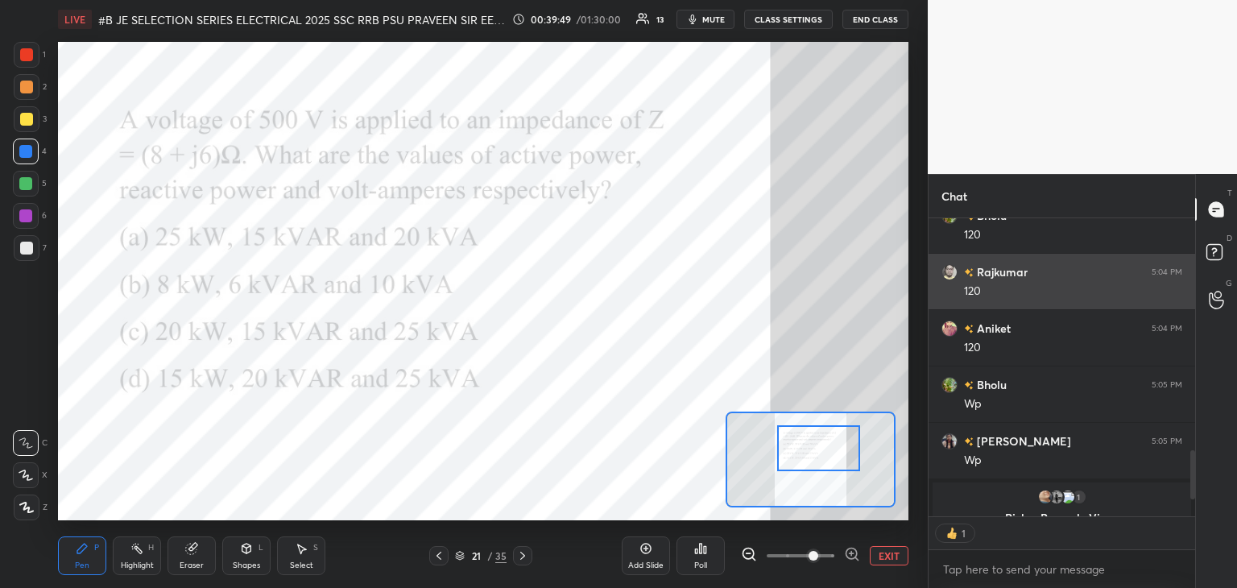
scroll to position [6, 5]
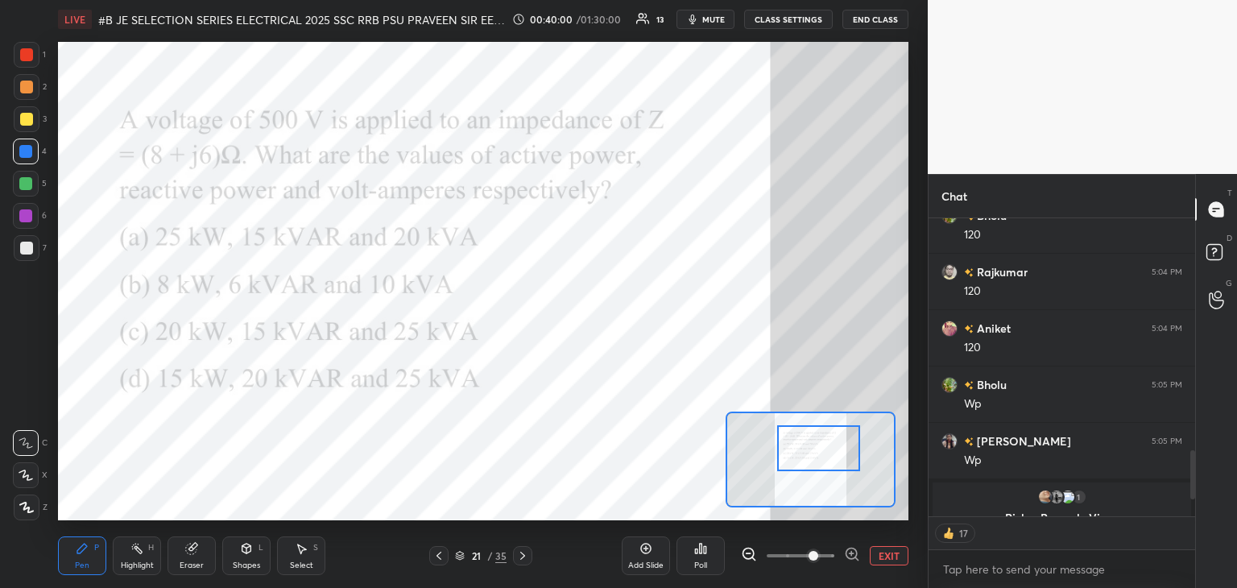
click at [526, 557] on icon at bounding box center [522, 555] width 13 height 13
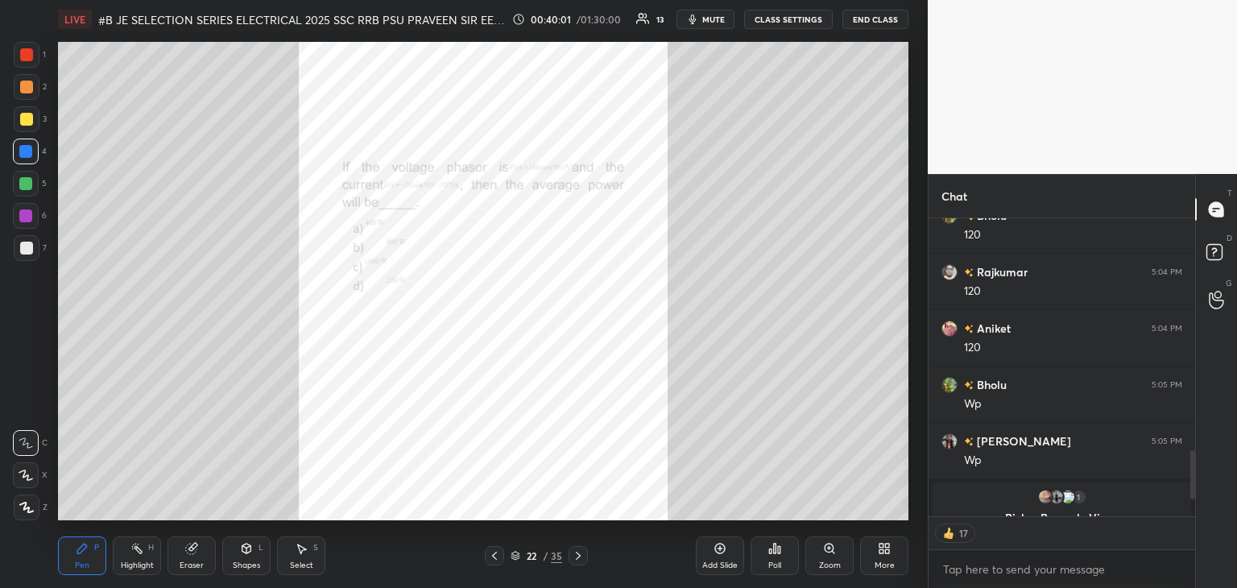
click at [828, 558] on div "Zoom" at bounding box center [830, 556] width 48 height 39
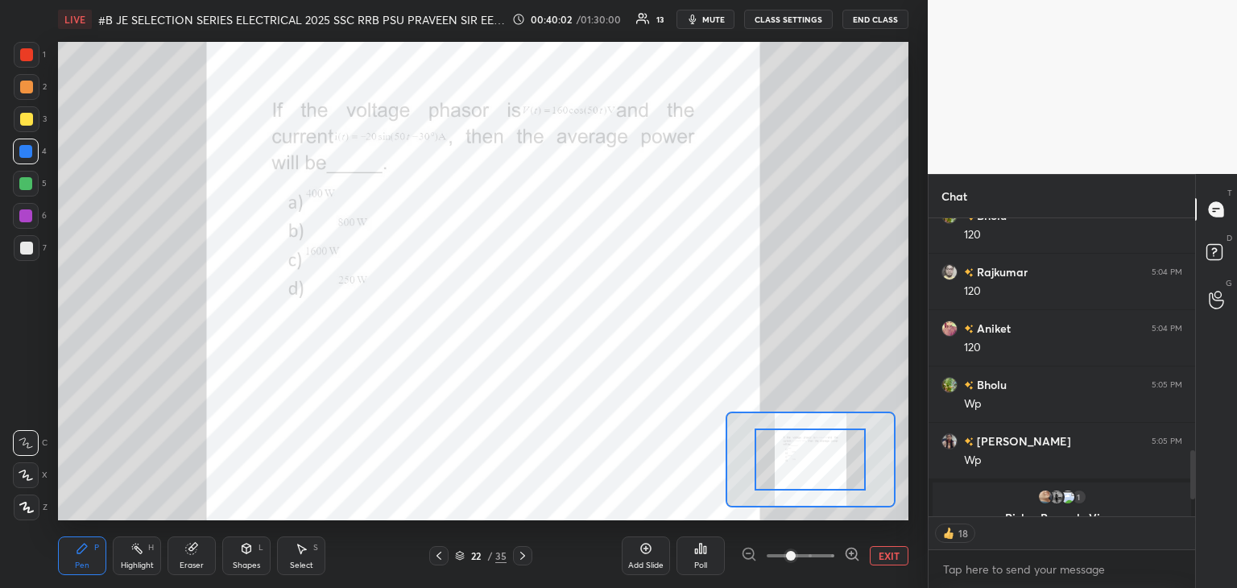
click at [844, 557] on icon at bounding box center [852, 554] width 16 height 16
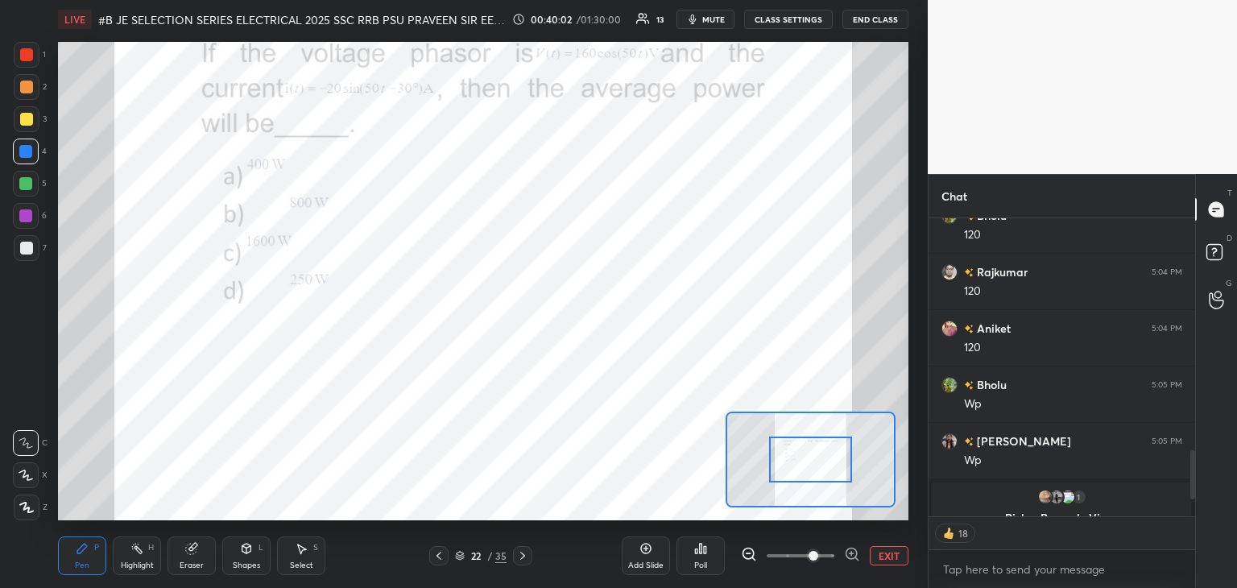
click at [850, 557] on icon at bounding box center [852, 554] width 16 height 16
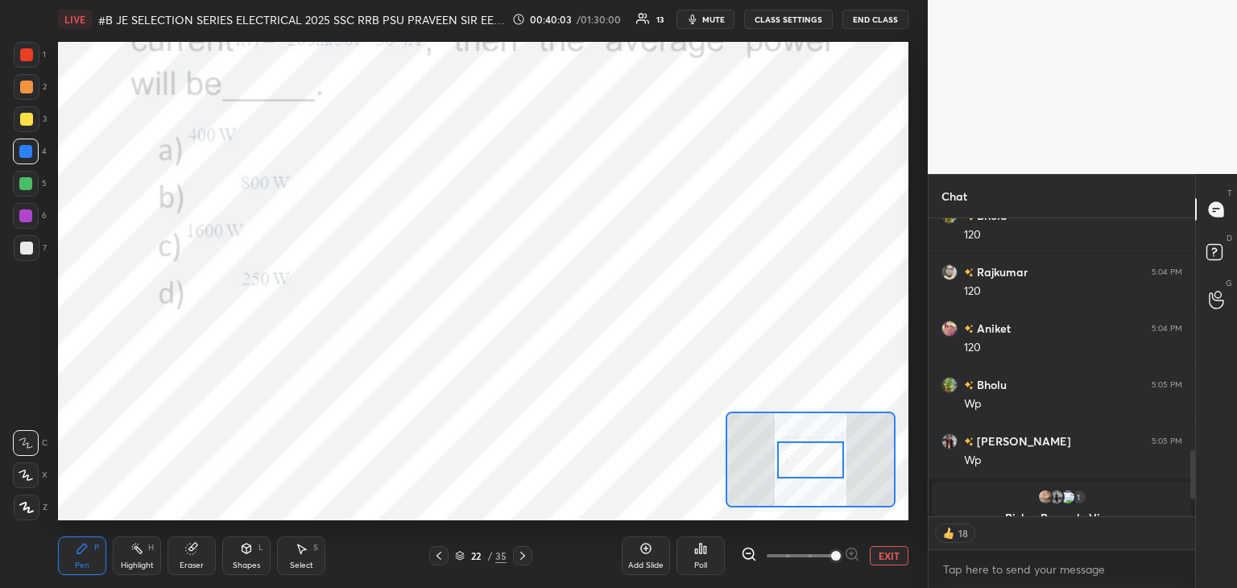
click at [833, 452] on div at bounding box center [810, 459] width 67 height 37
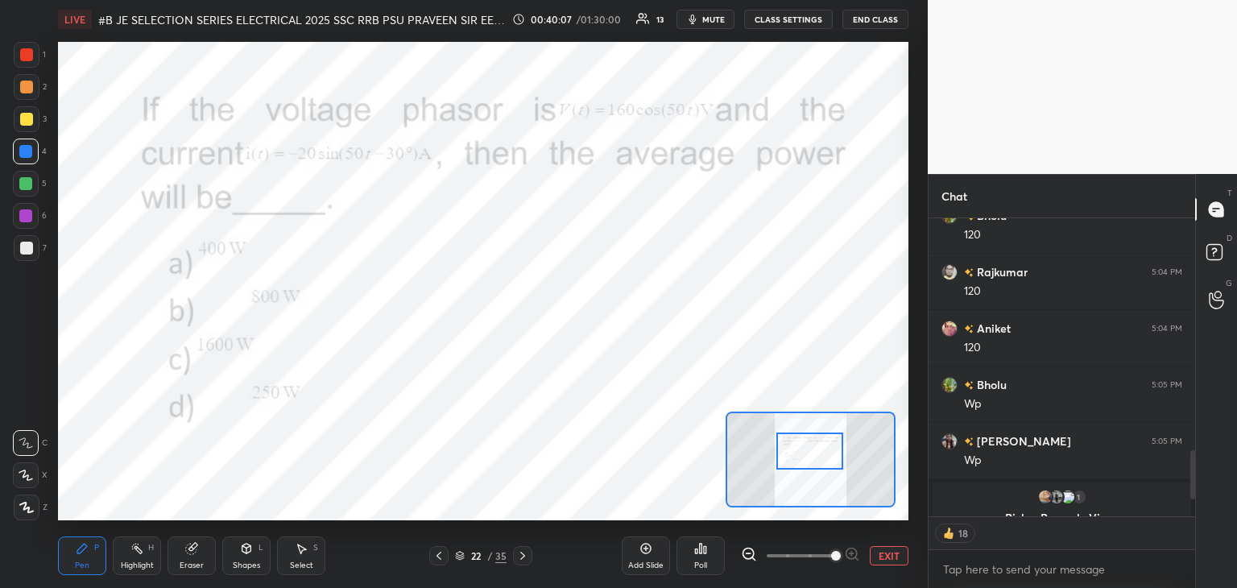
drag, startPoint x: 831, startPoint y: 482, endPoint x: 819, endPoint y: 462, distance: 23.9
click at [819, 463] on div at bounding box center [810, 451] width 67 height 37
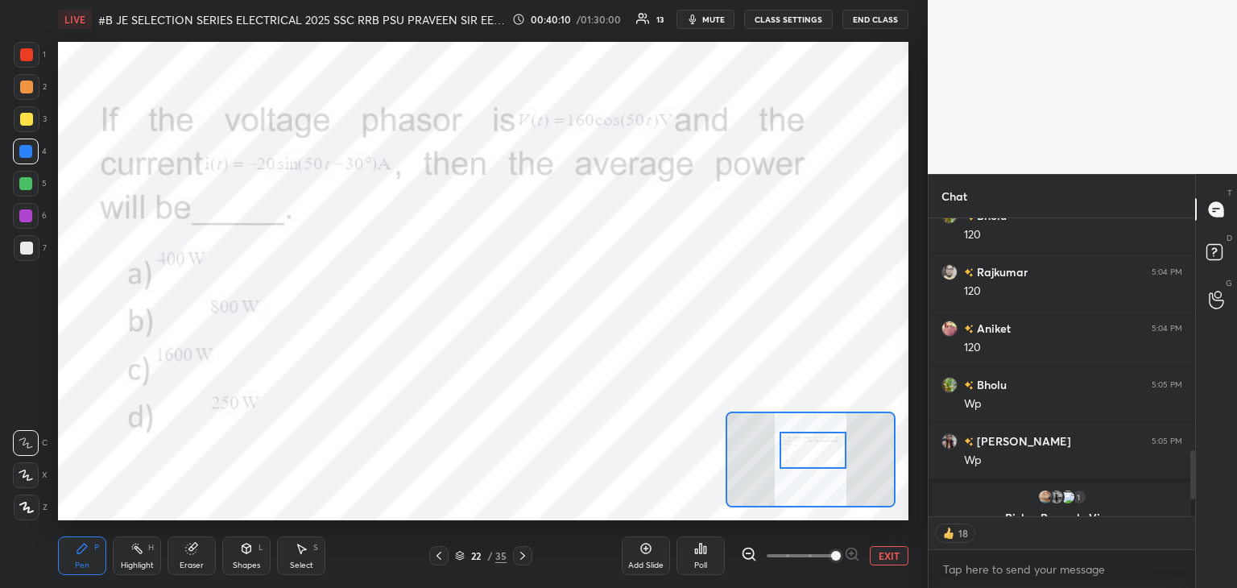
click at [33, 55] on div at bounding box center [27, 55] width 26 height 26
click at [27, 59] on div at bounding box center [26, 54] width 13 height 13
click at [707, 560] on div "Poll" at bounding box center [701, 556] width 48 height 39
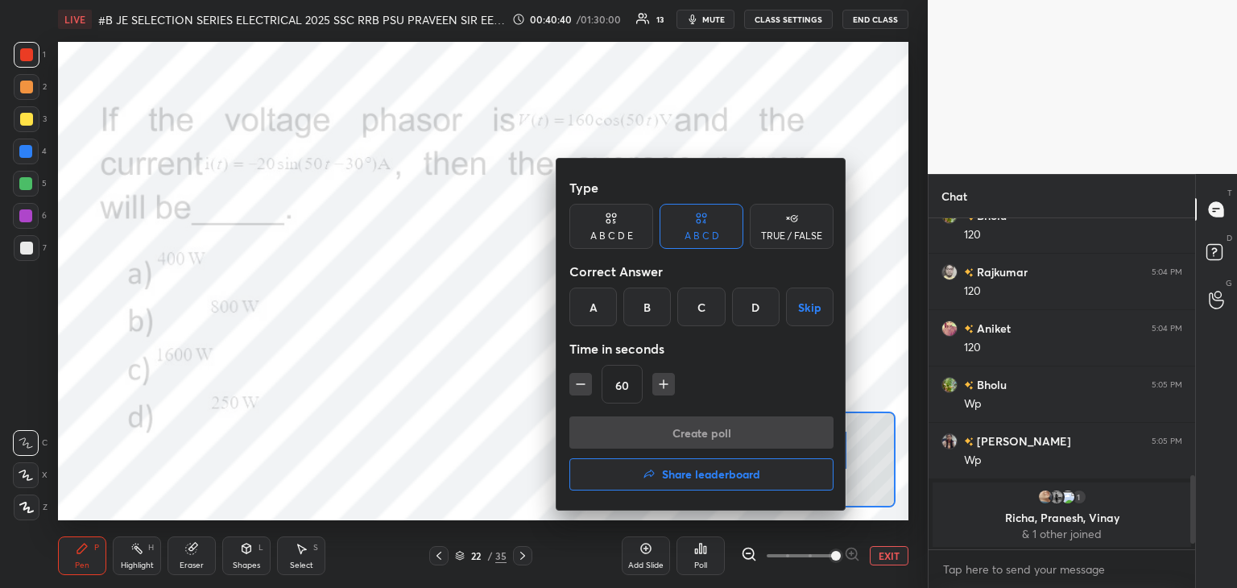
drag, startPoint x: 644, startPoint y: 317, endPoint x: 635, endPoint y: 346, distance: 30.6
click at [644, 317] on div "B" at bounding box center [648, 307] width 48 height 39
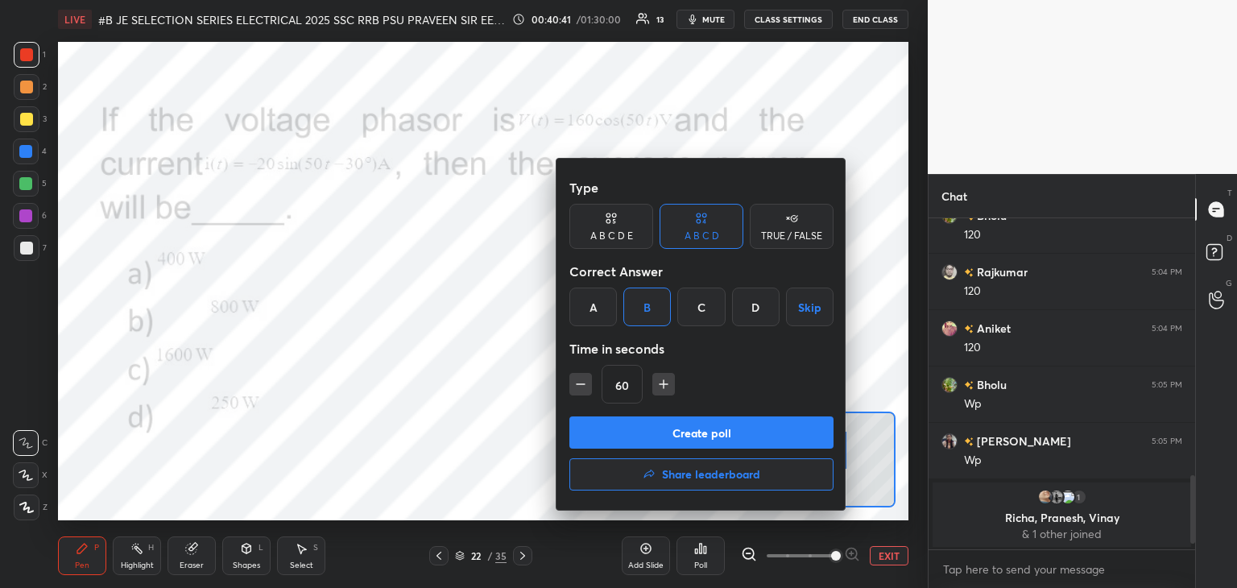
click at [624, 430] on button "Create poll" at bounding box center [702, 433] width 264 height 32
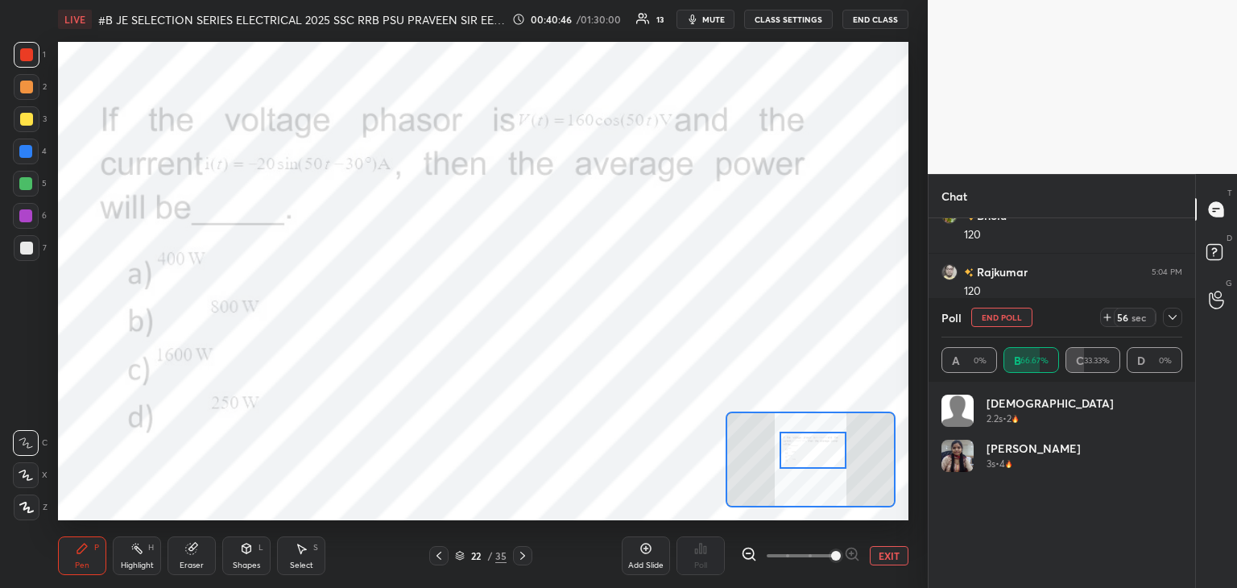
scroll to position [189, 236]
click at [1109, 319] on icon at bounding box center [1107, 317] width 13 height 13
click at [26, 121] on div at bounding box center [26, 119] width 13 height 13
click at [24, 53] on div at bounding box center [26, 54] width 13 height 13
click at [30, 63] on div at bounding box center [27, 55] width 26 height 26
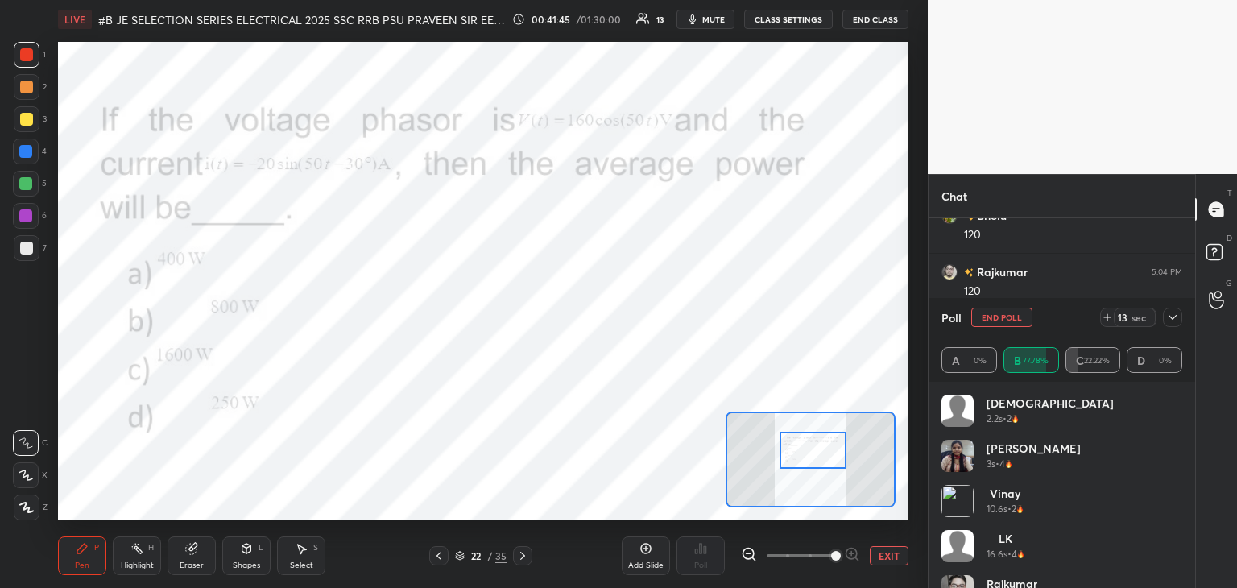
click at [24, 122] on div at bounding box center [26, 119] width 13 height 13
click at [29, 157] on div at bounding box center [26, 152] width 26 height 26
click at [23, 217] on div at bounding box center [25, 215] width 13 height 13
drag, startPoint x: 35, startPoint y: 258, endPoint x: 30, endPoint y: 238, distance: 19.9
click at [33, 257] on div at bounding box center [27, 248] width 26 height 26
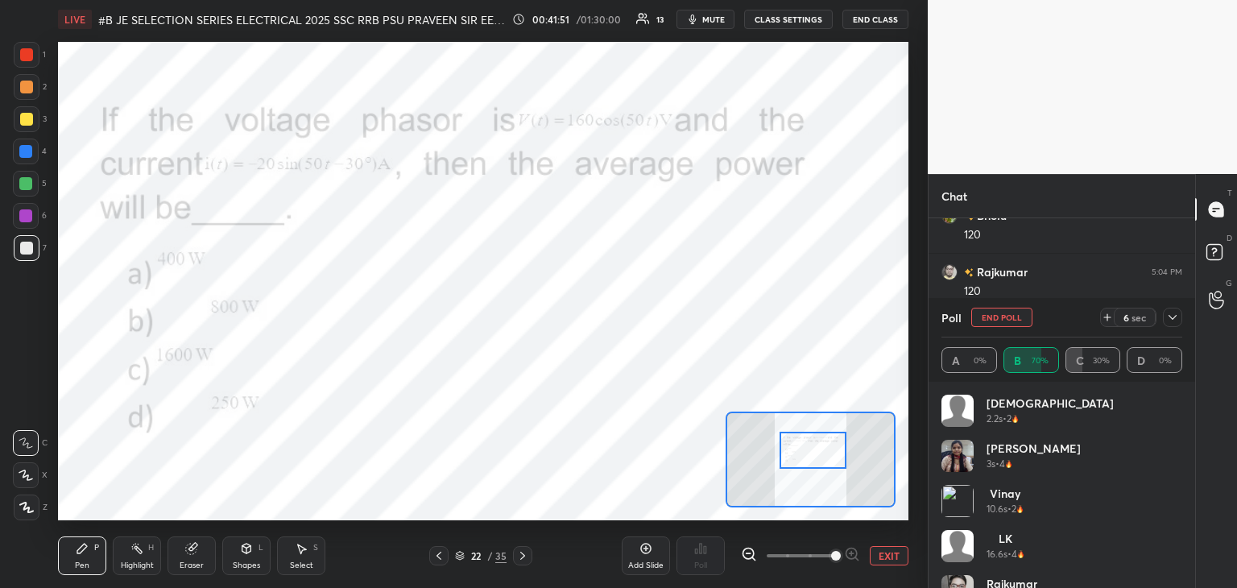
click at [27, 213] on div at bounding box center [25, 215] width 13 height 13
drag, startPoint x: 27, startPoint y: 178, endPoint x: 26, endPoint y: 154, distance: 24.2
click at [27, 176] on div at bounding box center [26, 184] width 26 height 26
click at [26, 149] on div at bounding box center [25, 151] width 13 height 13
click at [28, 111] on div at bounding box center [27, 119] width 26 height 26
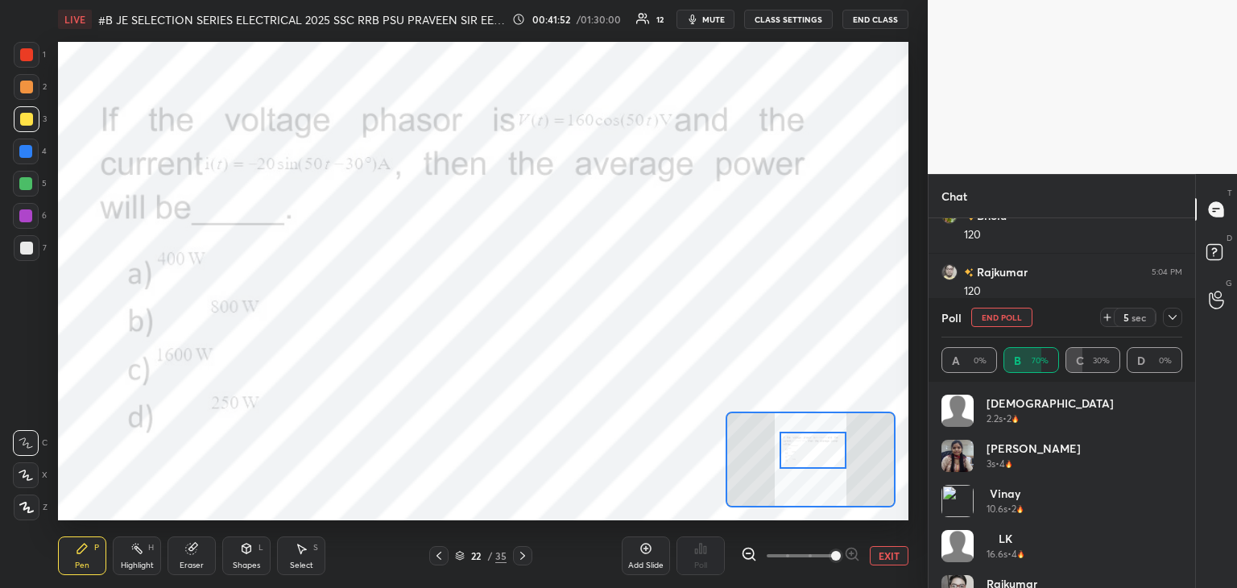
click at [27, 82] on div at bounding box center [26, 87] width 13 height 13
click at [26, 56] on div at bounding box center [26, 54] width 13 height 13
click at [26, 90] on div at bounding box center [26, 87] width 13 height 13
click at [23, 107] on div at bounding box center [27, 119] width 26 height 26
click at [23, 129] on div at bounding box center [27, 119] width 26 height 26
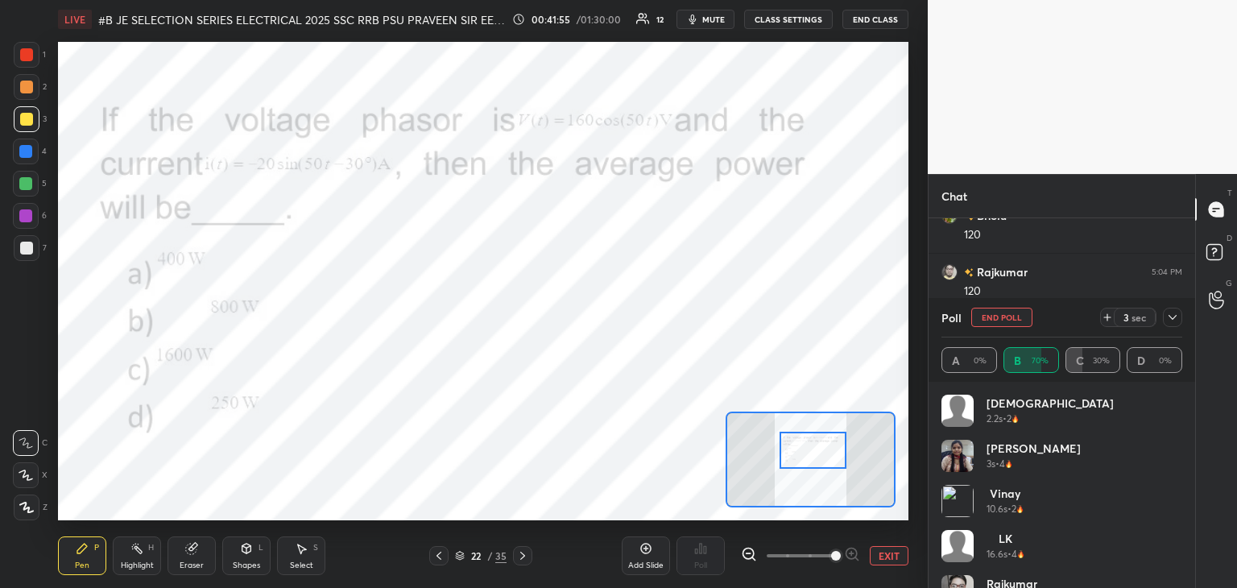
click at [19, 151] on div at bounding box center [25, 151] width 13 height 13
click at [19, 168] on div "4" at bounding box center [30, 155] width 34 height 32
click at [19, 196] on div at bounding box center [26, 184] width 26 height 26
drag, startPoint x: 19, startPoint y: 220, endPoint x: 19, endPoint y: 233, distance: 12.9
click at [19, 223] on div at bounding box center [26, 216] width 26 height 26
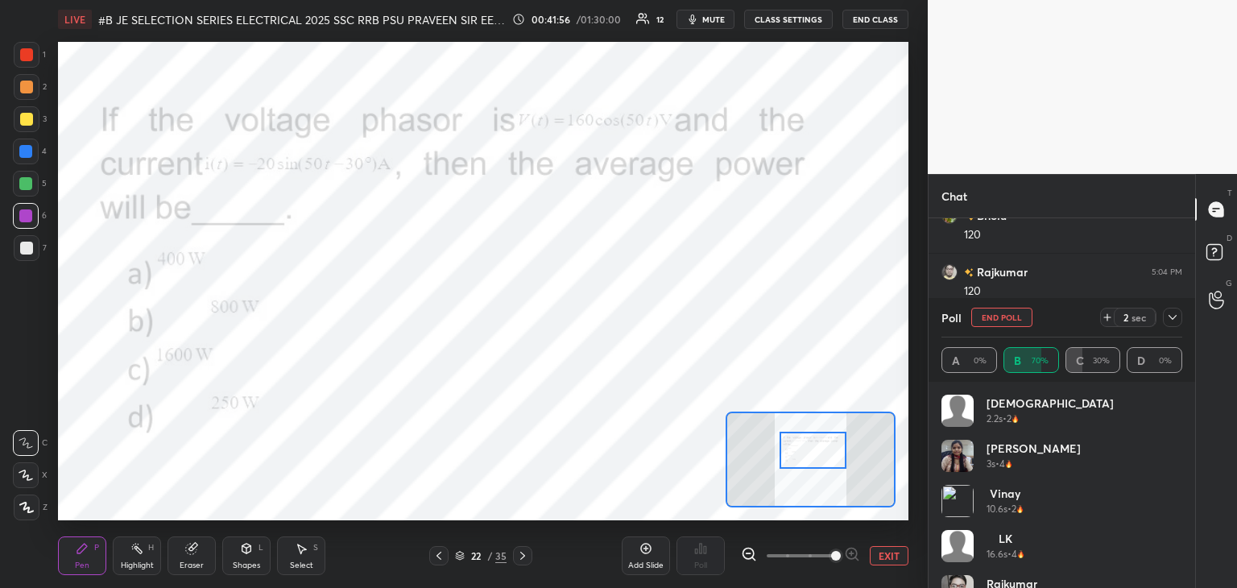
click at [23, 246] on div at bounding box center [26, 248] width 13 height 13
drag, startPoint x: 26, startPoint y: 230, endPoint x: 23, endPoint y: 214, distance: 15.5
click at [25, 230] on div "6" at bounding box center [30, 219] width 34 height 32
click at [19, 195] on div "5" at bounding box center [30, 187] width 34 height 32
drag, startPoint x: 24, startPoint y: 161, endPoint x: 27, endPoint y: 132, distance: 29.2
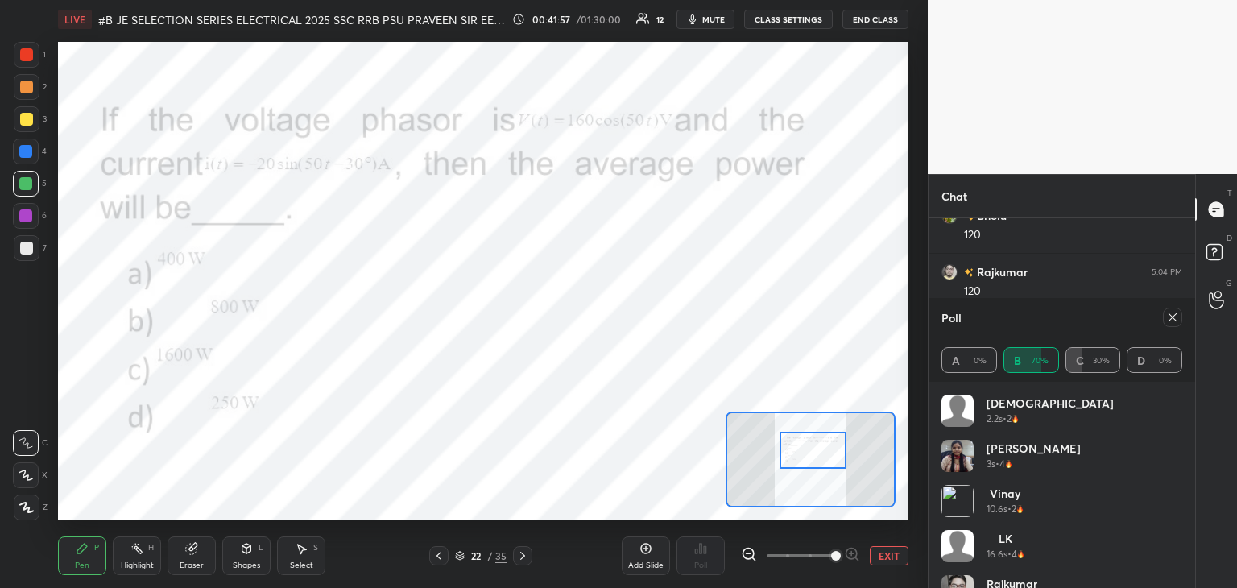
click at [26, 160] on div at bounding box center [26, 152] width 26 height 26
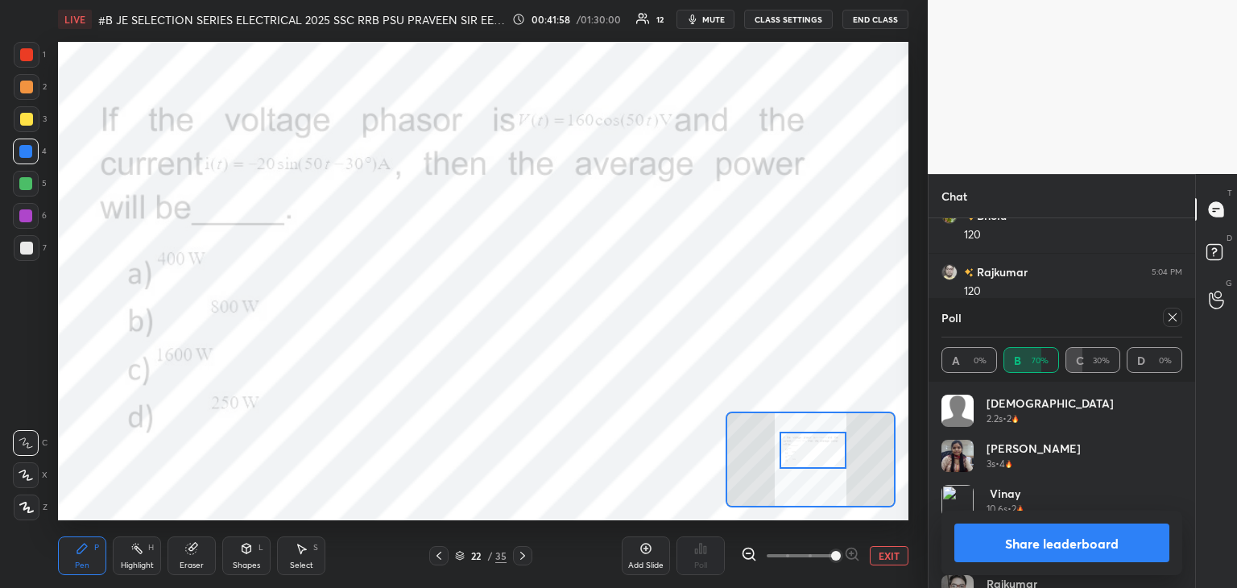
drag, startPoint x: 26, startPoint y: 128, endPoint x: 26, endPoint y: 117, distance: 11.3
click at [26, 126] on div at bounding box center [27, 119] width 26 height 26
click at [31, 84] on div at bounding box center [26, 87] width 13 height 13
click at [29, 56] on div at bounding box center [26, 54] width 13 height 13
click at [31, 57] on div at bounding box center [26, 54] width 13 height 13
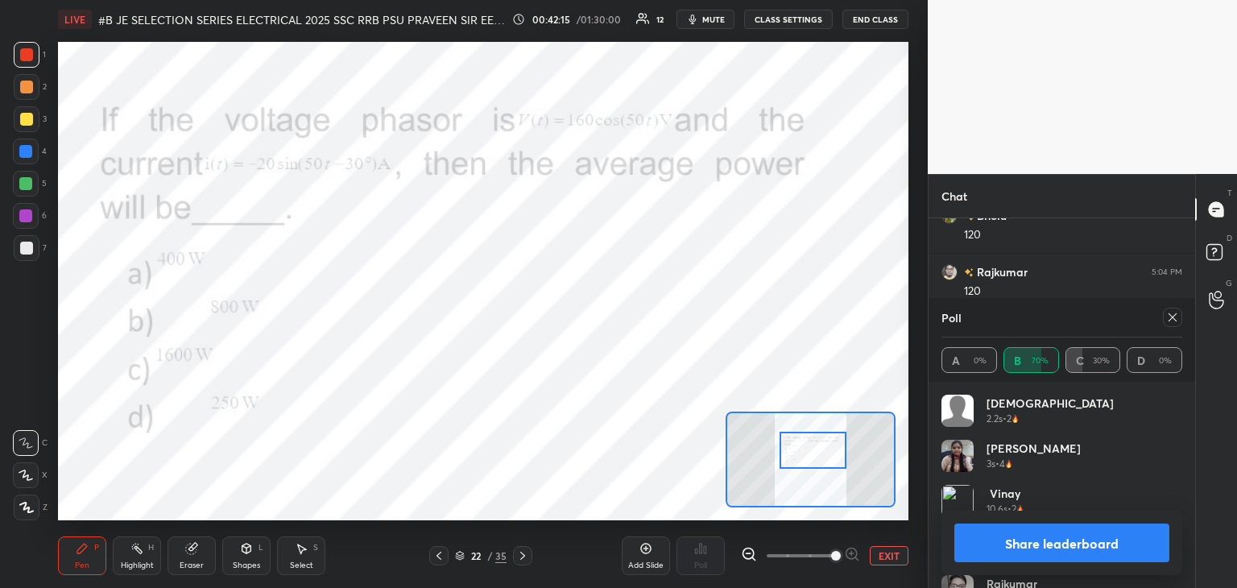
click at [26, 155] on div at bounding box center [25, 151] width 13 height 13
drag, startPoint x: 23, startPoint y: 218, endPoint x: 19, endPoint y: 209, distance: 9.4
click at [22, 218] on div at bounding box center [25, 215] width 13 height 13
click at [1170, 318] on icon at bounding box center [1173, 317] width 13 height 13
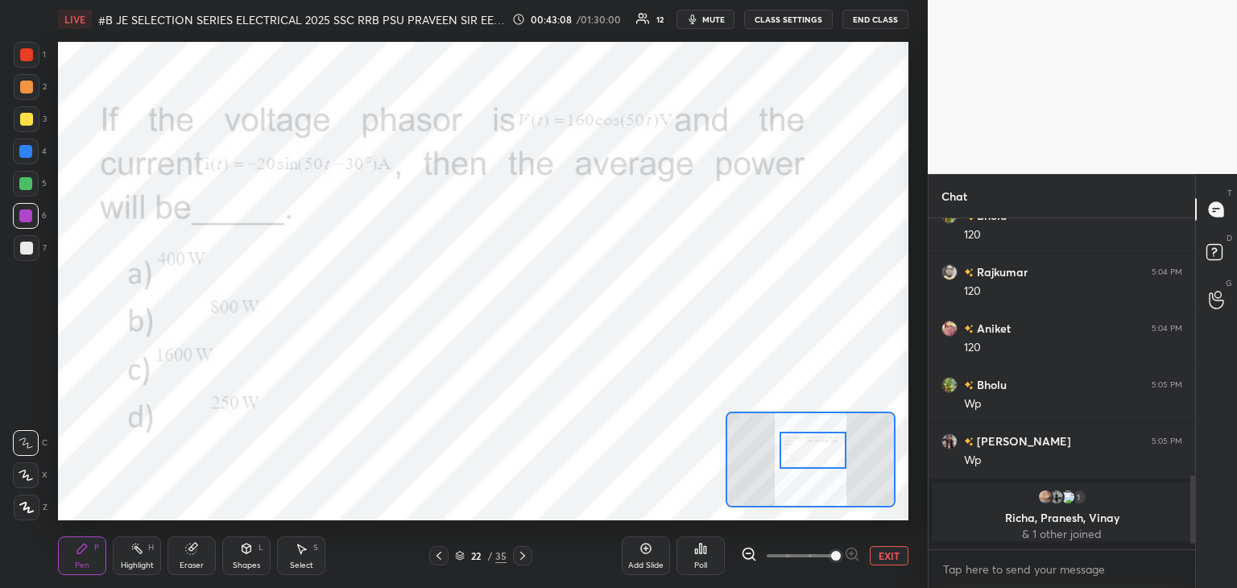
scroll to position [193, 262]
click at [21, 65] on div at bounding box center [27, 55] width 26 height 26
click at [521, 559] on icon at bounding box center [522, 555] width 13 height 13
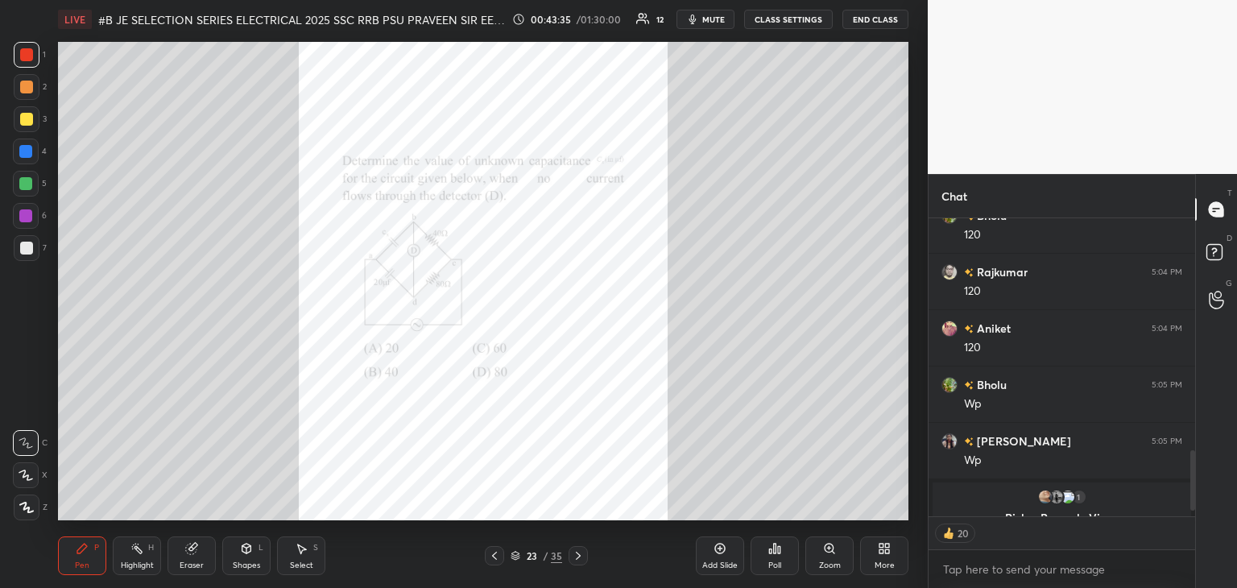
type textarea "x"
click at [831, 562] on div "Zoom" at bounding box center [830, 566] width 22 height 8
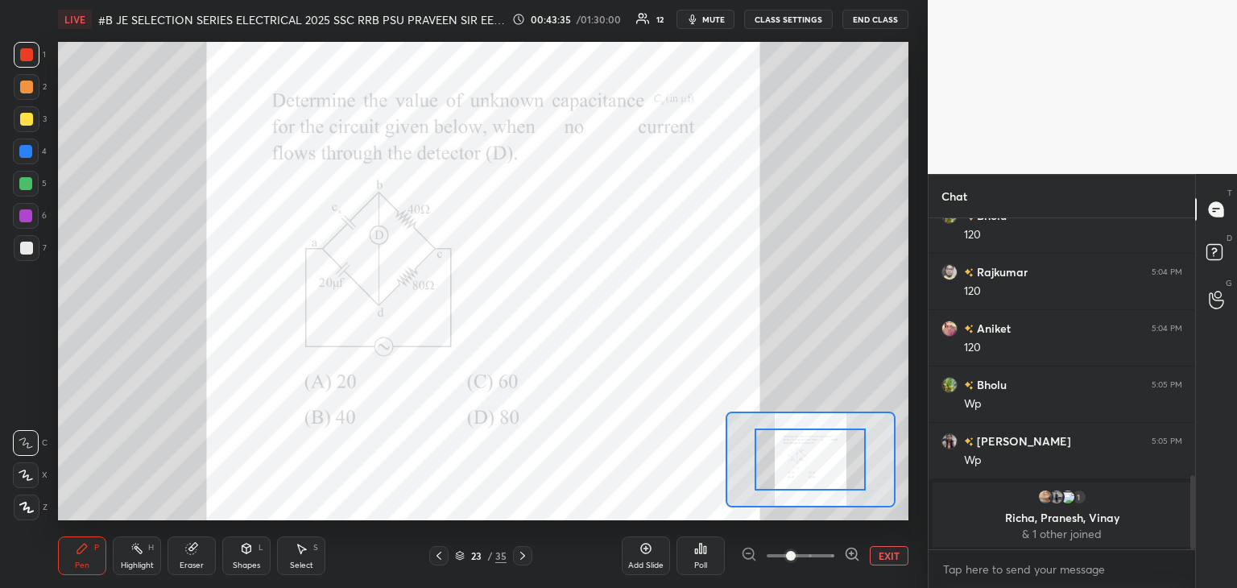
scroll to position [5, 5]
click at [848, 557] on icon at bounding box center [852, 554] width 16 height 16
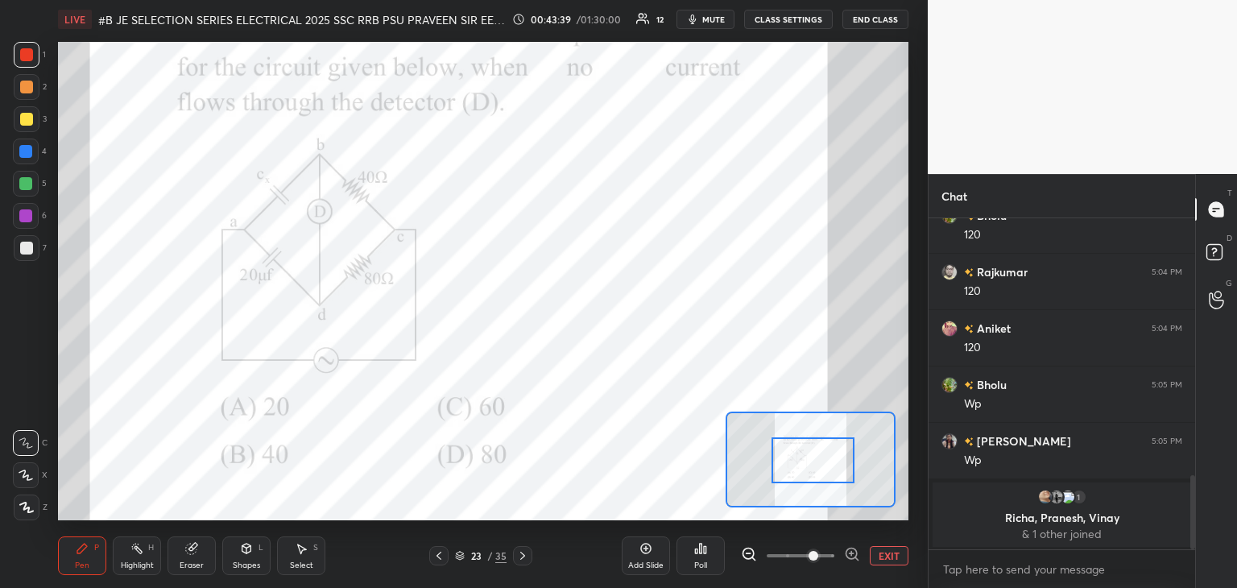
click at [825, 473] on div at bounding box center [814, 460] width 84 height 46
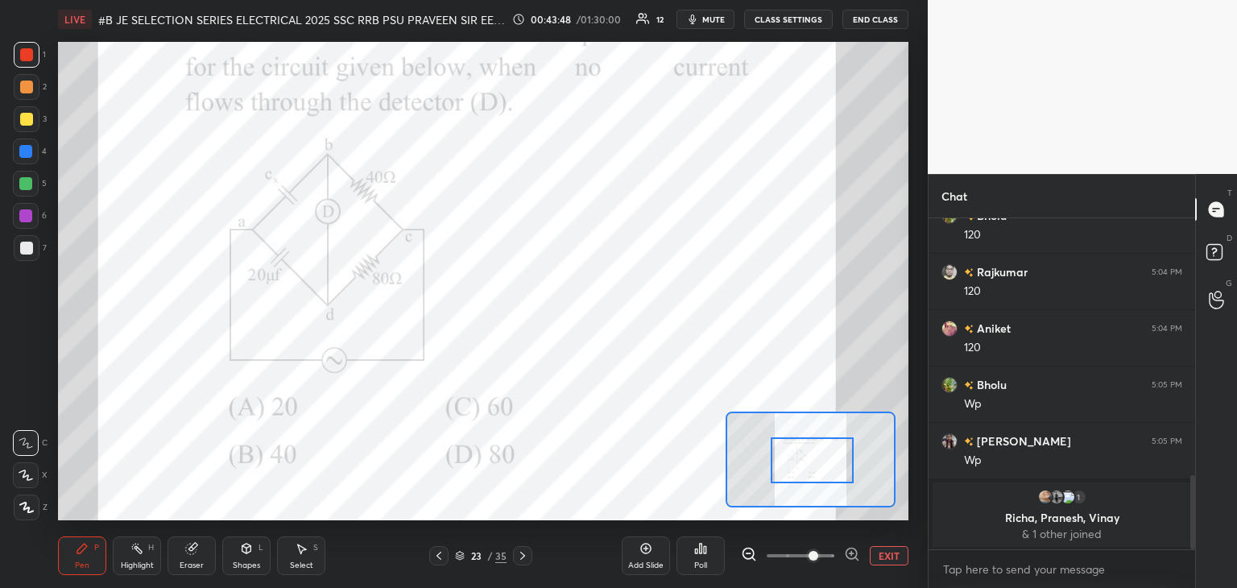
click at [702, 557] on div "Poll" at bounding box center [701, 556] width 48 height 39
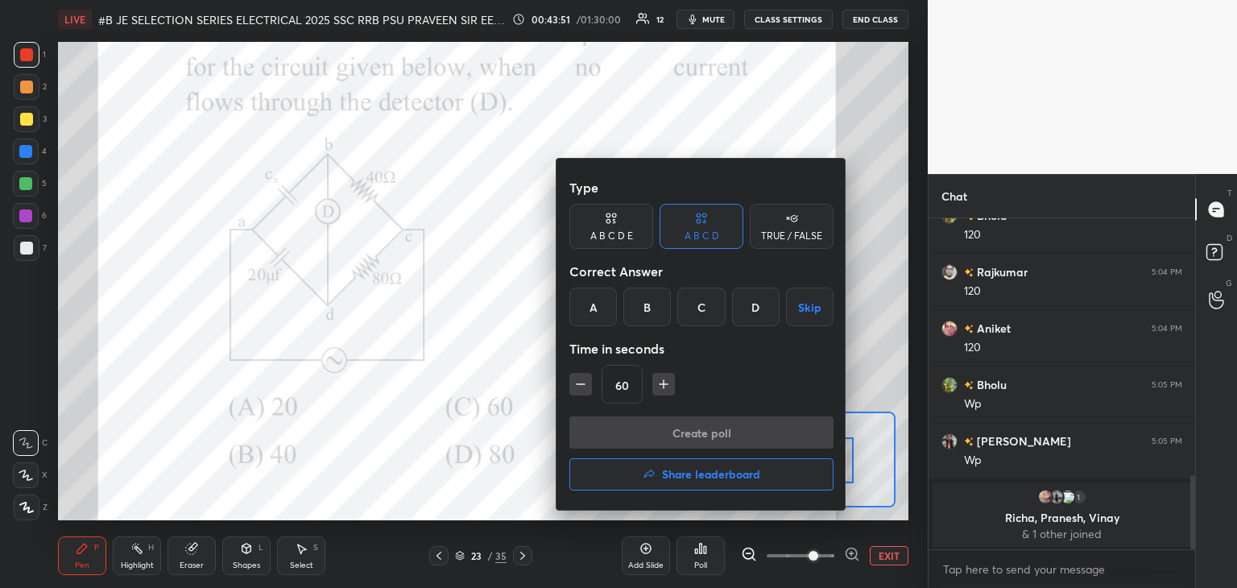
click at [654, 306] on div "B" at bounding box center [648, 307] width 48 height 39
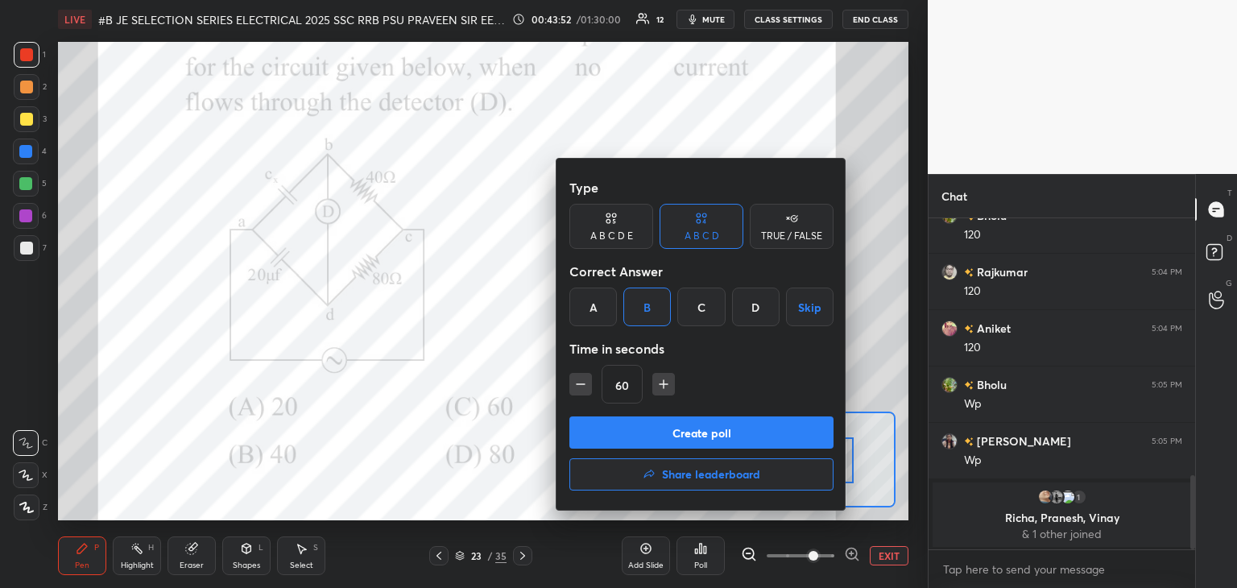
click at [581, 388] on icon "button" at bounding box center [581, 384] width 16 height 16
type input "45"
click at [585, 433] on button "Create poll" at bounding box center [702, 433] width 264 height 32
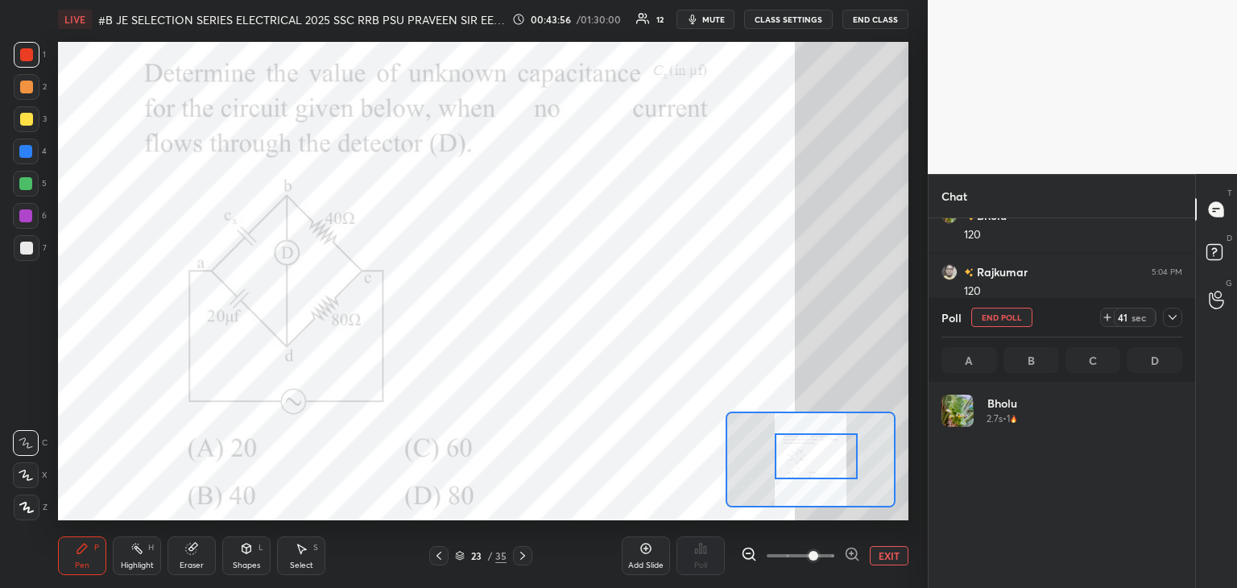
scroll to position [189, 236]
click at [817, 465] on div at bounding box center [817, 457] width 84 height 46
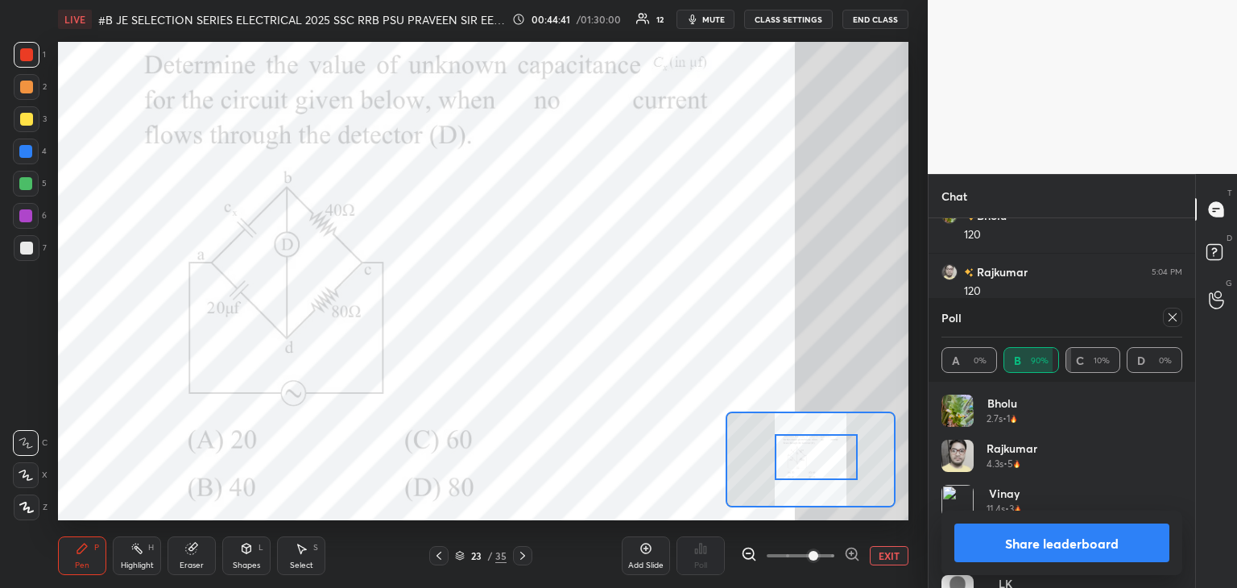
click at [1170, 318] on icon at bounding box center [1173, 317] width 13 height 13
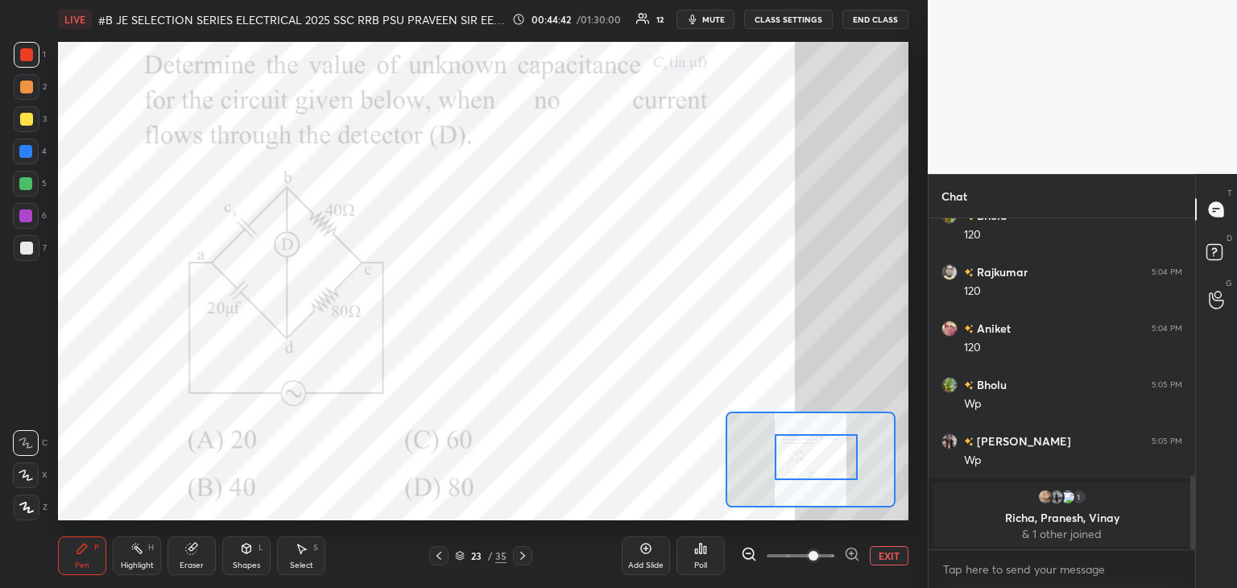
scroll to position [193, 262]
click at [197, 557] on div "Eraser" at bounding box center [192, 556] width 48 height 39
click at [93, 561] on div "Pen P" at bounding box center [82, 556] width 48 height 39
click at [26, 183] on div at bounding box center [25, 183] width 13 height 13
click at [522, 560] on icon at bounding box center [522, 555] width 13 height 13
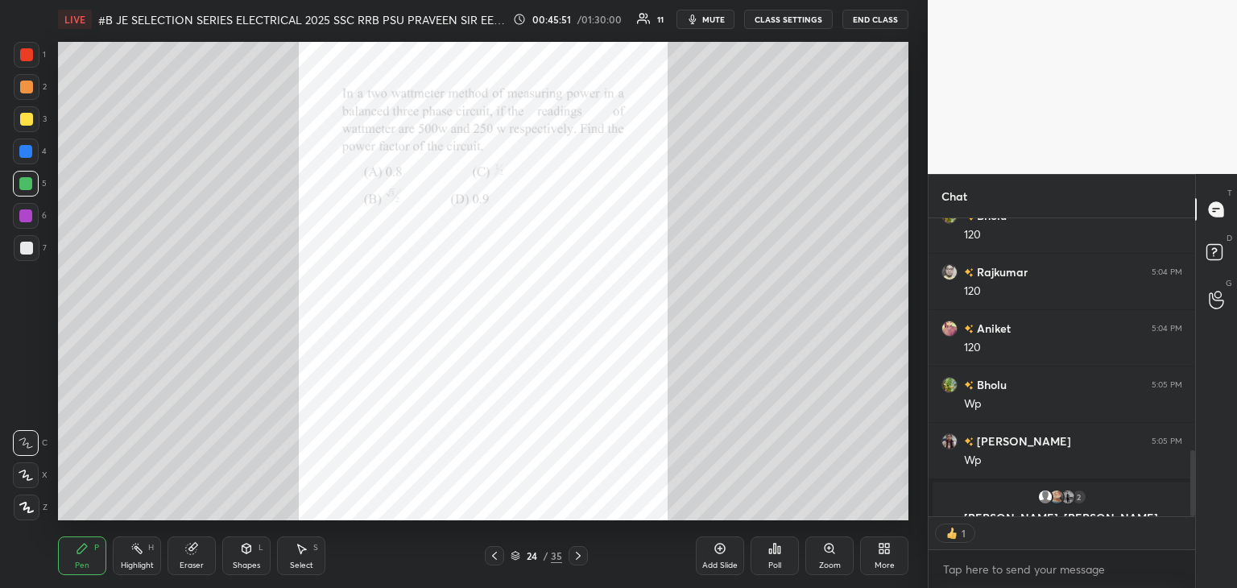
scroll to position [6, 5]
click at [831, 552] on icon at bounding box center [829, 548] width 13 height 13
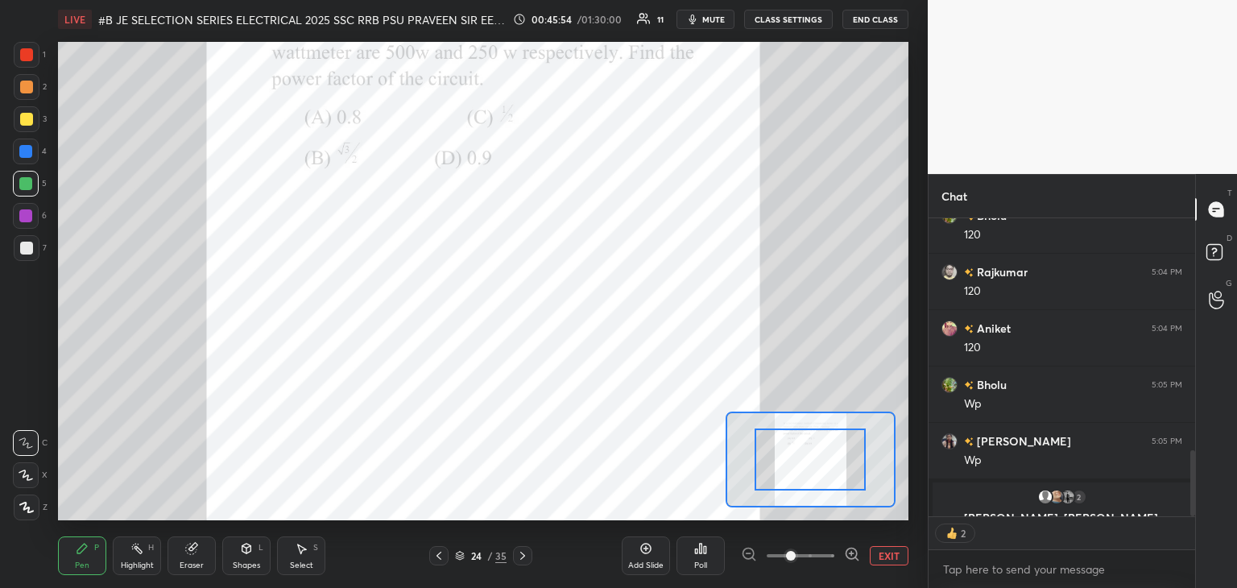
click at [850, 553] on icon at bounding box center [852, 553] width 4 height 0
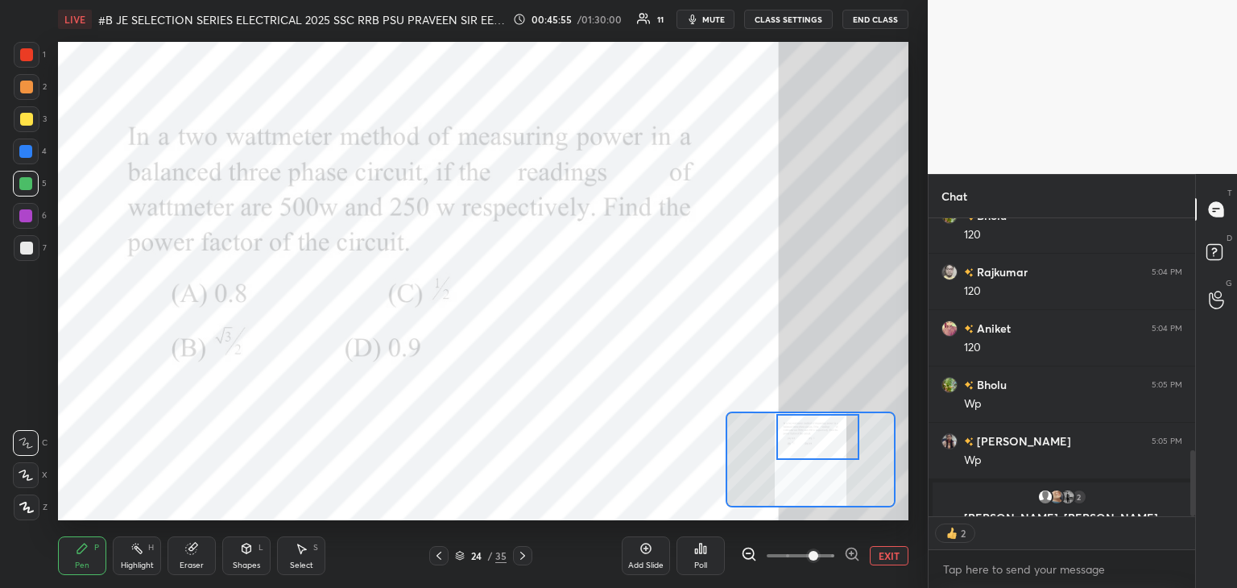
drag, startPoint x: 829, startPoint y: 471, endPoint x: 836, endPoint y: 449, distance: 23.7
click at [836, 449] on div at bounding box center [819, 437] width 84 height 46
click at [707, 555] on div "Poll" at bounding box center [701, 556] width 48 height 39
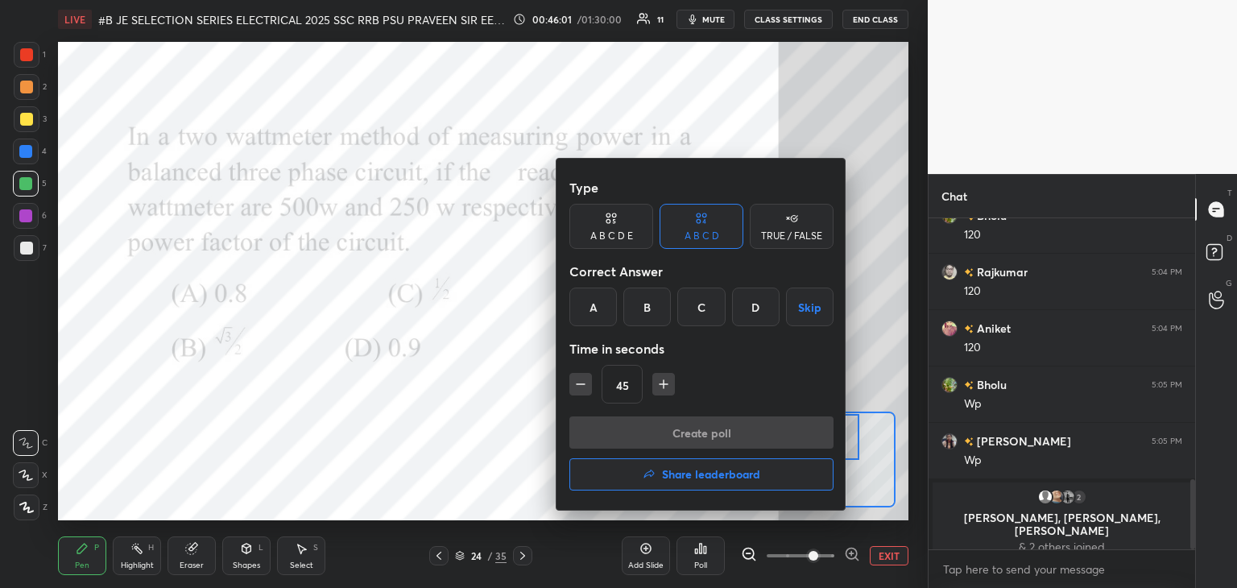
scroll to position [326, 262]
drag, startPoint x: 649, startPoint y: 313, endPoint x: 651, endPoint y: 342, distance: 29.9
click at [649, 313] on div "B" at bounding box center [648, 307] width 48 height 39
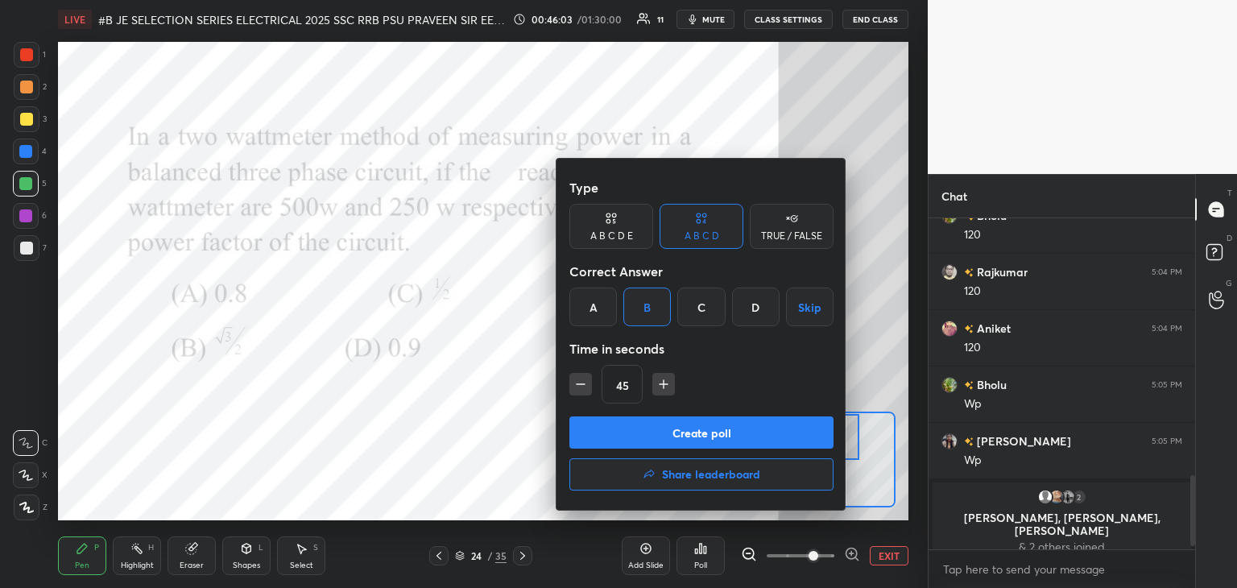
click at [652, 433] on button "Create poll" at bounding box center [702, 433] width 264 height 32
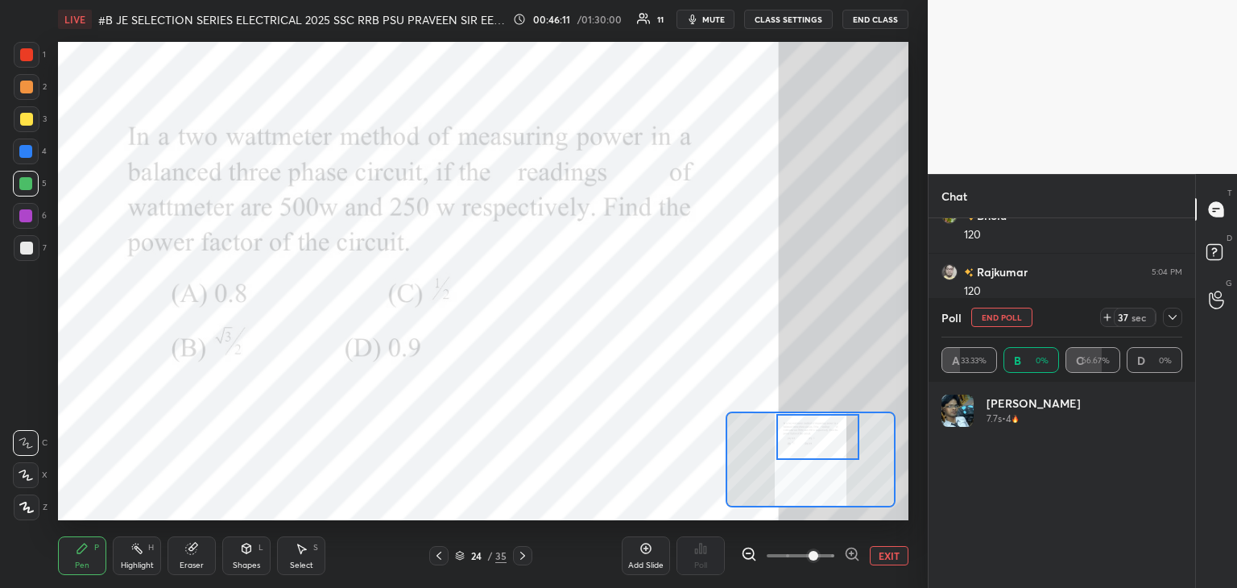
scroll to position [189, 236]
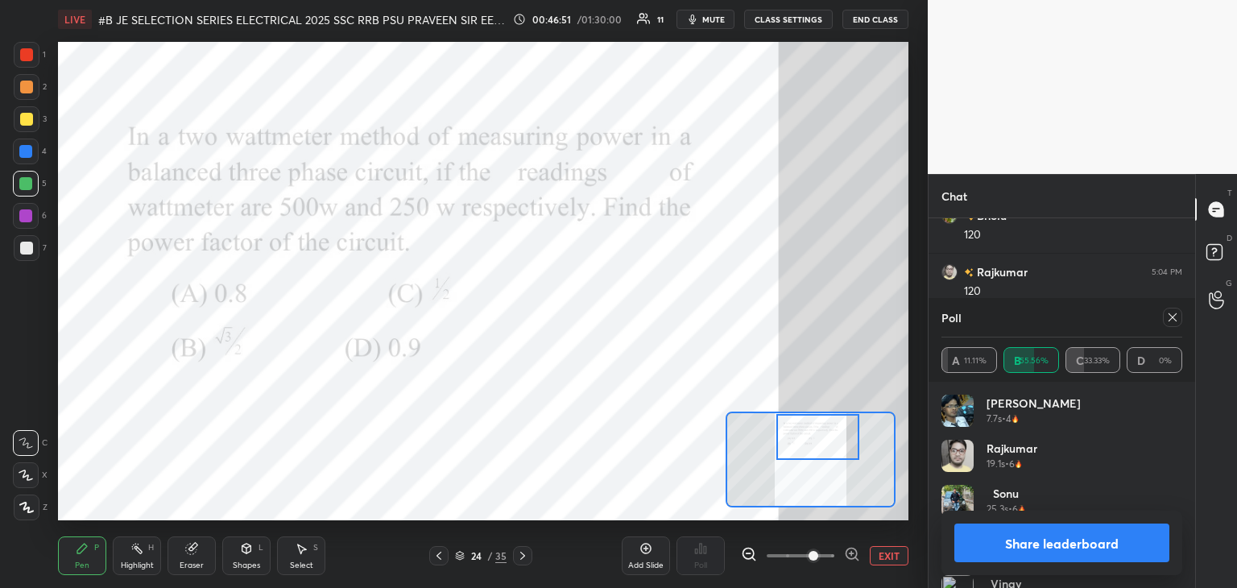
click at [22, 52] on div at bounding box center [26, 54] width 13 height 13
click at [1180, 318] on div at bounding box center [1172, 317] width 19 height 19
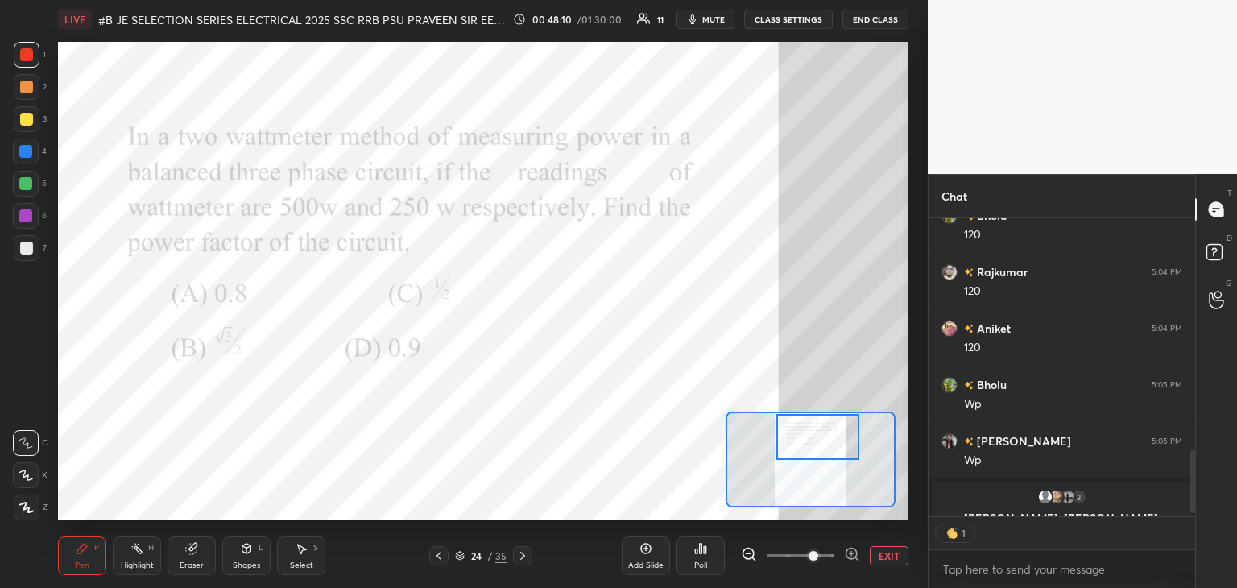
scroll to position [6, 5]
click at [464, 557] on icon at bounding box center [460, 556] width 10 height 10
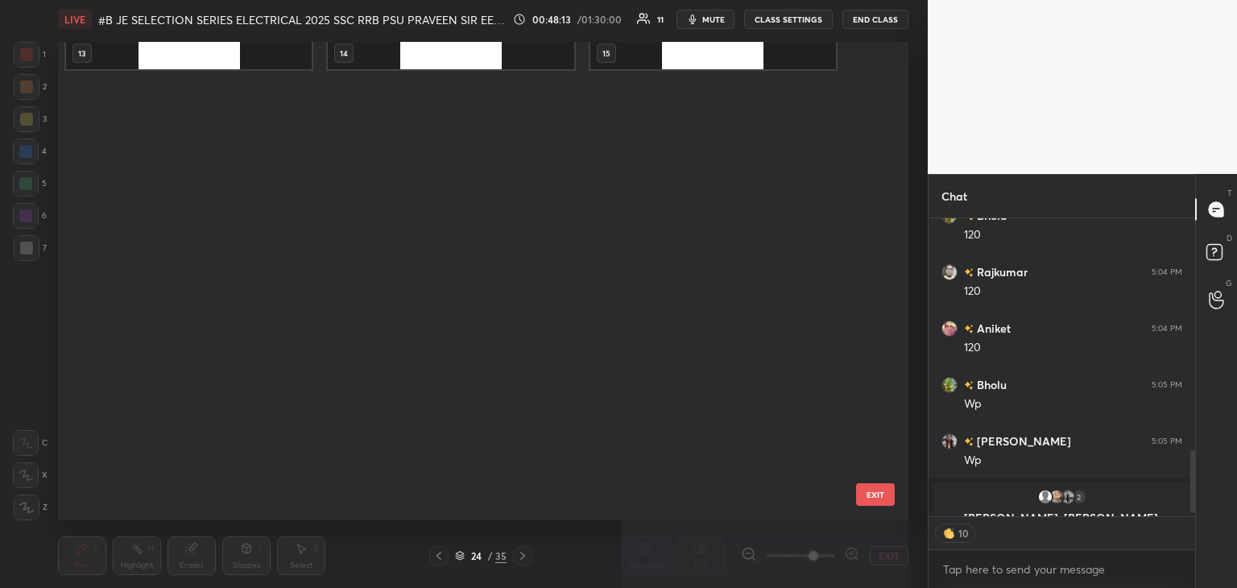
scroll to position [0, 0]
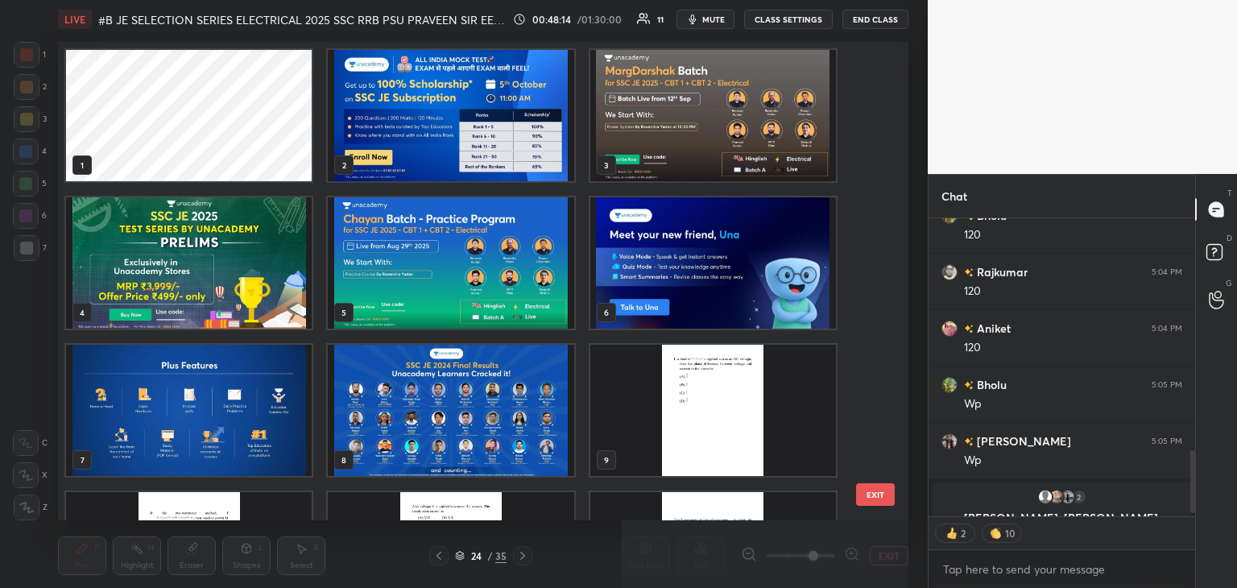
click at [426, 146] on img "grid" at bounding box center [451, 115] width 246 height 131
click at [429, 151] on img "grid" at bounding box center [451, 115] width 246 height 131
click at [429, 158] on img "grid" at bounding box center [451, 115] width 246 height 131
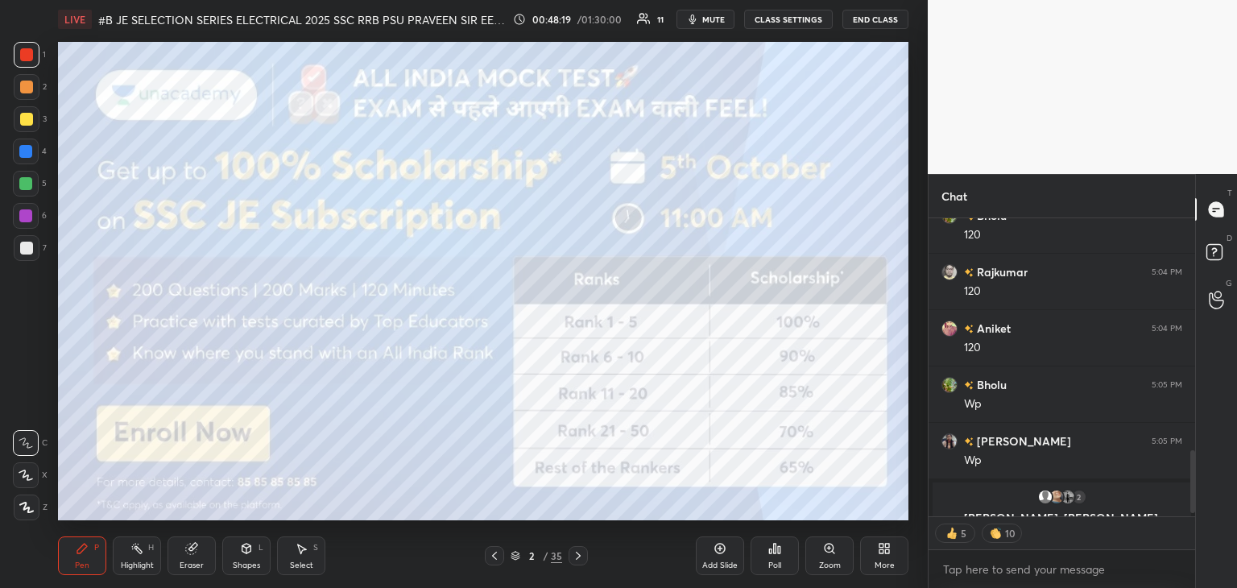
click at [35, 160] on div at bounding box center [26, 152] width 26 height 26
drag, startPoint x: 27, startPoint y: 52, endPoint x: 29, endPoint y: 61, distance: 9.2
click at [26, 53] on div at bounding box center [26, 54] width 13 height 13
drag, startPoint x: 1196, startPoint y: 528, endPoint x: 1196, endPoint y: 316, distance: 212.7
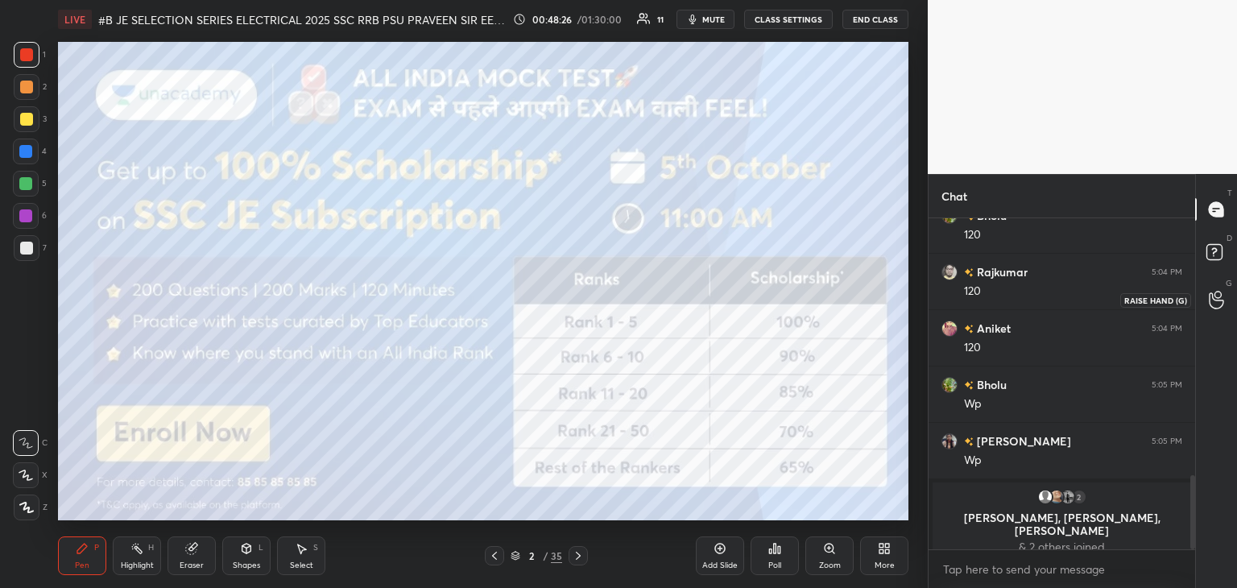
click at [1197, 288] on div "T Messages (T) D Doubts (D) G Raise Hand (G)" at bounding box center [1217, 381] width 42 height 414
drag, startPoint x: 25, startPoint y: 215, endPoint x: 0, endPoint y: 234, distance: 31.6
click at [24, 215] on div at bounding box center [25, 215] width 13 height 13
click at [30, 56] on div at bounding box center [26, 54] width 13 height 13
click at [118, 279] on div "Setting up your live class Poll for secs No correct answer Start poll" at bounding box center [484, 281] width 864 height 485
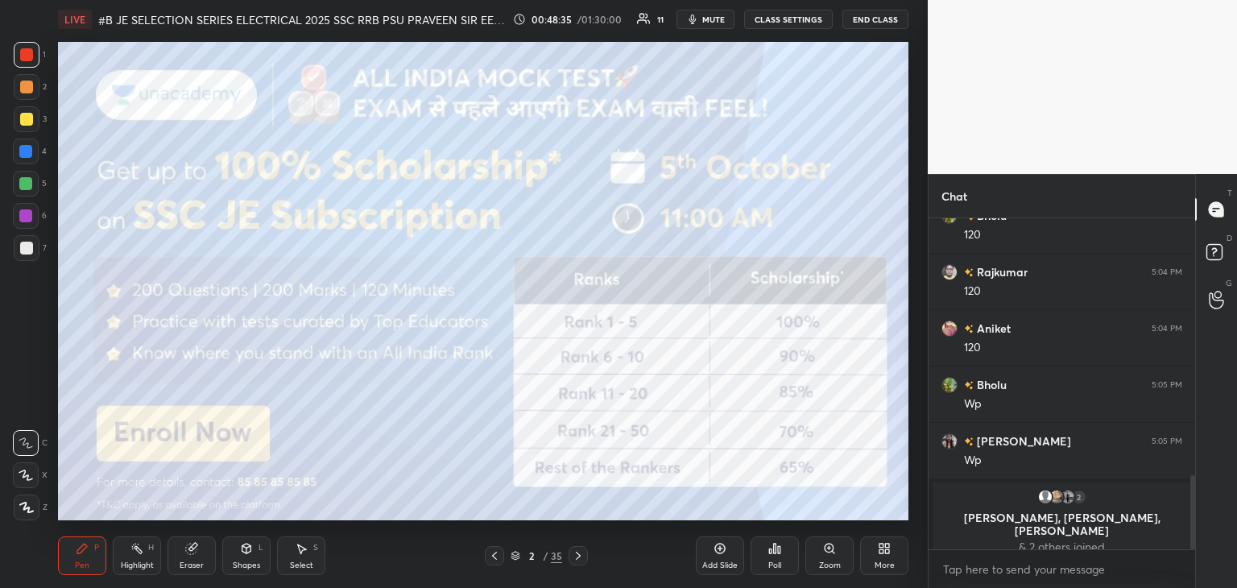
click at [35, 213] on div at bounding box center [26, 216] width 26 height 26
click at [580, 555] on icon at bounding box center [578, 555] width 13 height 13
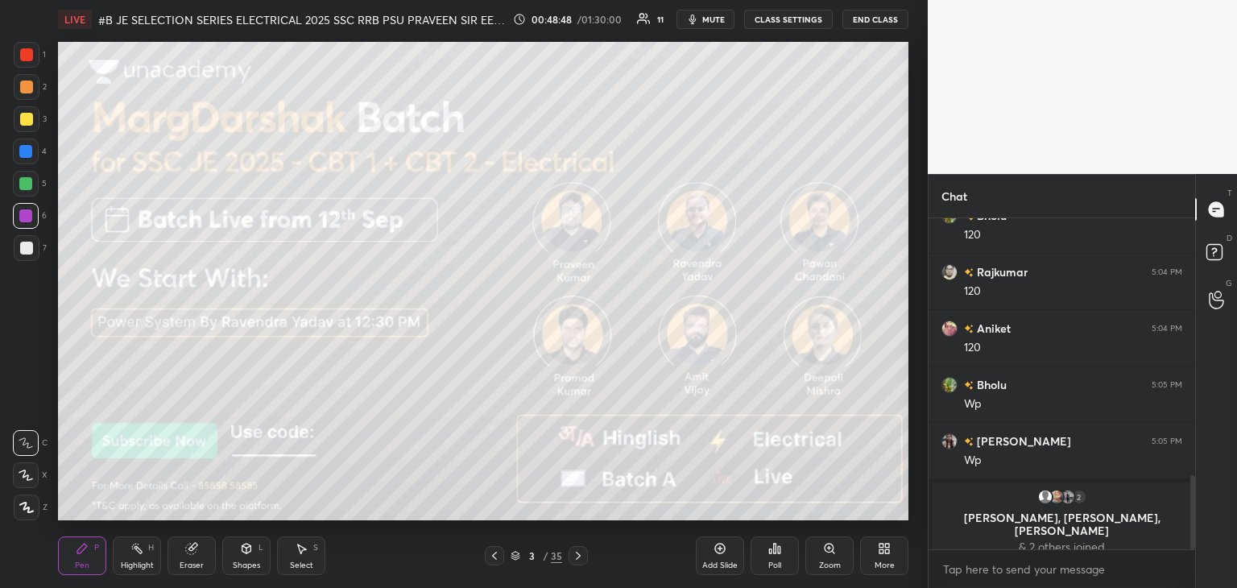
scroll to position [1044, 0]
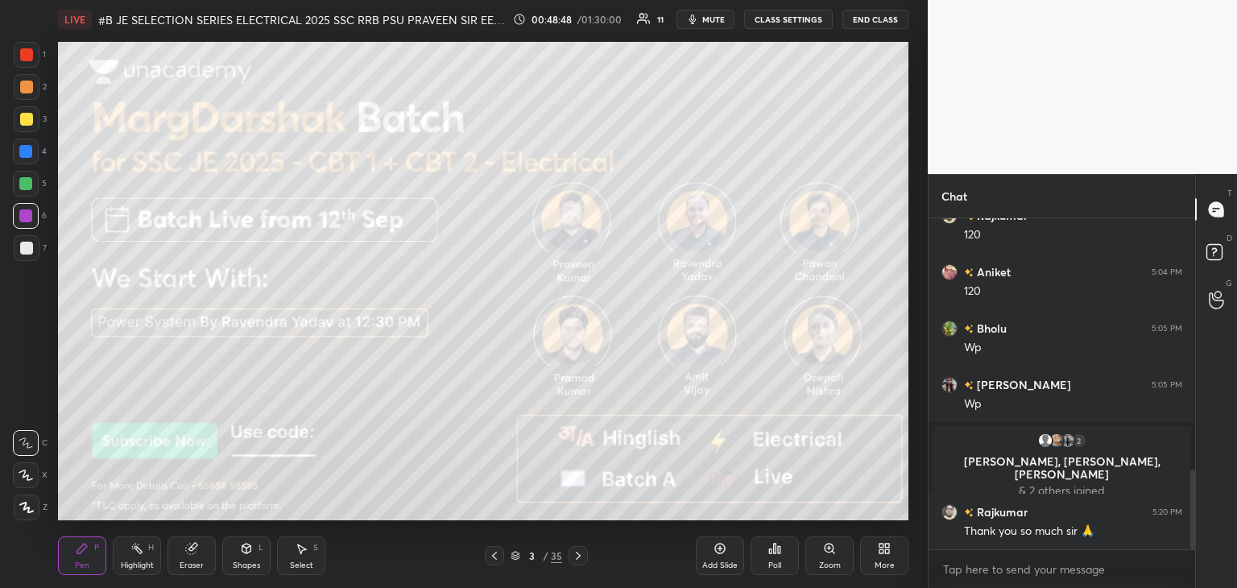
click at [589, 562] on div "3 / 35" at bounding box center [536, 555] width 319 height 19
click at [580, 558] on icon at bounding box center [578, 555] width 13 height 13
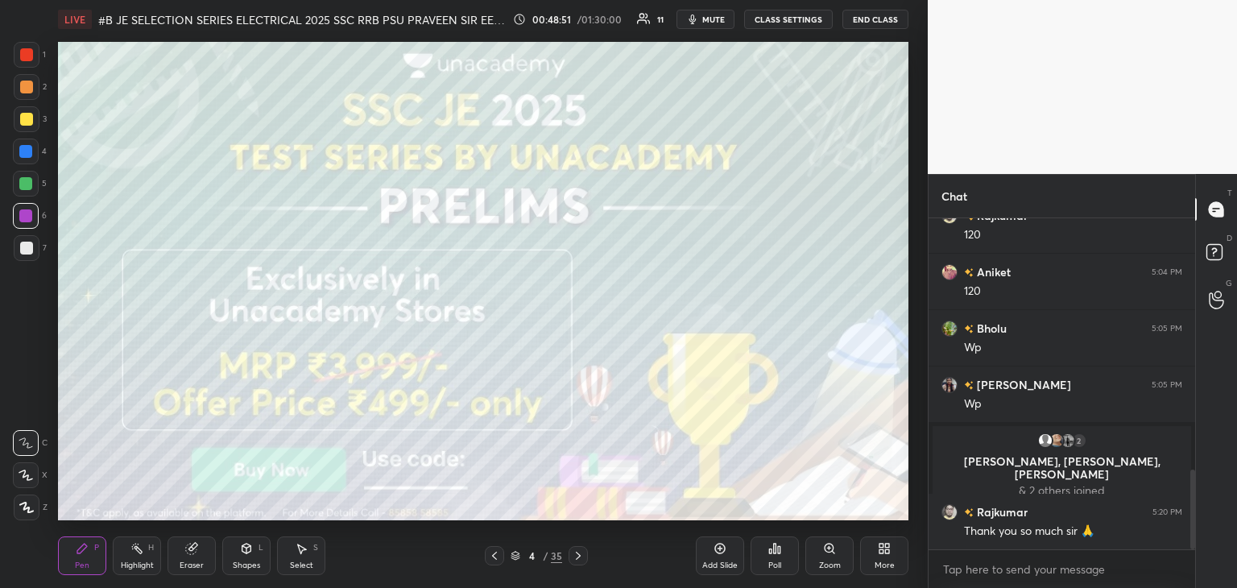
click at [583, 558] on icon at bounding box center [578, 555] width 13 height 13
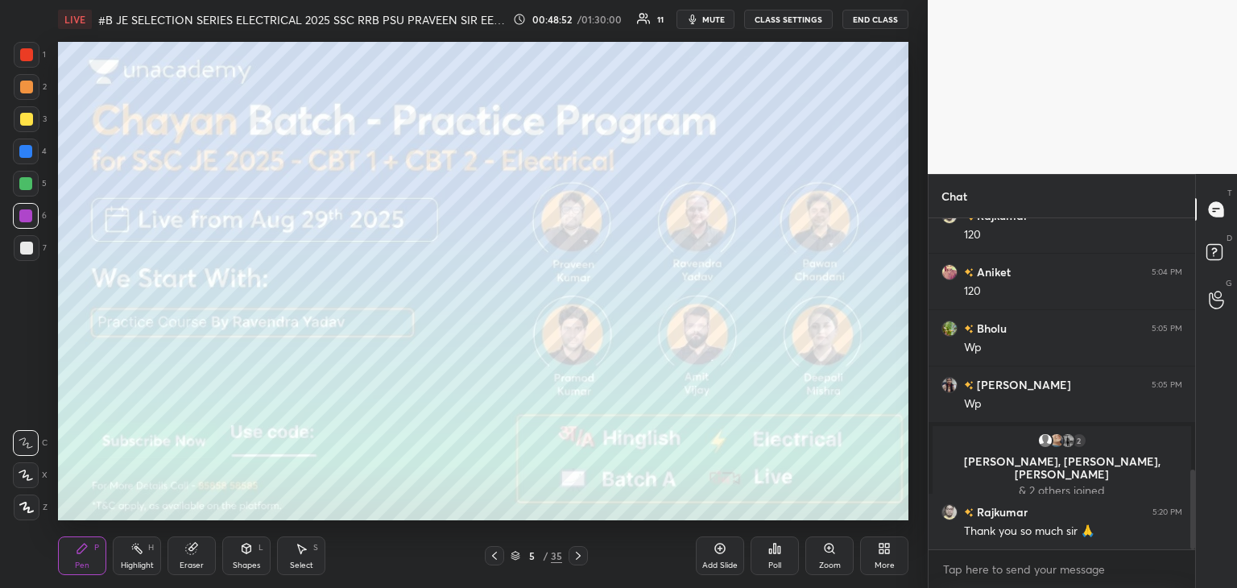
click at [499, 562] on icon at bounding box center [494, 555] width 13 height 13
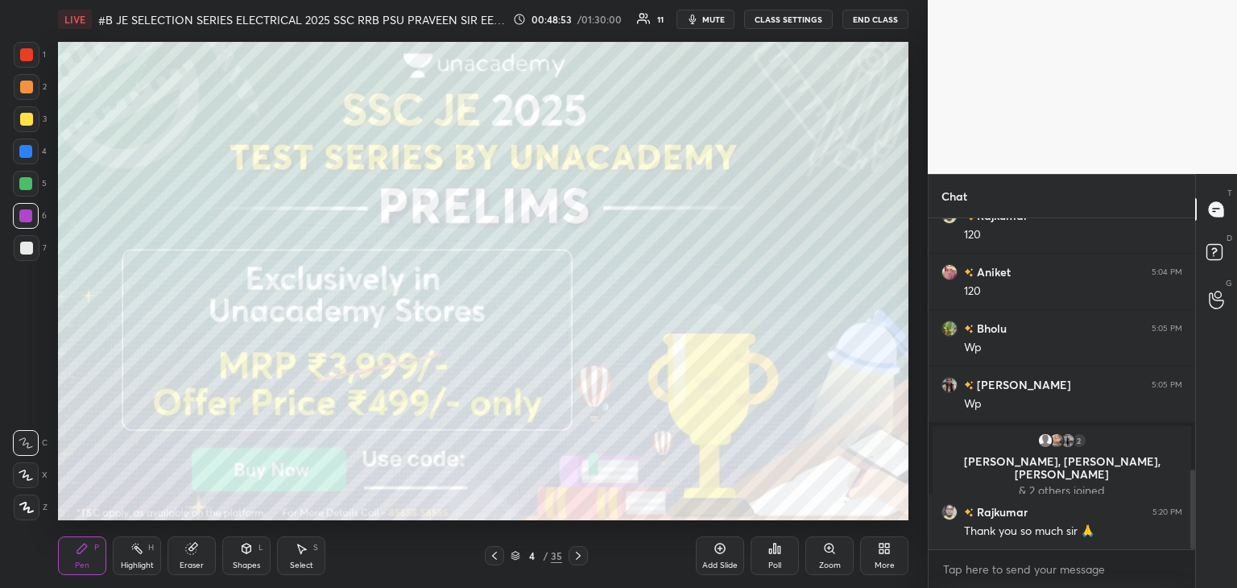
click at [498, 565] on div at bounding box center [494, 555] width 19 height 19
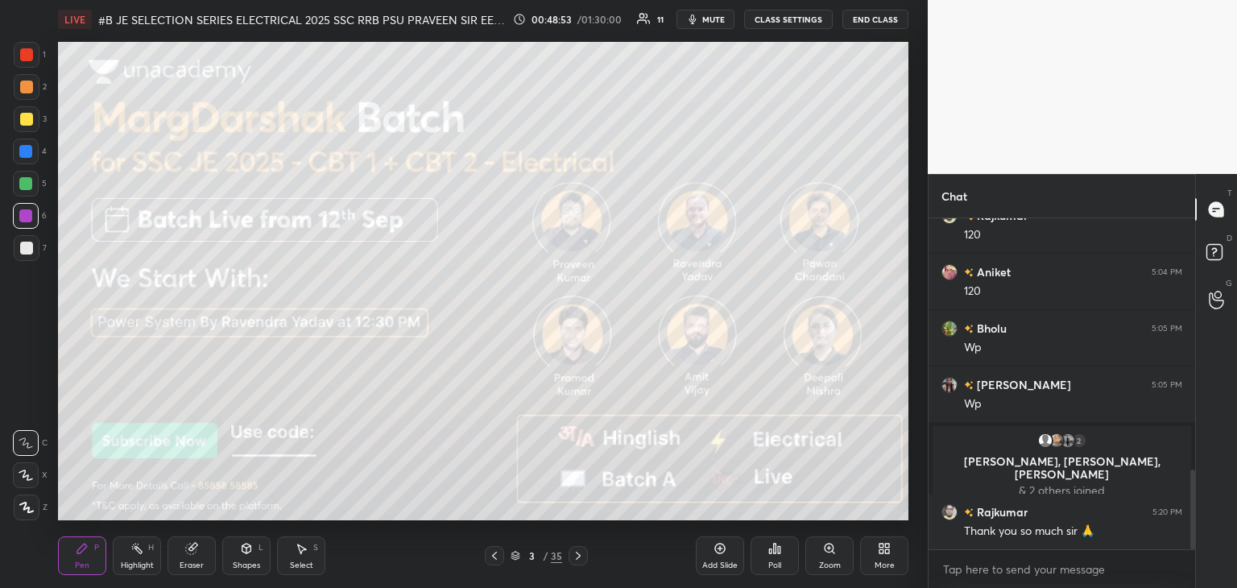
click at [499, 565] on div at bounding box center [494, 555] width 19 height 19
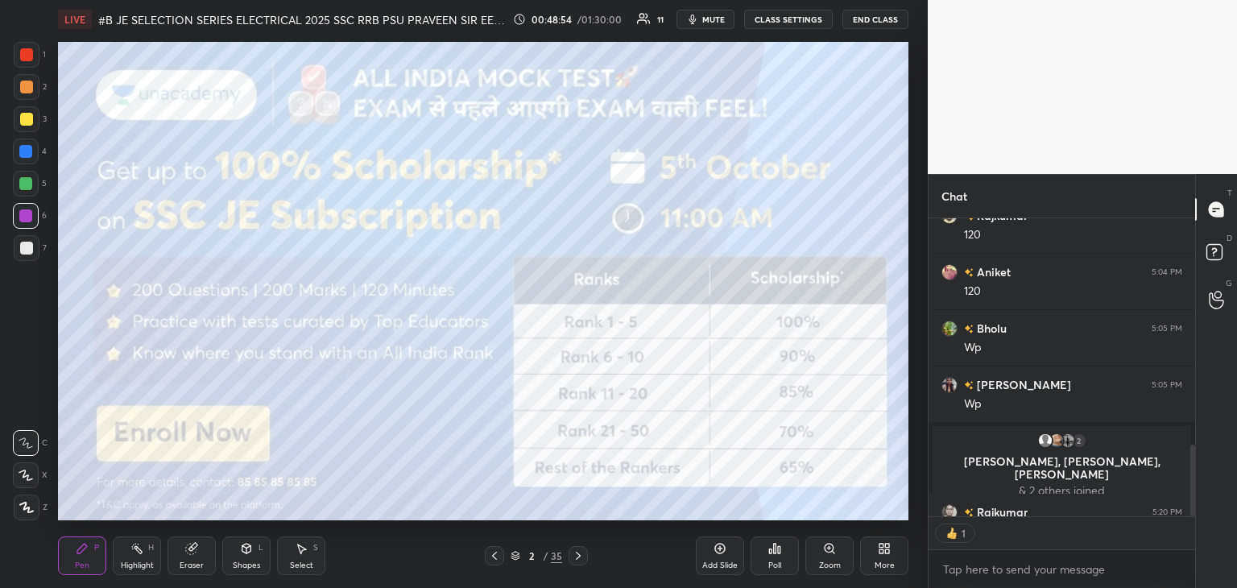
scroll to position [6, 5]
click at [16, 58] on div at bounding box center [27, 55] width 26 height 26
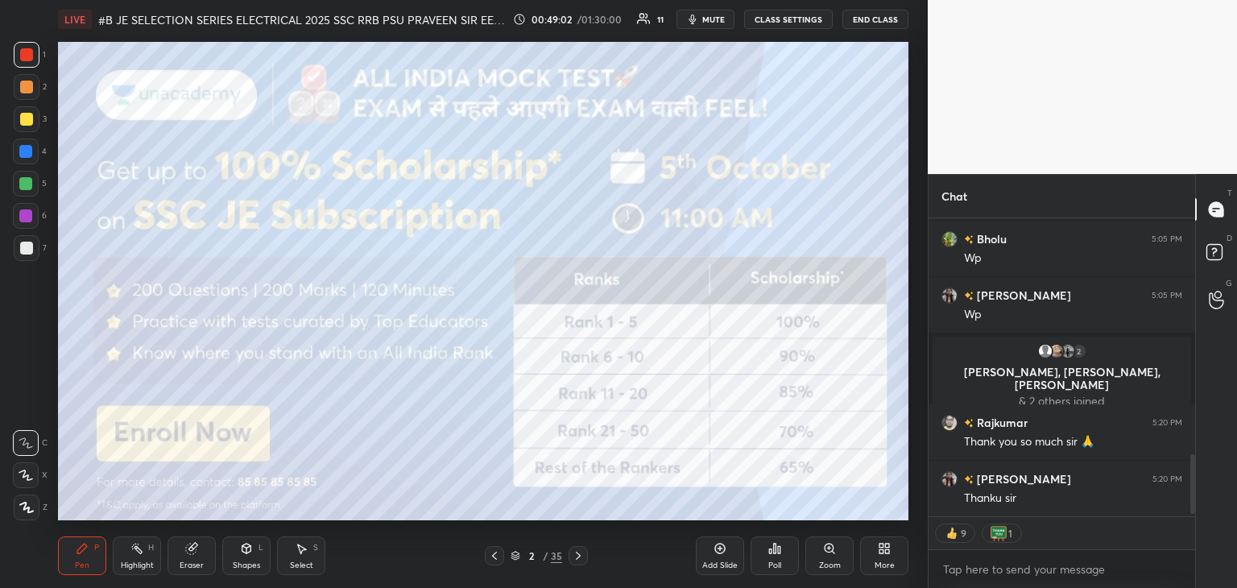
scroll to position [1189, 0]
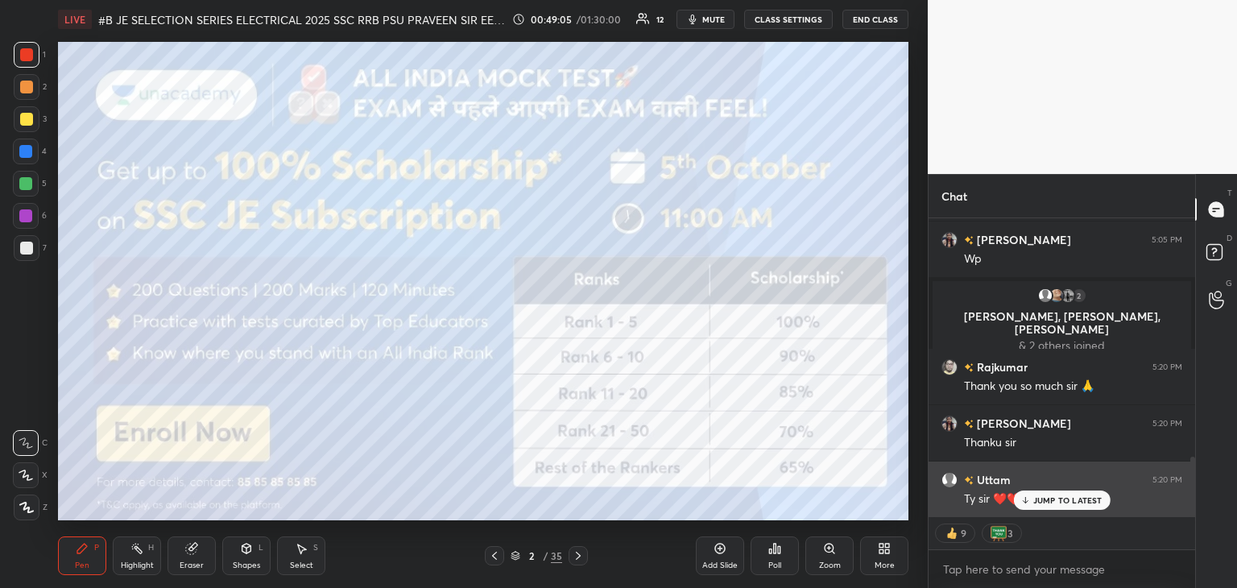
drag, startPoint x: 1051, startPoint y: 507, endPoint x: 1042, endPoint y: 510, distance: 10.2
click at [1051, 507] on div "JUMP TO LATEST" at bounding box center [1061, 500] width 97 height 19
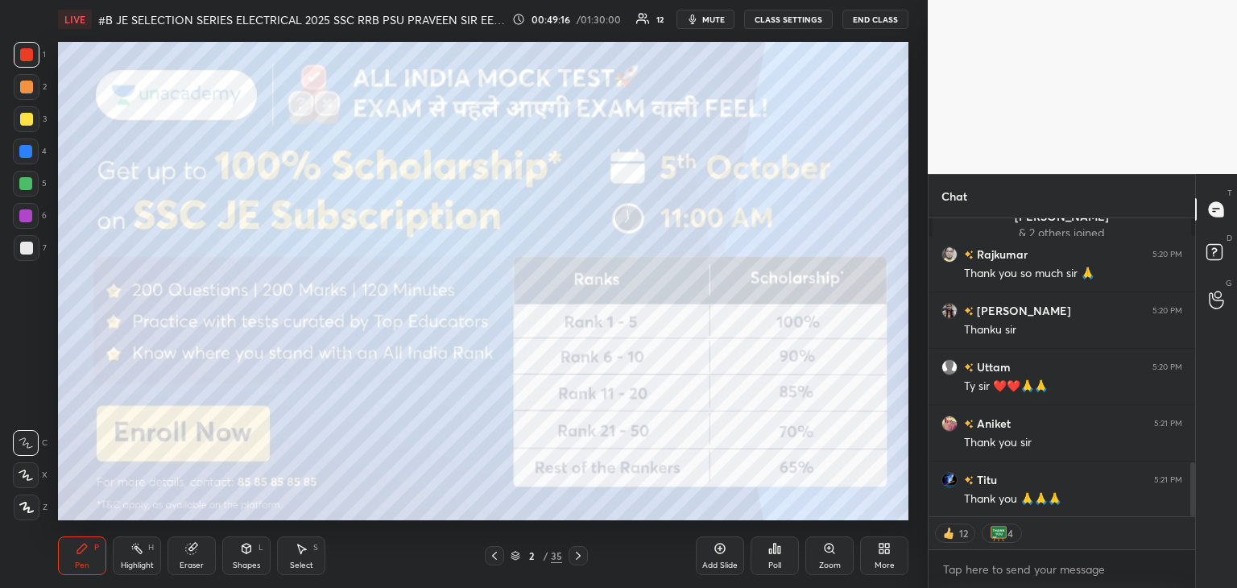
scroll to position [1359, 0]
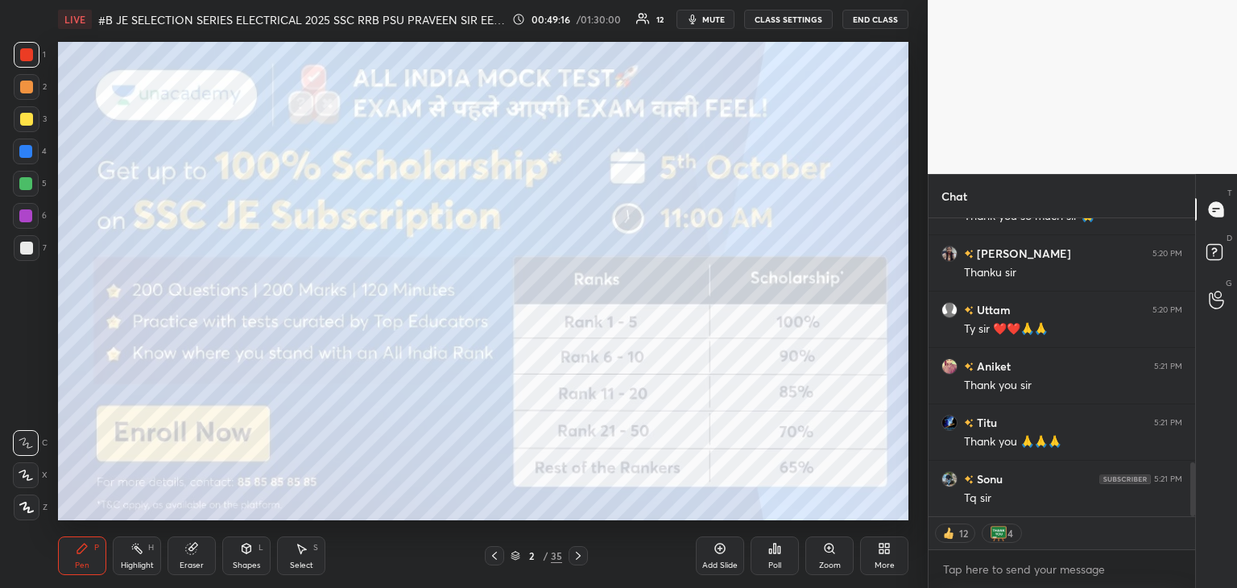
click at [776, 564] on div "Poll" at bounding box center [775, 566] width 13 height 8
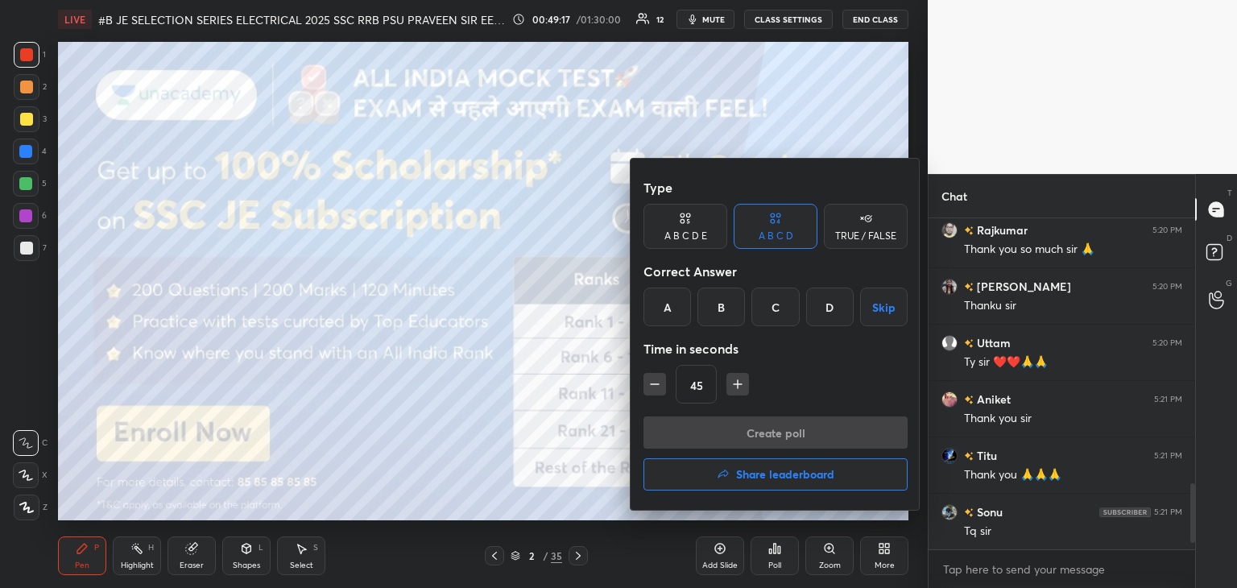
scroll to position [1326, 0]
click at [777, 479] on h4 "Share leaderboard" at bounding box center [785, 474] width 98 height 11
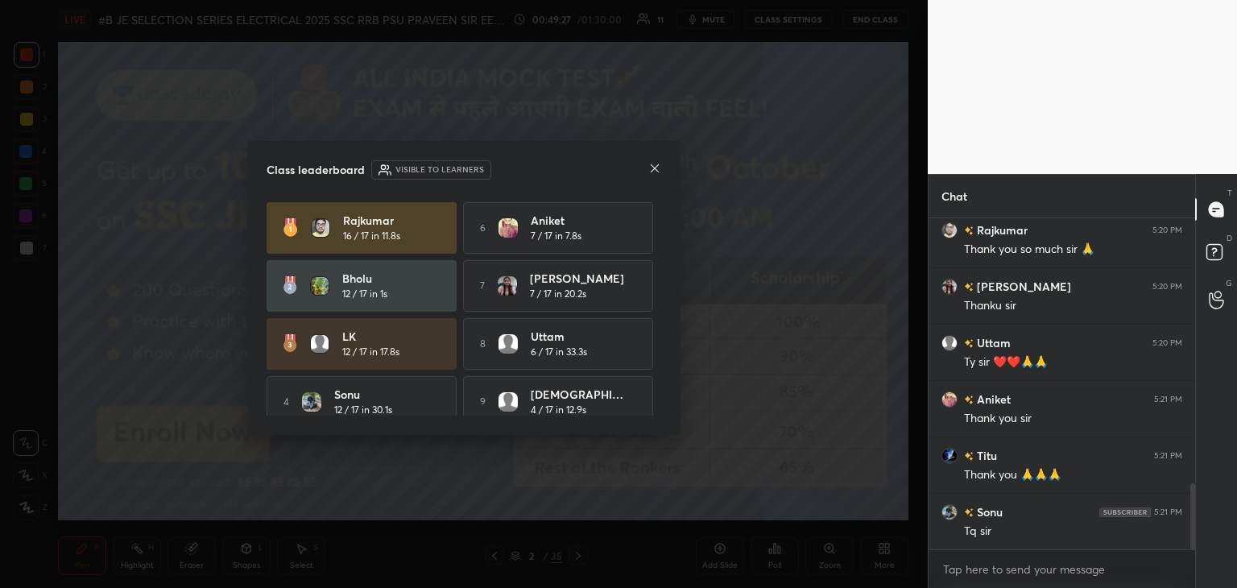
scroll to position [74, 0]
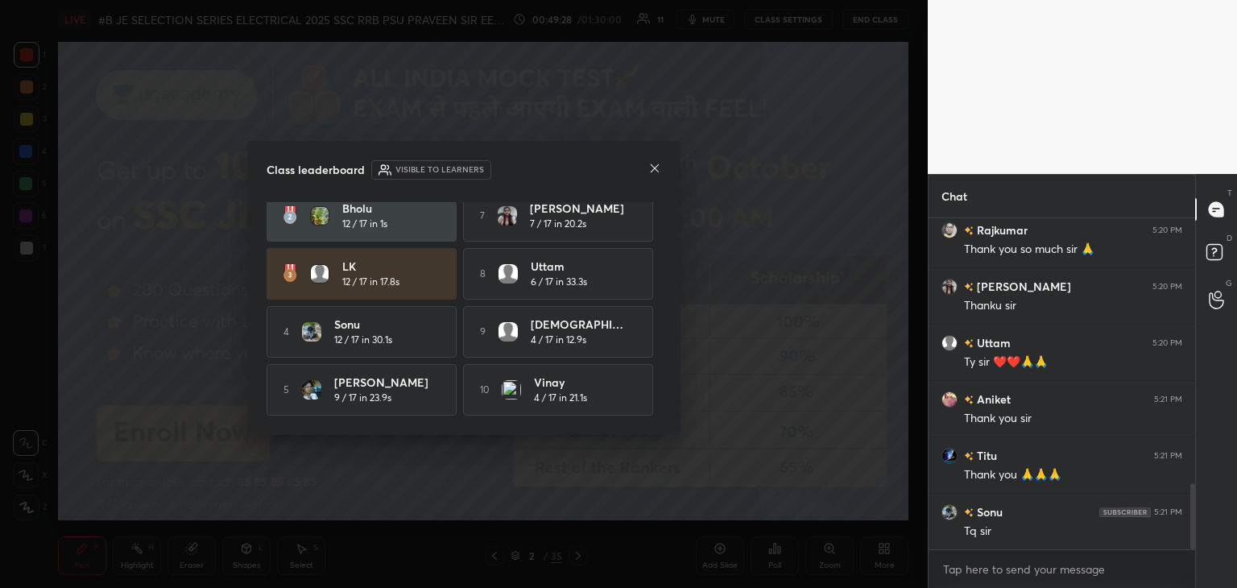
click at [657, 175] on div at bounding box center [655, 169] width 13 height 17
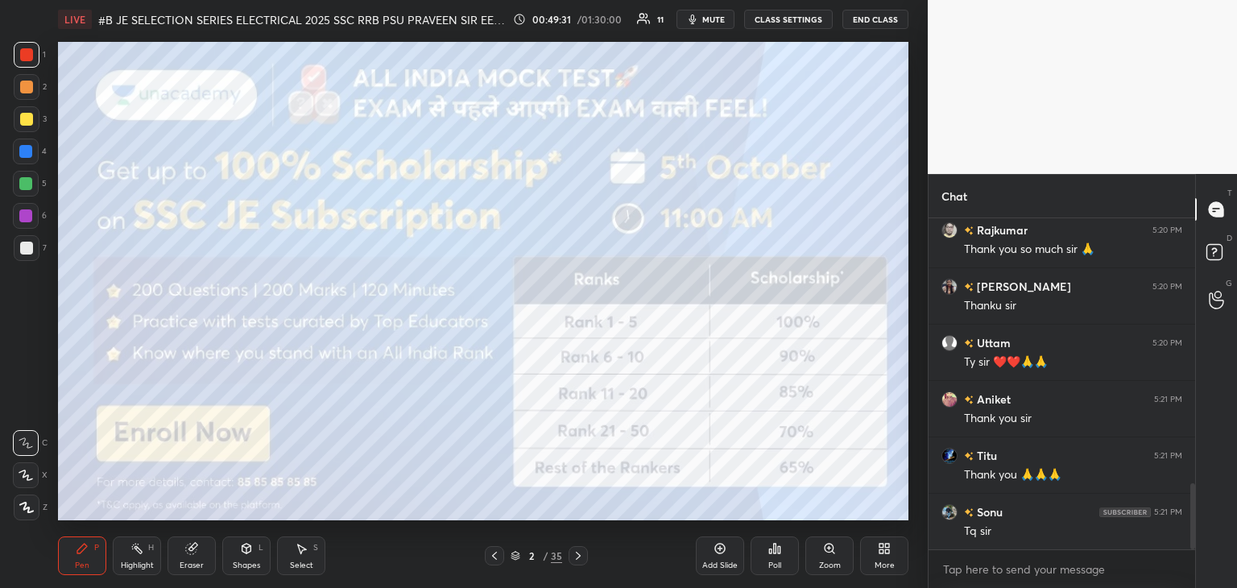
click at [33, 52] on div at bounding box center [27, 55] width 26 height 26
drag, startPoint x: 0, startPoint y: 65, endPoint x: 0, endPoint y: 169, distance: 103.9
drag, startPoint x: 26, startPoint y: 184, endPoint x: 27, endPoint y: 159, distance: 25.8
click at [25, 184] on div at bounding box center [25, 183] width 13 height 13
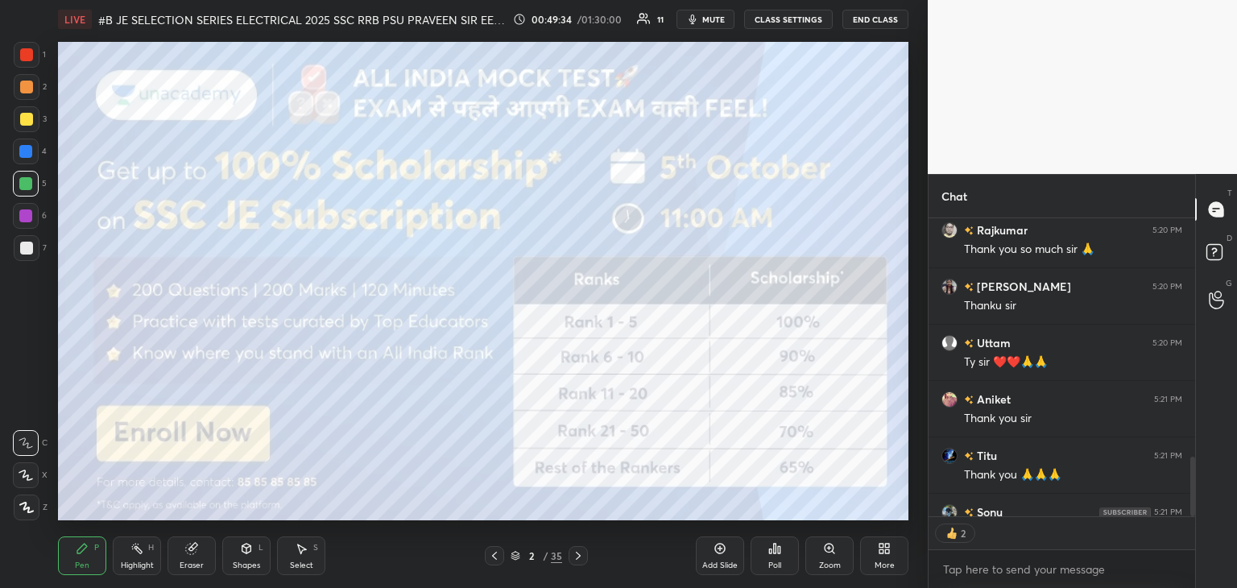
click at [25, 153] on div at bounding box center [25, 151] width 13 height 13
click at [22, 124] on div at bounding box center [26, 119] width 13 height 13
click at [26, 53] on div at bounding box center [26, 54] width 13 height 13
click at [35, 62] on div at bounding box center [27, 55] width 26 height 26
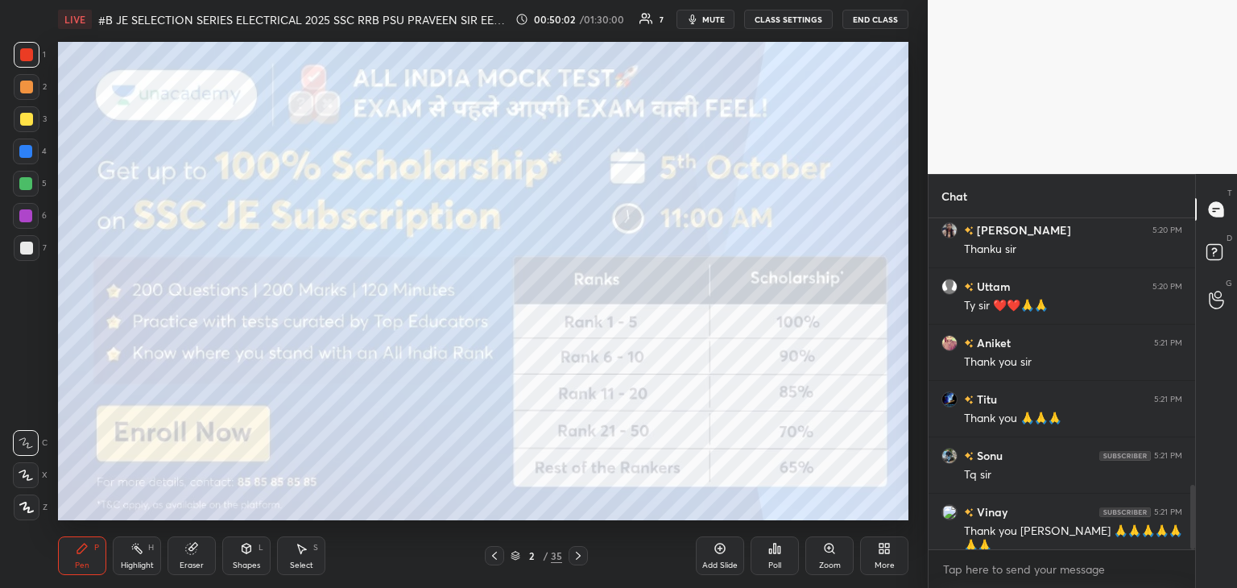
click at [877, 19] on button "End Class" at bounding box center [876, 19] width 66 height 19
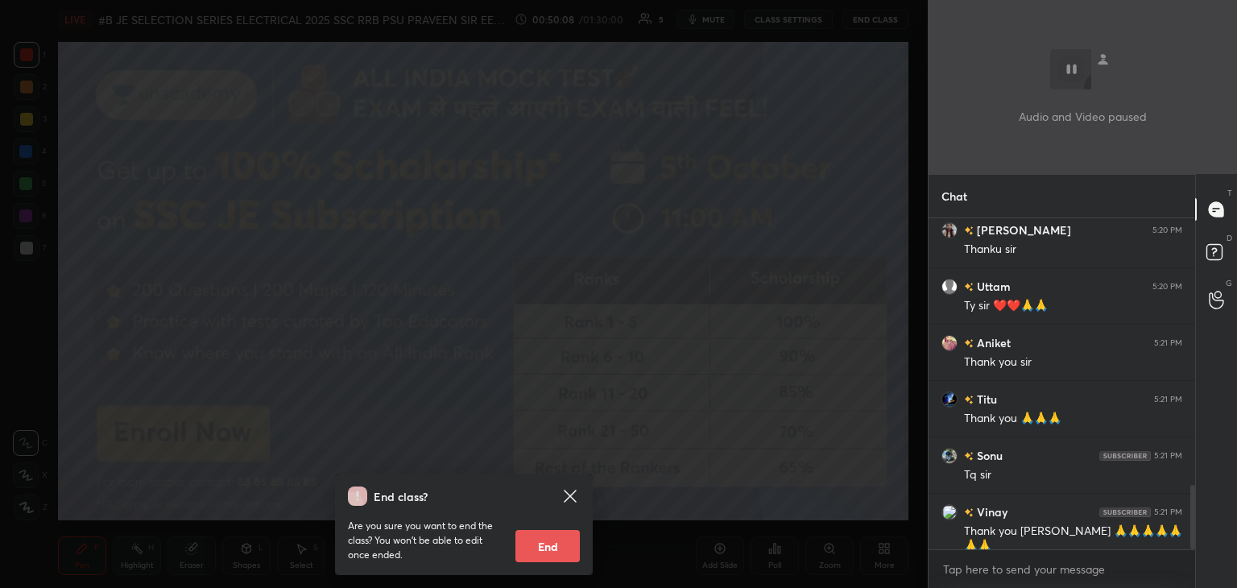
click at [543, 544] on button "End" at bounding box center [548, 546] width 64 height 32
type textarea "x"
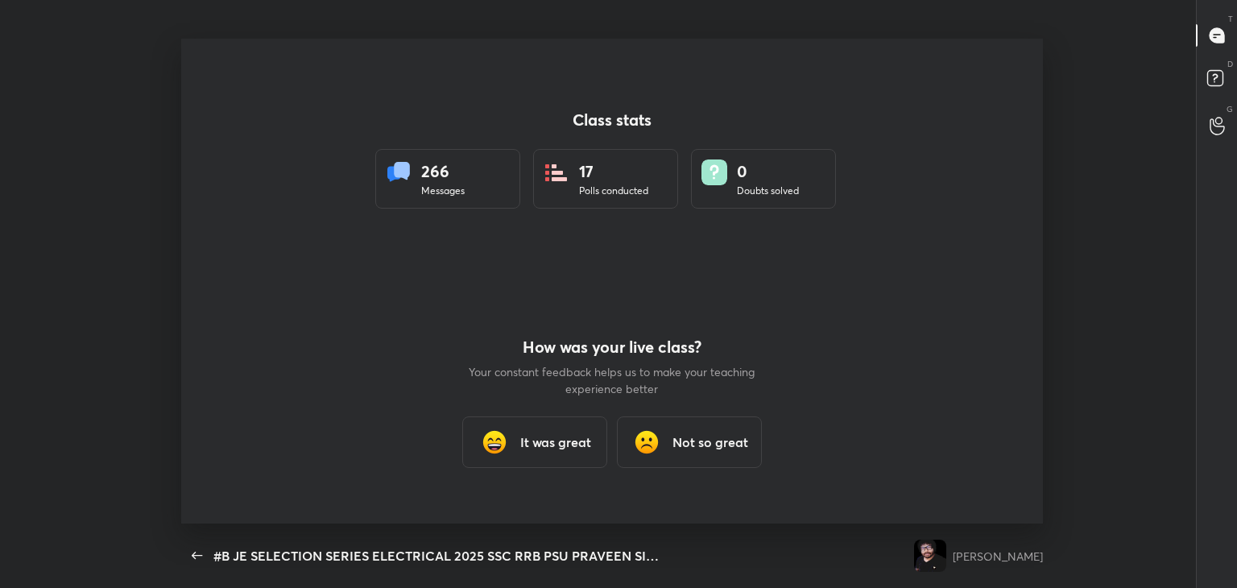
scroll to position [80076, 79409]
click at [545, 450] on h3 "It was great" at bounding box center [555, 442] width 71 height 19
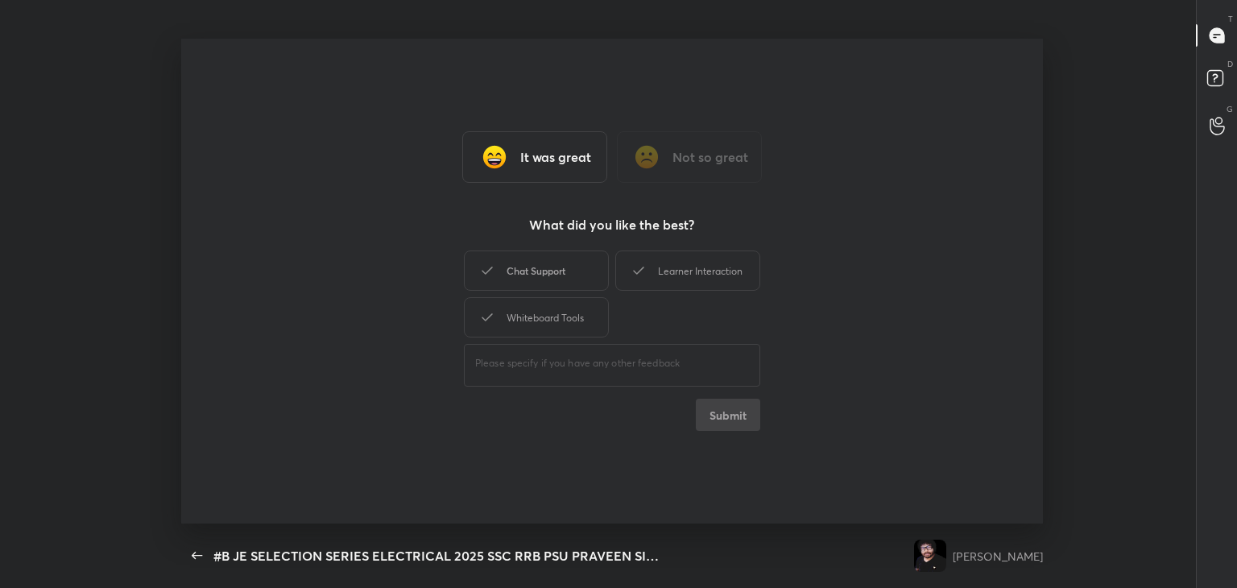
drag, startPoint x: 526, startPoint y: 318, endPoint x: 528, endPoint y: 270, distance: 48.4
click at [525, 317] on div "Whiteboard Tools" at bounding box center [536, 317] width 145 height 40
click at [531, 265] on div "Chat Support" at bounding box center [536, 271] width 145 height 40
click at [713, 284] on div "Learner Interaction" at bounding box center [687, 271] width 145 height 40
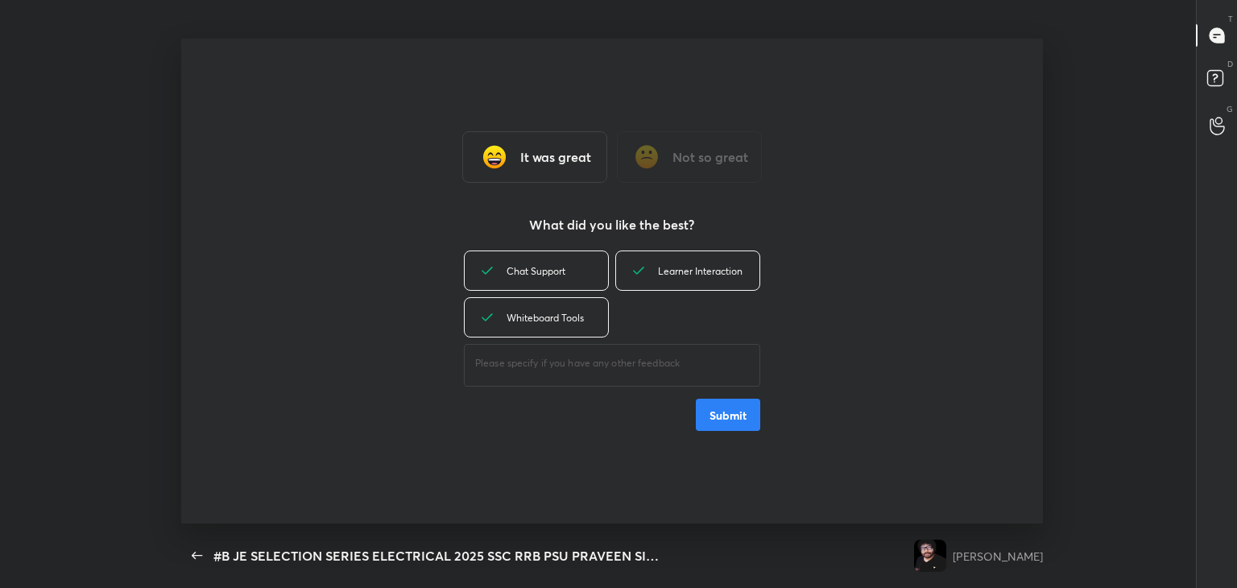
click at [729, 420] on button "Submit" at bounding box center [728, 415] width 64 height 32
